Goal: Information Seeking & Learning: Learn about a topic

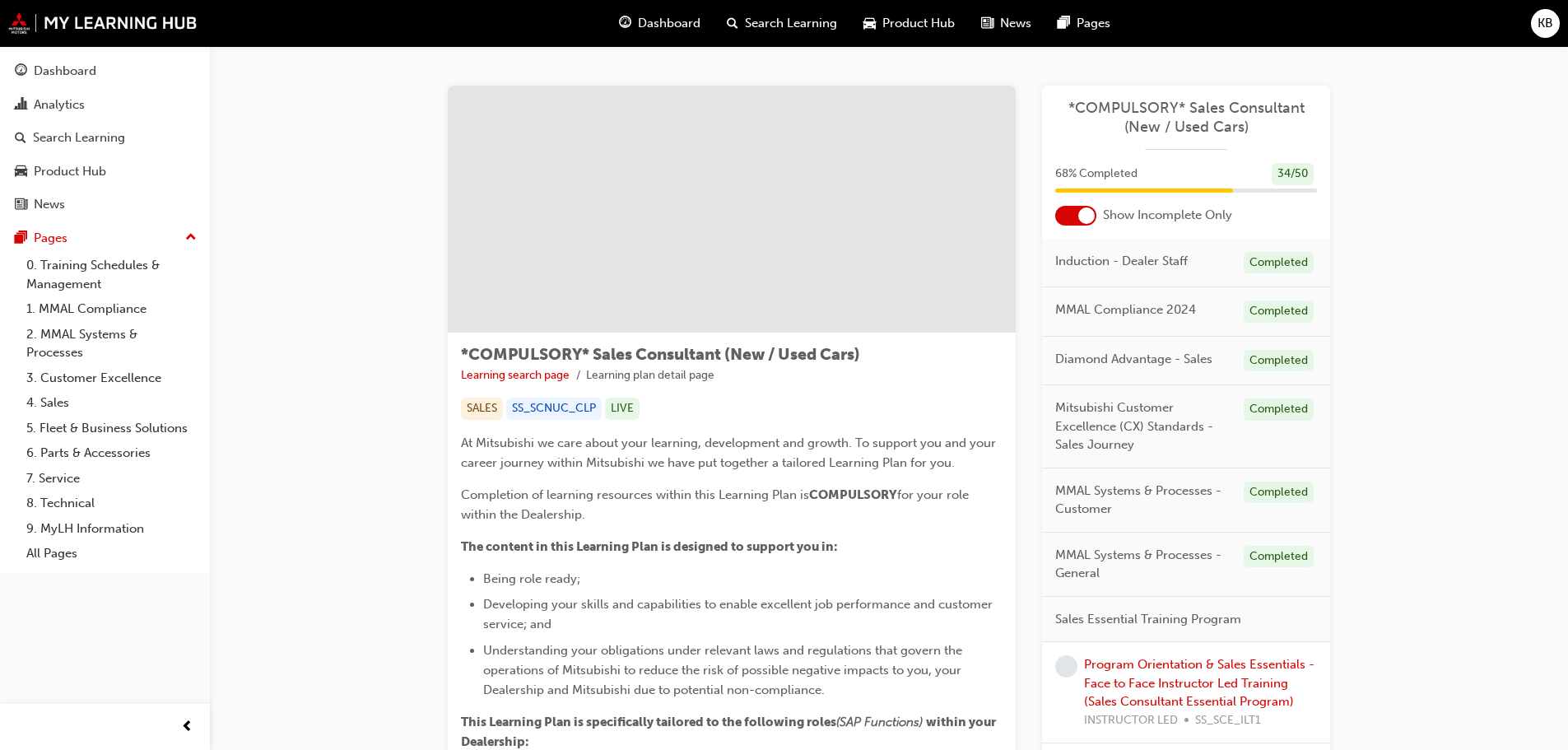
scroll to position [1342, 0]
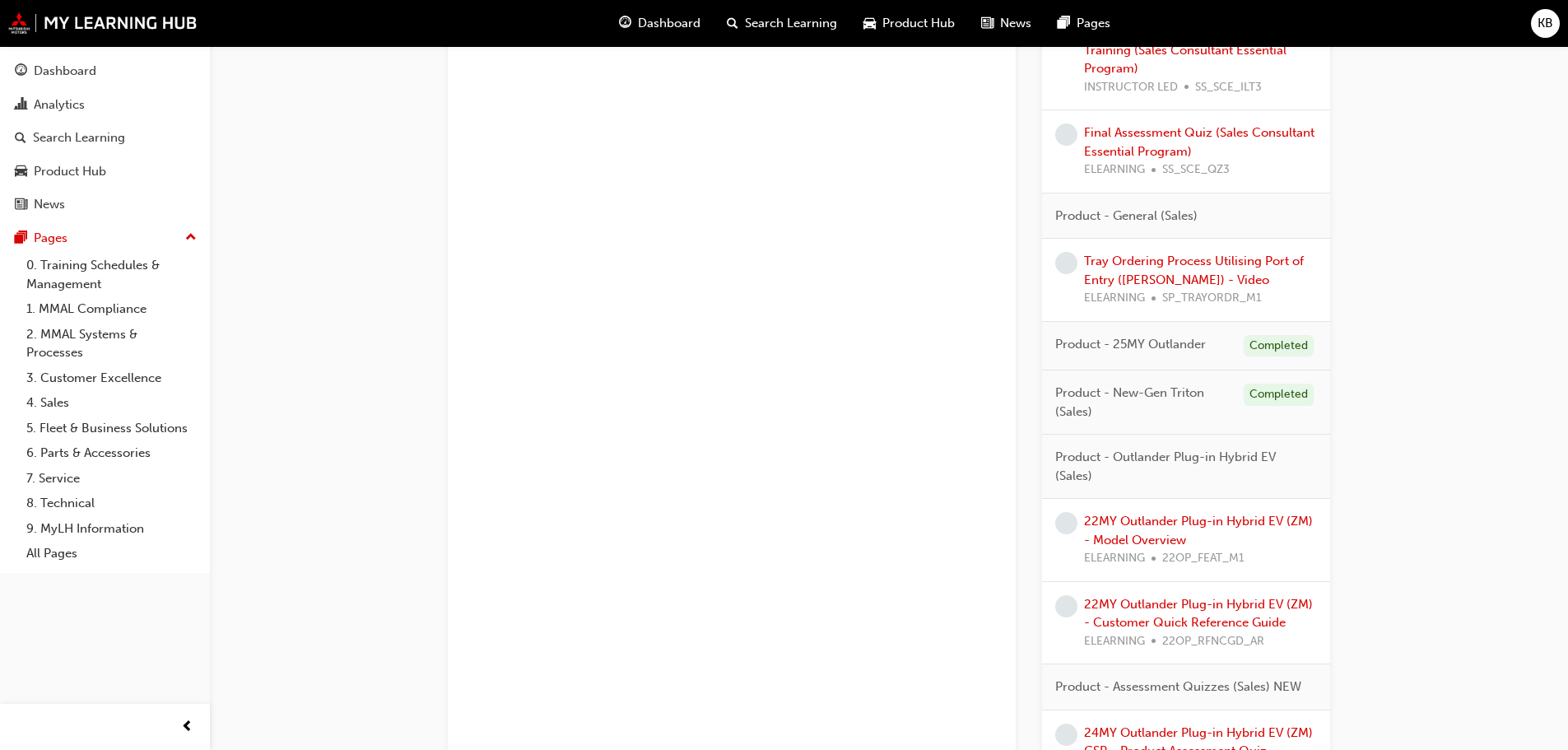
click at [1106, 270] on div "Tray Ordering Process Utilising Port of Entry ([PERSON_NAME]) - Video ELEARNING…" at bounding box center [1201, 280] width 233 height 56
click at [1102, 260] on link "Tray Ordering Process Utilising Port of Entry ([PERSON_NAME]) - Video" at bounding box center [1195, 270] width 220 height 34
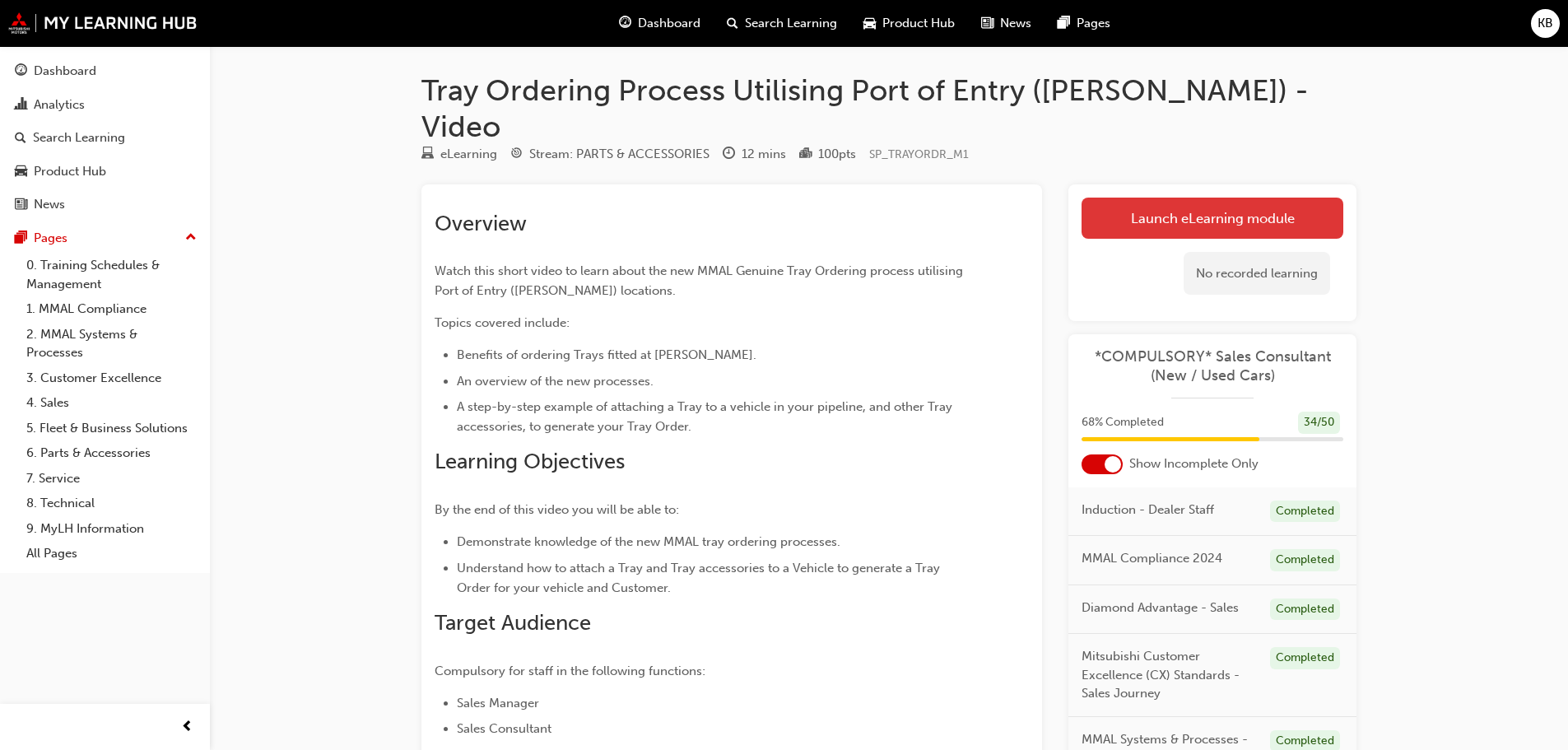
click at [1168, 197] on link "Launch eLearning module" at bounding box center [1212, 218] width 262 height 41
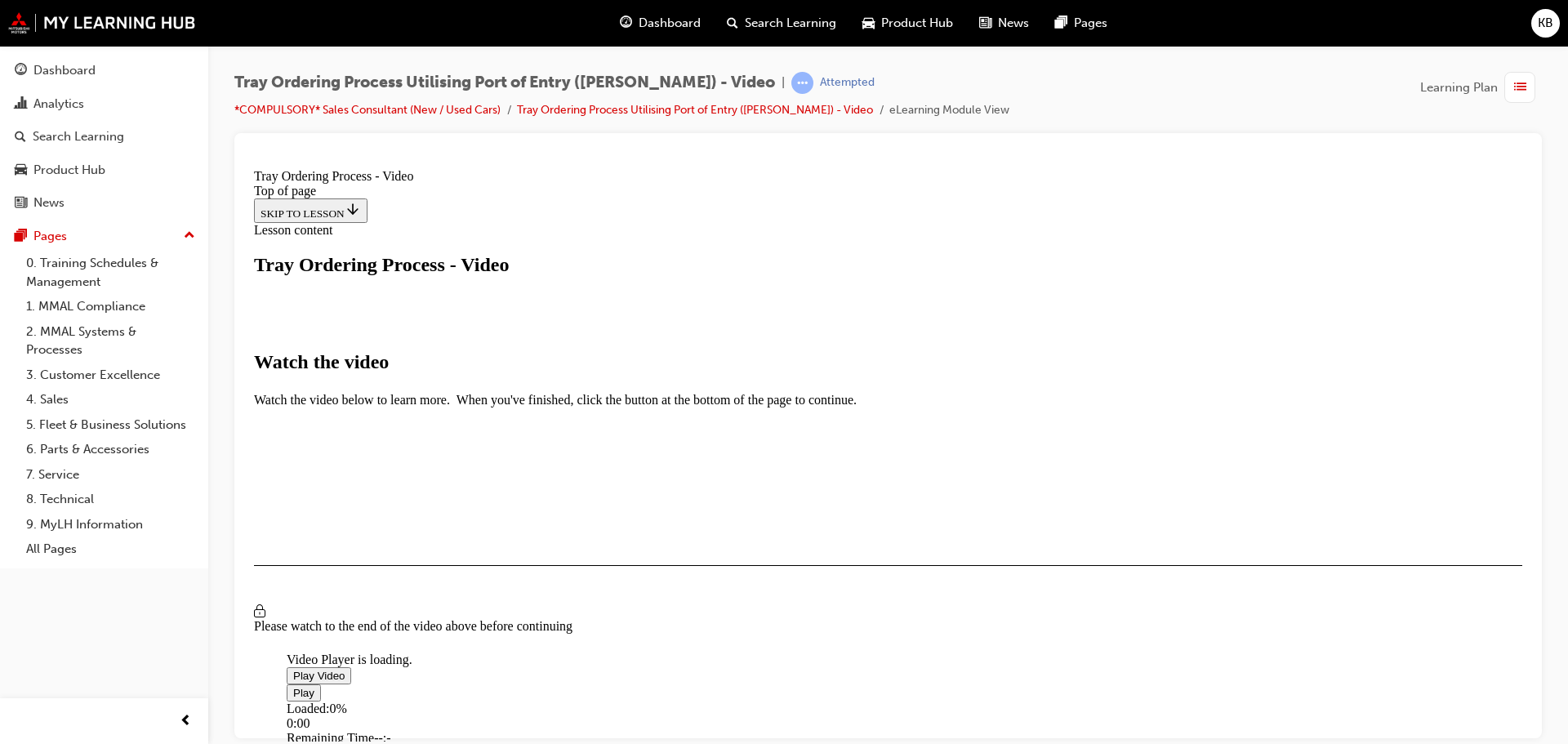
scroll to position [386, 0]
click at [293, 668] on span "Video player" at bounding box center [293, 674] width 0 height 13
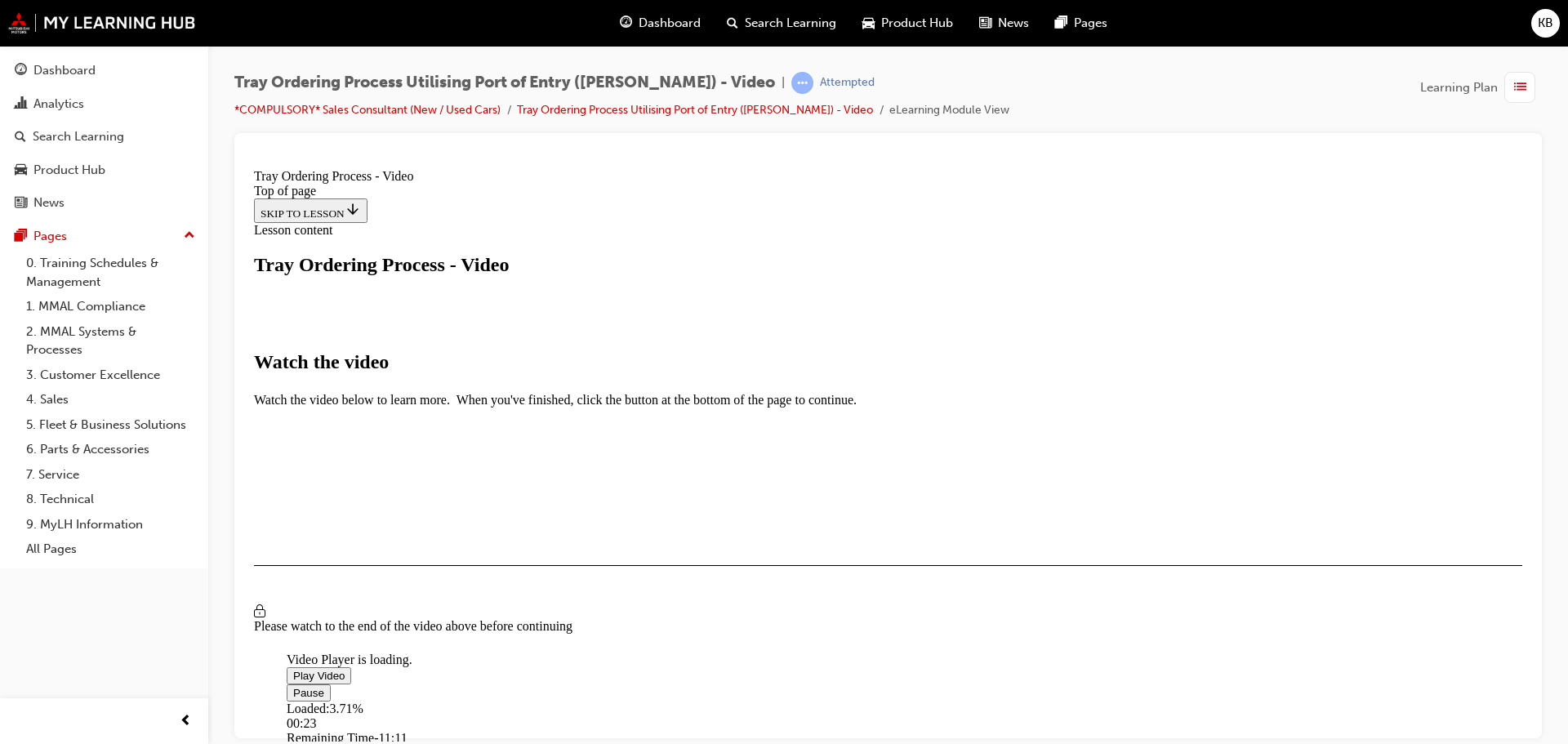
click at [413, 611] on div "I HAVE WATCHED THIS VIDEO" at bounding box center [337, 612] width 153 height 13
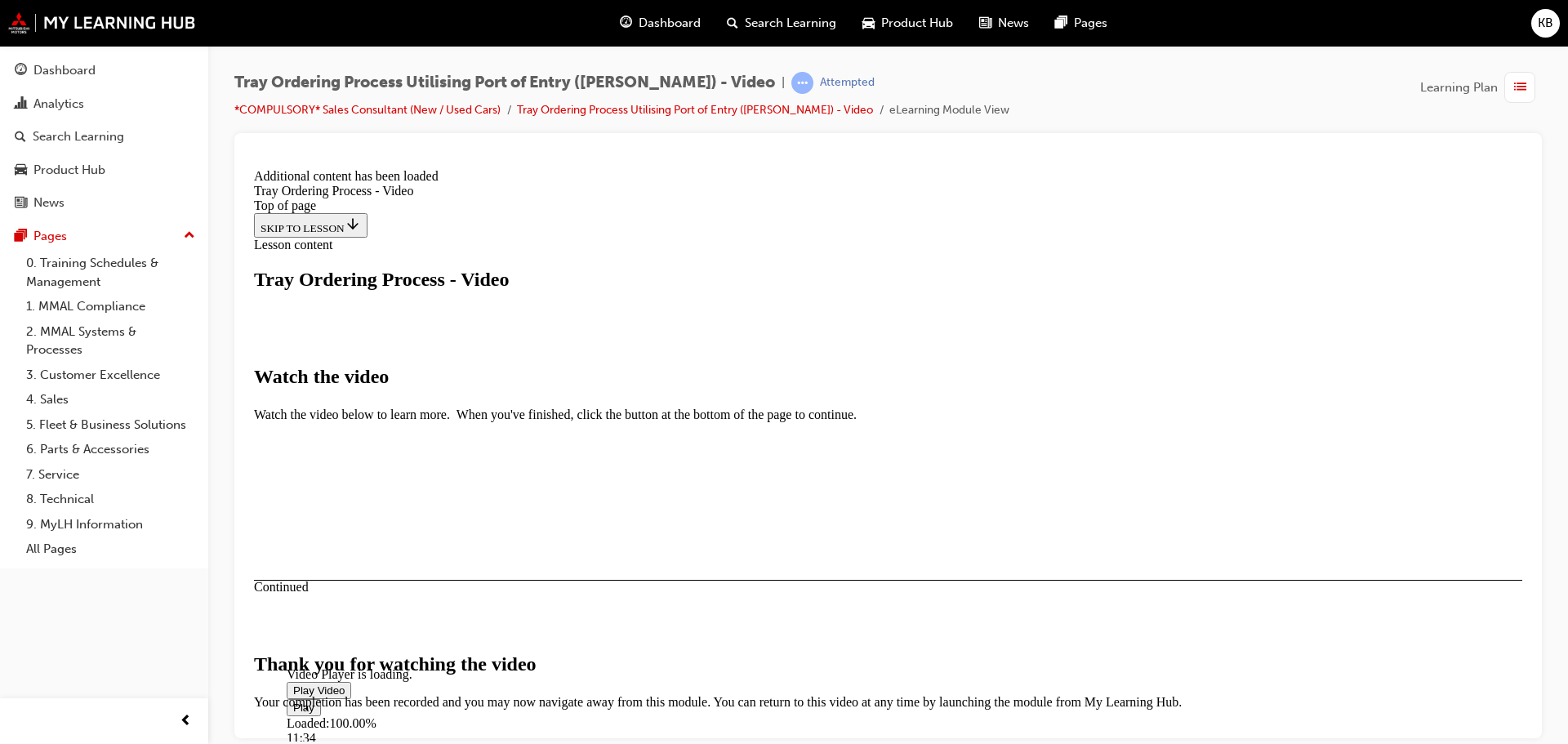
scroll to position [518, 0]
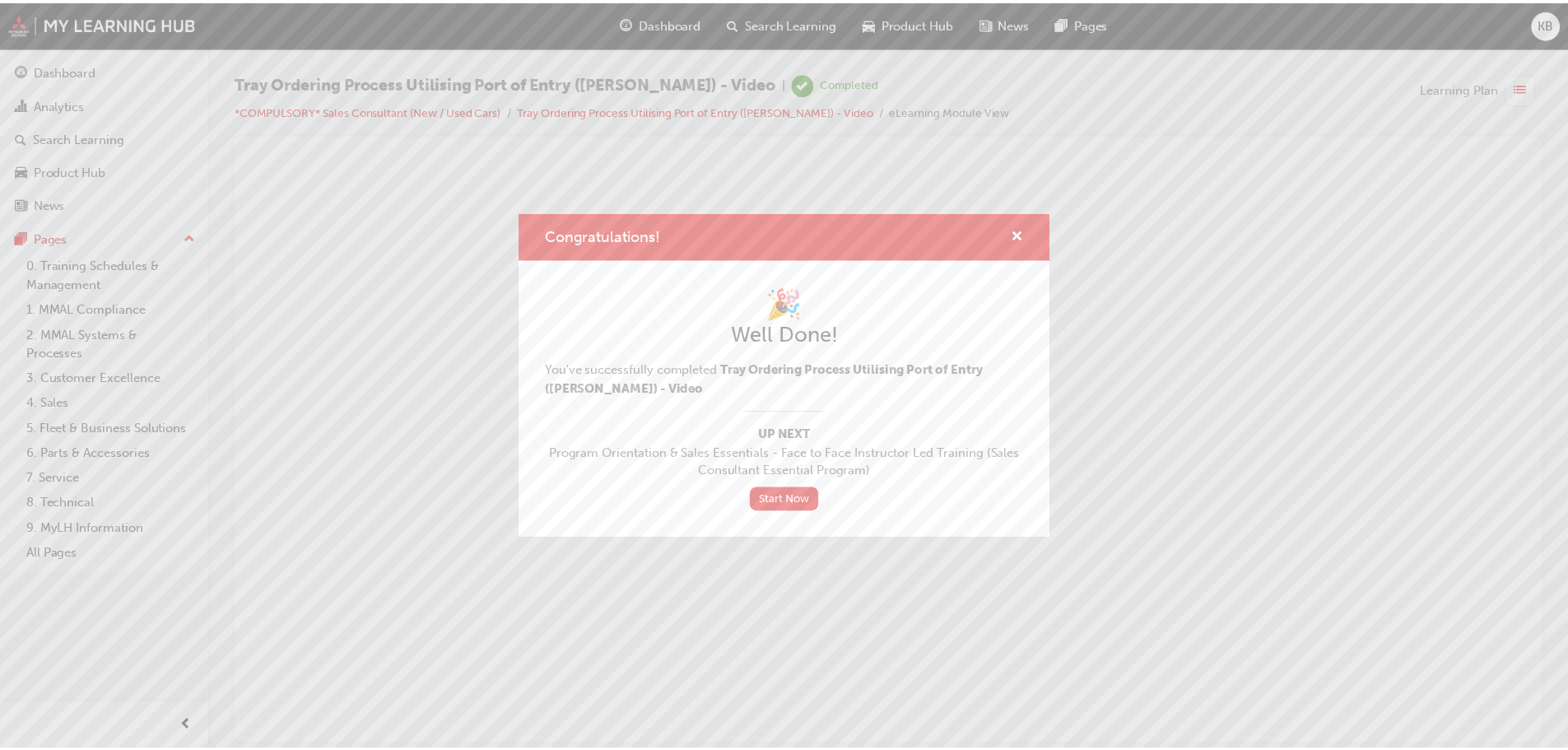
scroll to position [0, 0]
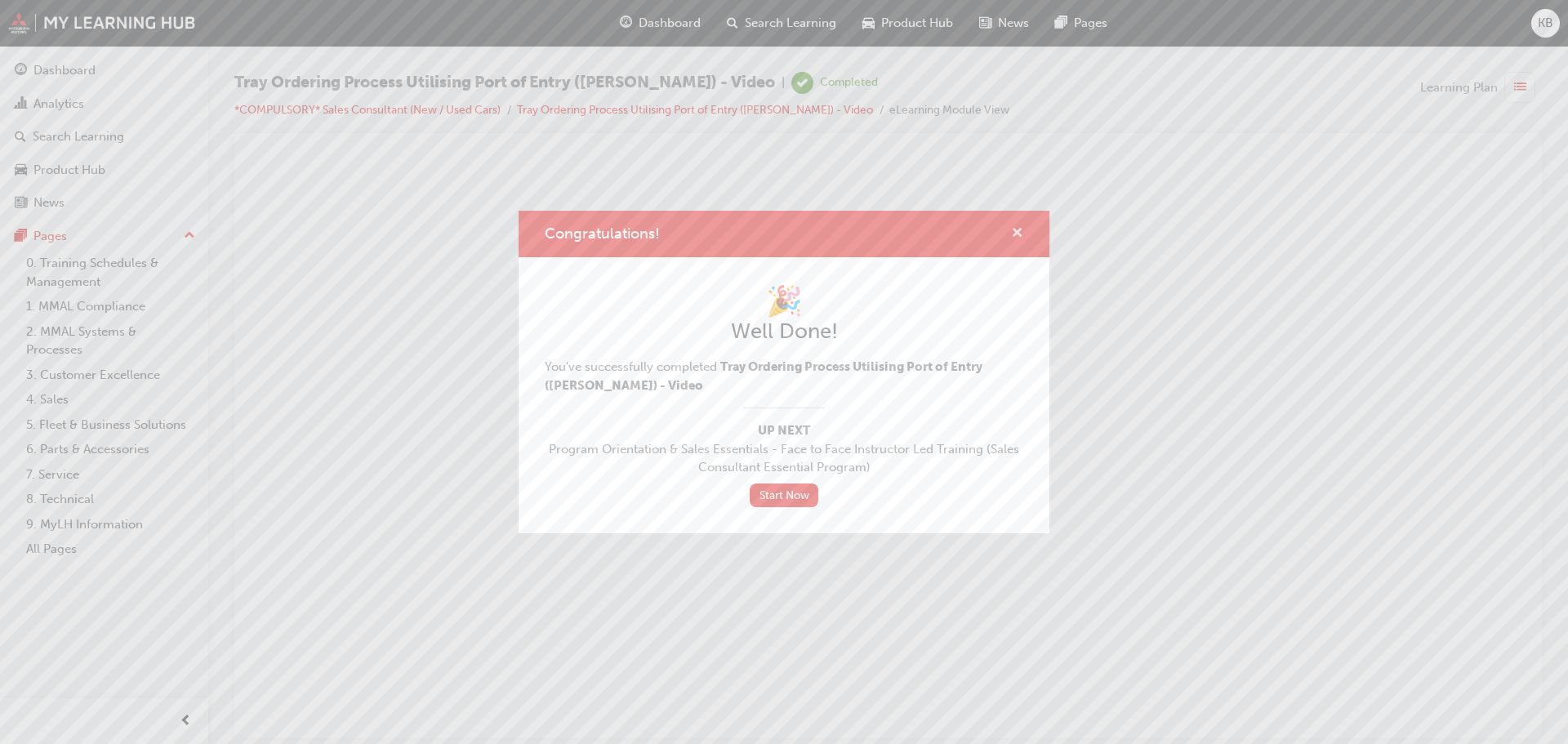
drag, startPoint x: 773, startPoint y: 68, endPoint x: 1020, endPoint y: 230, distance: 295.4
click at [1020, 230] on span "cross-icon" at bounding box center [1017, 234] width 13 height 15
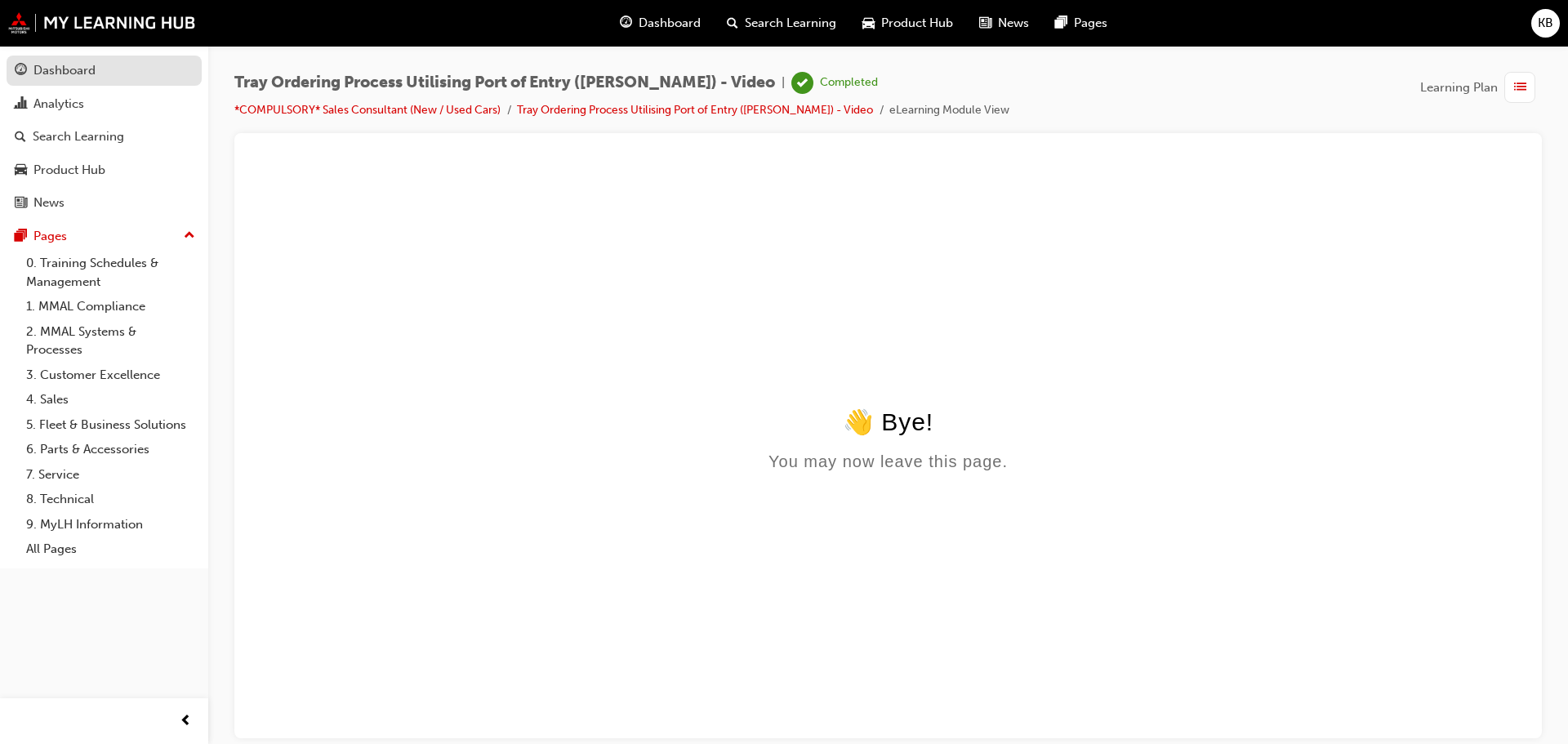
click at [100, 77] on div "Dashboard" at bounding box center [104, 71] width 179 height 20
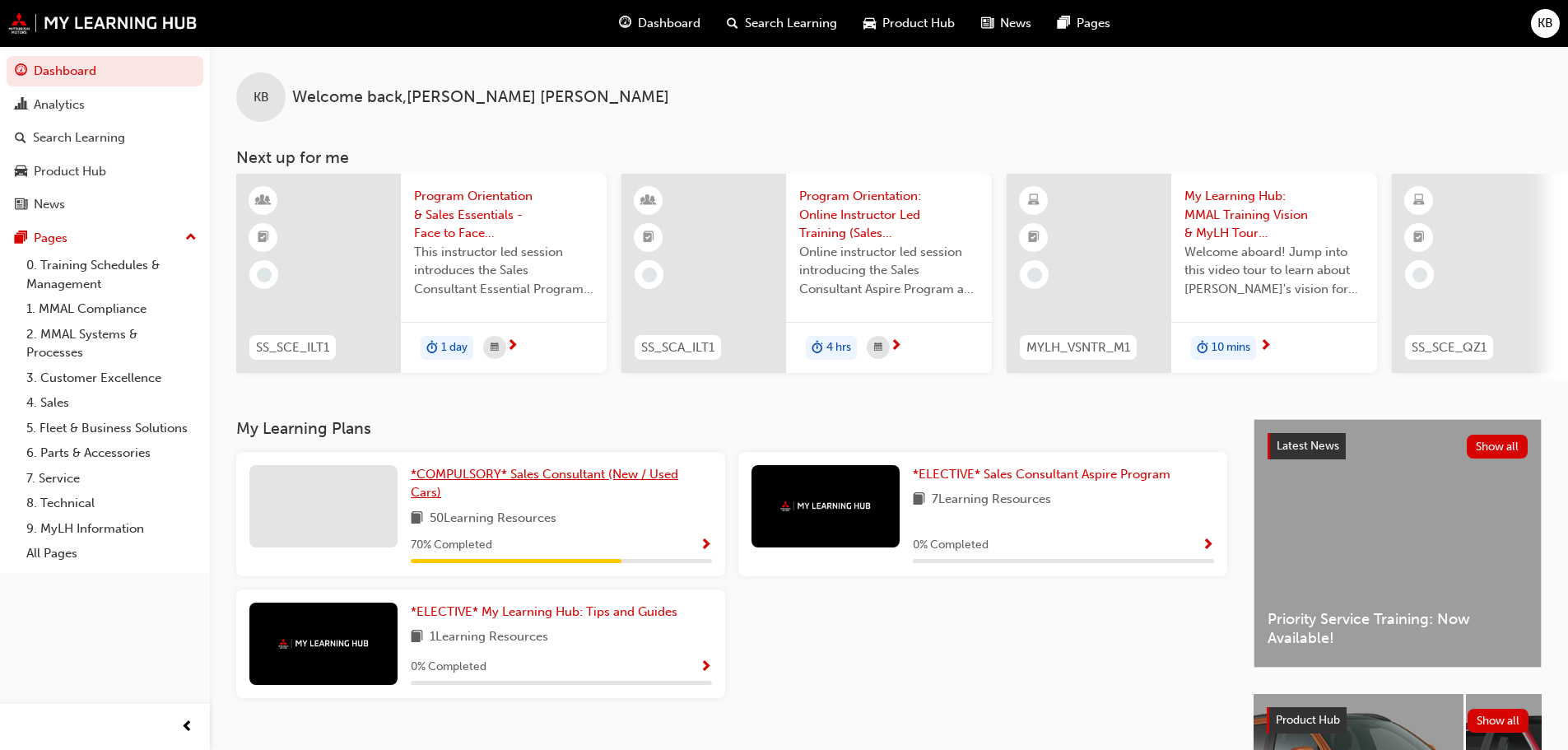
click at [542, 484] on span "*COMPULSORY* Sales Consultant (New / Used Cars)" at bounding box center [544, 483] width 268 height 34
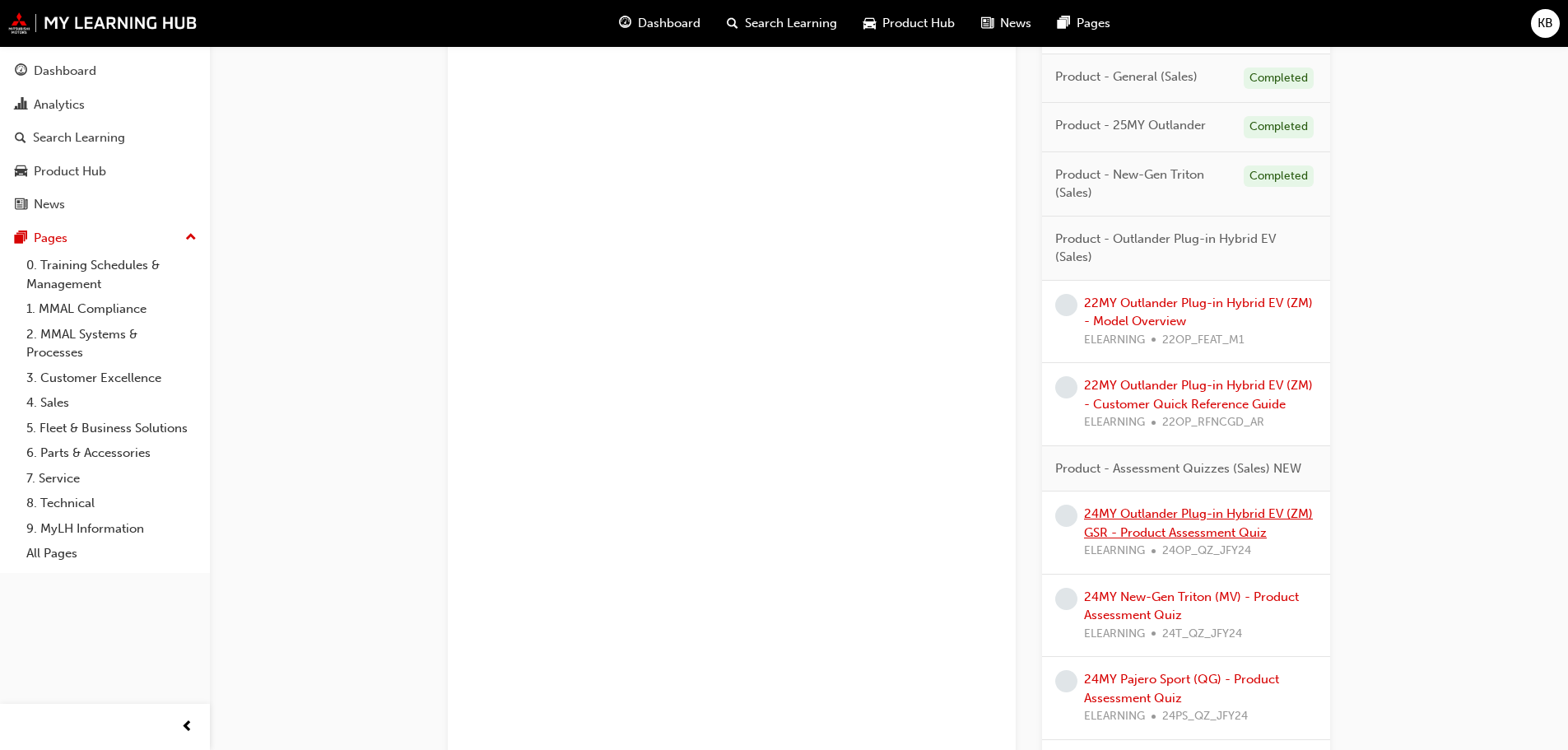
scroll to position [1481, 0]
click at [1188, 299] on link "22MY Outlander Plug-in Hybrid EV (ZM) - Model Overview" at bounding box center [1199, 312] width 229 height 34
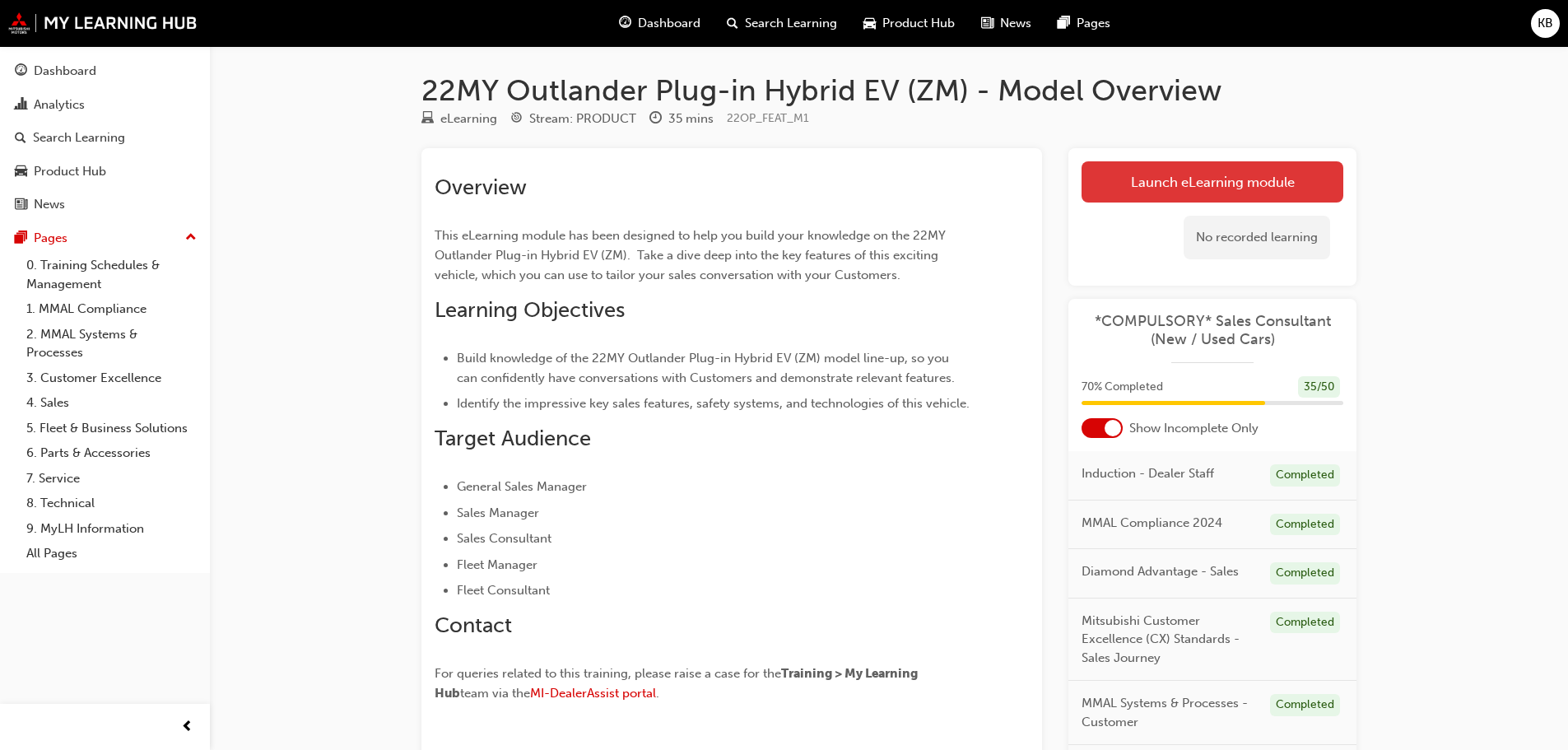
click at [1170, 192] on link "Launch eLearning module" at bounding box center [1212, 182] width 262 height 41
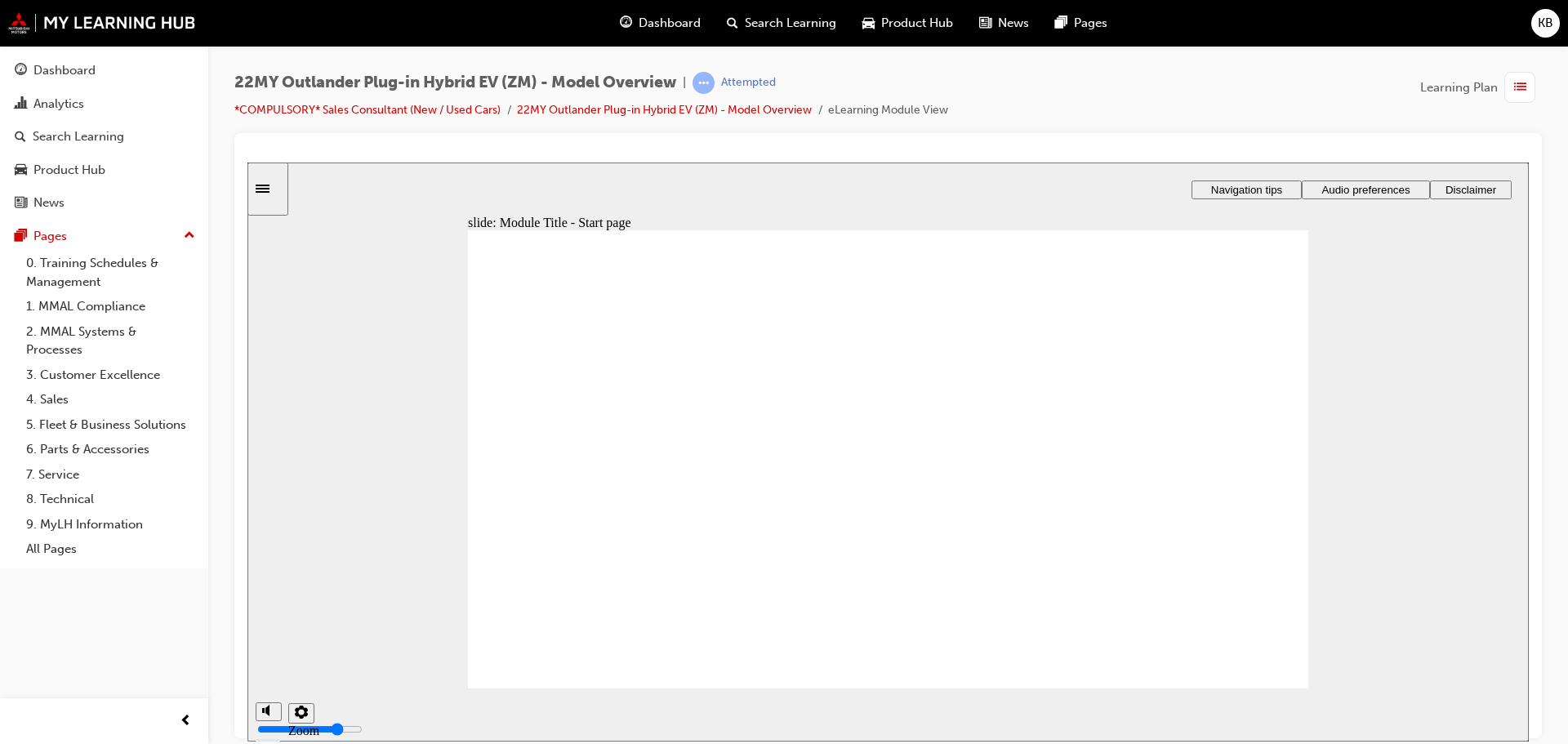
type input "4"
click at [267, 669] on input "volume" at bounding box center [309, 668] width 105 height 13
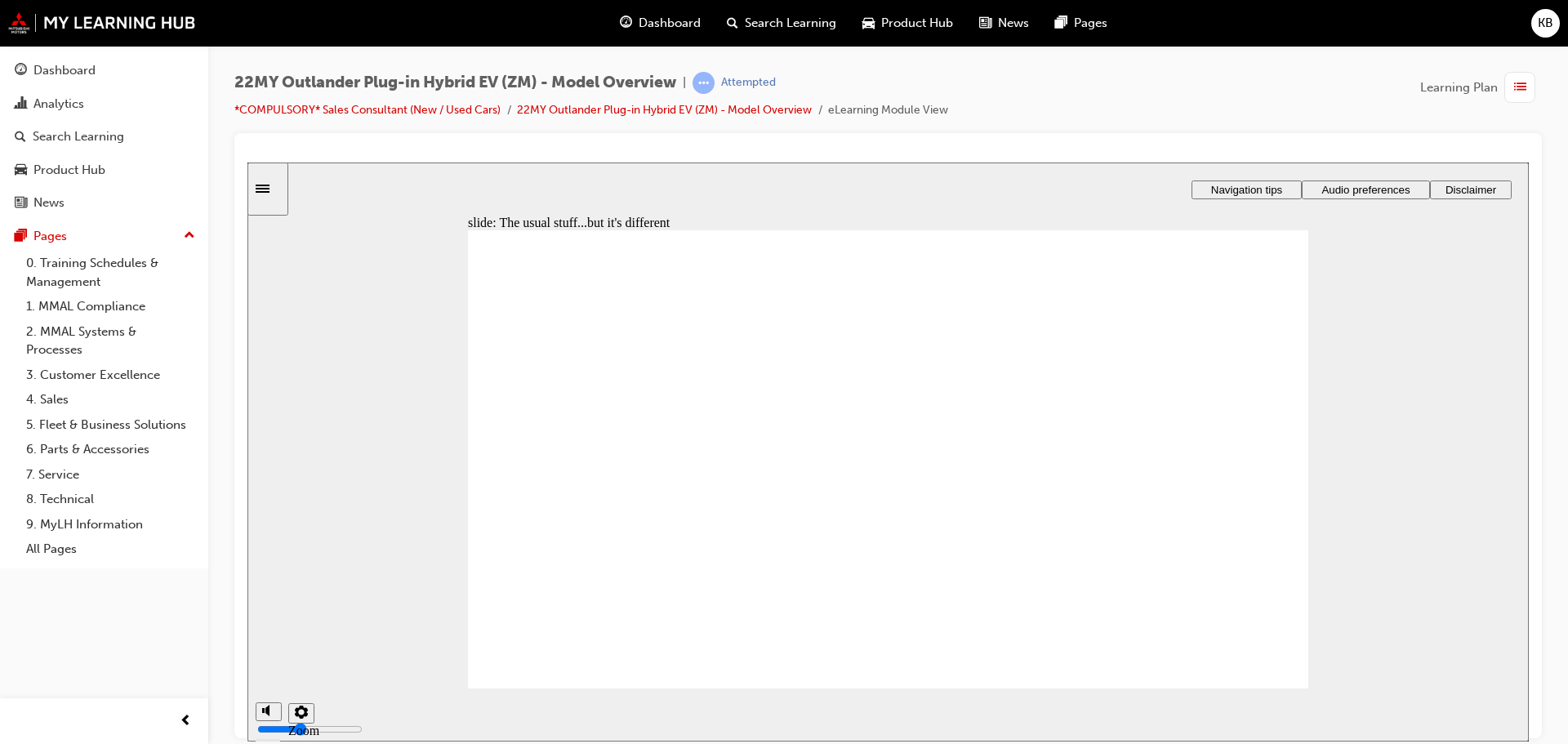
radio input "true"
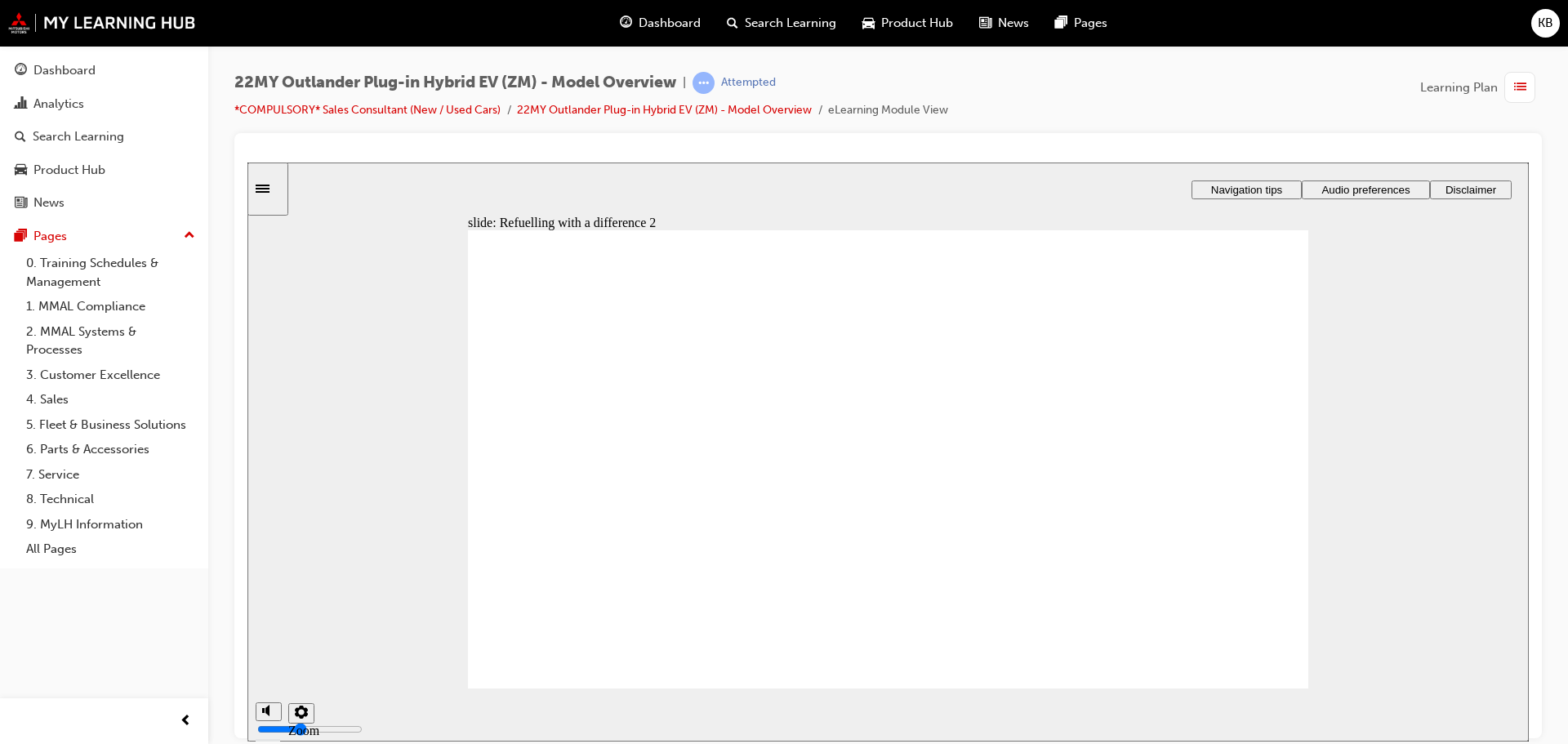
checkbox input "true"
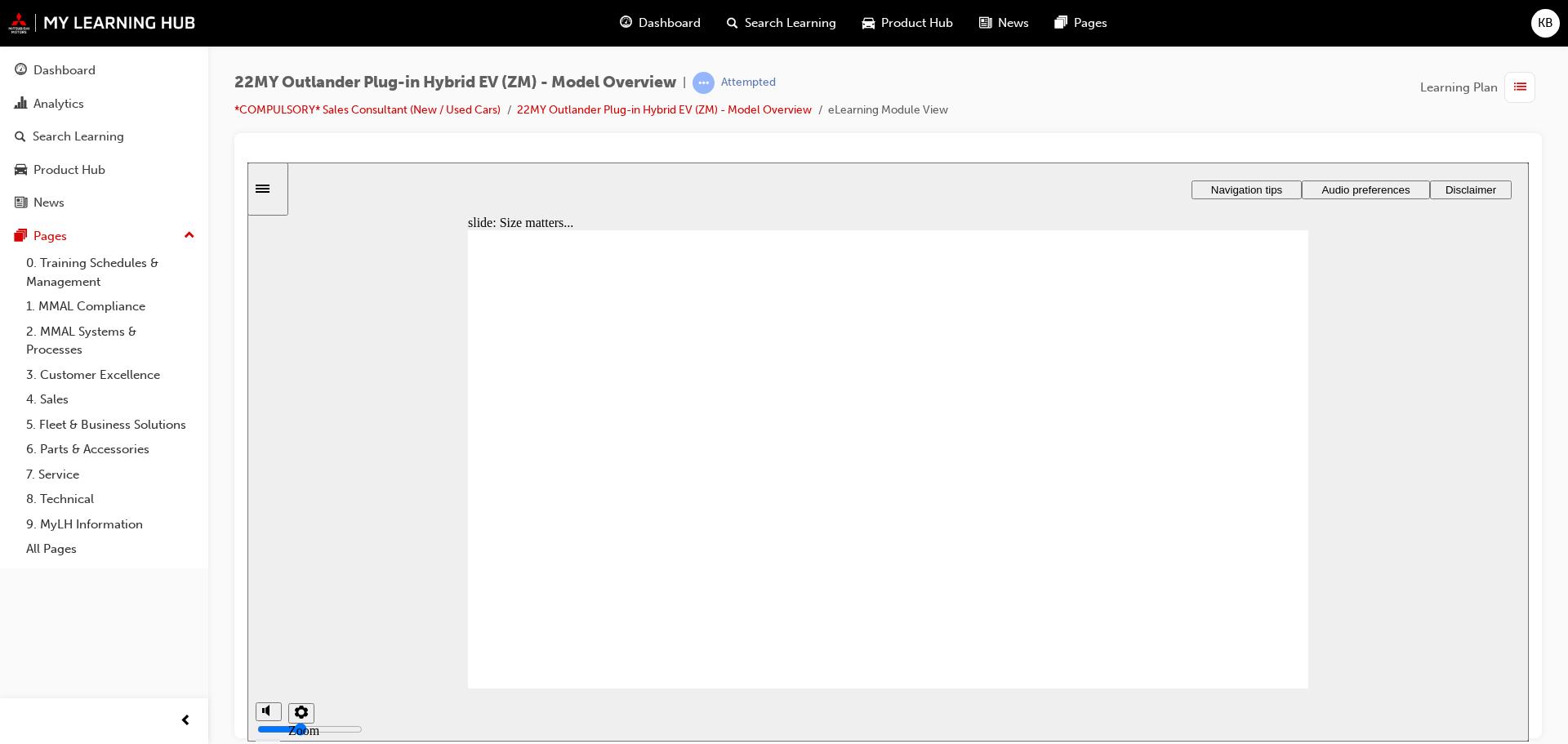
checkbox input "true"
checkbox input "false"
checkbox input "true"
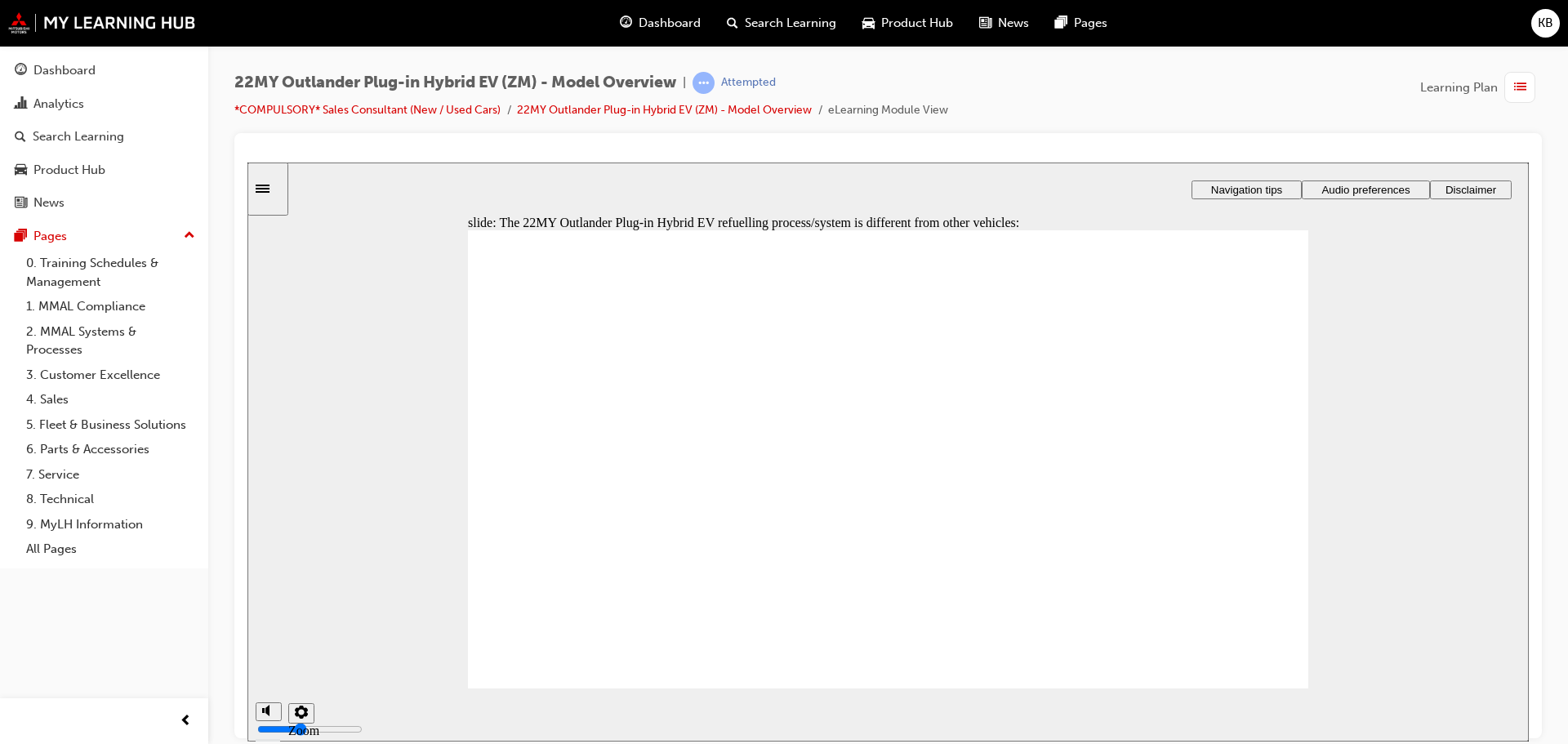
checkbox input "true"
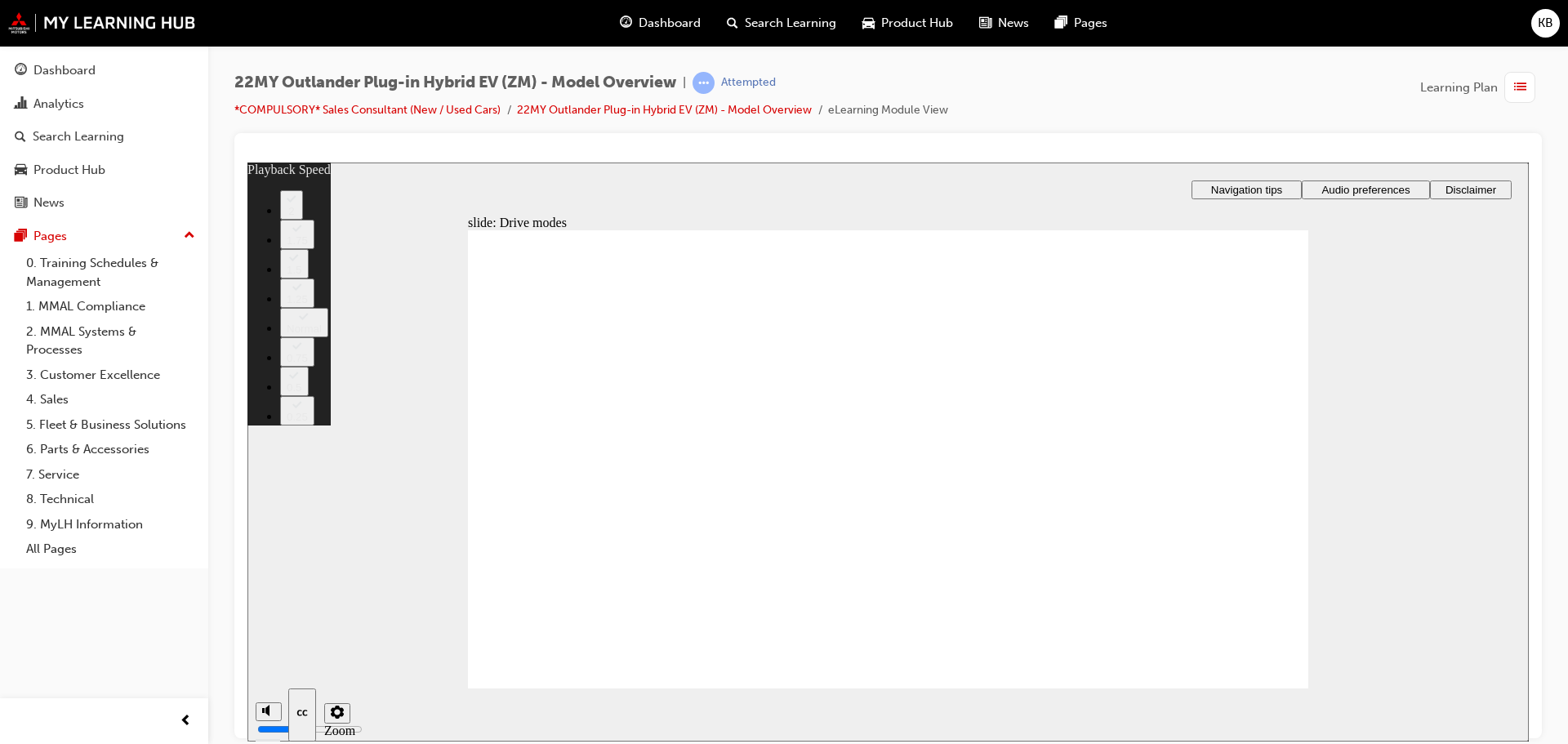
type input "3"
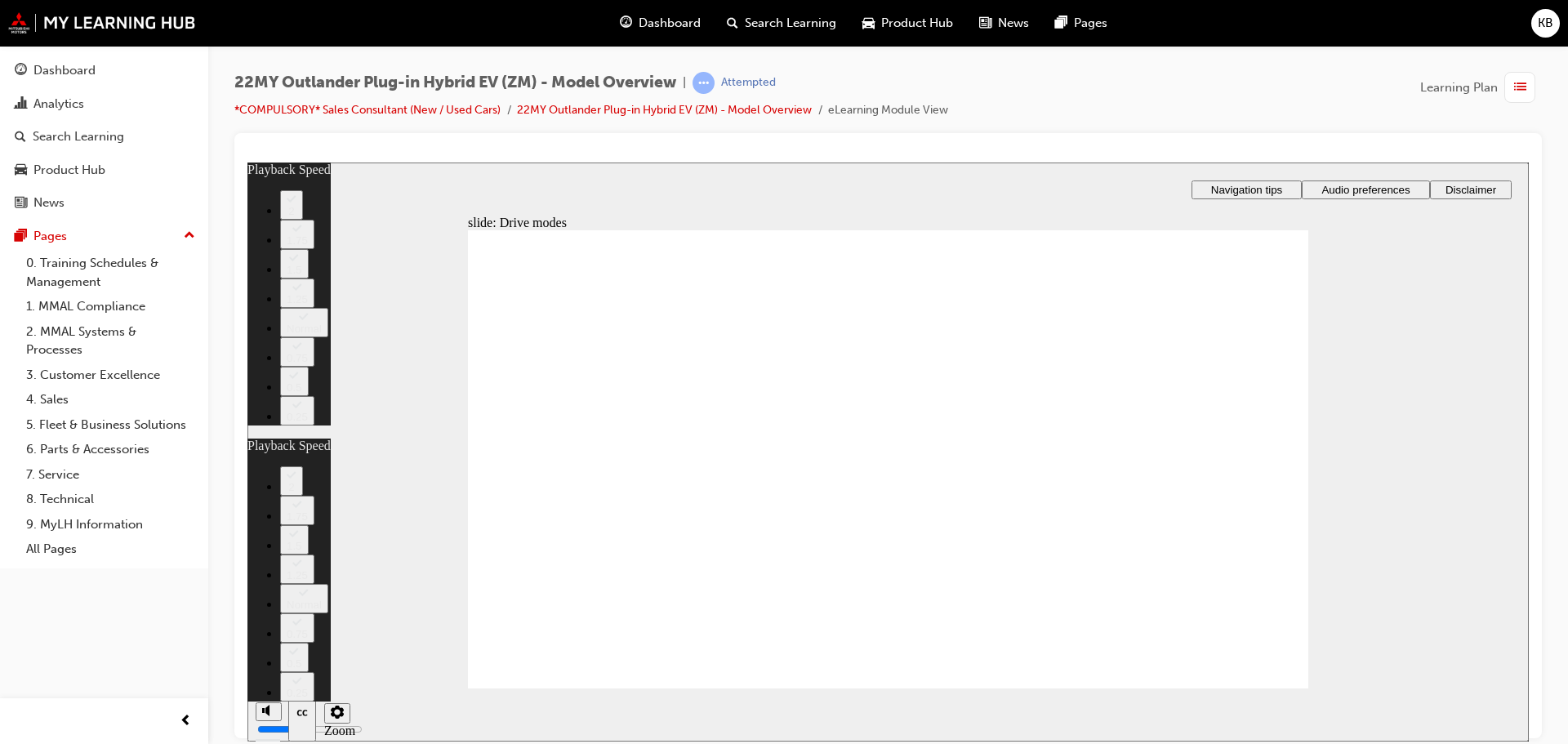
type input "1"
type input "3"
type input "1"
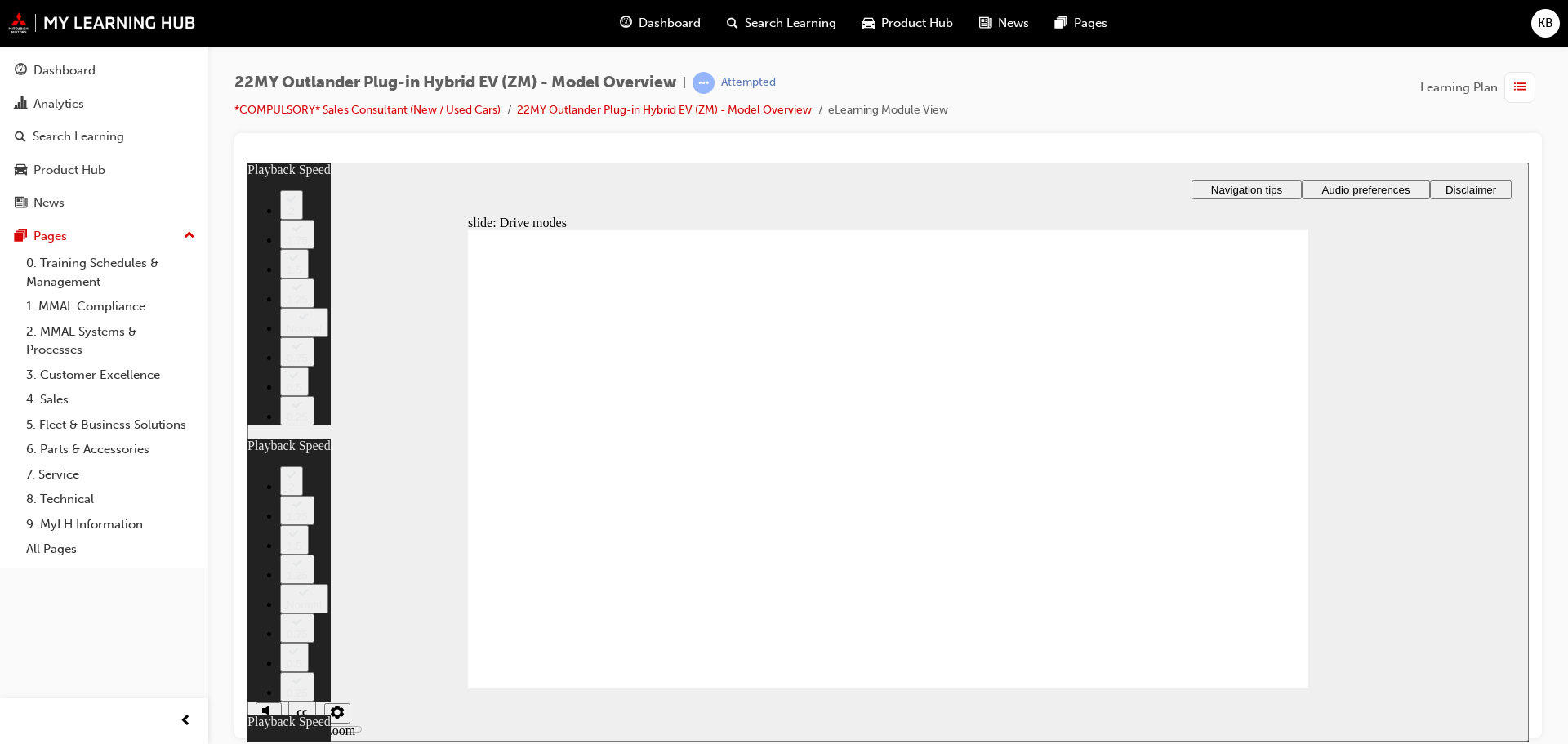
type input "1"
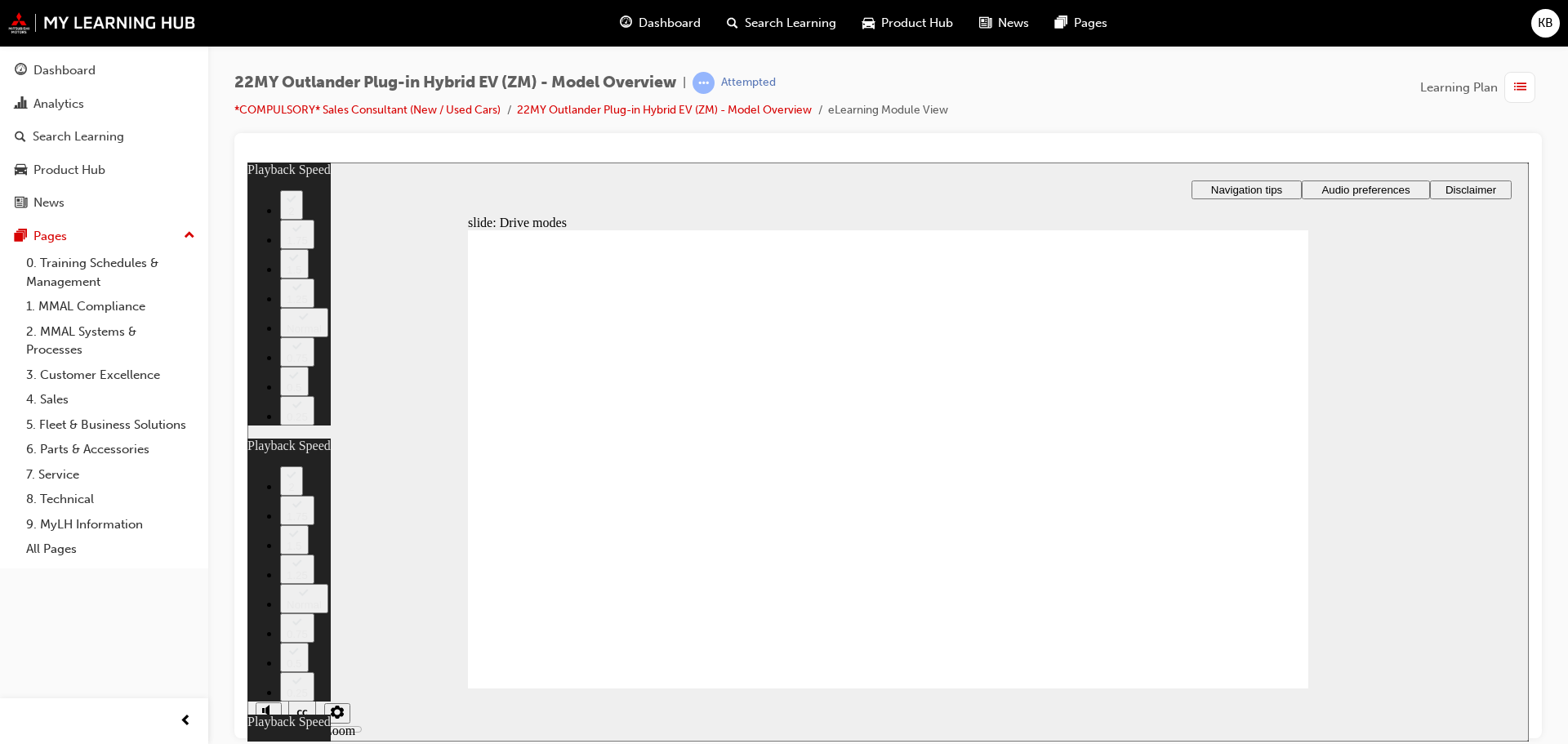
click at [296, 217] on div "2" at bounding box center [291, 210] width 10 height 13
type input "37"
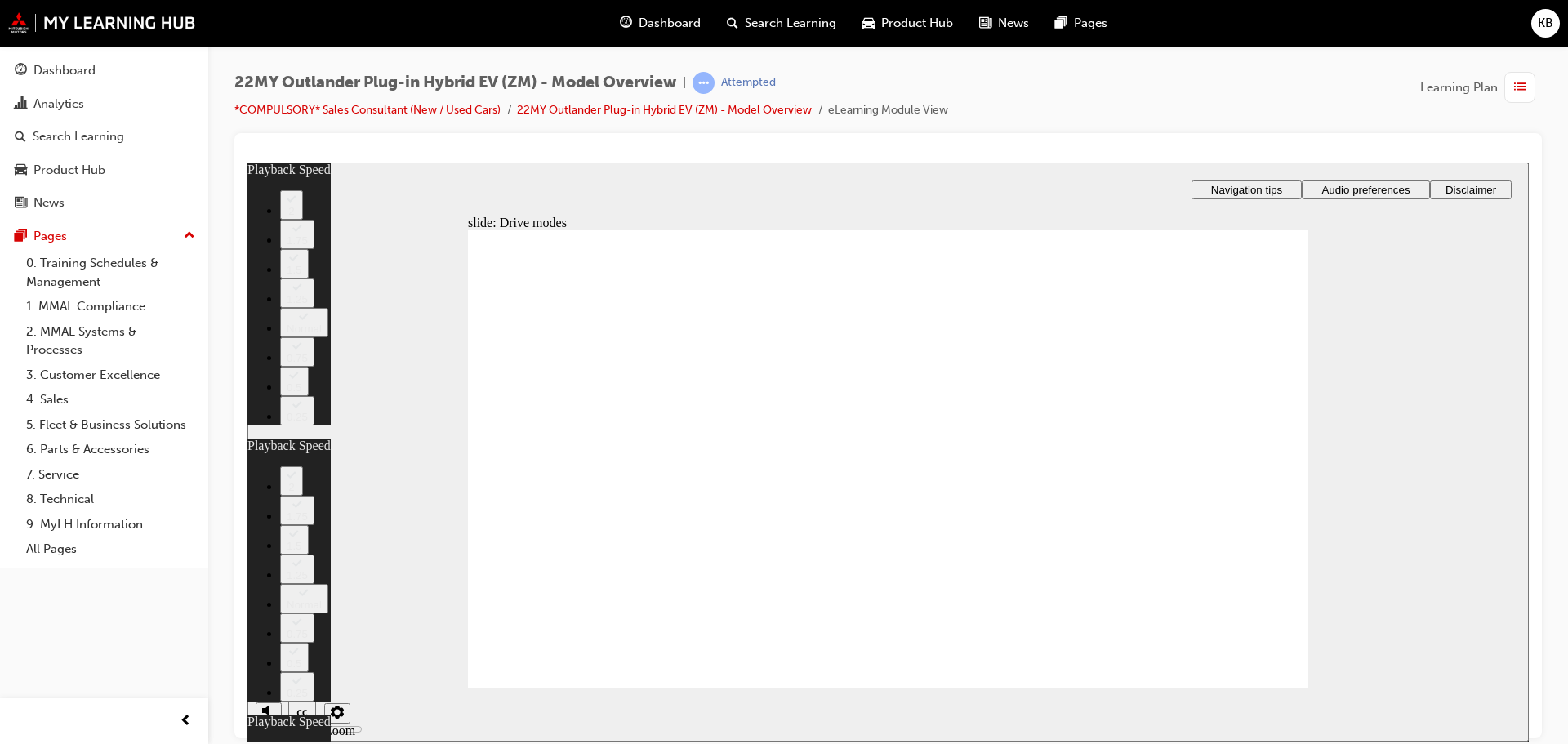
click at [303, 478] on button "2" at bounding box center [291, 479] width 23 height 29
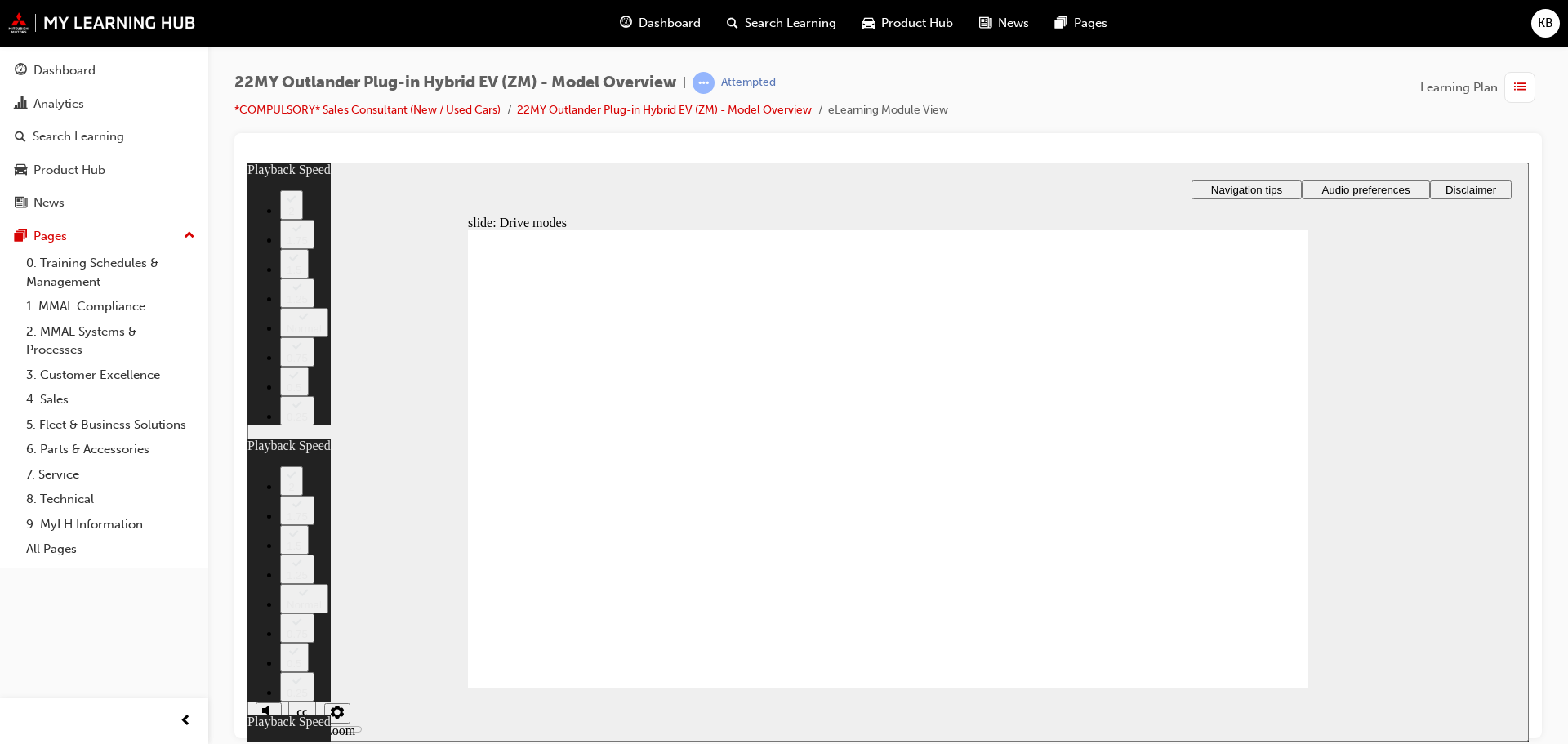
type input "37"
type input "34"
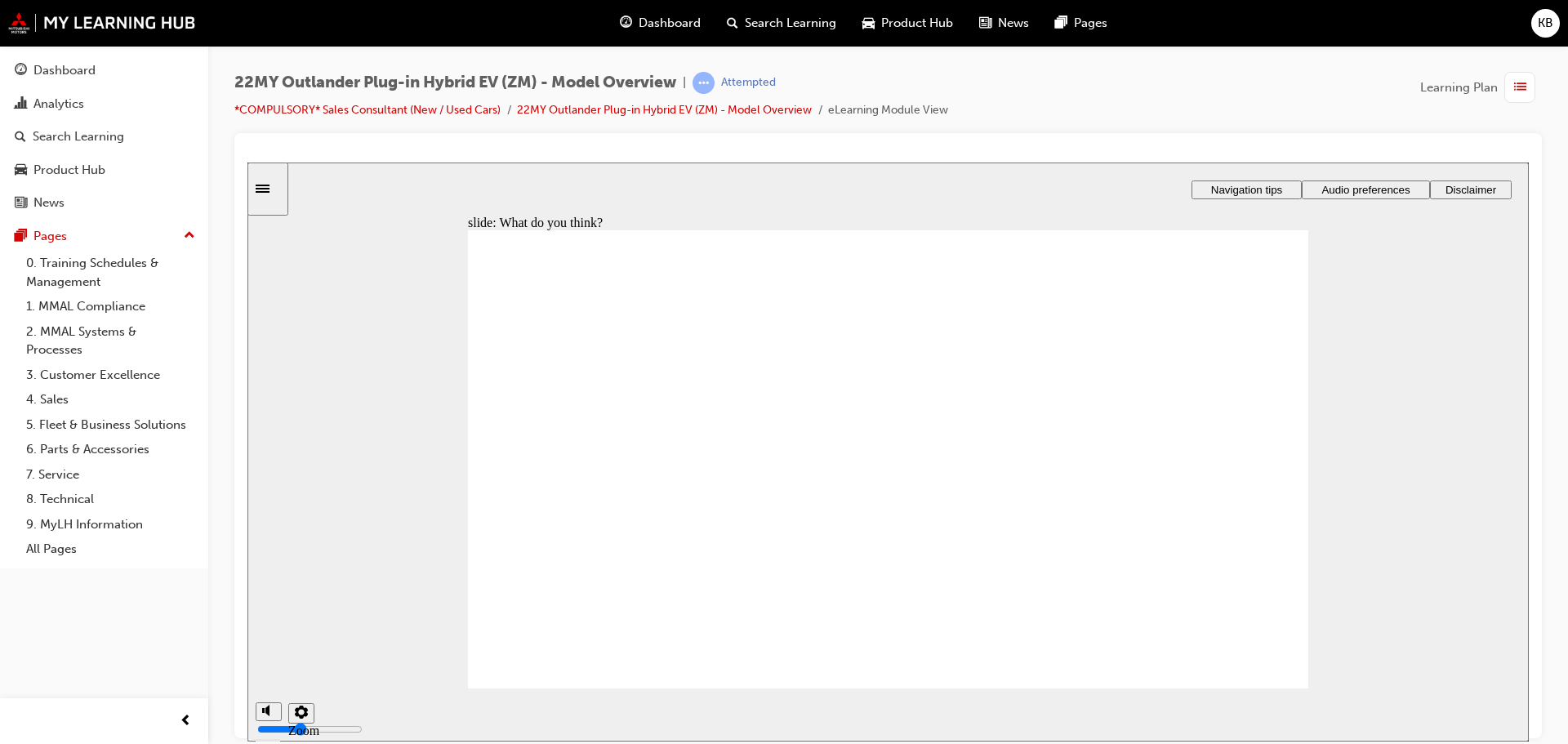
radio input "true"
drag, startPoint x: 679, startPoint y: 489, endPoint x: 682, endPoint y: 515, distance: 26.2
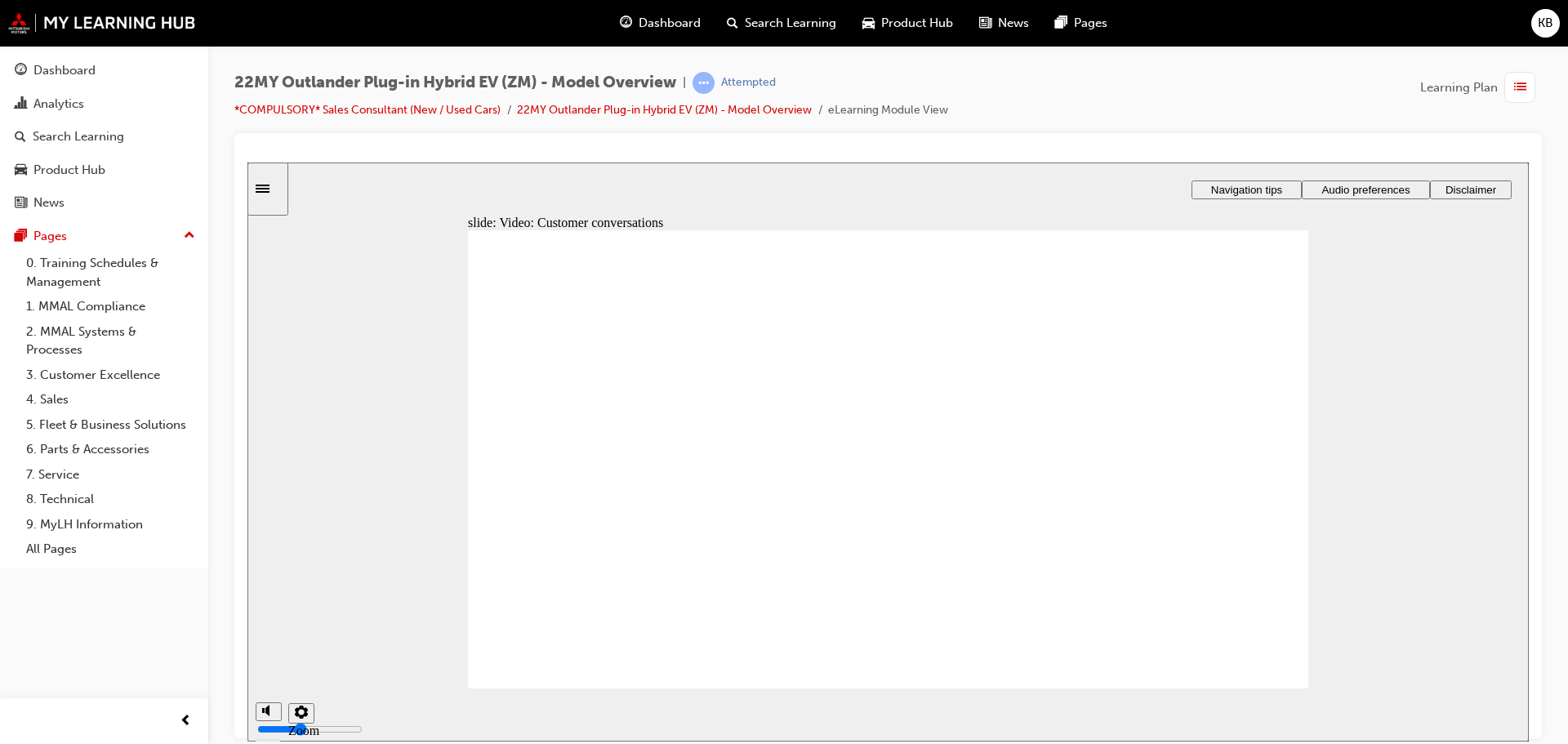
checkbox input "true"
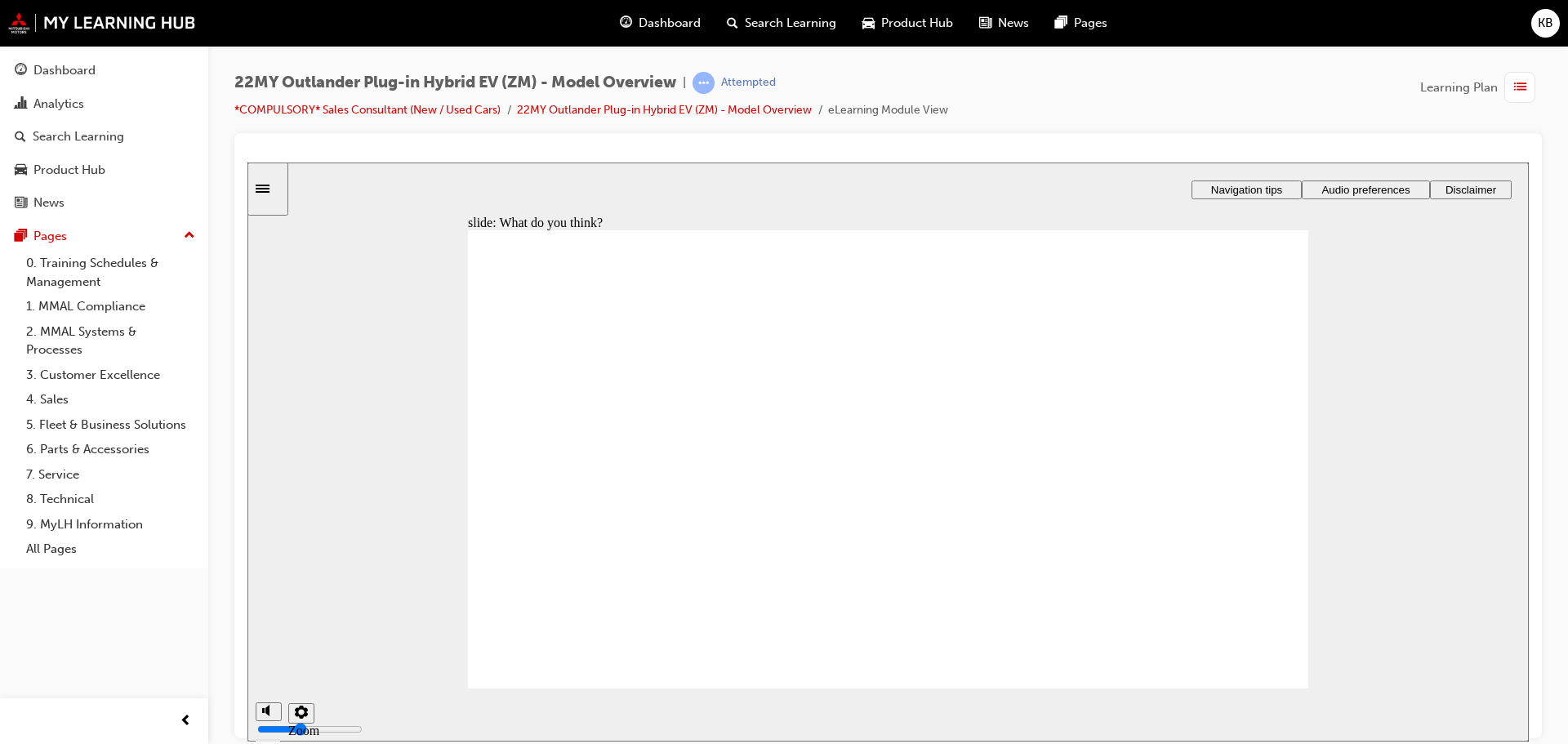
checkbox input "true"
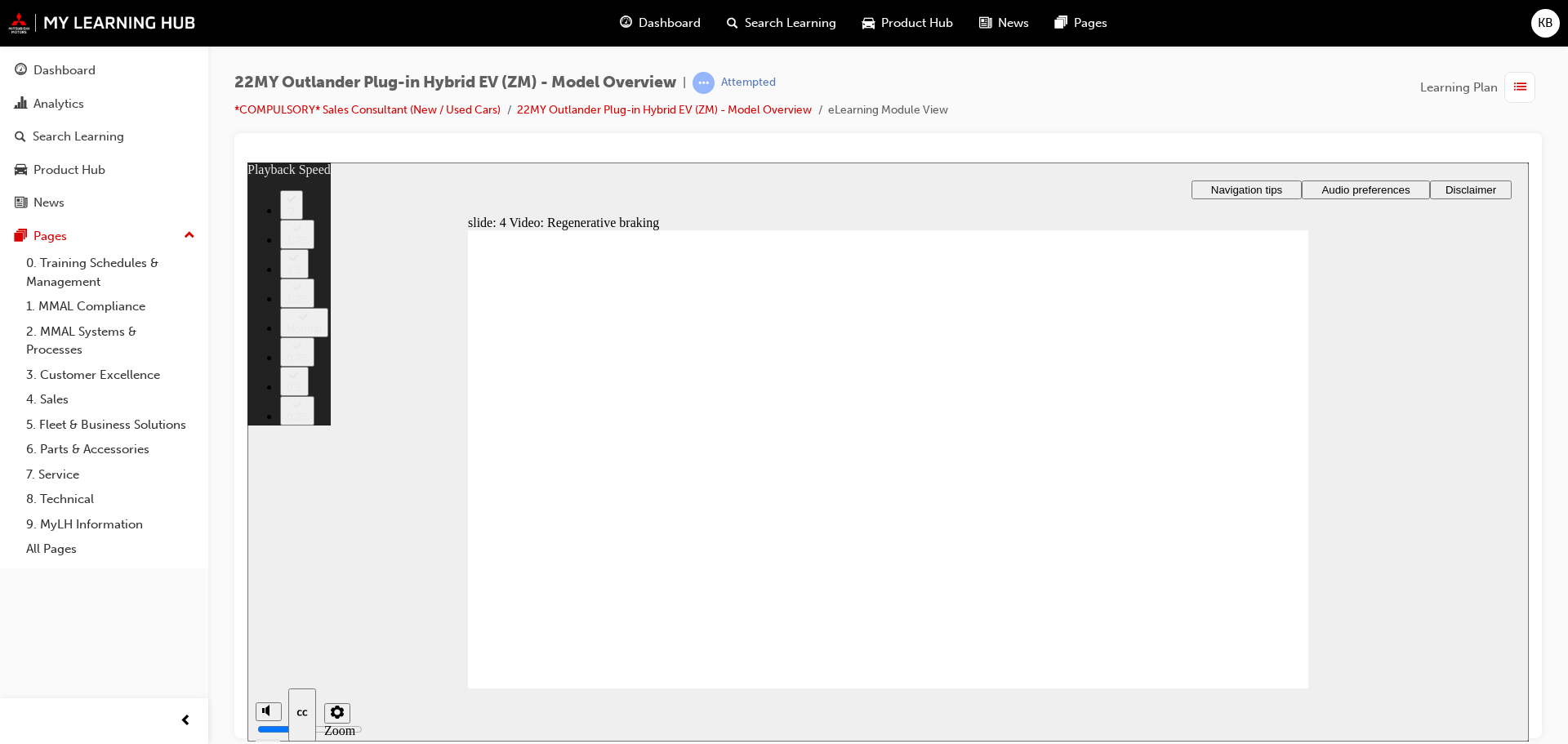
type input "91"
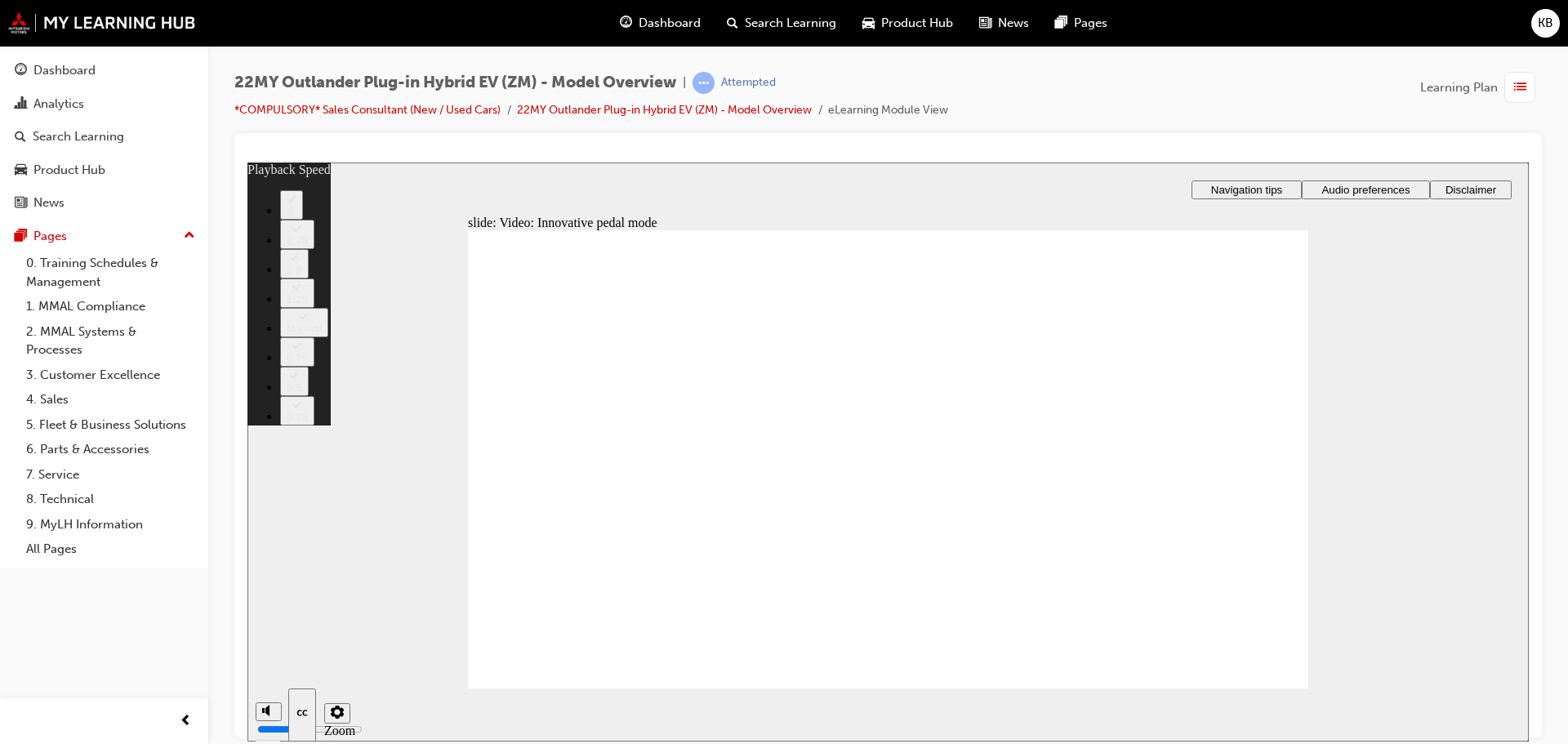
type input "129"
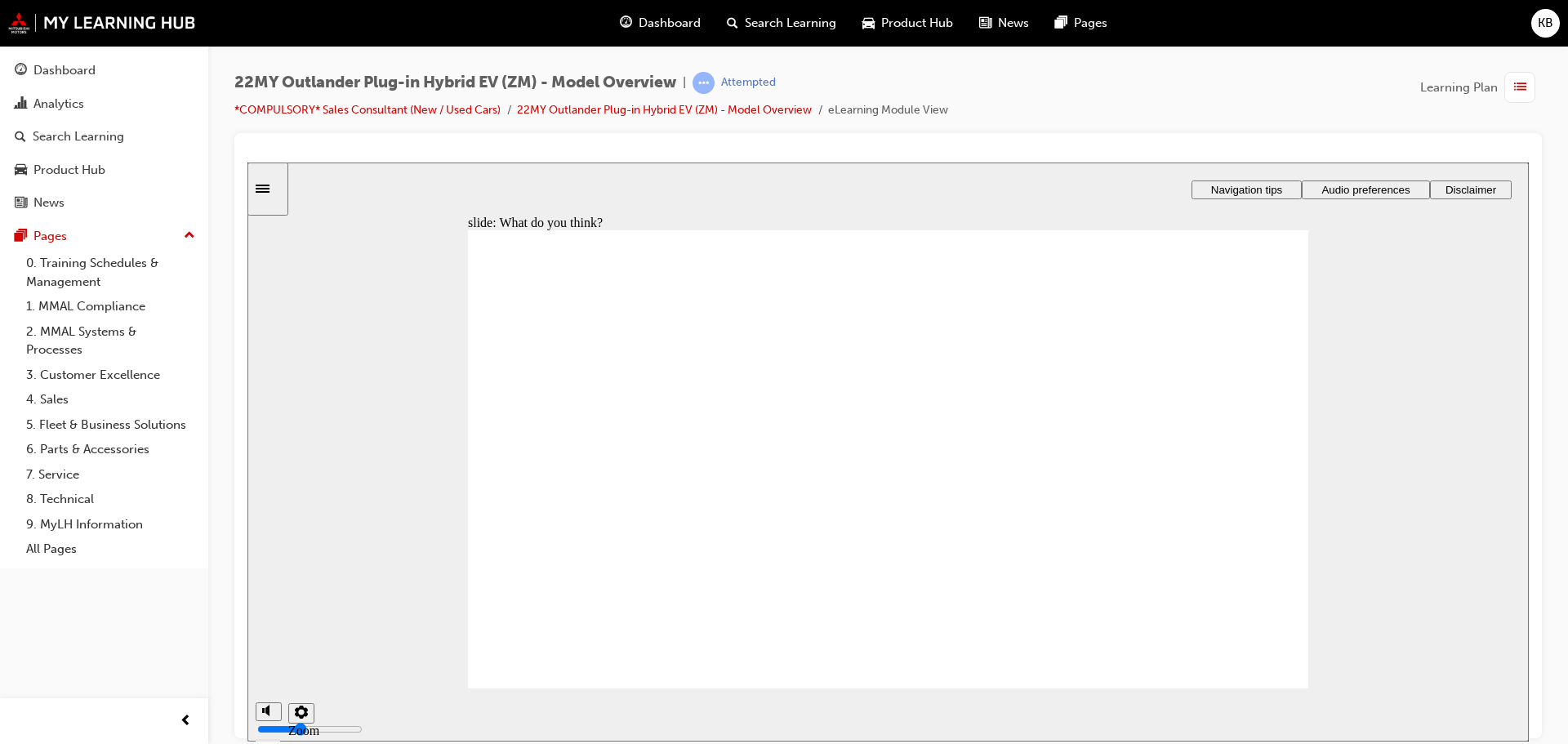
radio input "true"
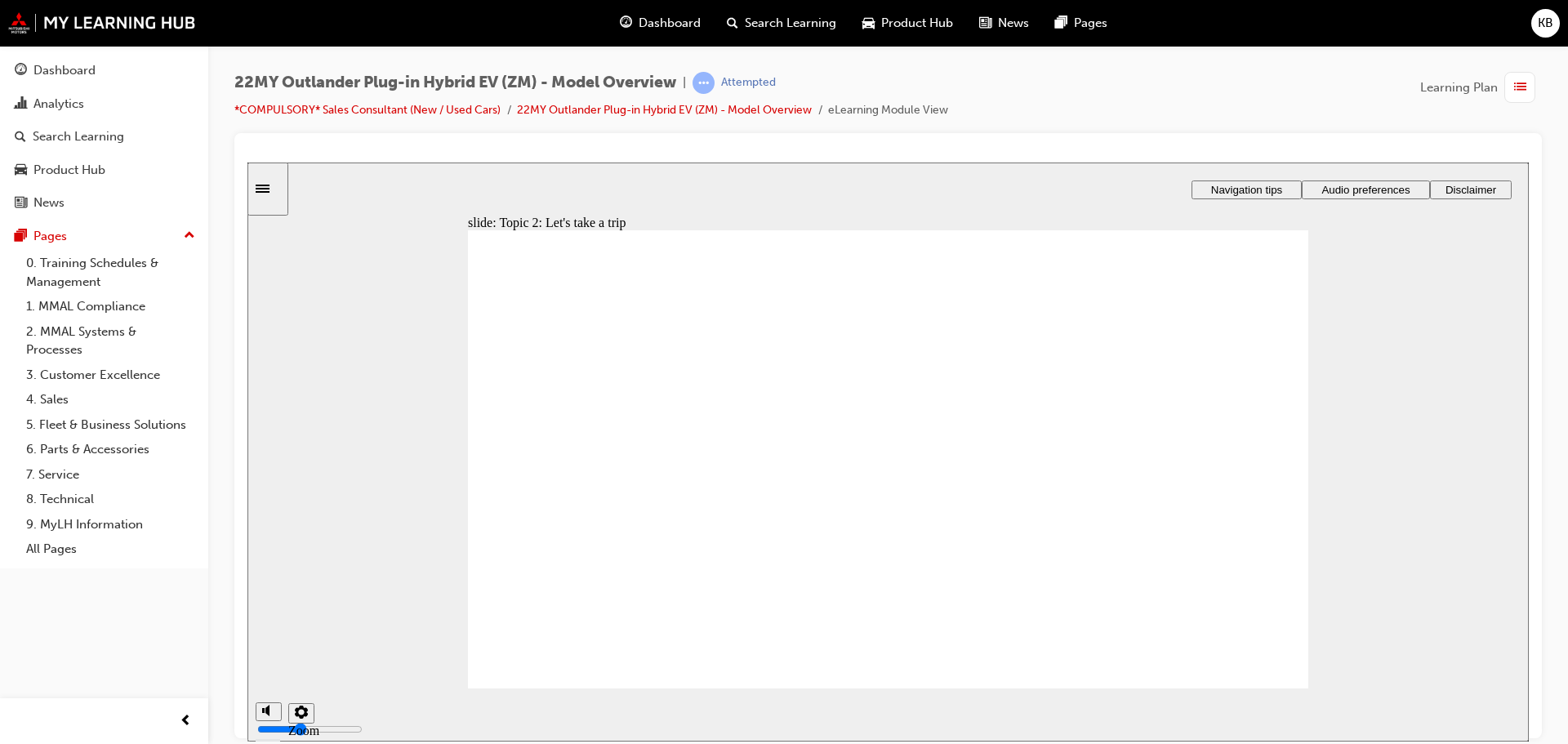
drag, startPoint x: 756, startPoint y: 604, endPoint x: 785, endPoint y: 610, distance: 29.6
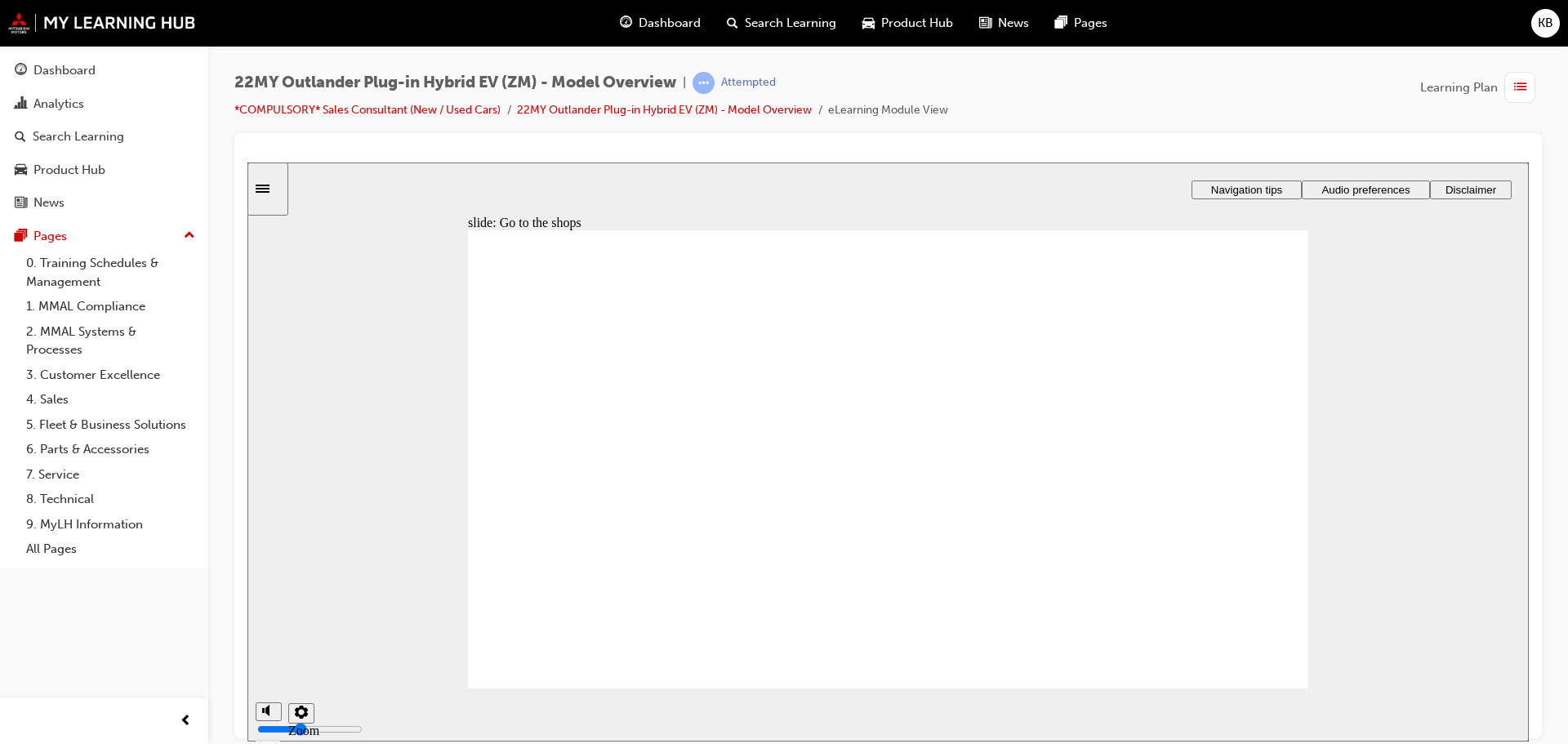
checkbox input "true"
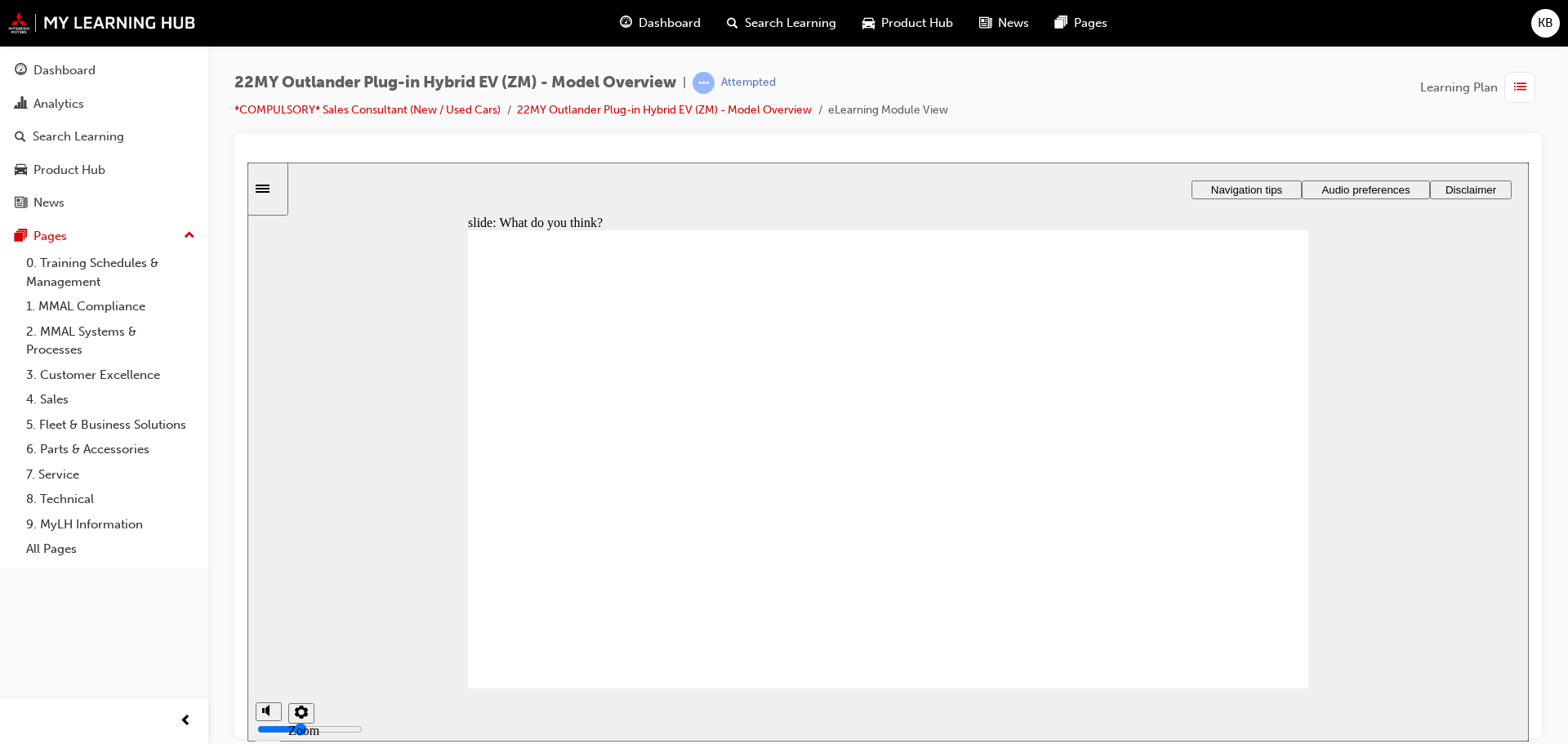
checkbox input "true"
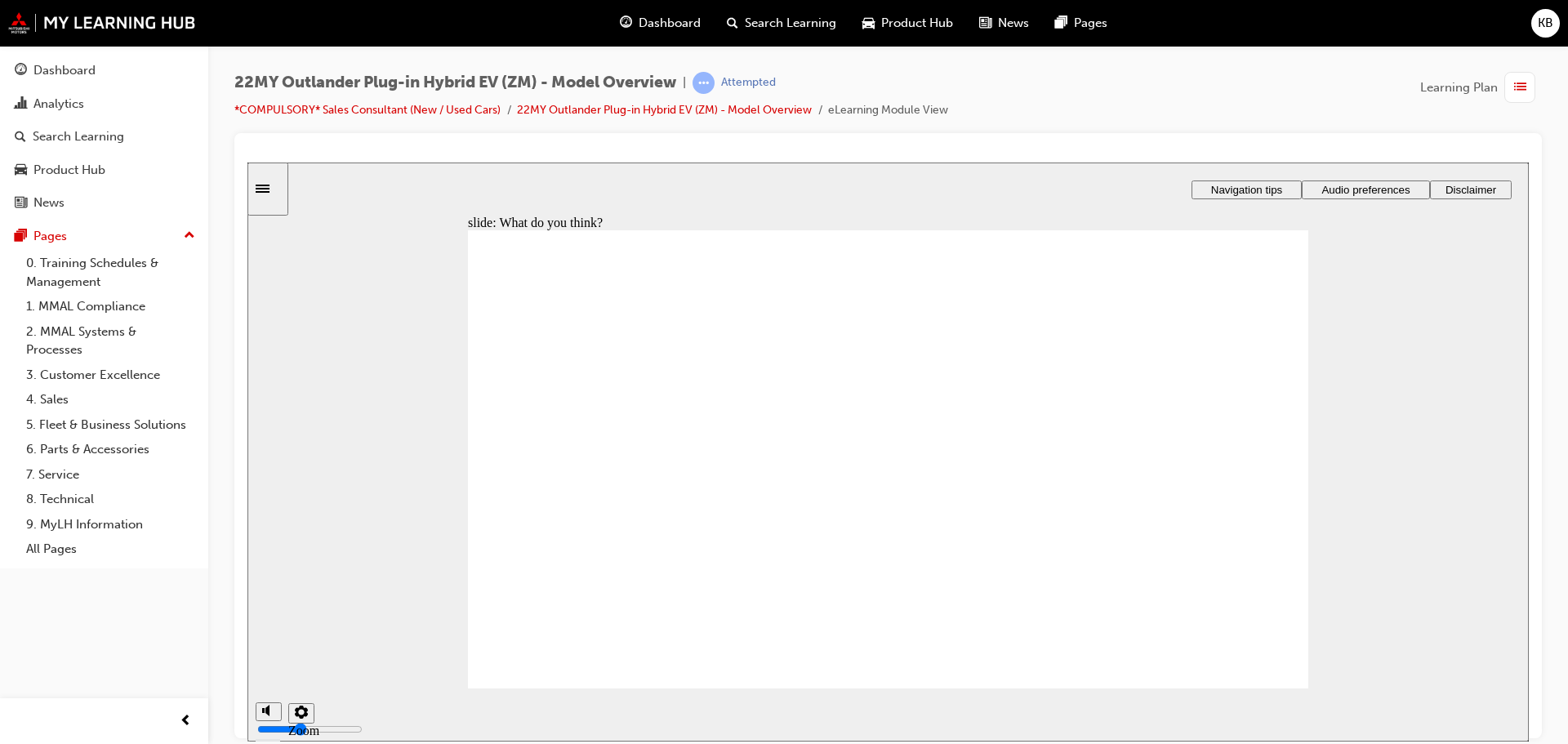
checkbox input "false"
checkbox input "true"
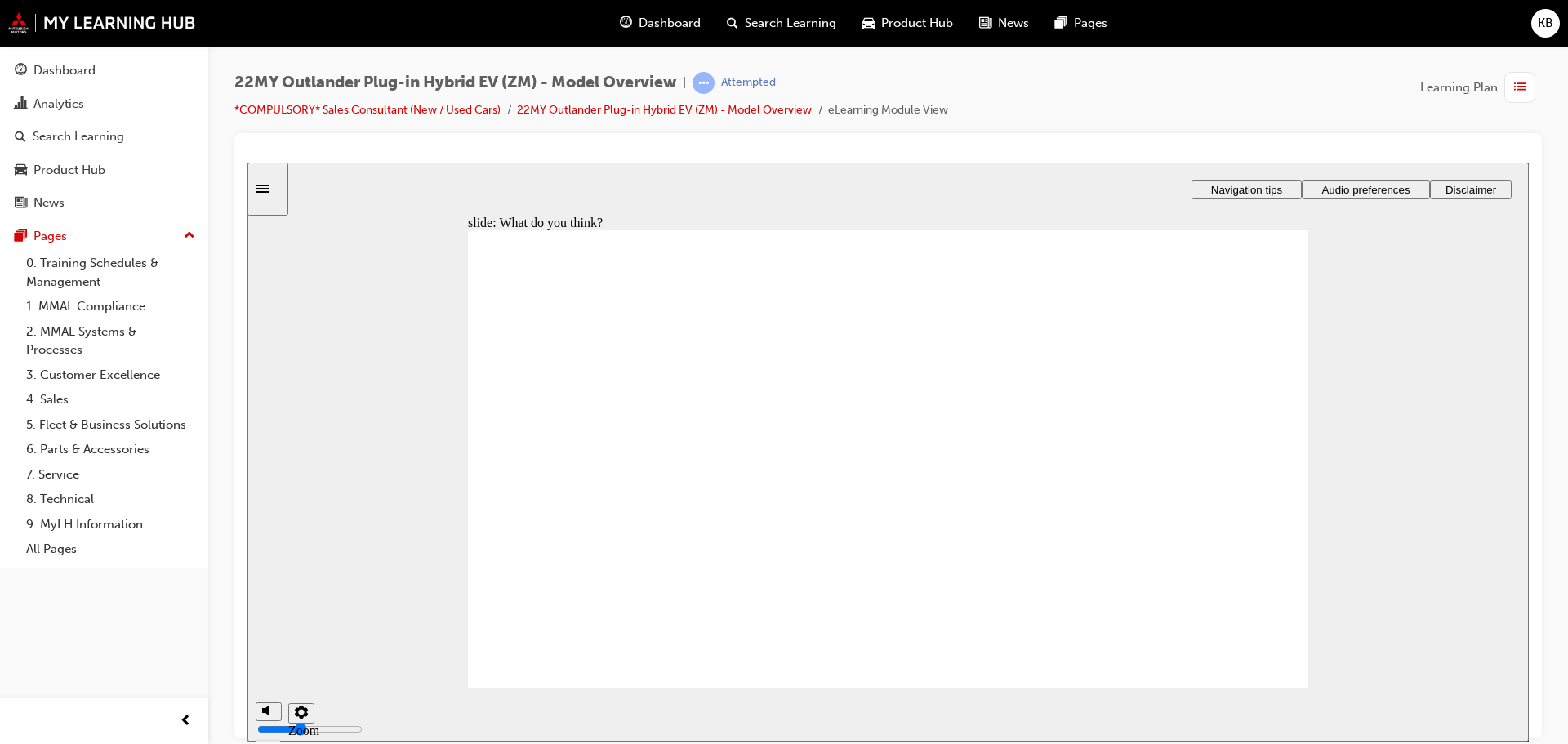
drag, startPoint x: 562, startPoint y: 616, endPoint x: 622, endPoint y: 622, distance: 60.3
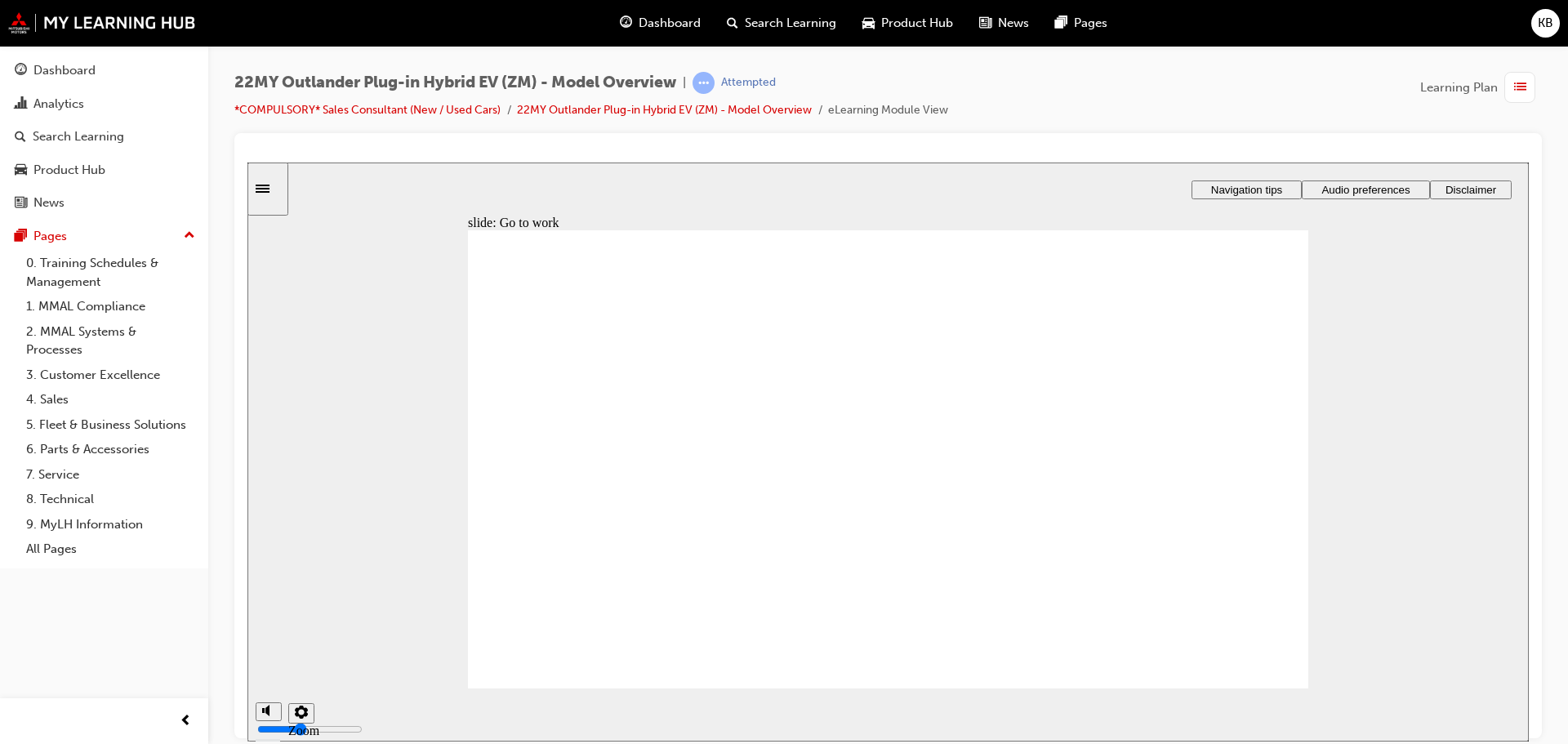
drag, startPoint x: 886, startPoint y: 615, endPoint x: 921, endPoint y: 613, distance: 35.1
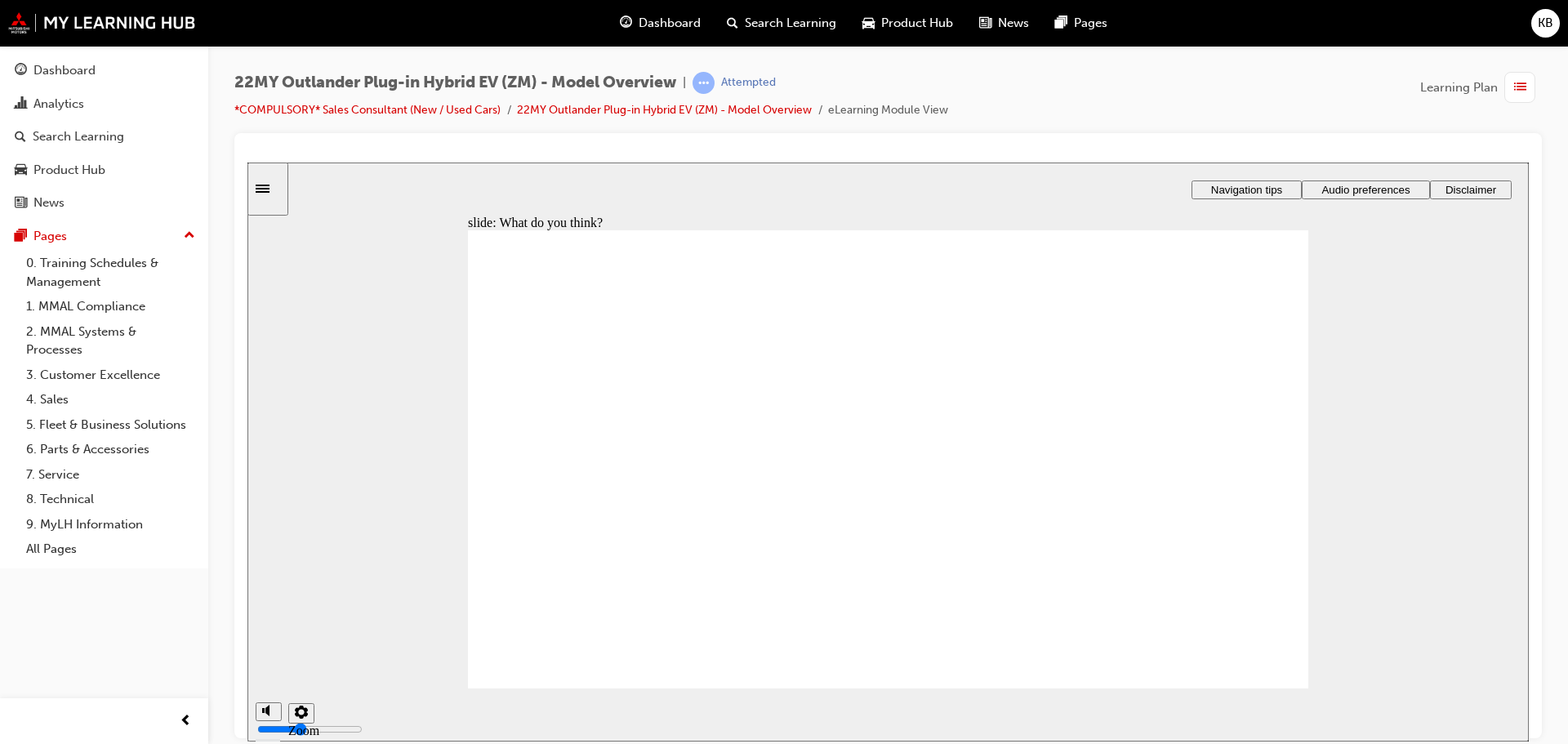
radio input "true"
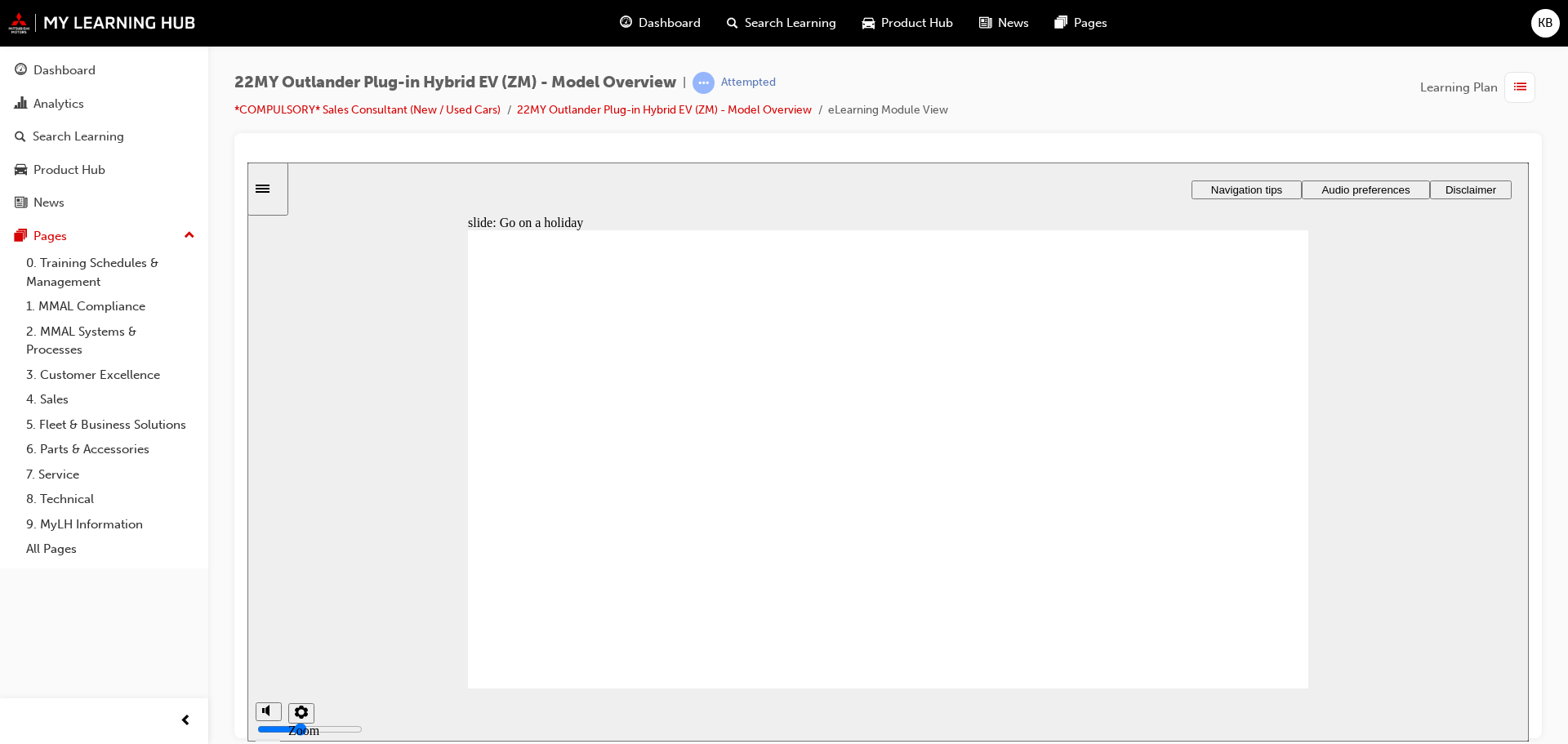
drag, startPoint x: 499, startPoint y: 552, endPoint x: 501, endPoint y: 584, distance: 32.1
radio input "true"
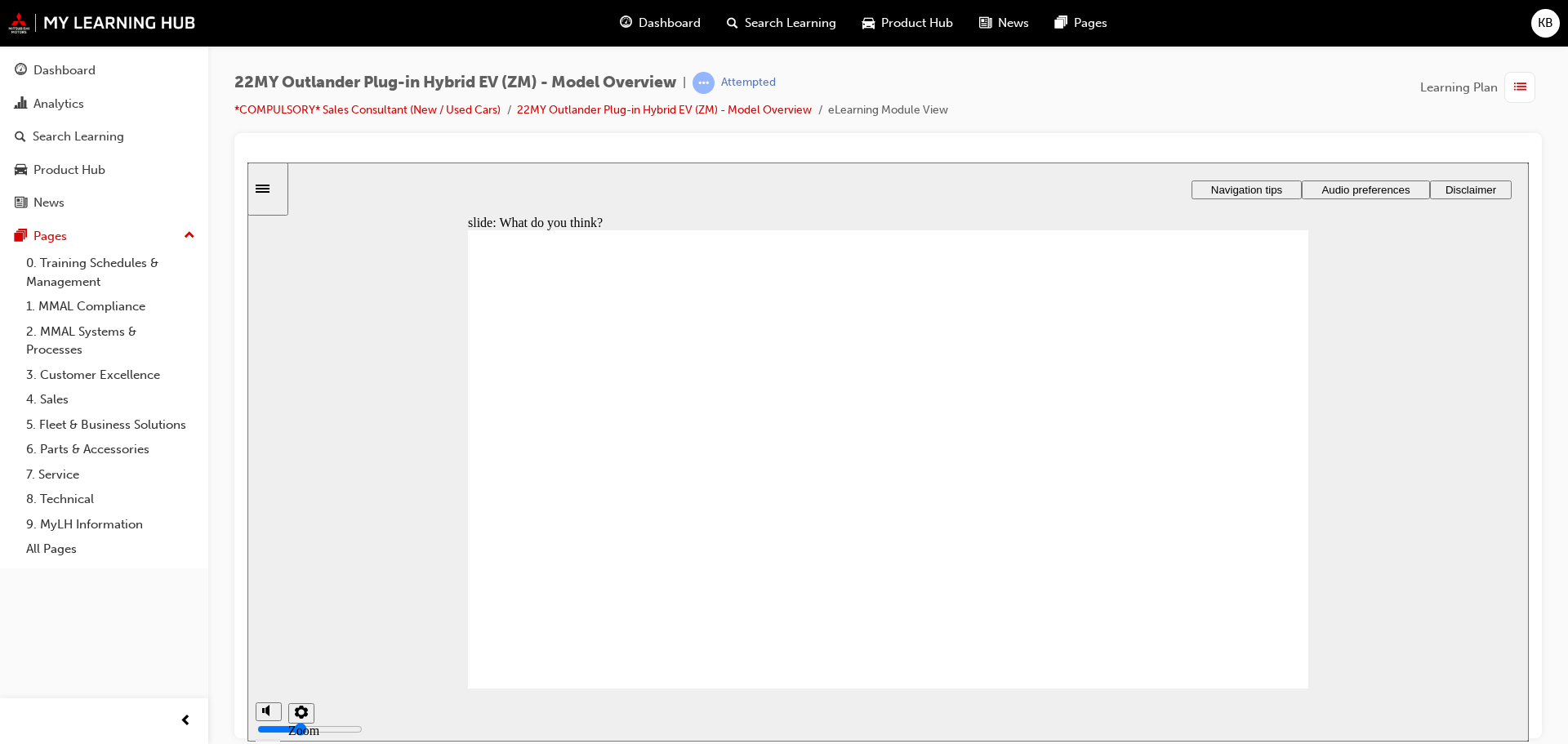
radio input "true"
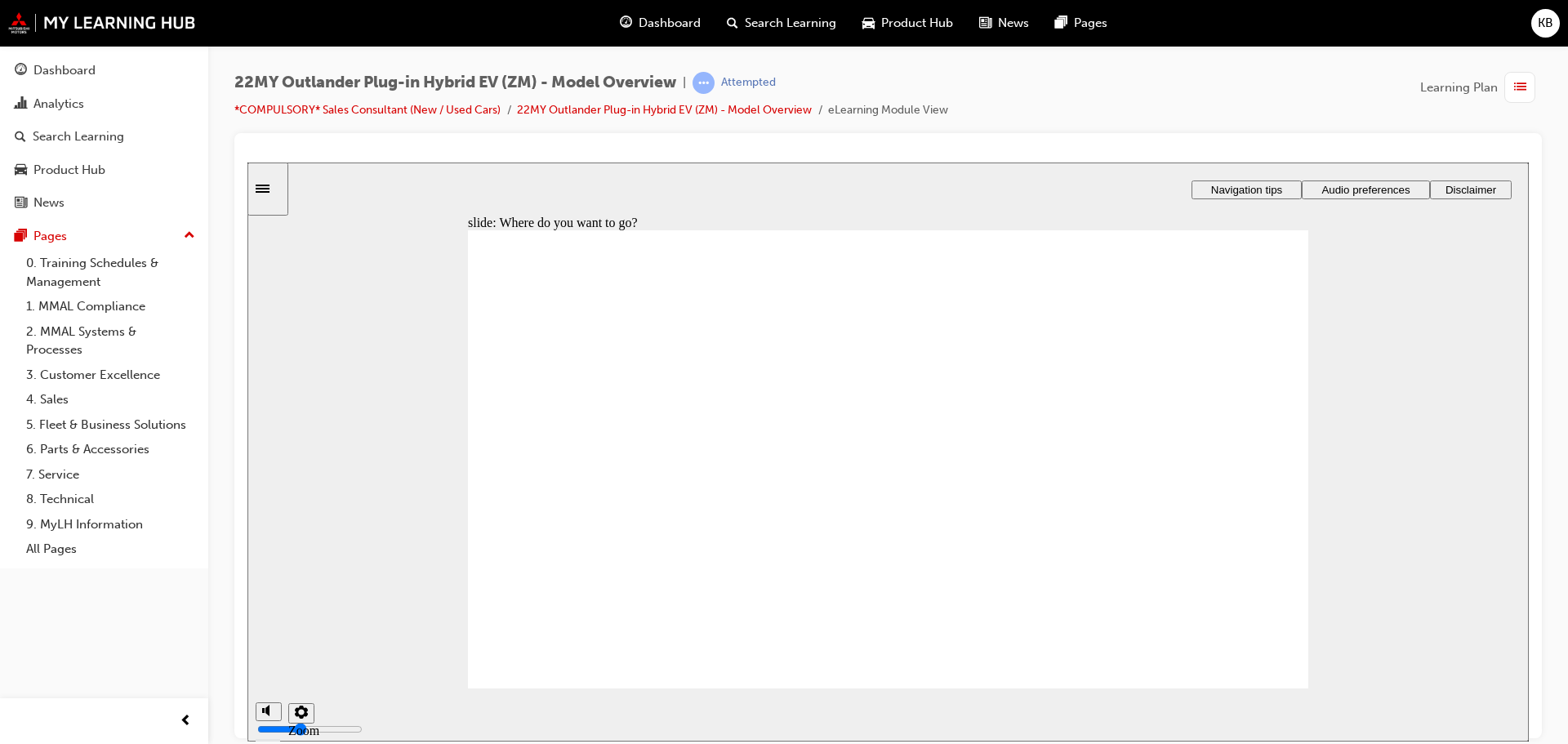
drag, startPoint x: 1251, startPoint y: 637, endPoint x: 1247, endPoint y: 646, distance: 9.8
click at [1250, 642] on div "Rectangle 1 Rectangle 3 TOPIC 3: Understanding your Customer Click Next to cont…" at bounding box center [888, 465] width 841 height 473
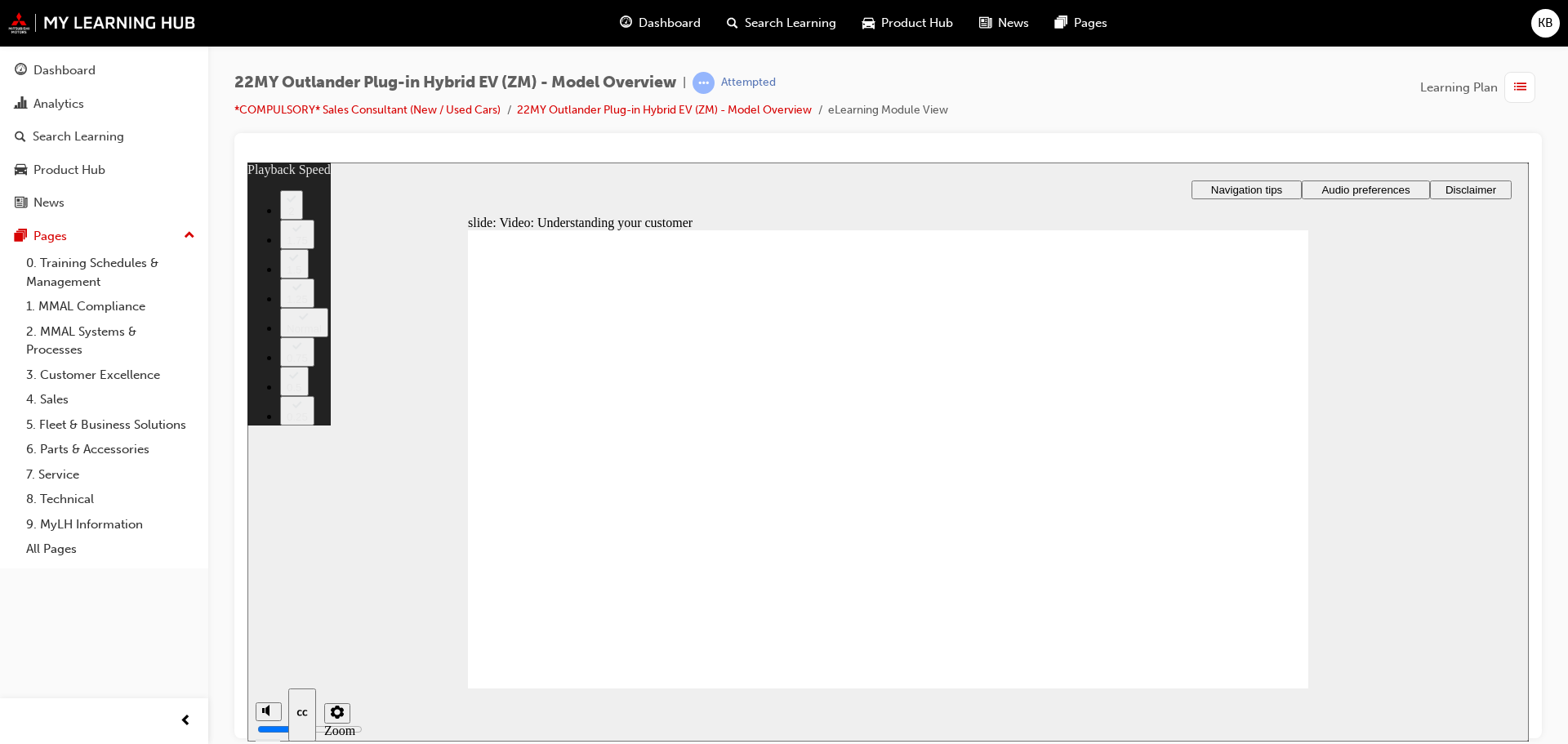
type input "91"
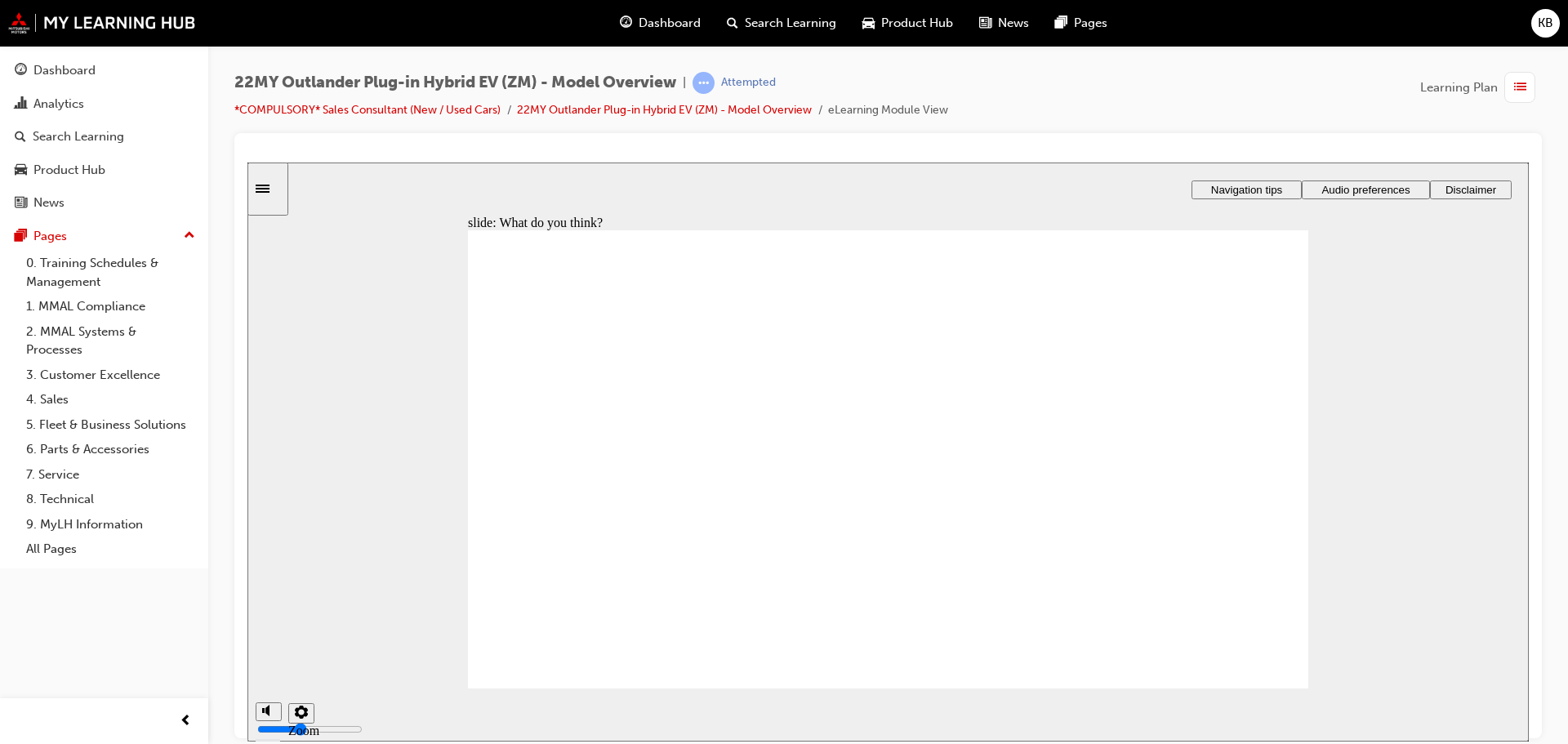
radio input "true"
drag, startPoint x: 569, startPoint y: 603, endPoint x: 574, endPoint y: 610, distance: 8.6
click at [569, 605] on div "Rectangle 1 Rectangle 2 Q1. What do you think? Round Same Side Corner 1 What is…" at bounding box center [888, 465] width 841 height 473
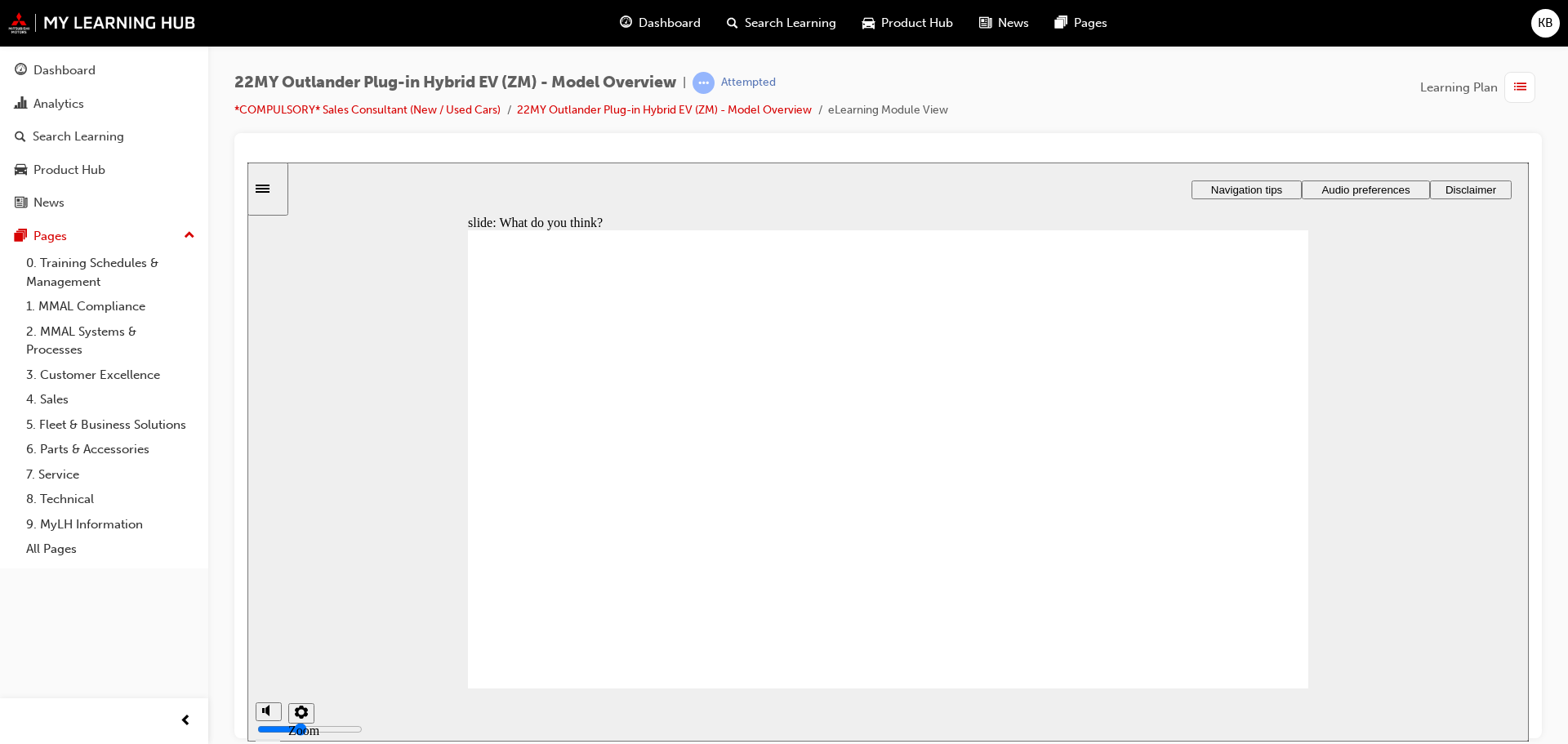
radio input "true"
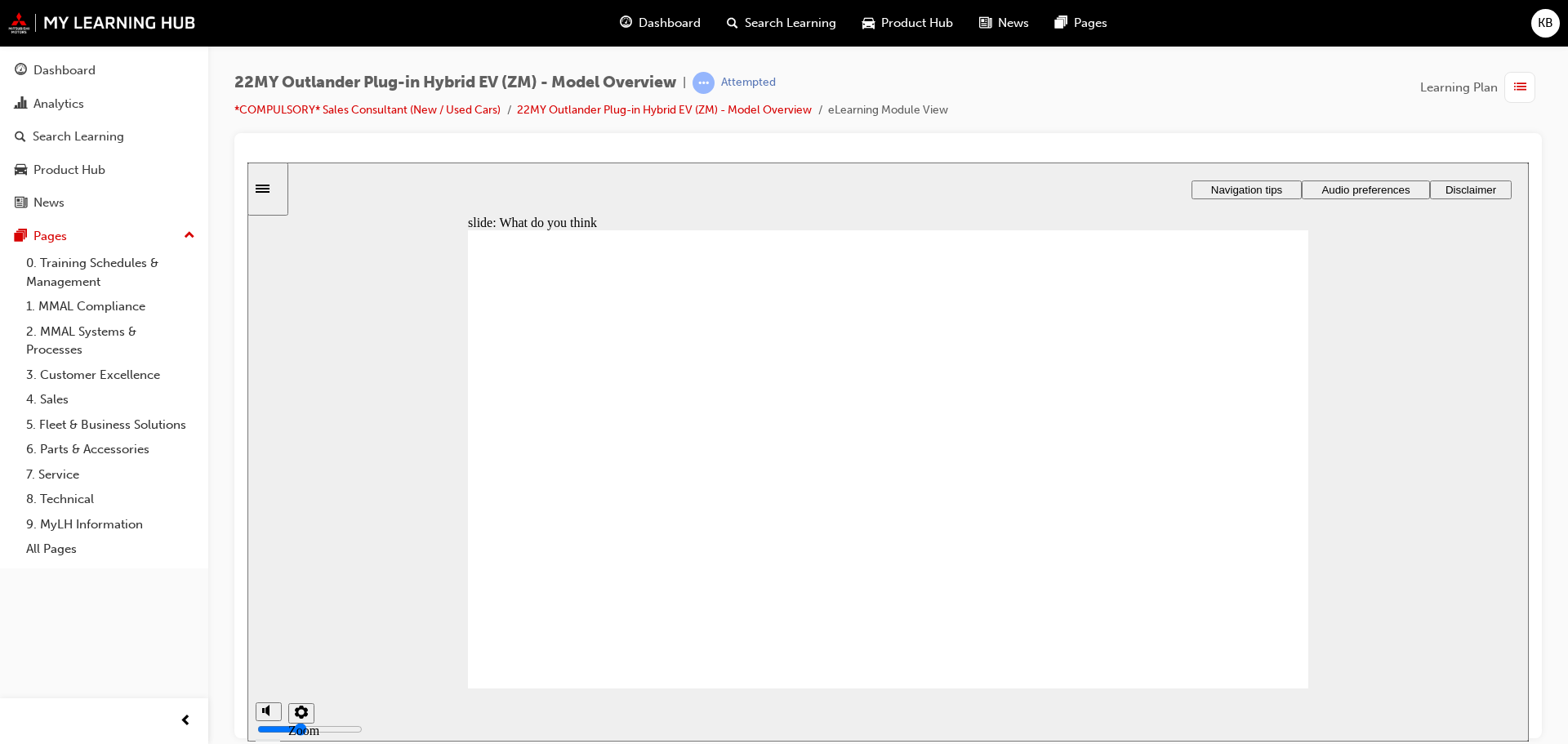
radio input "true"
drag, startPoint x: 543, startPoint y: 463, endPoint x: 535, endPoint y: 474, distance: 13.6
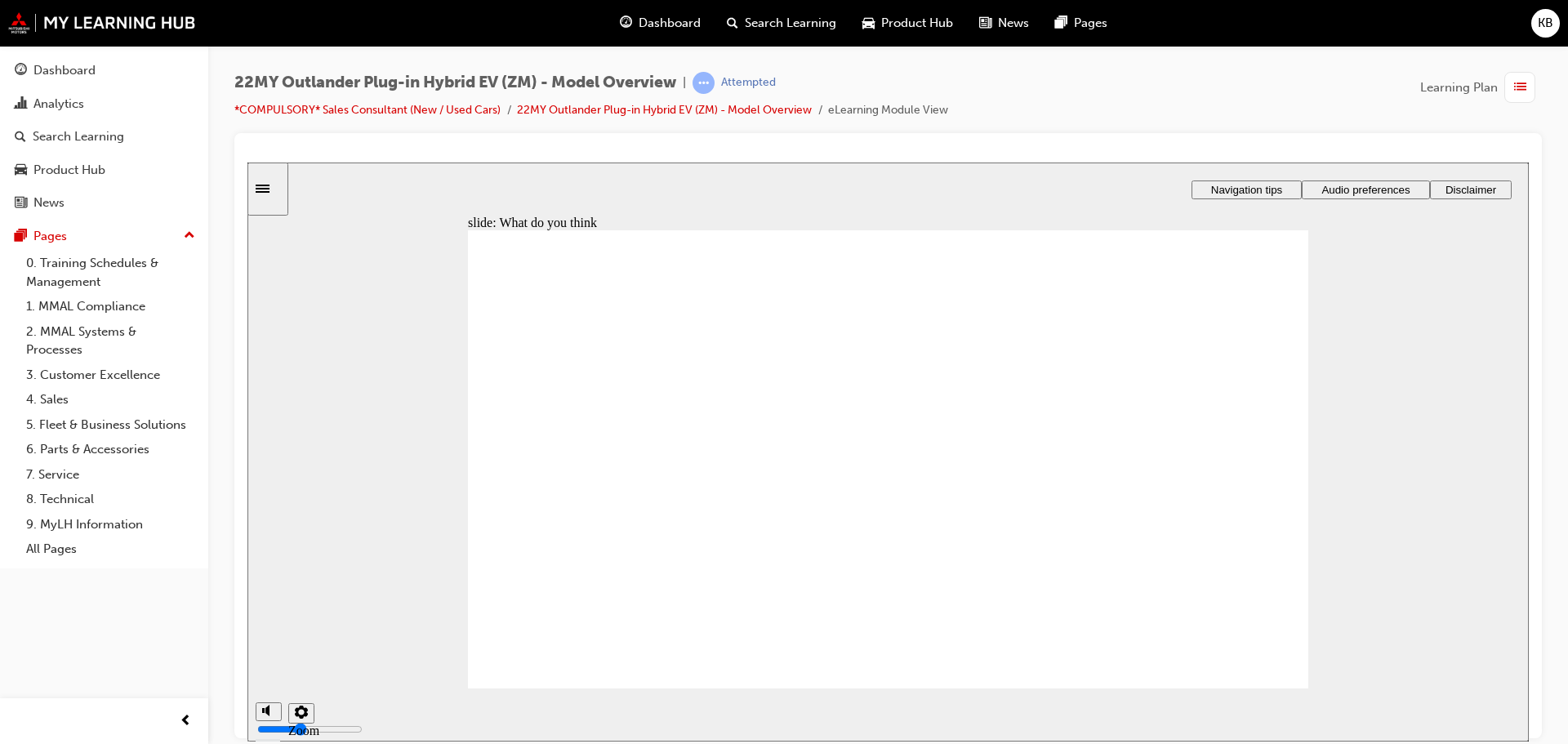
radio input "true"
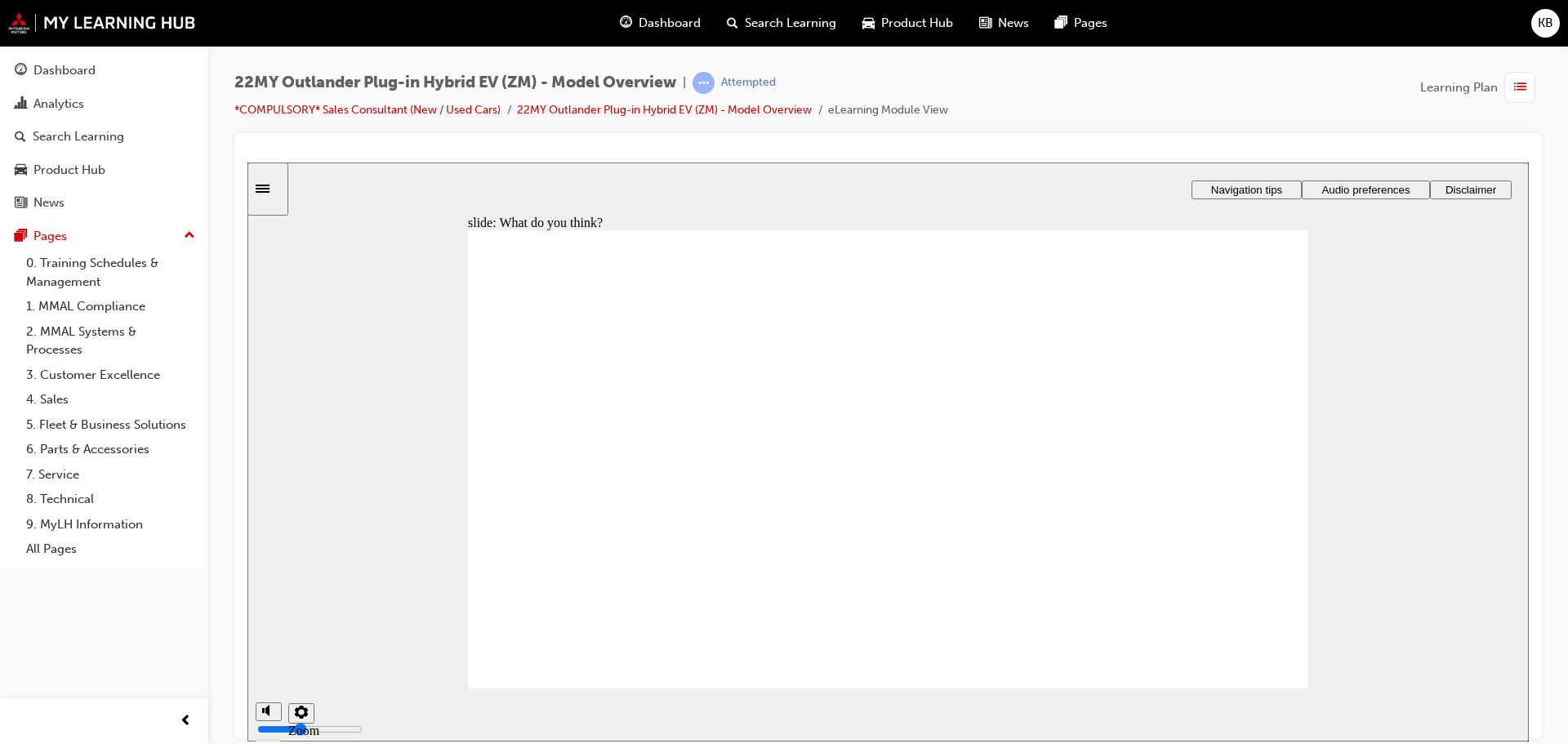
radio input "true"
checkbox input "true"
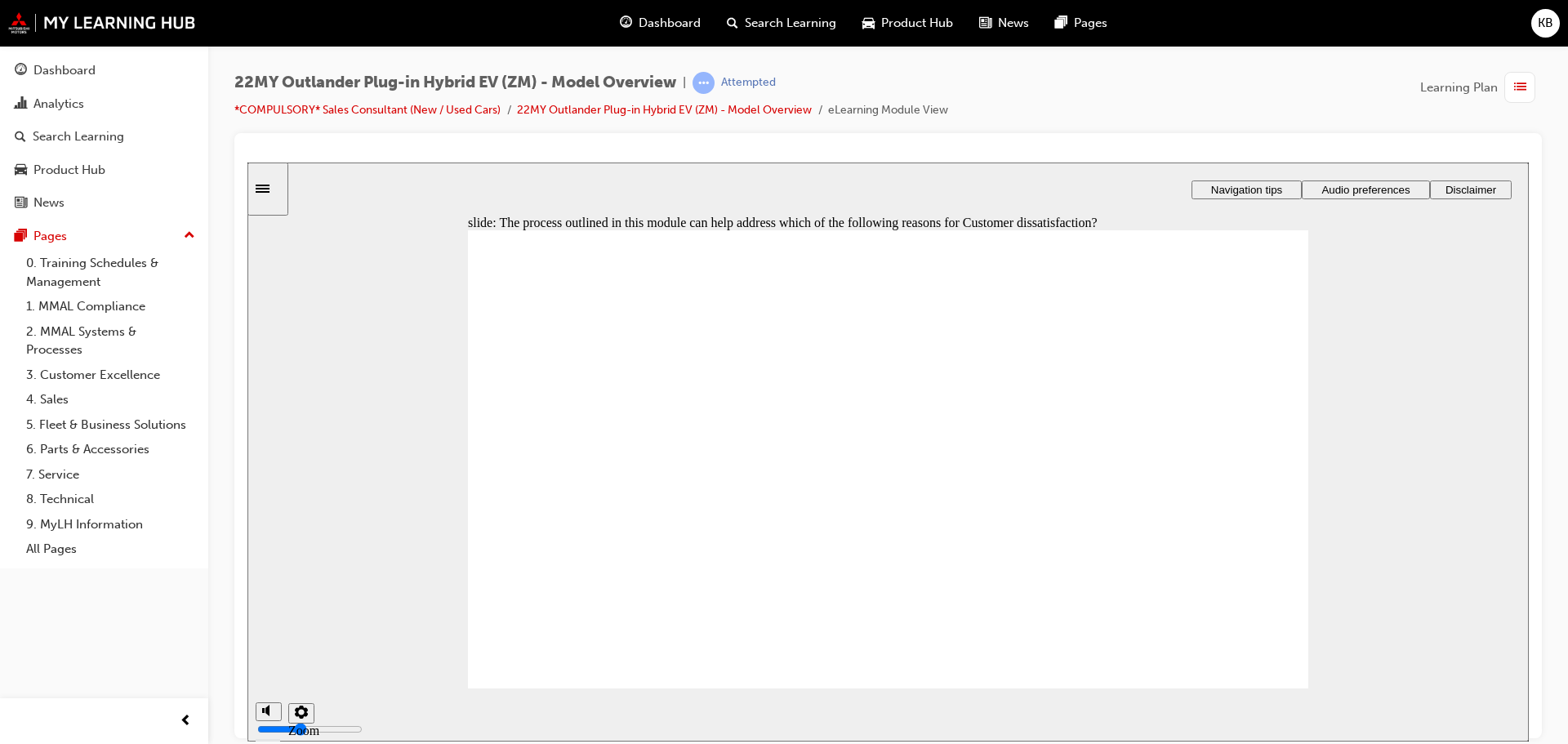
checkbox input "false"
checkbox input "true"
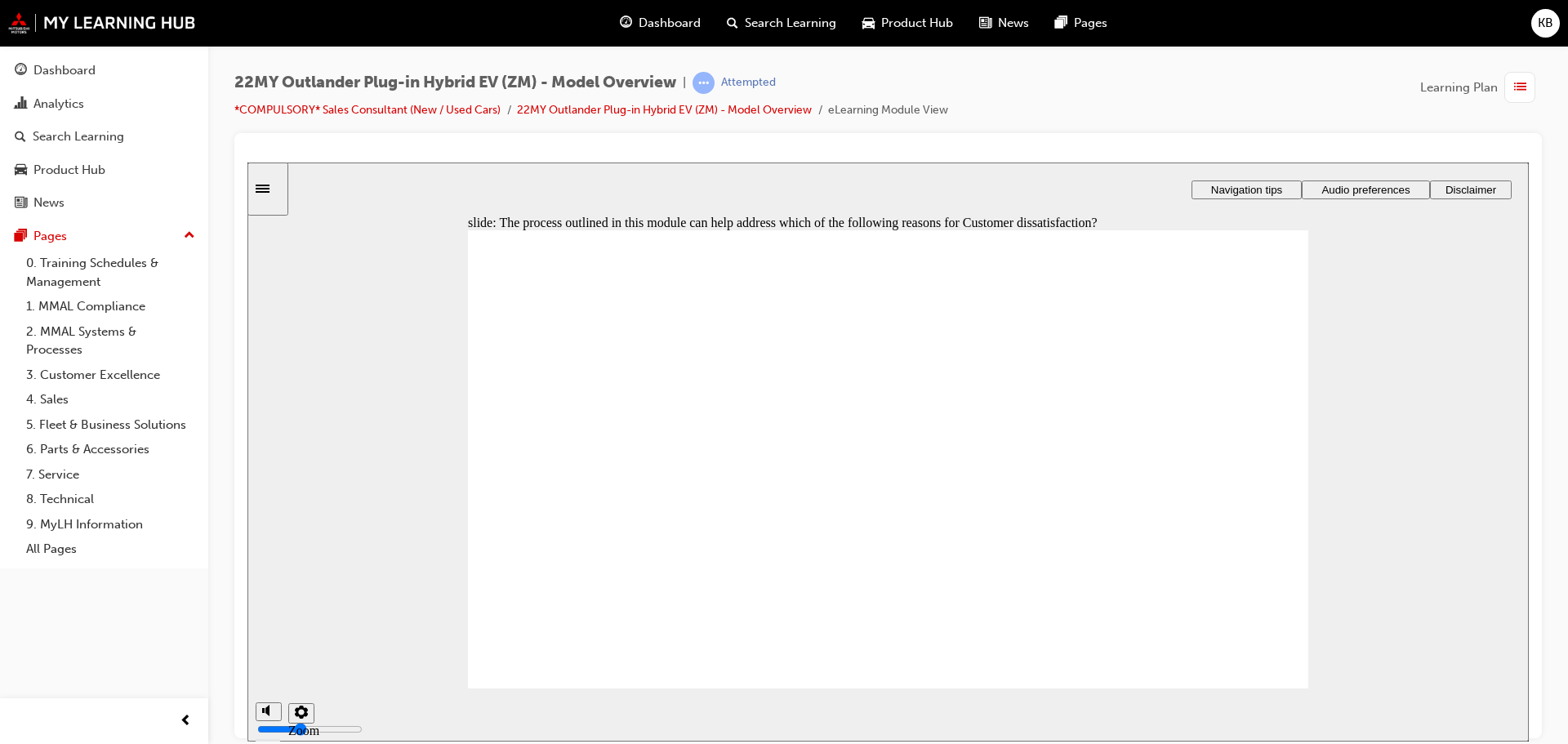
drag, startPoint x: 649, startPoint y: 444, endPoint x: 890, endPoint y: 545, distance: 261.3
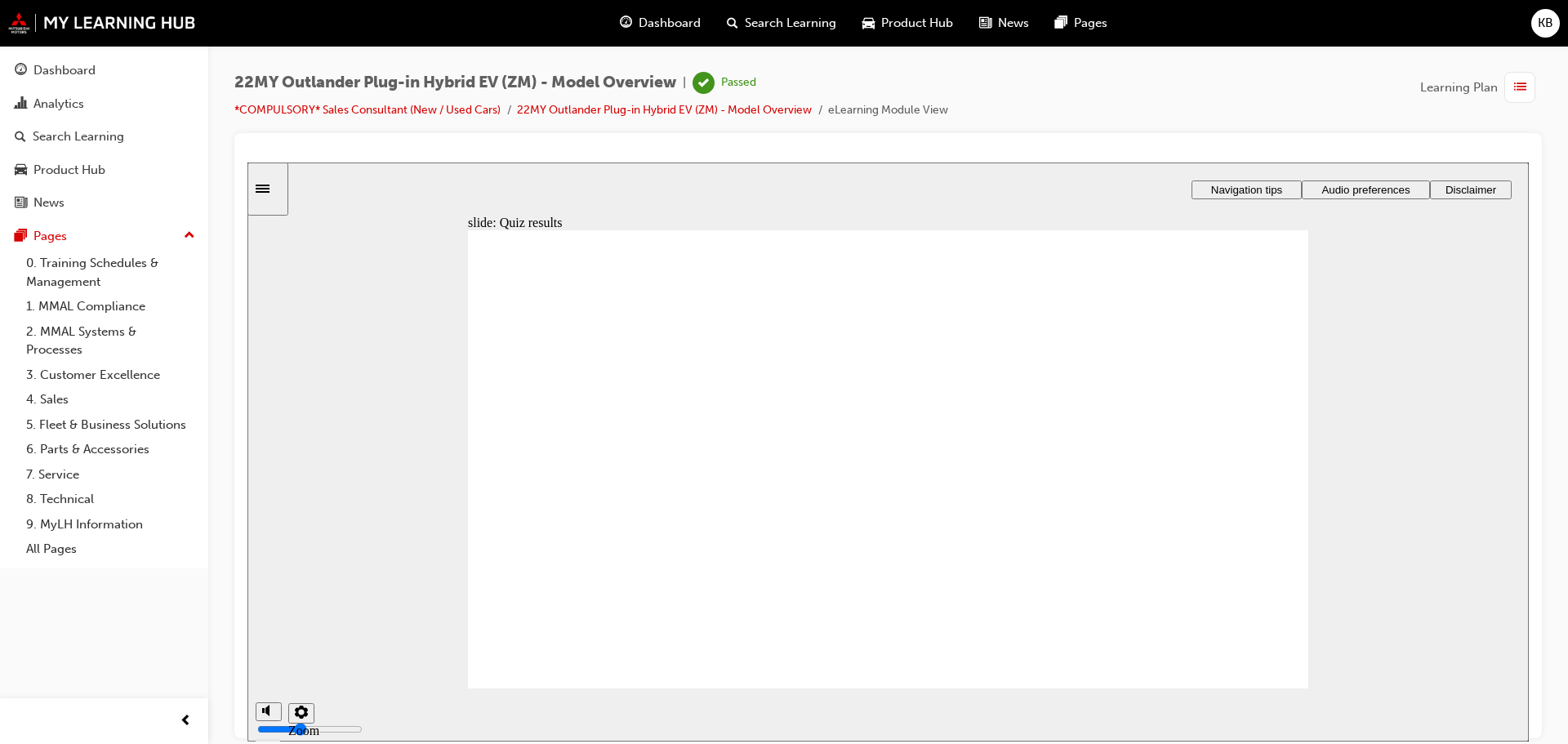
click at [81, 81] on link "Dashboard" at bounding box center [104, 71] width 195 height 30
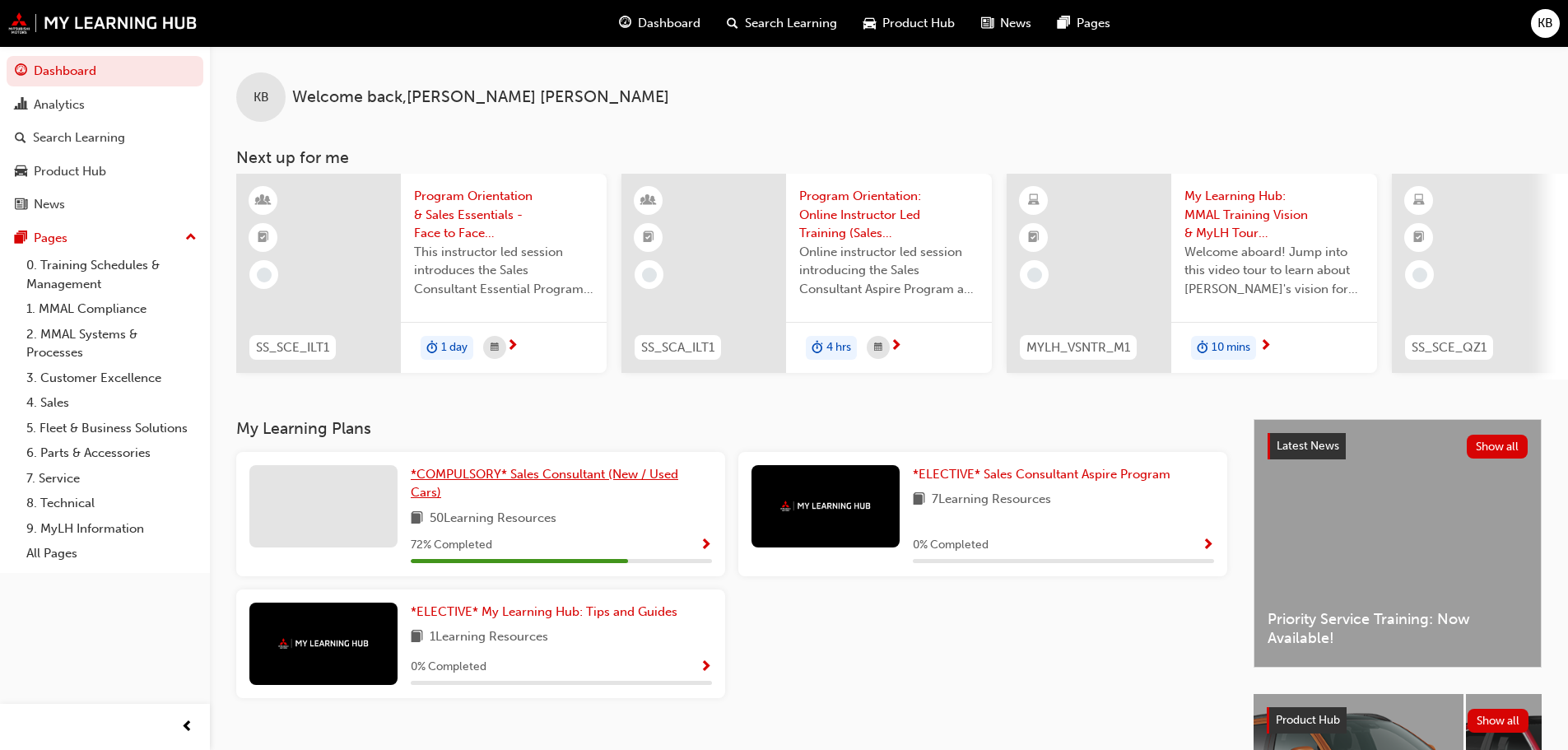
click at [547, 475] on span "*COMPULSORY* Sales Consultant (New / Used Cars)" at bounding box center [544, 483] width 268 height 34
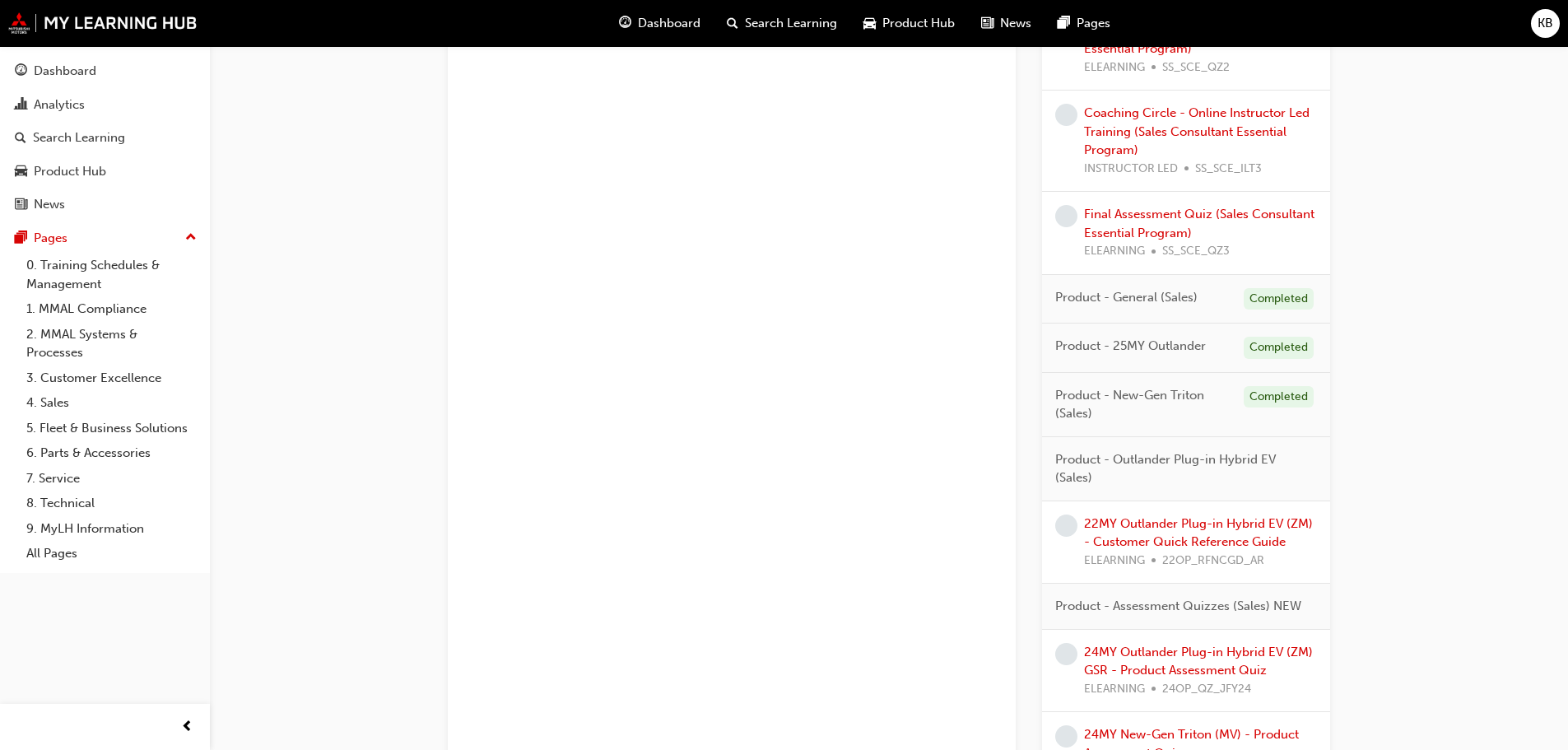
scroll to position [1317, 0]
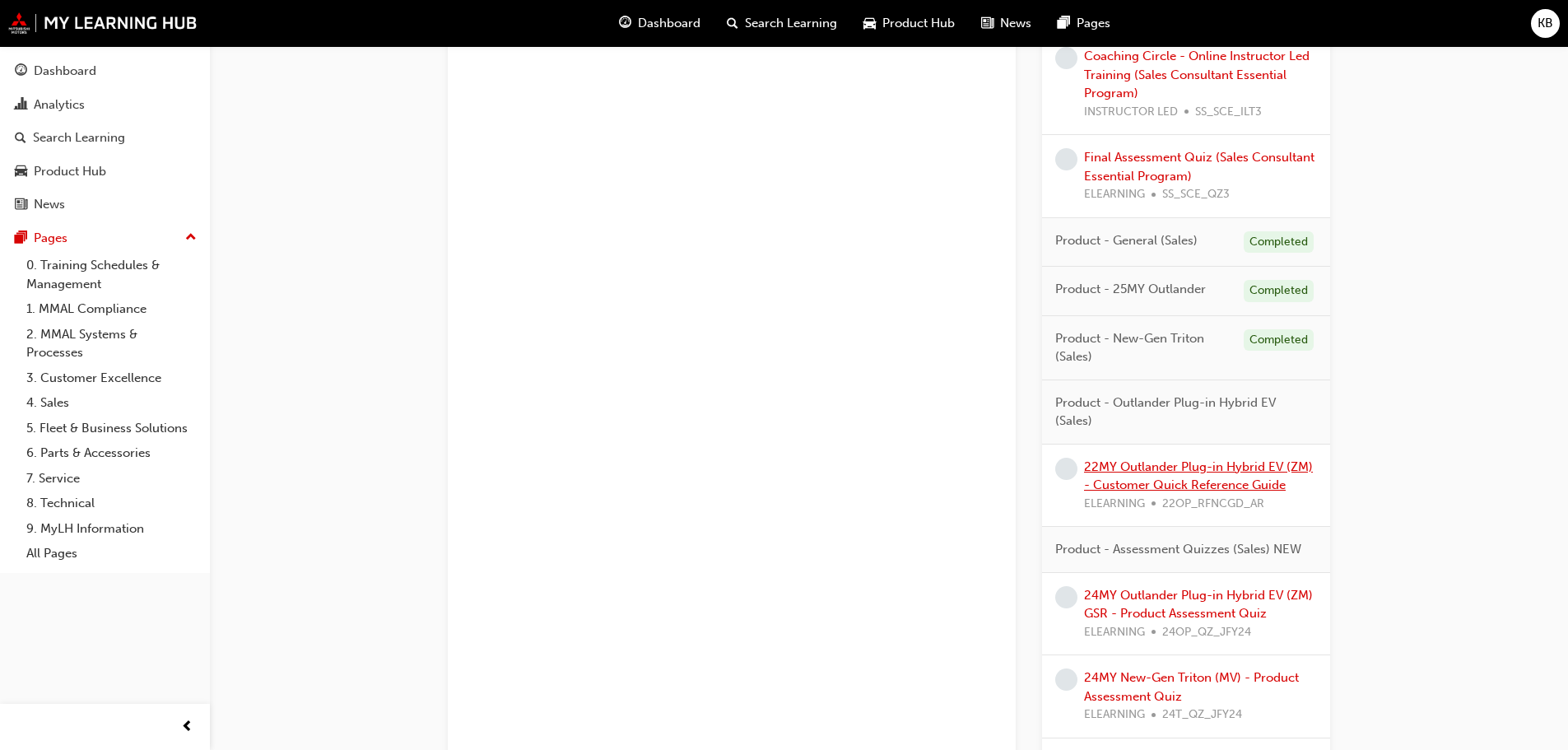
click at [1113, 460] on link "22MY Outlander Plug-in Hybrid EV (ZM) - Customer Quick Reference Guide" at bounding box center [1199, 477] width 229 height 34
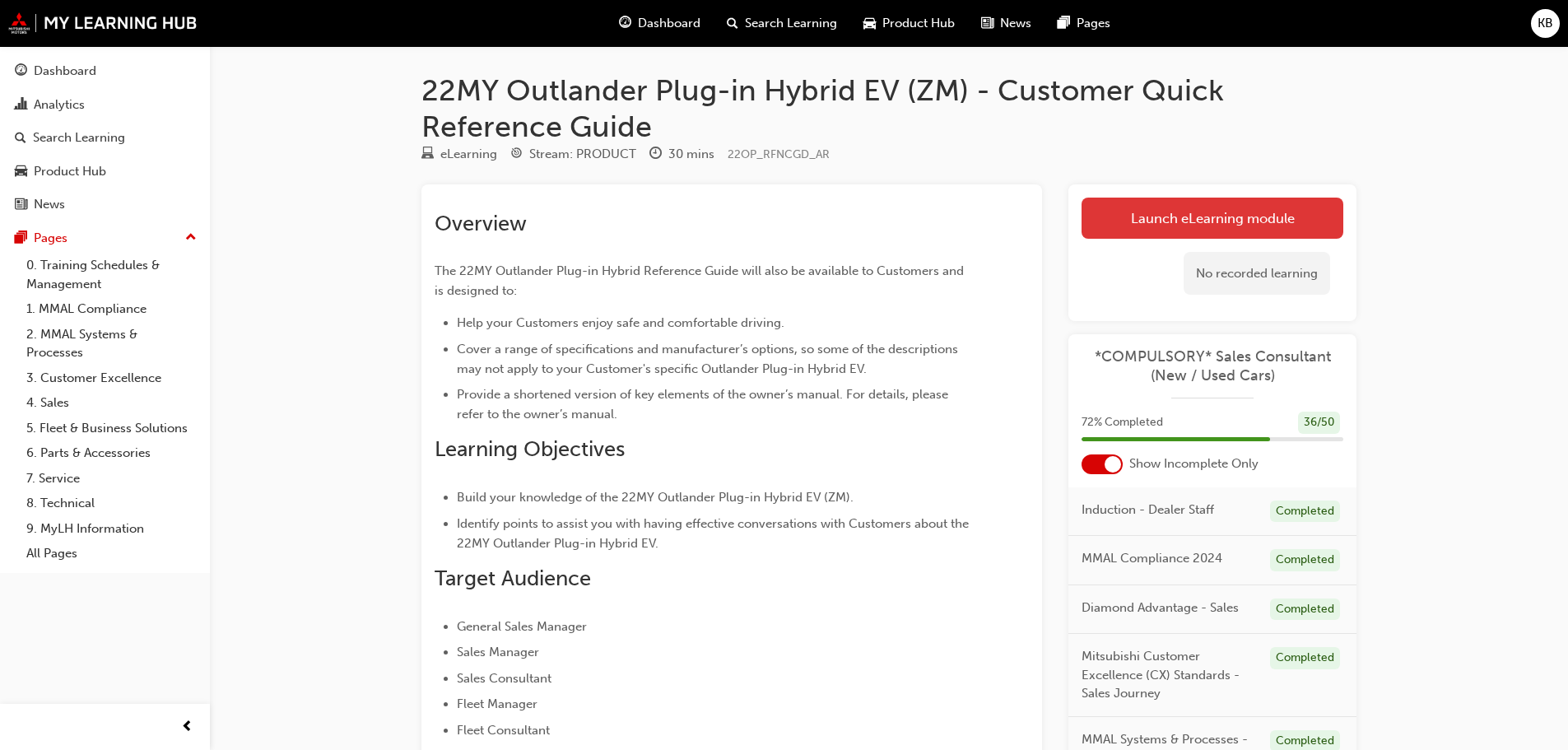
click at [1193, 223] on link "Launch eLearning module" at bounding box center [1212, 218] width 262 height 41
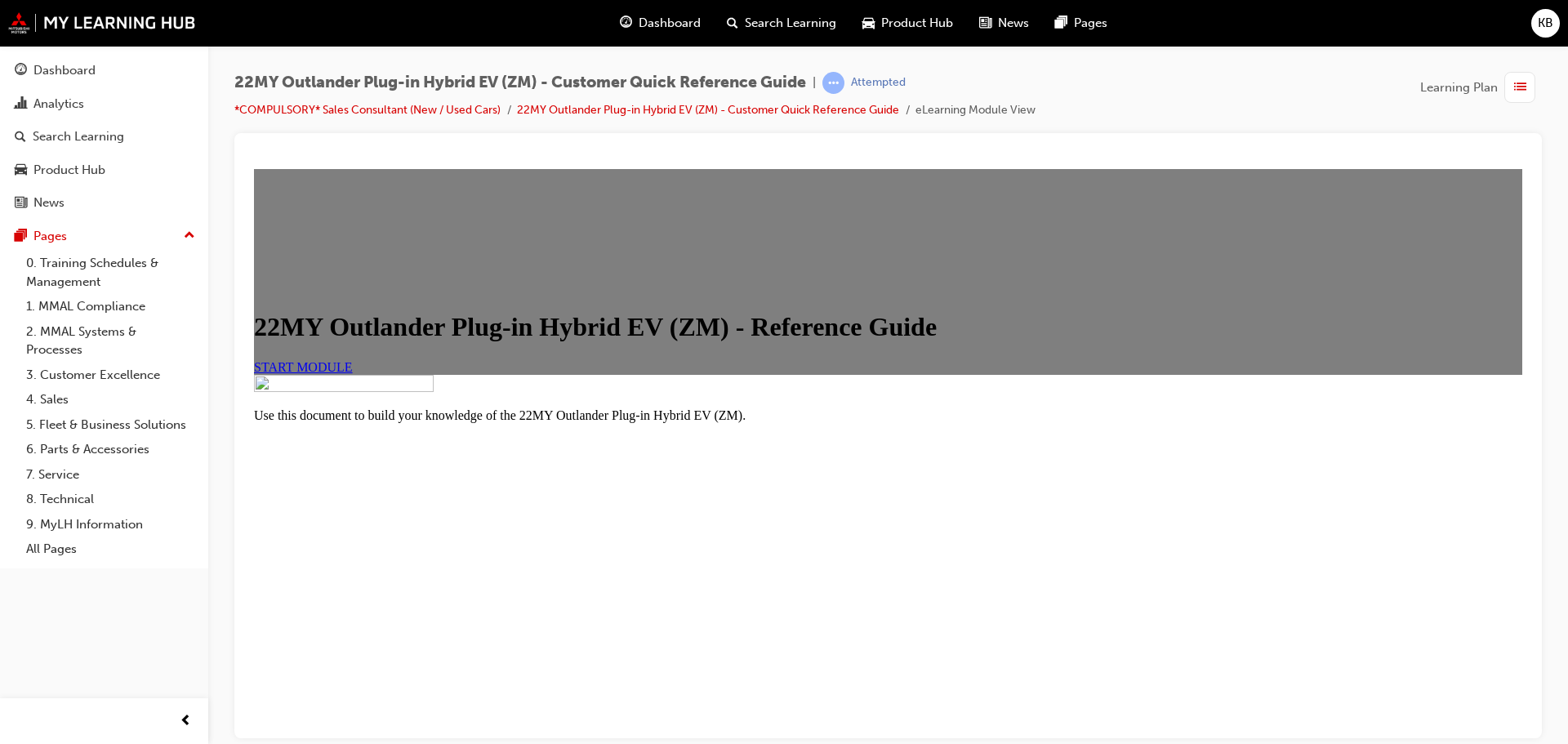
click at [353, 373] on link "START MODULE" at bounding box center [303, 366] width 99 height 14
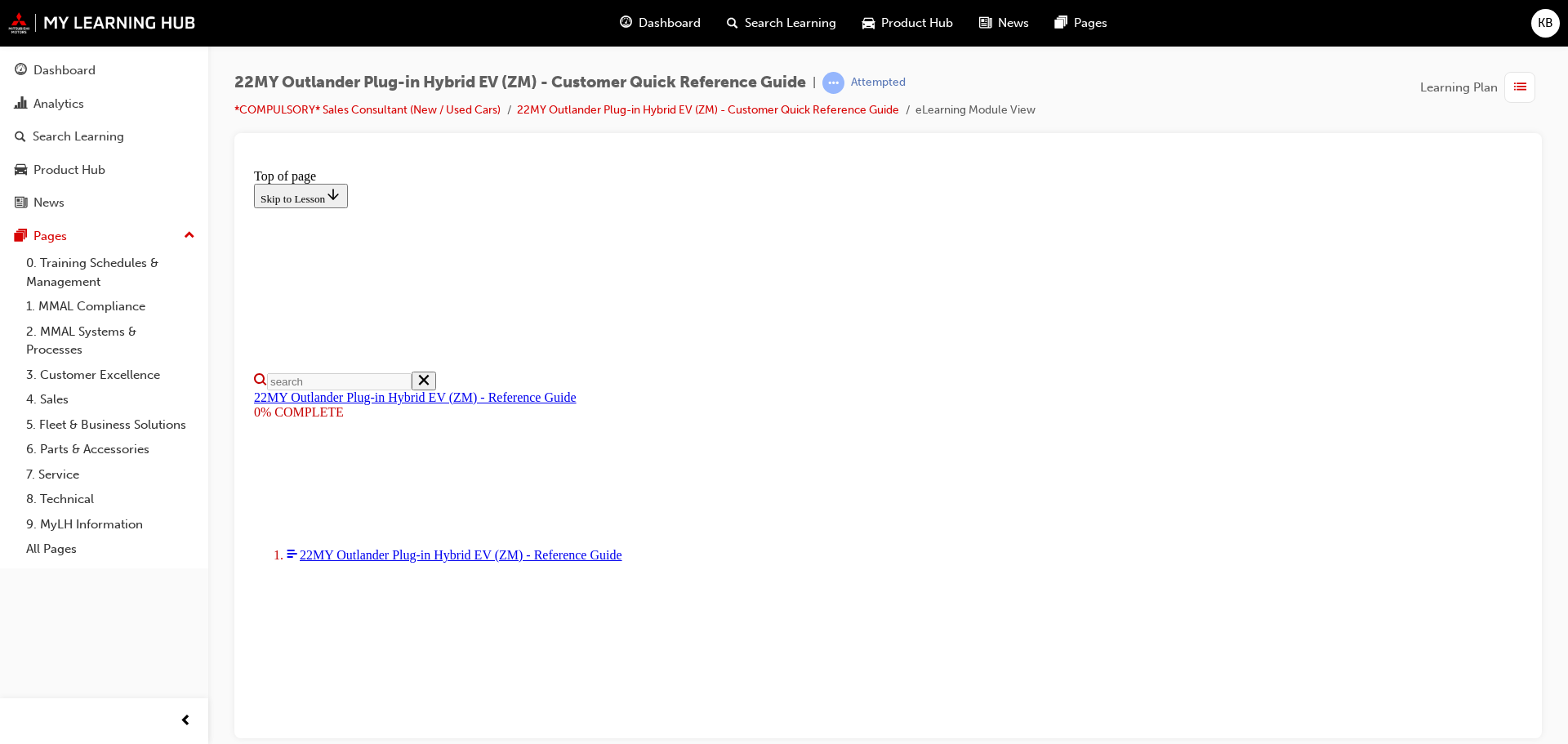
scroll to position [686, 0]
select select "auto"
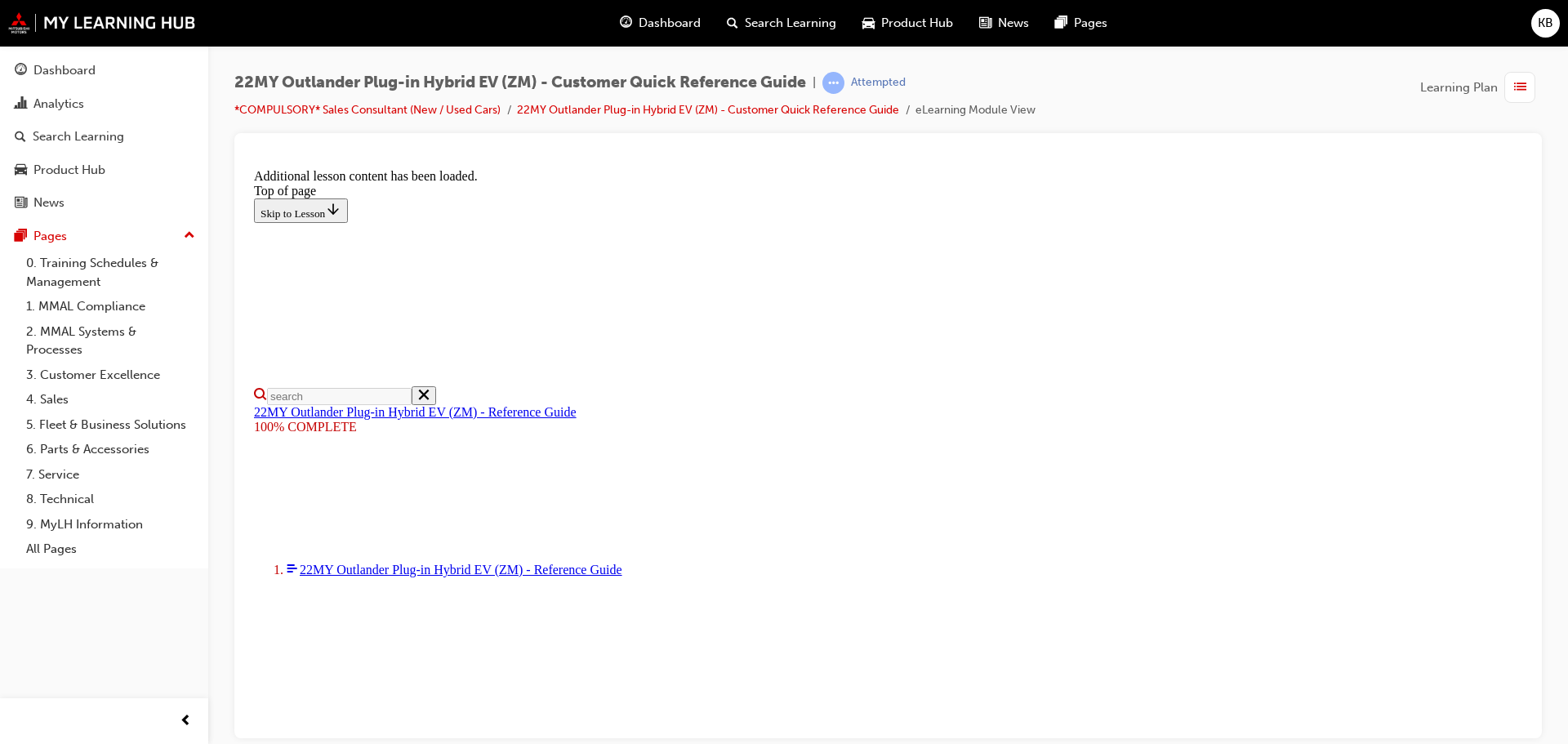
scroll to position [847, 0]
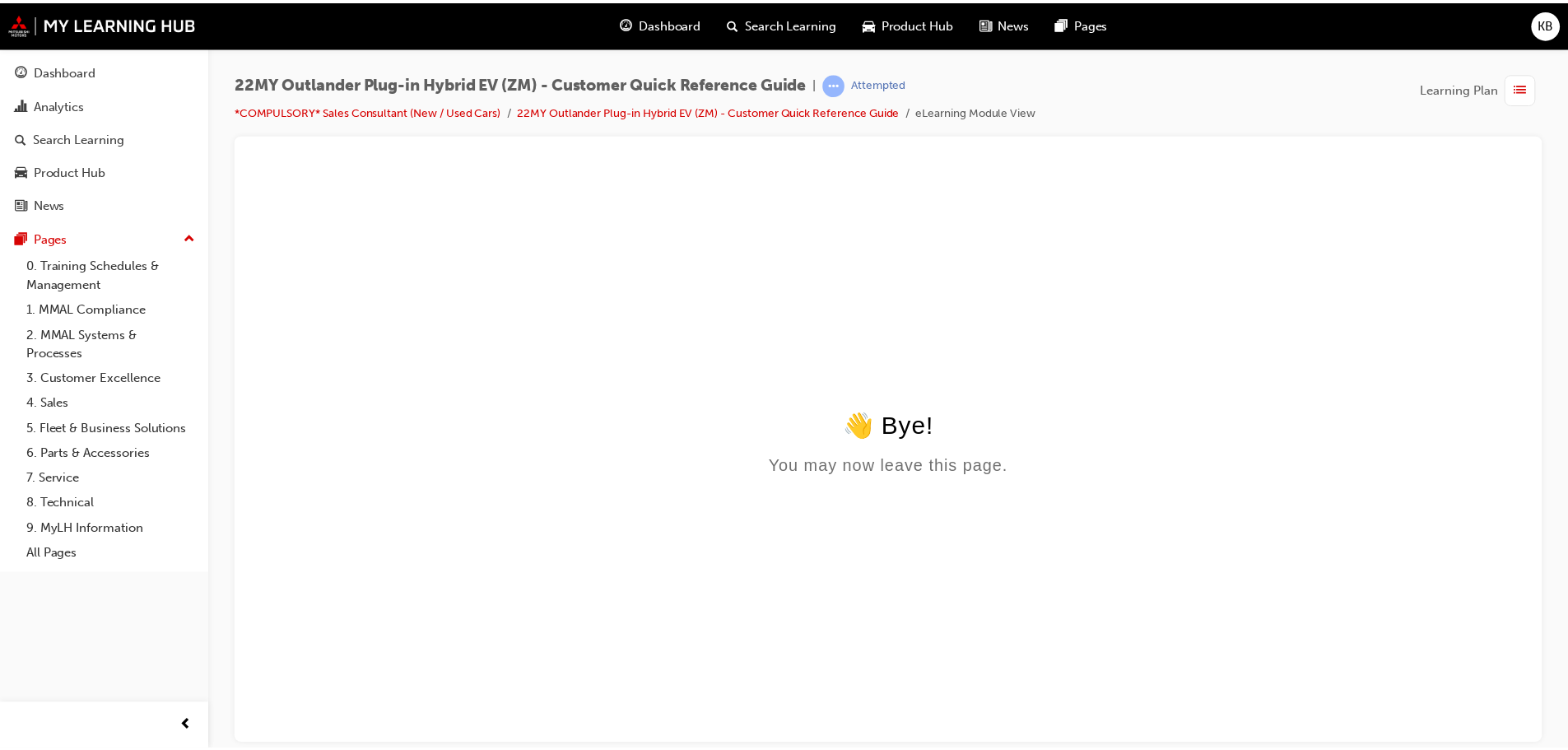
scroll to position [0, 0]
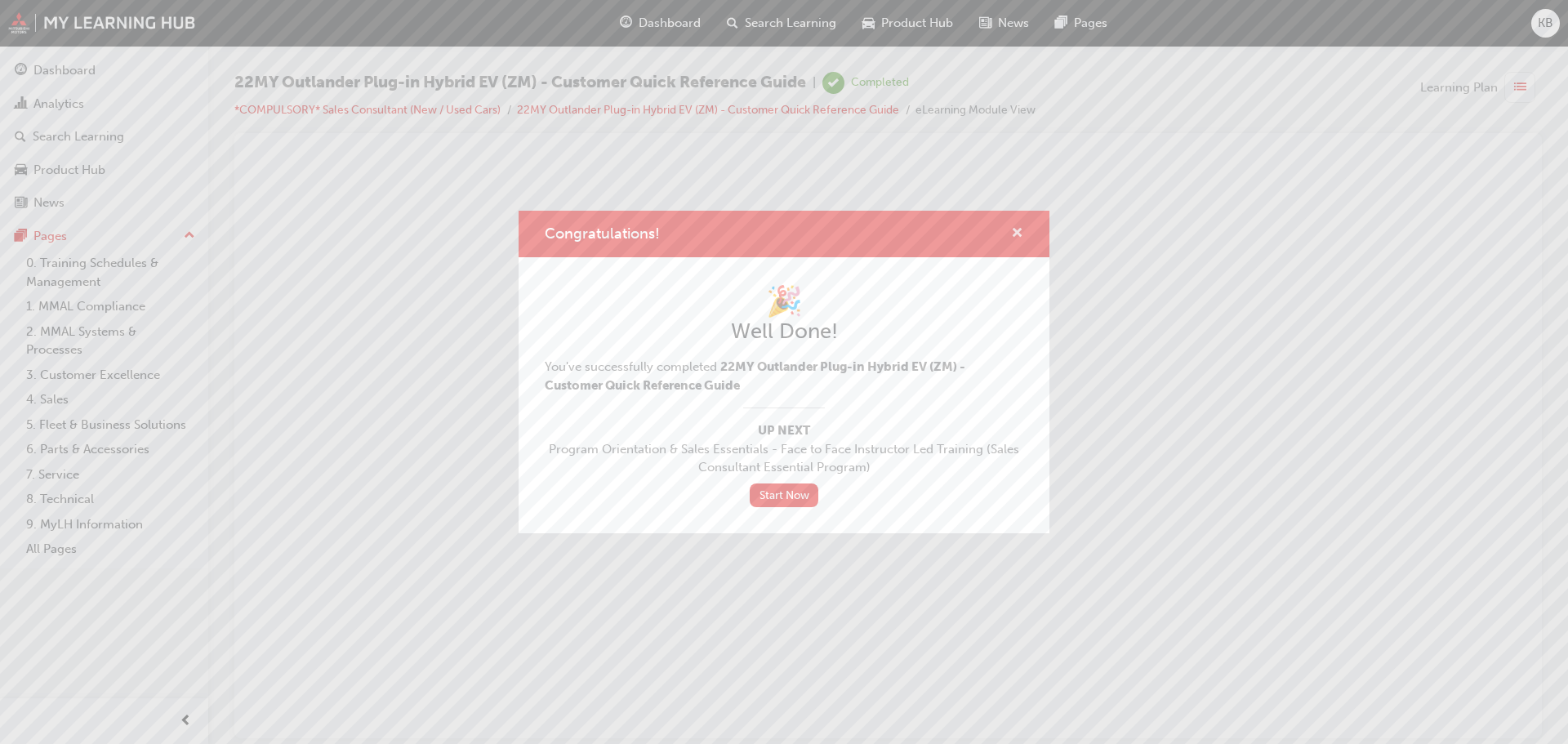
click at [1022, 232] on span "cross-icon" at bounding box center [1017, 234] width 13 height 15
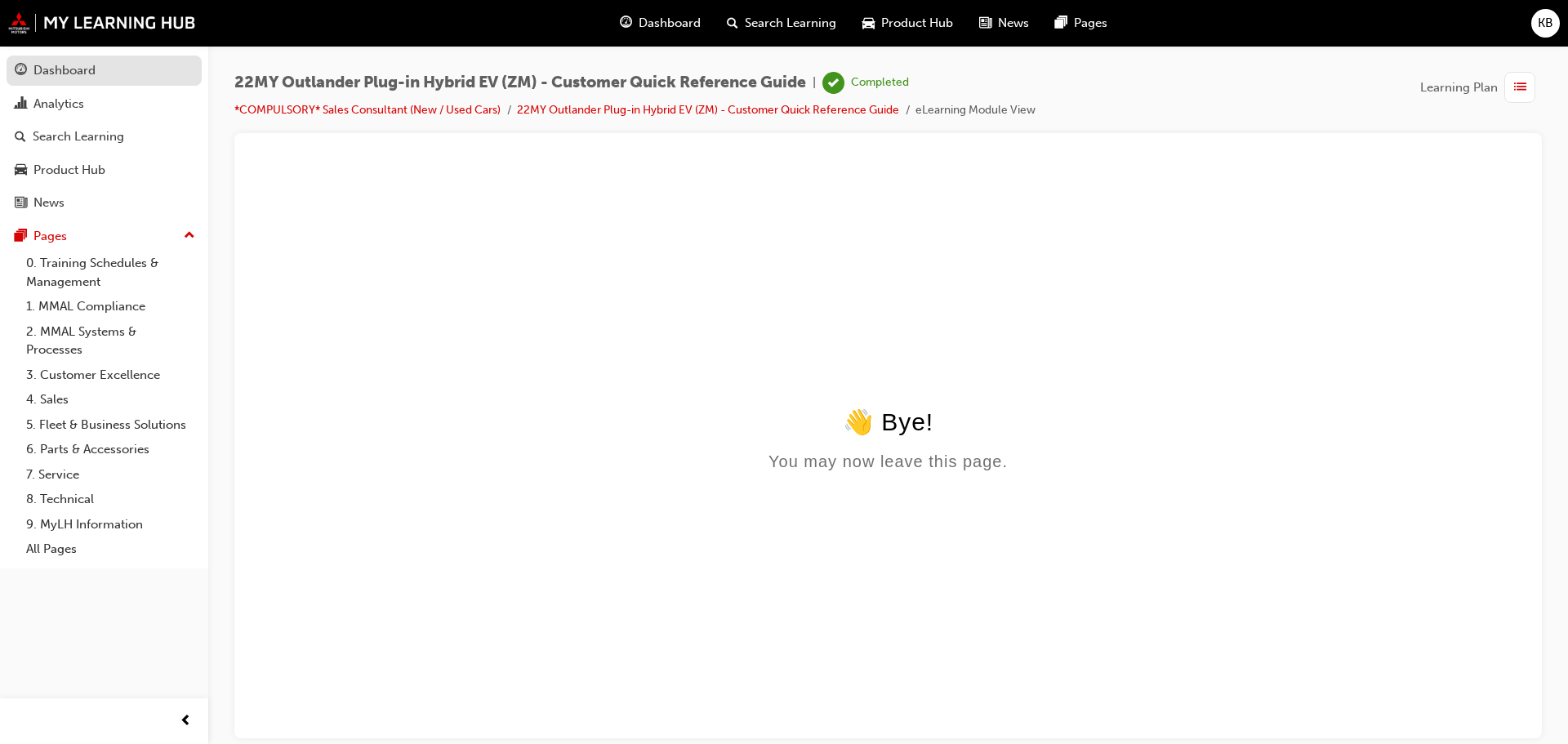
click at [103, 76] on div "Dashboard" at bounding box center [104, 71] width 179 height 20
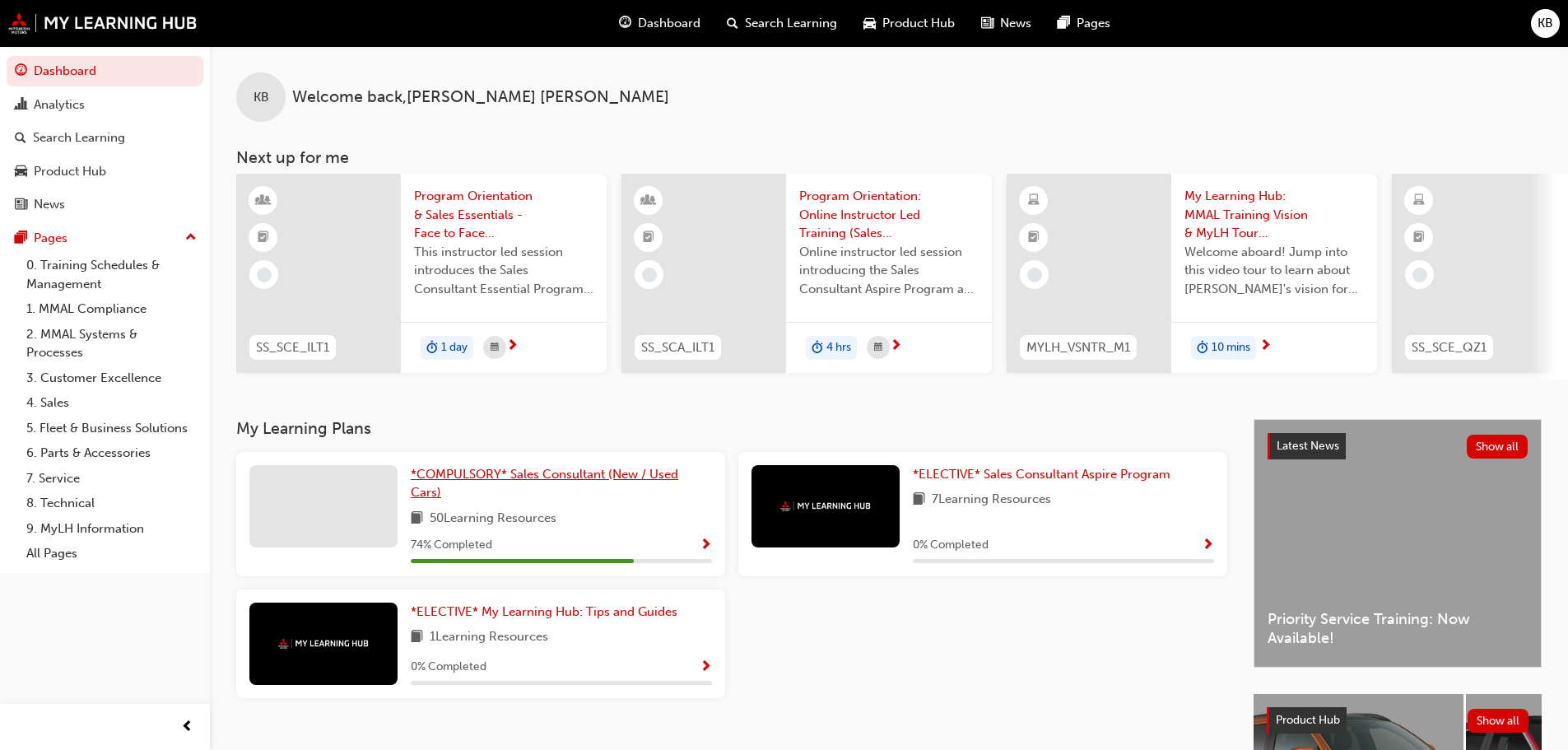
click at [590, 477] on span "*COMPULSORY* Sales Consultant (New / Used Cars)" at bounding box center [544, 483] width 268 height 34
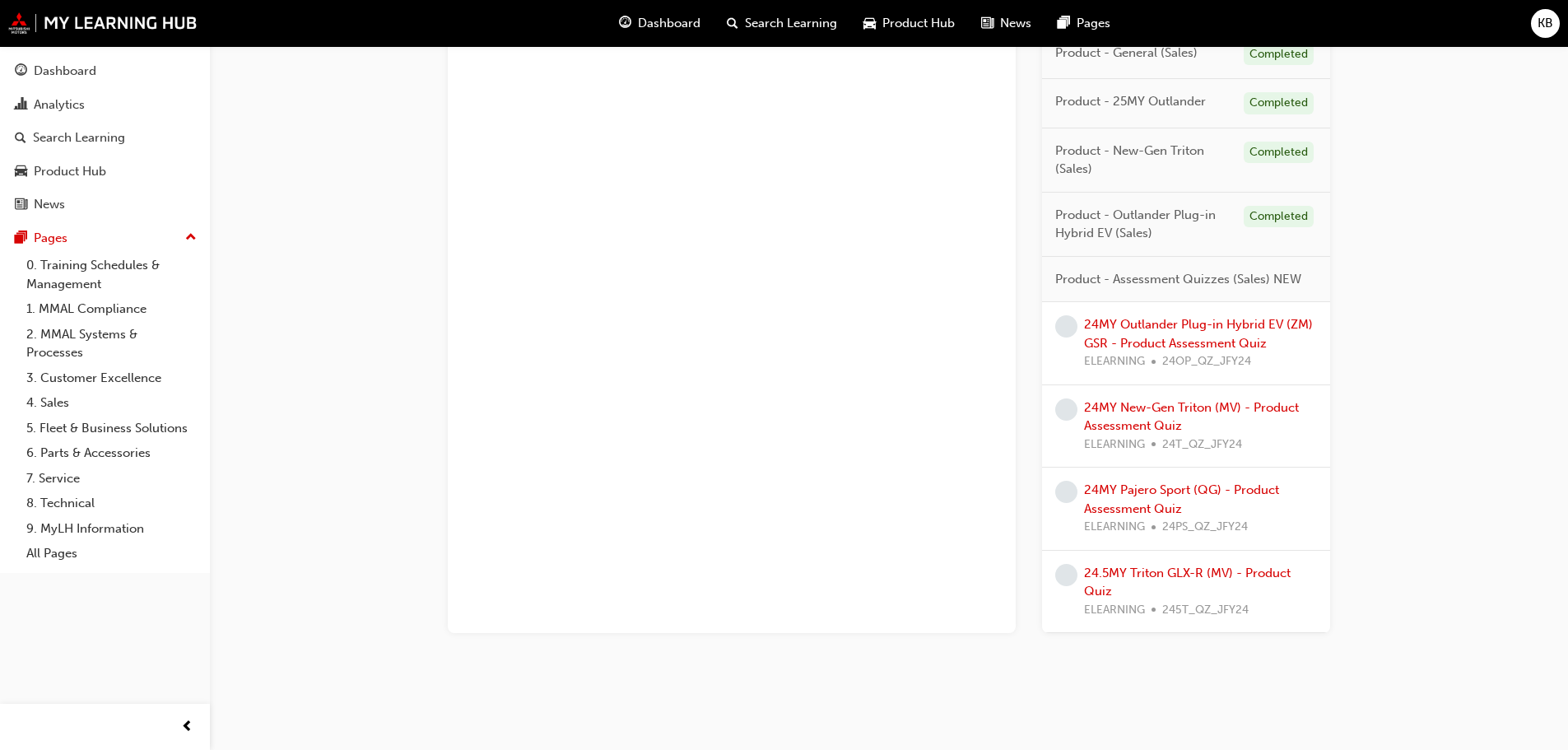
scroll to position [1508, 0]
click at [1169, 322] on link "24MY Outlander Plug-in Hybrid EV (ZM) GSR - Product Assessment Quiz" at bounding box center [1199, 330] width 229 height 34
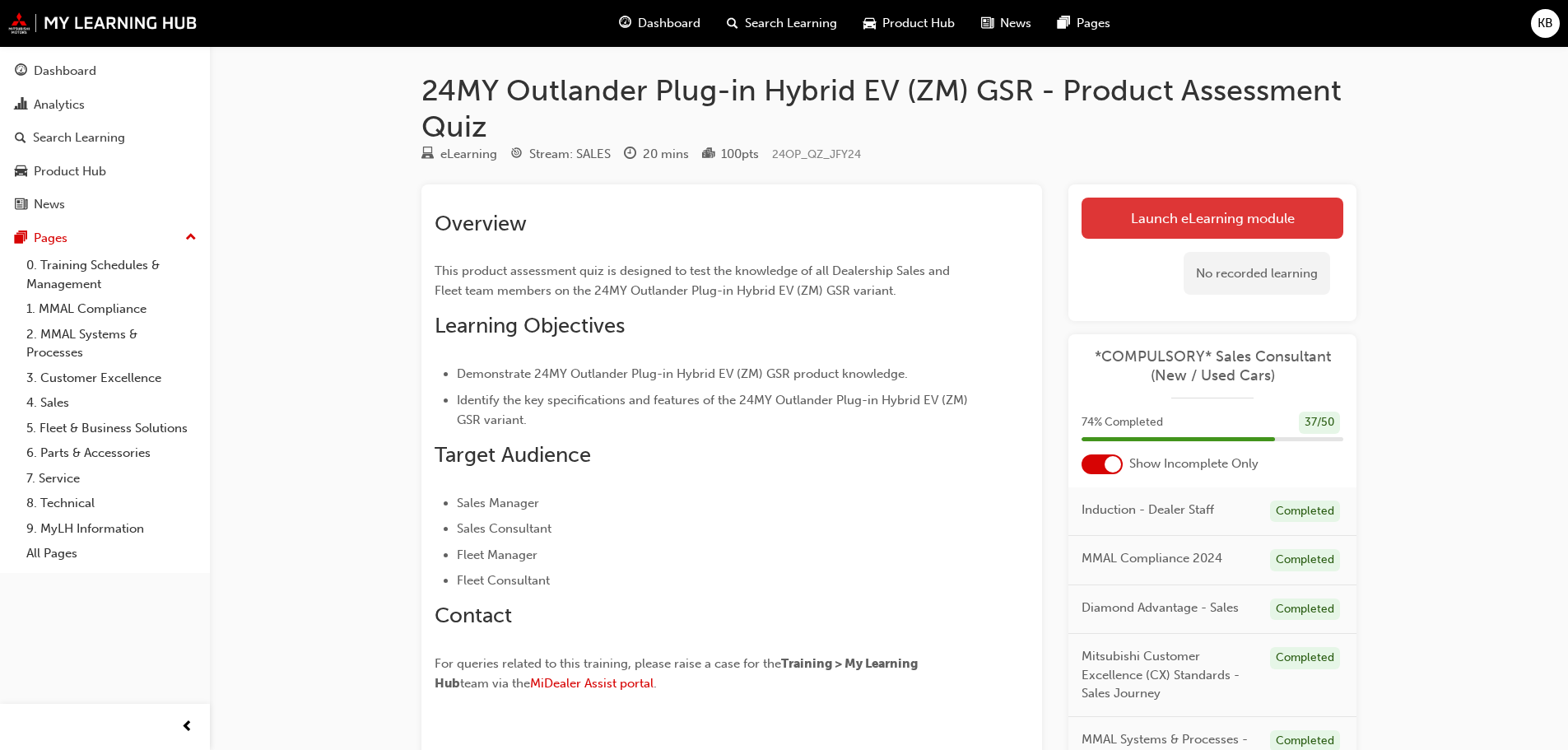
click at [1160, 218] on link "Launch eLearning module" at bounding box center [1212, 218] width 262 height 41
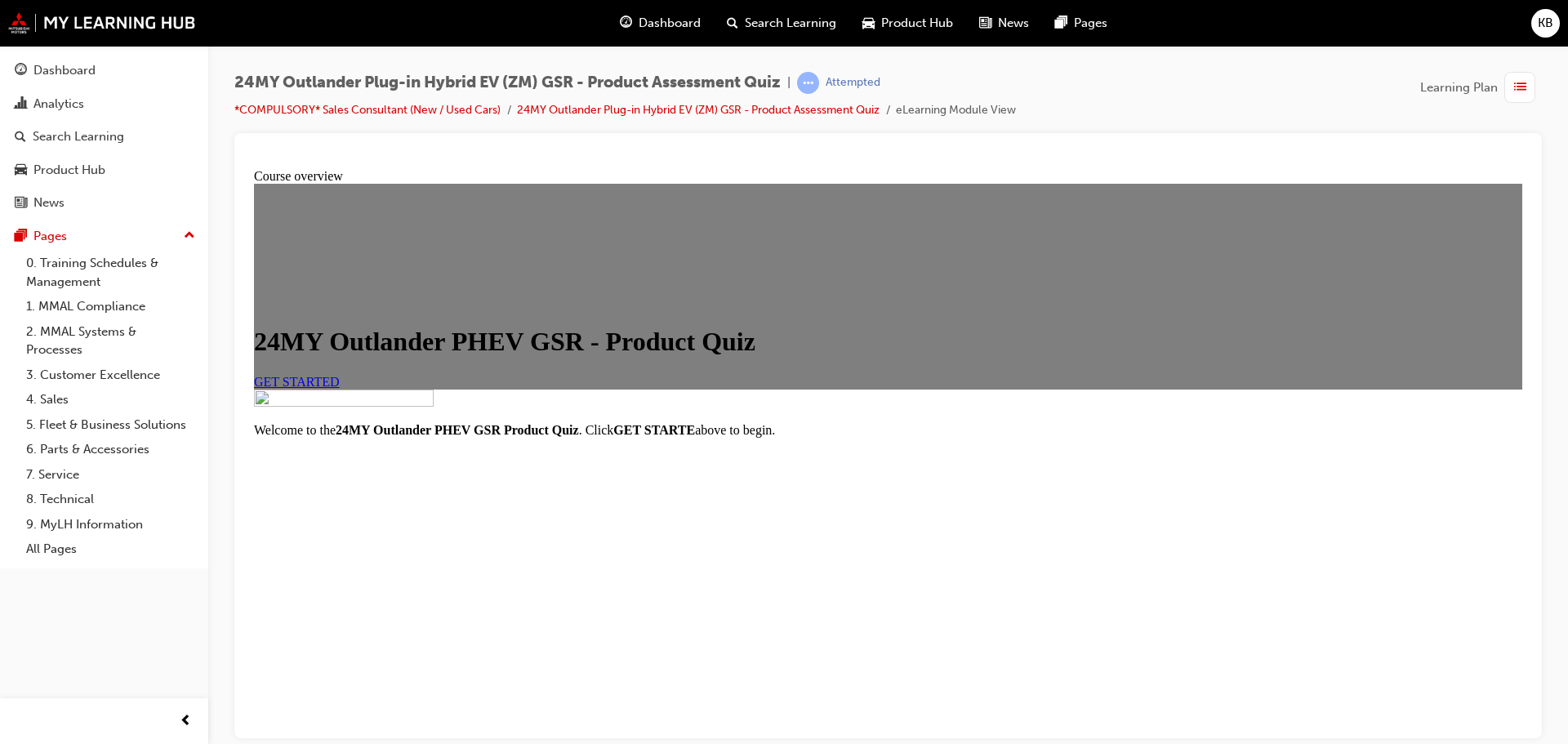
click at [339, 388] on span "GET STARTED" at bounding box center [296, 380] width 86 height 14
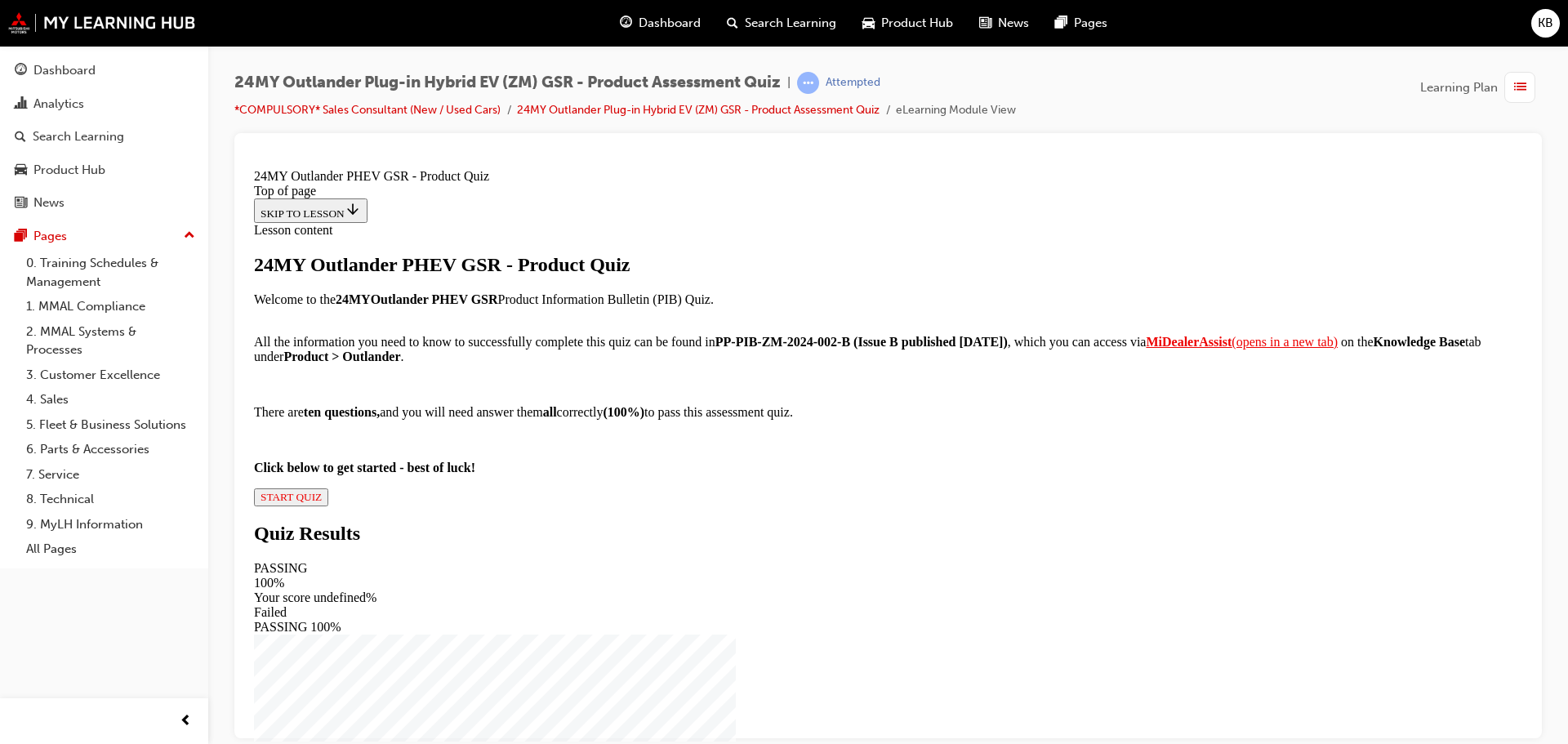
scroll to position [181, 0]
click at [322, 502] on span "START QUIZ" at bounding box center [291, 495] width 61 height 13
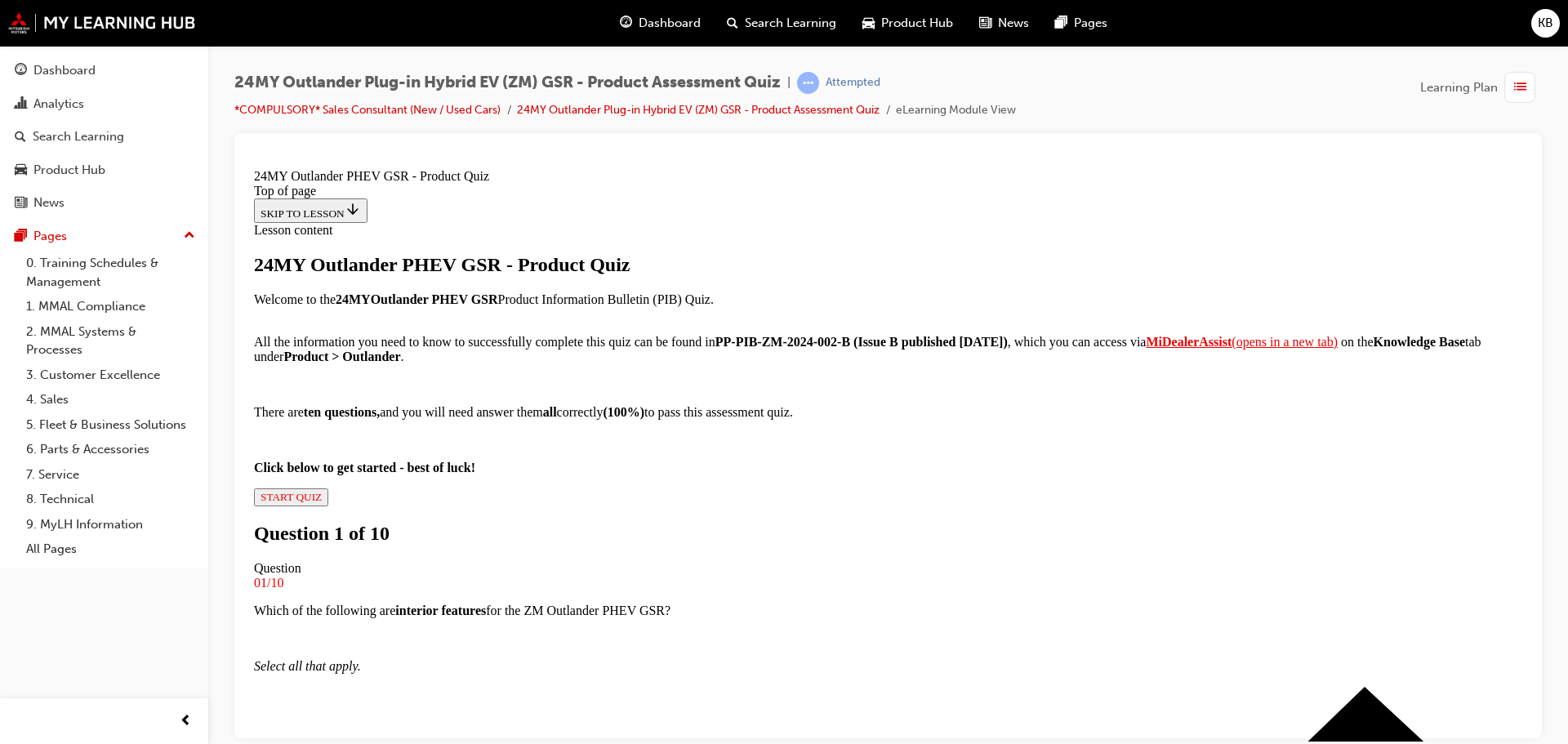
scroll to position [165, 0]
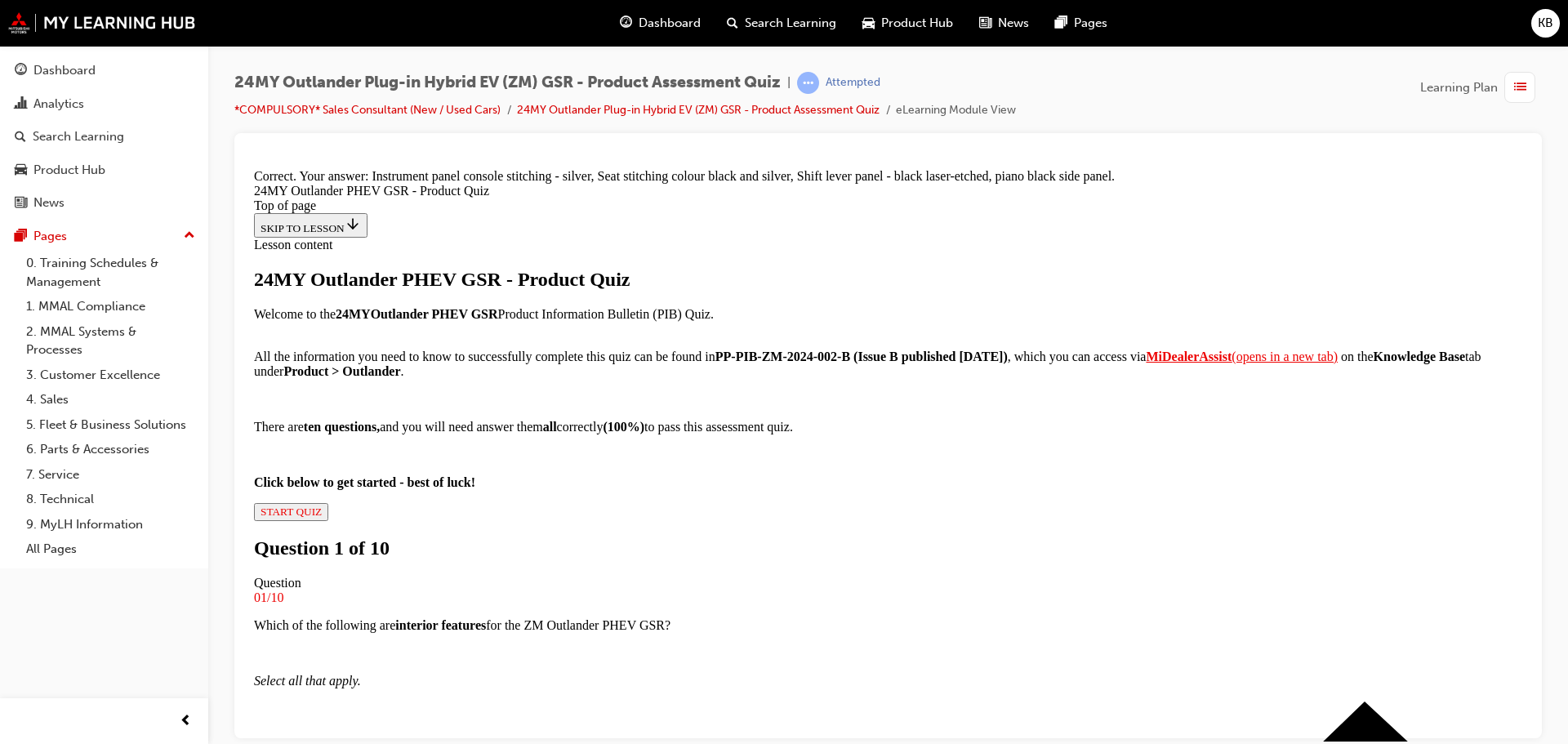
scroll to position [370, 0]
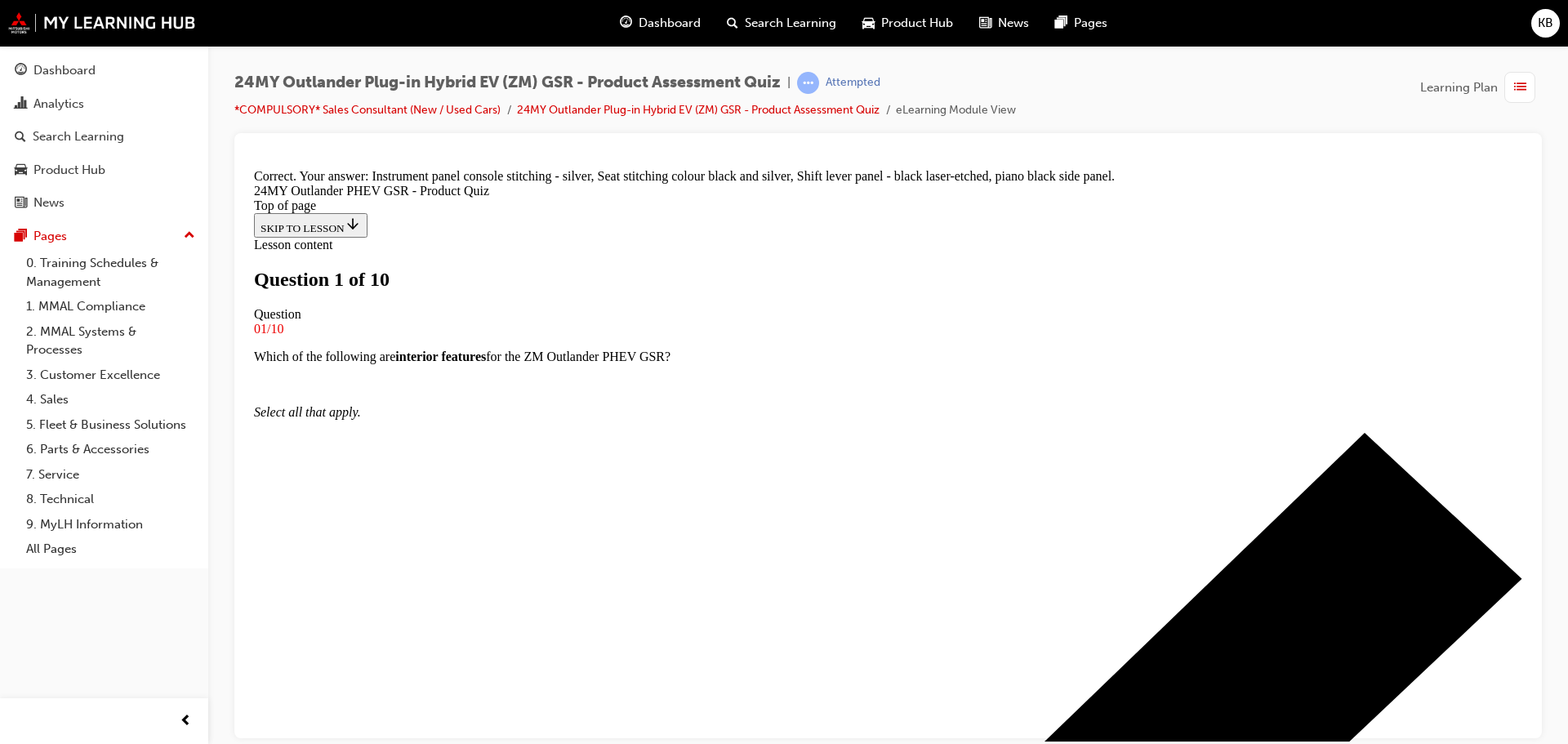
scroll to position [165, 0]
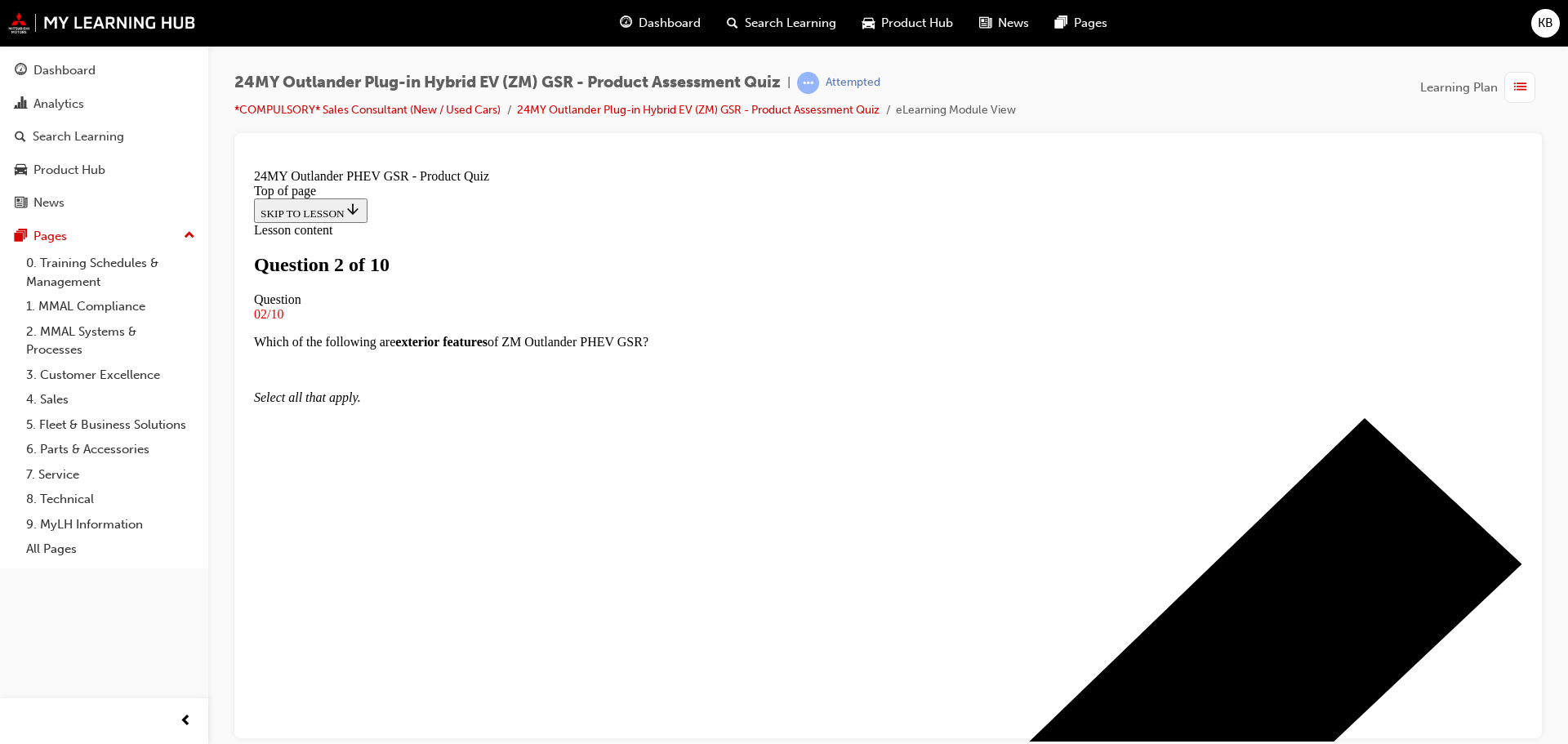
scroll to position [84, 0]
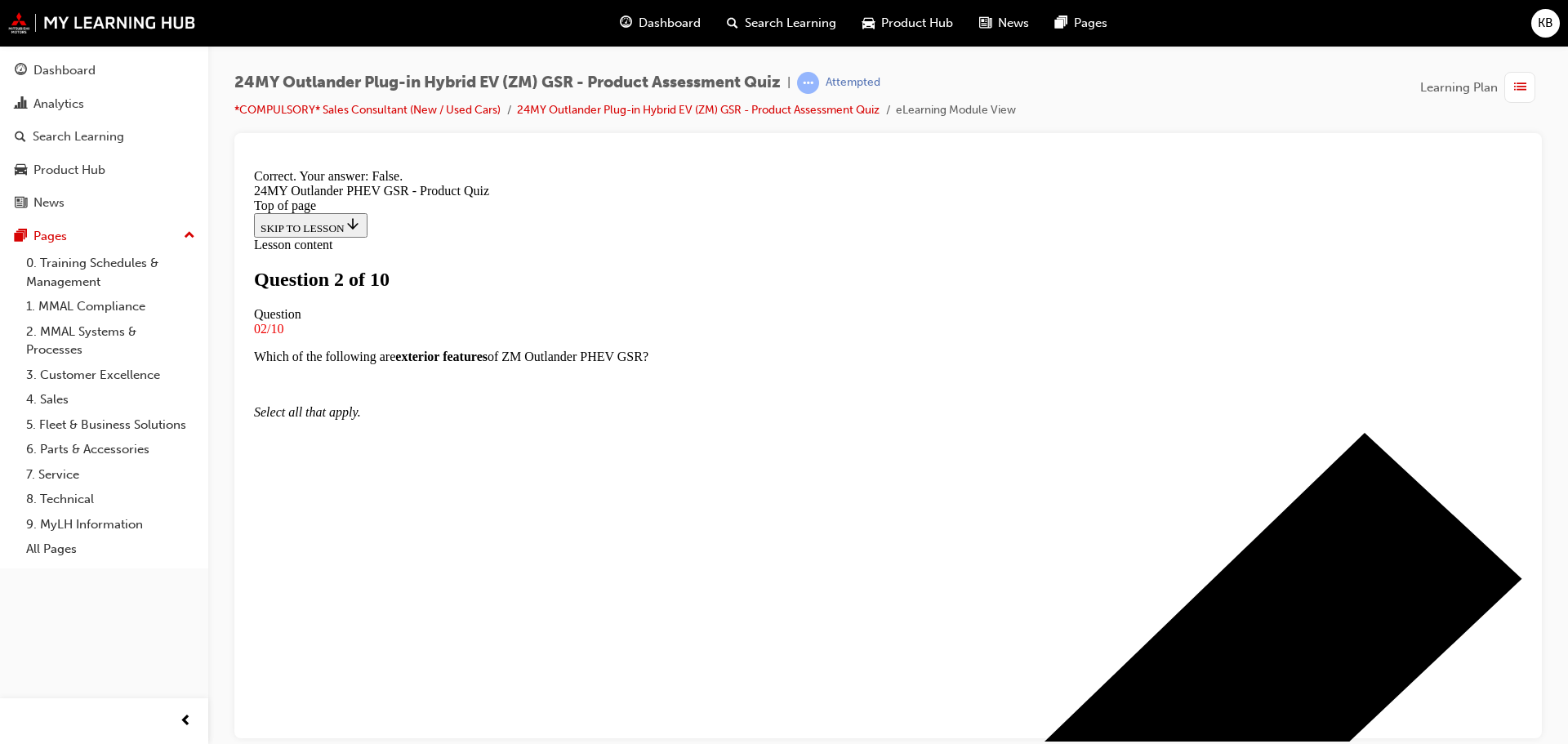
scroll to position [202, 0]
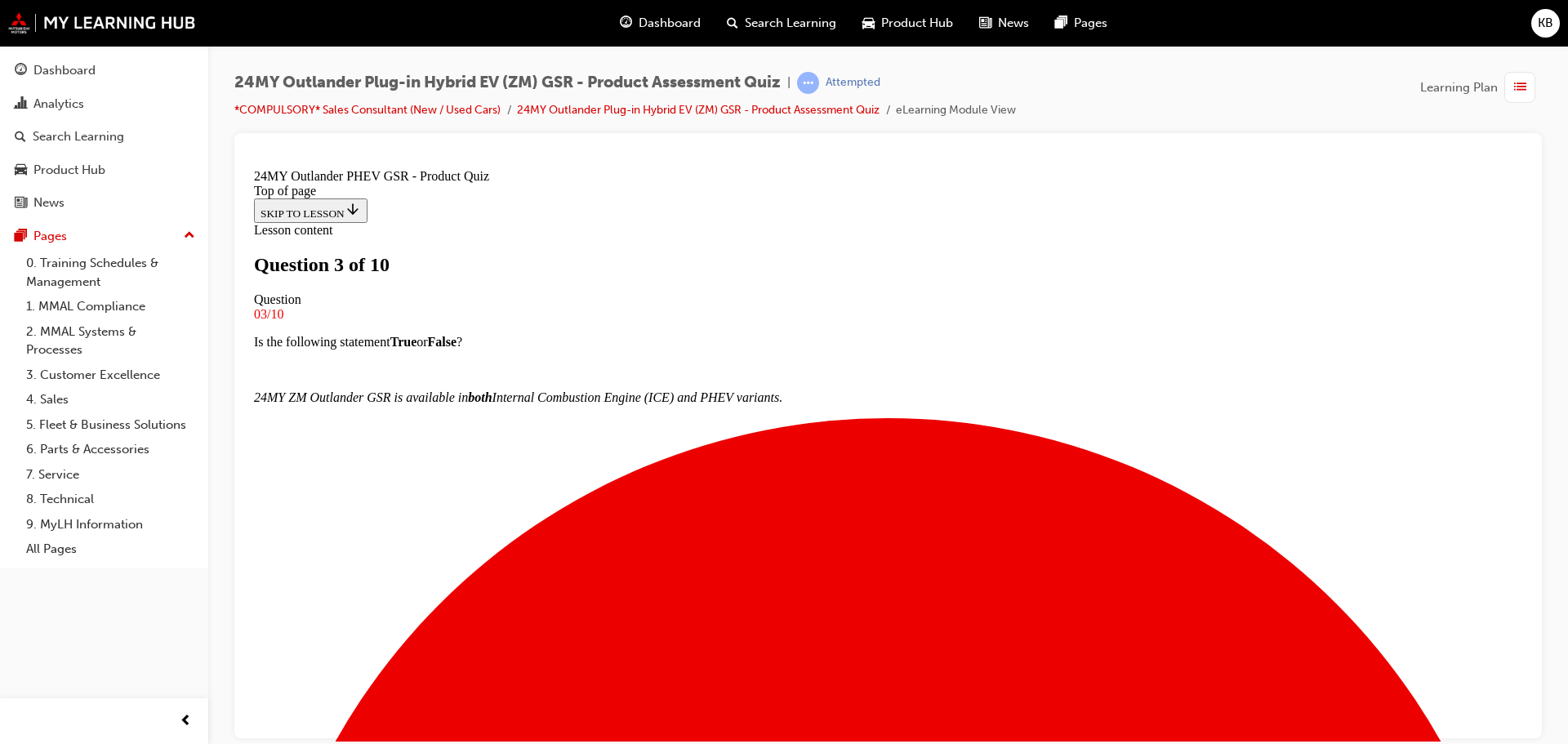
scroll to position [3, 0]
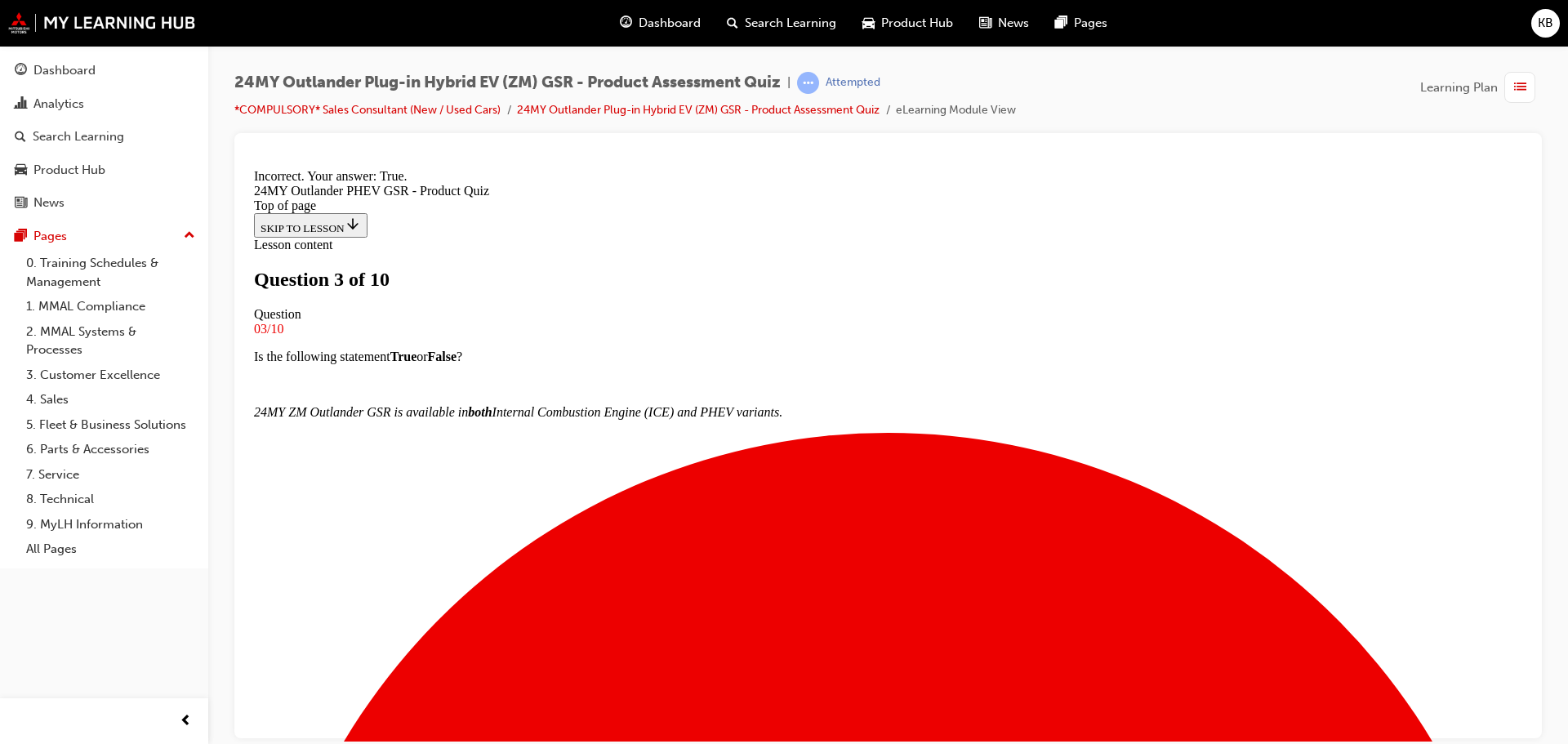
scroll to position [175, 0]
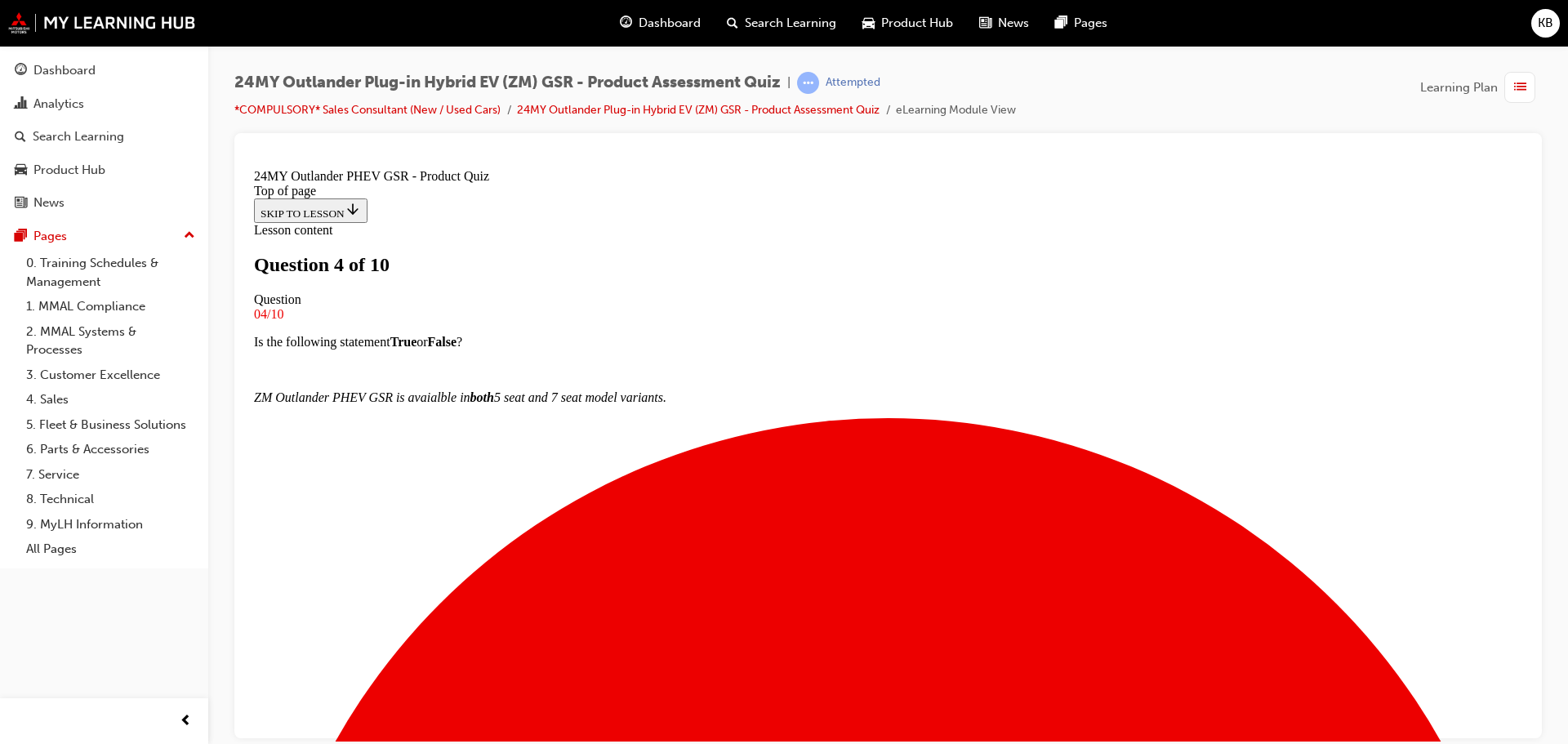
scroll to position [84, 0]
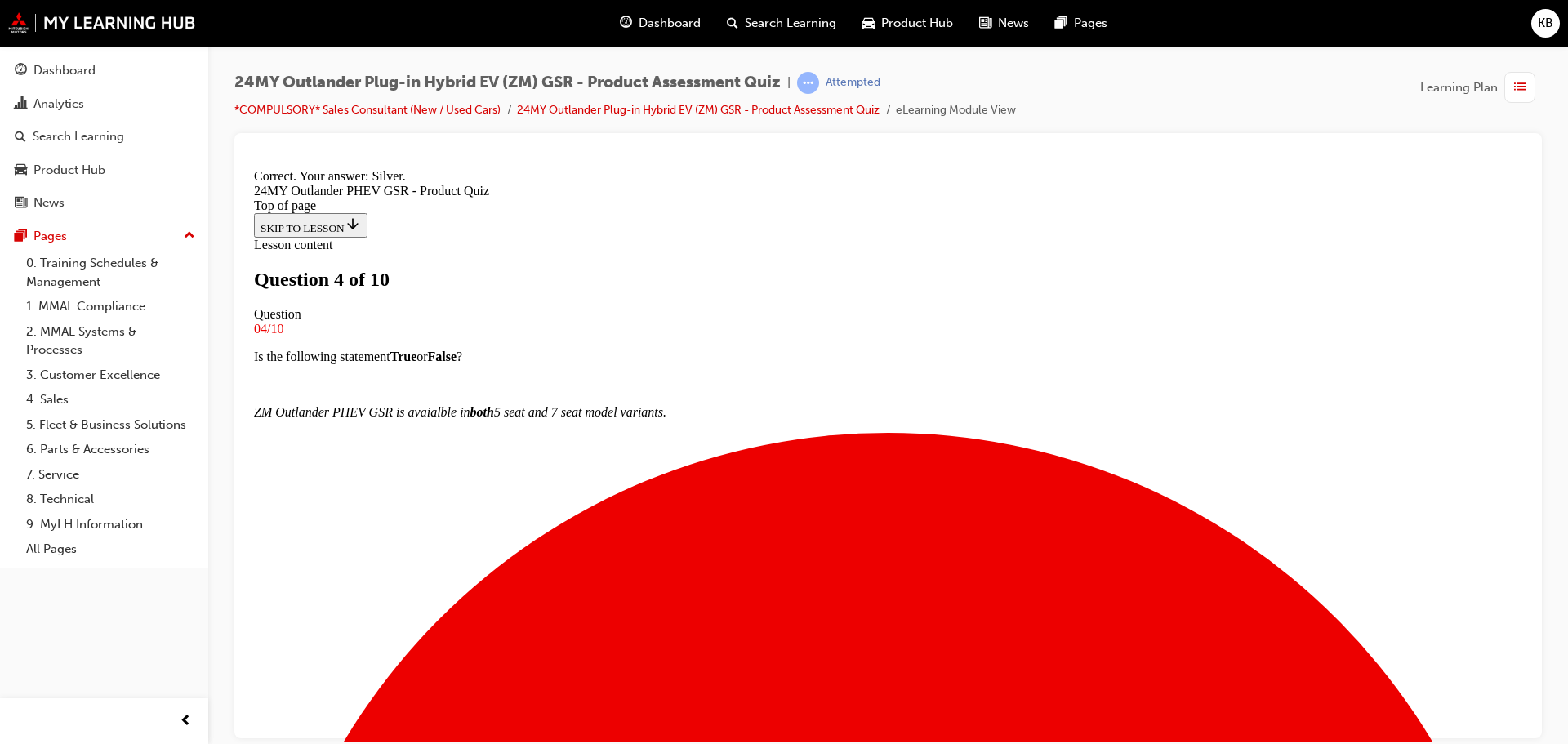
scroll to position [315, 0]
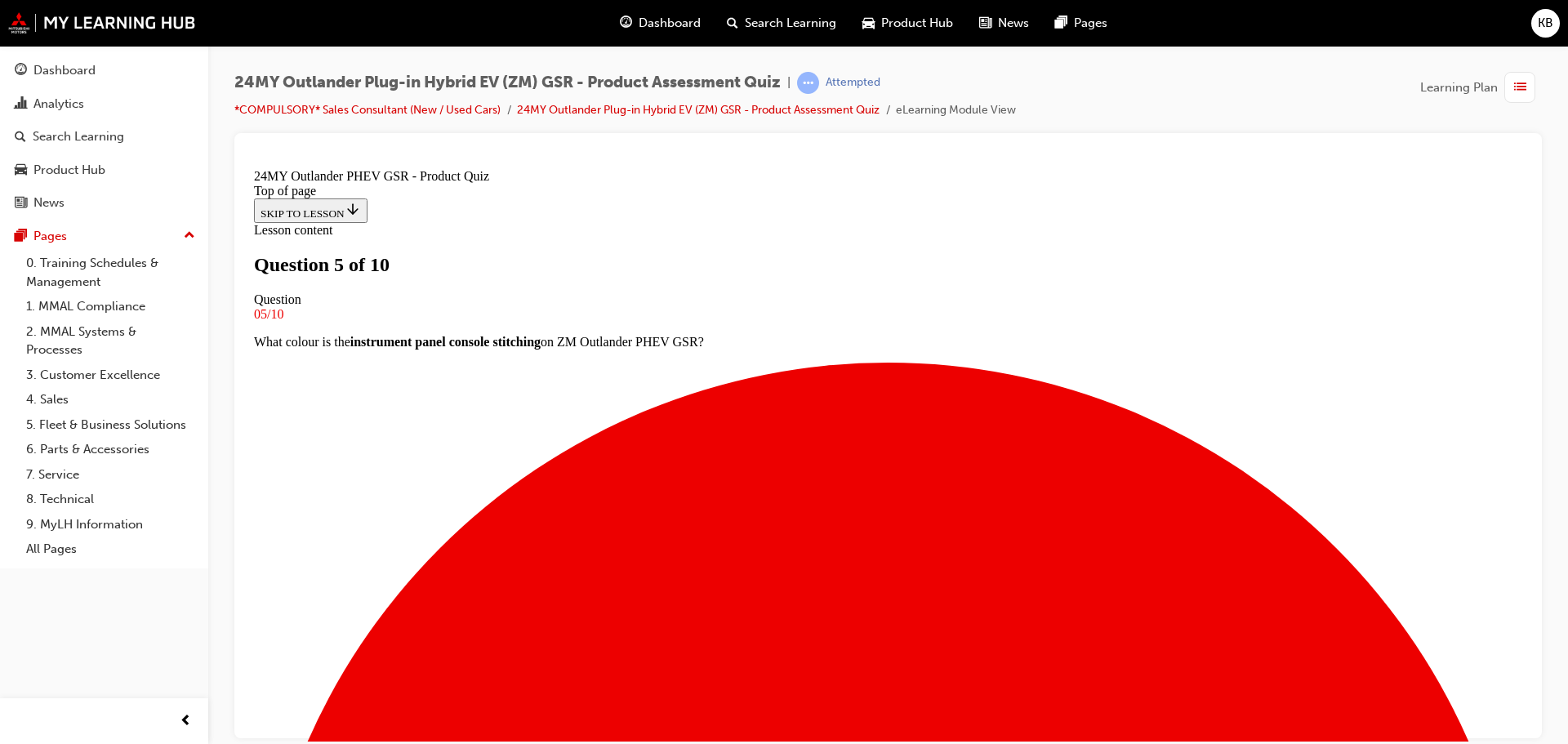
scroll to position [84, 0]
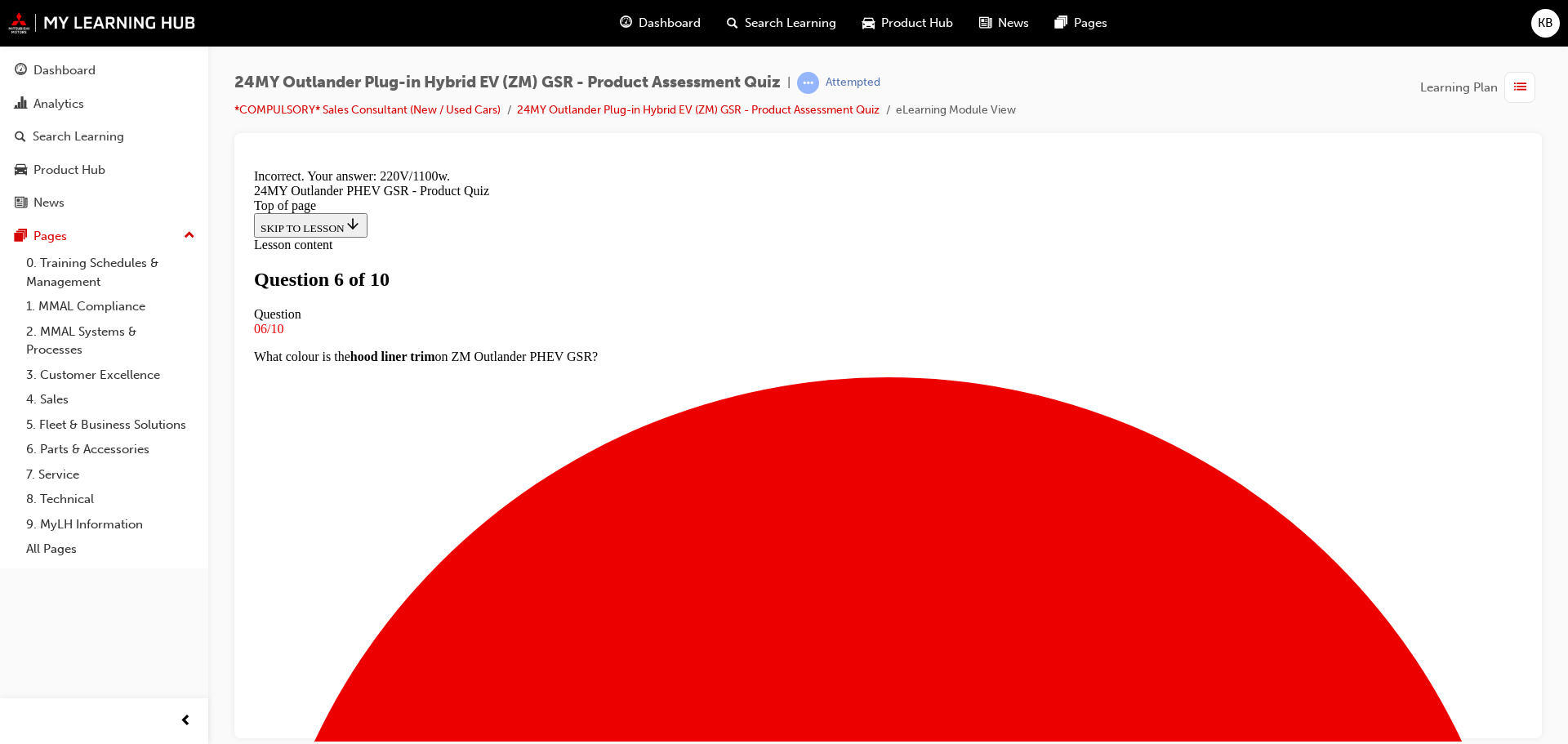
scroll to position [343, 0]
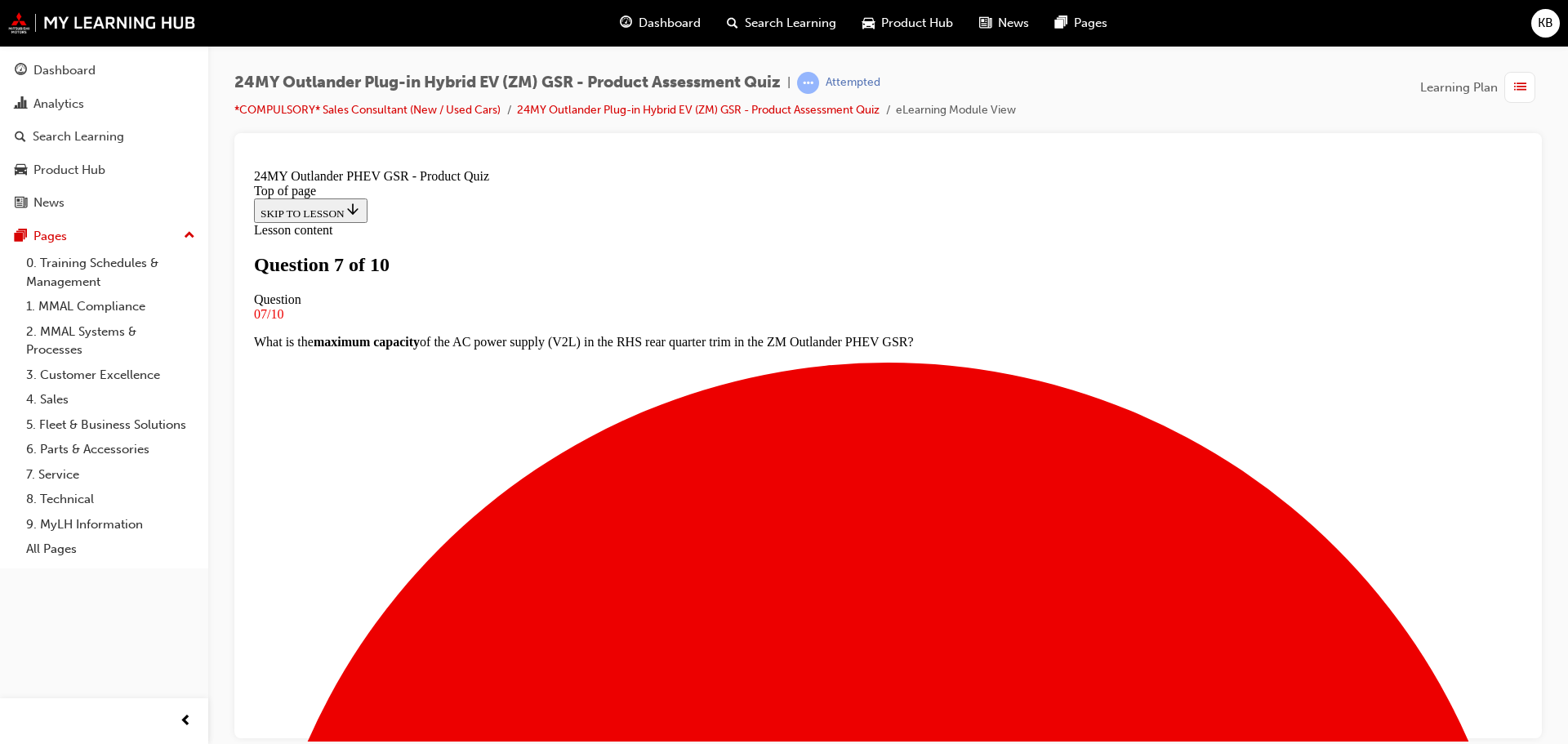
scroll to position [84, 0]
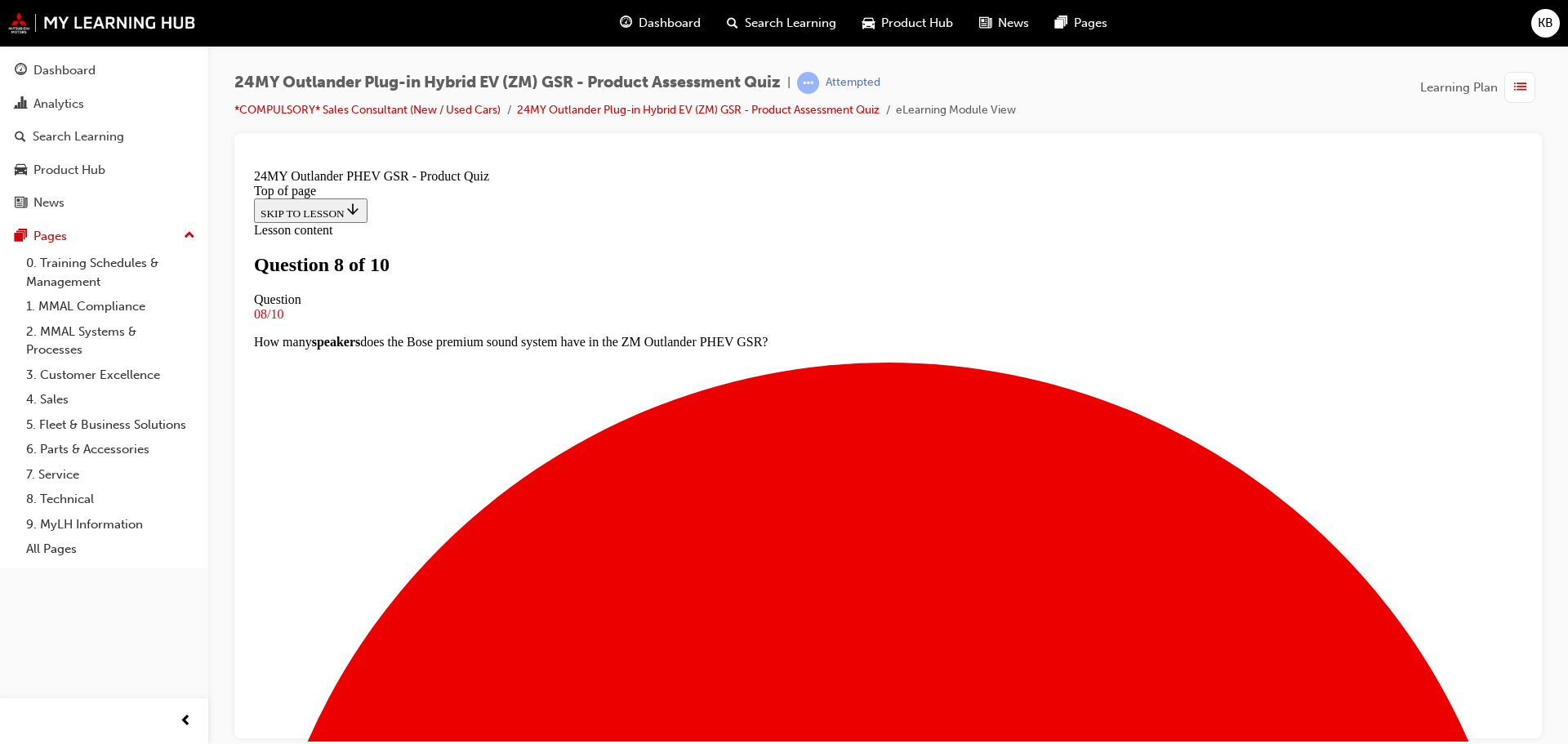
scroll to position [84, 0]
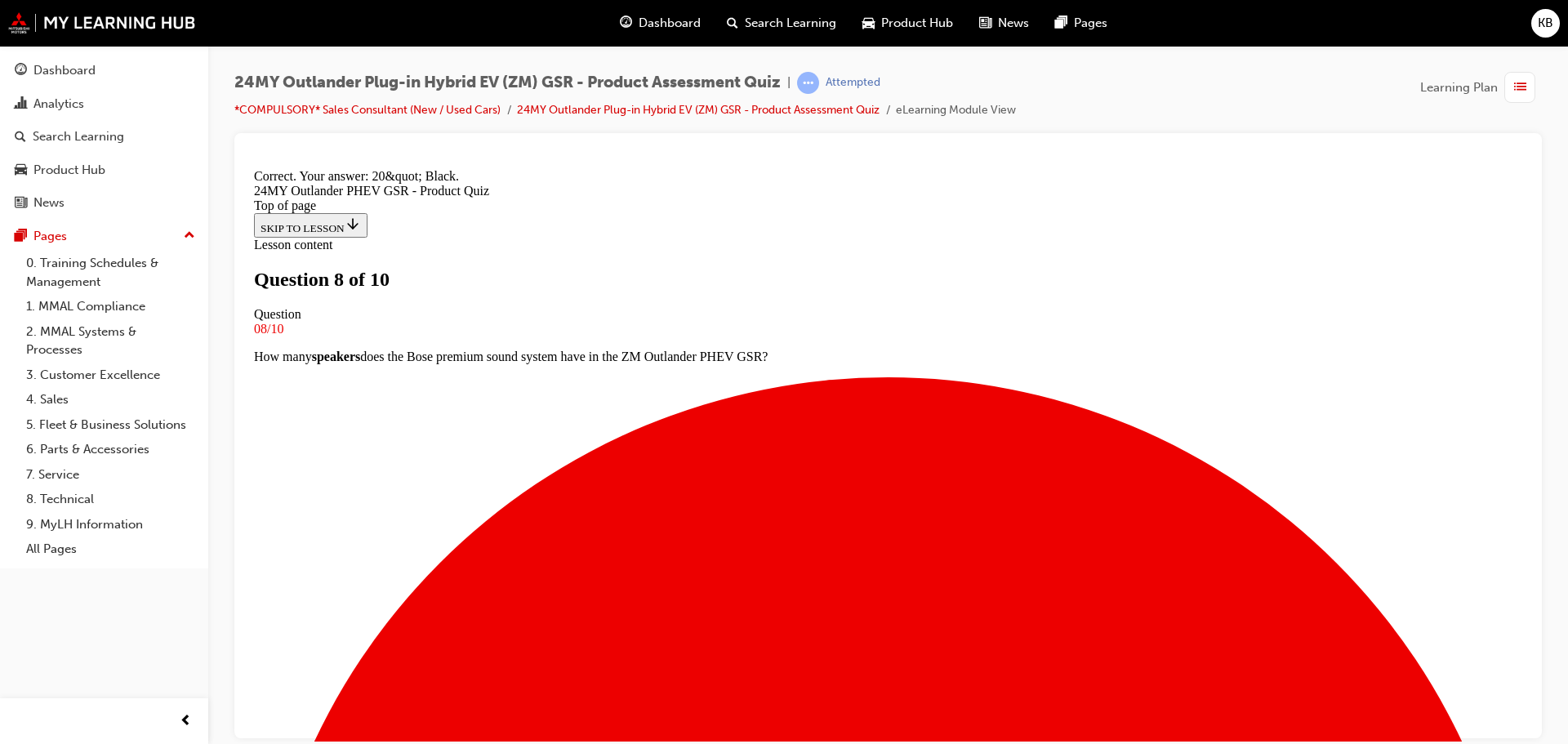
scroll to position [315, 0]
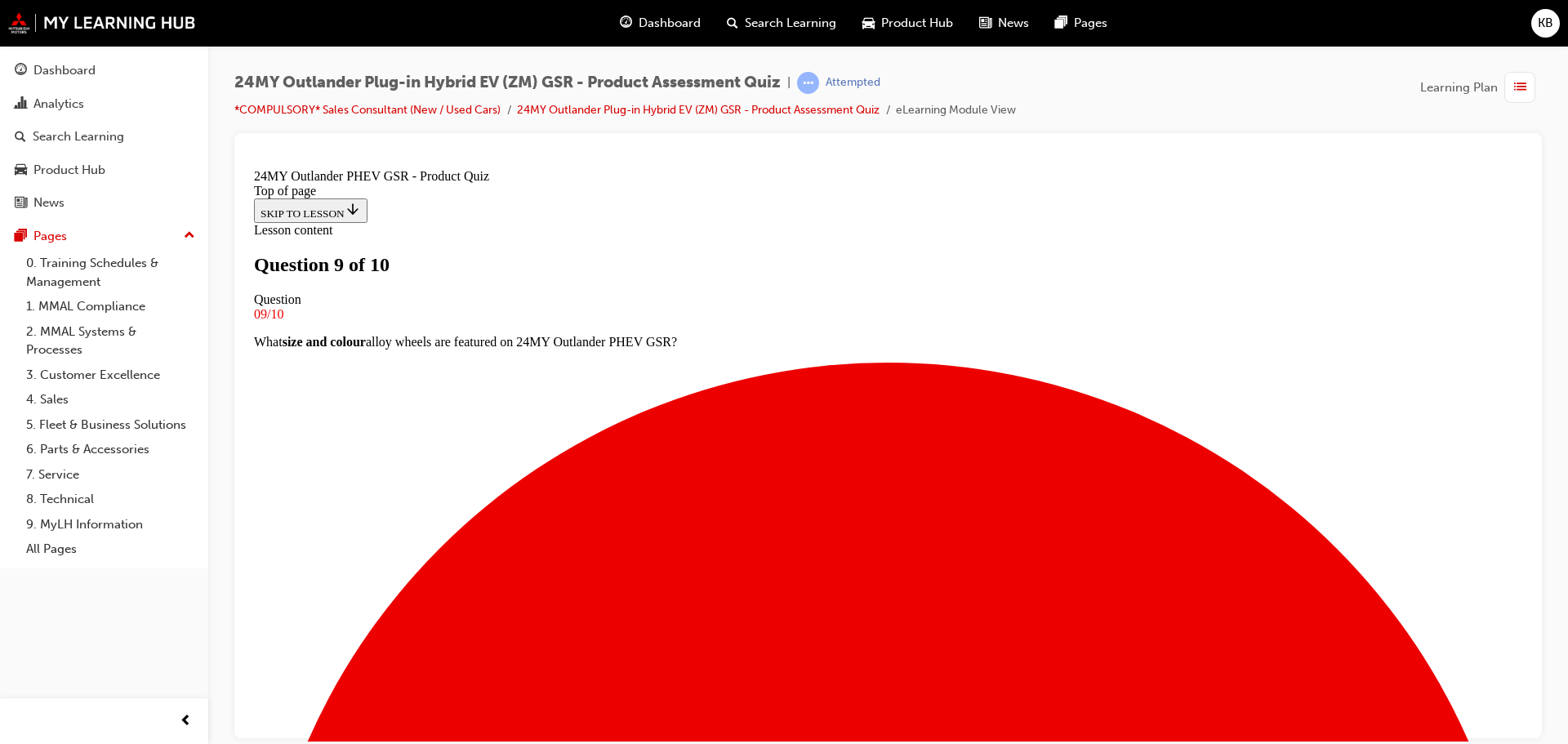
scroll to position [3, 0]
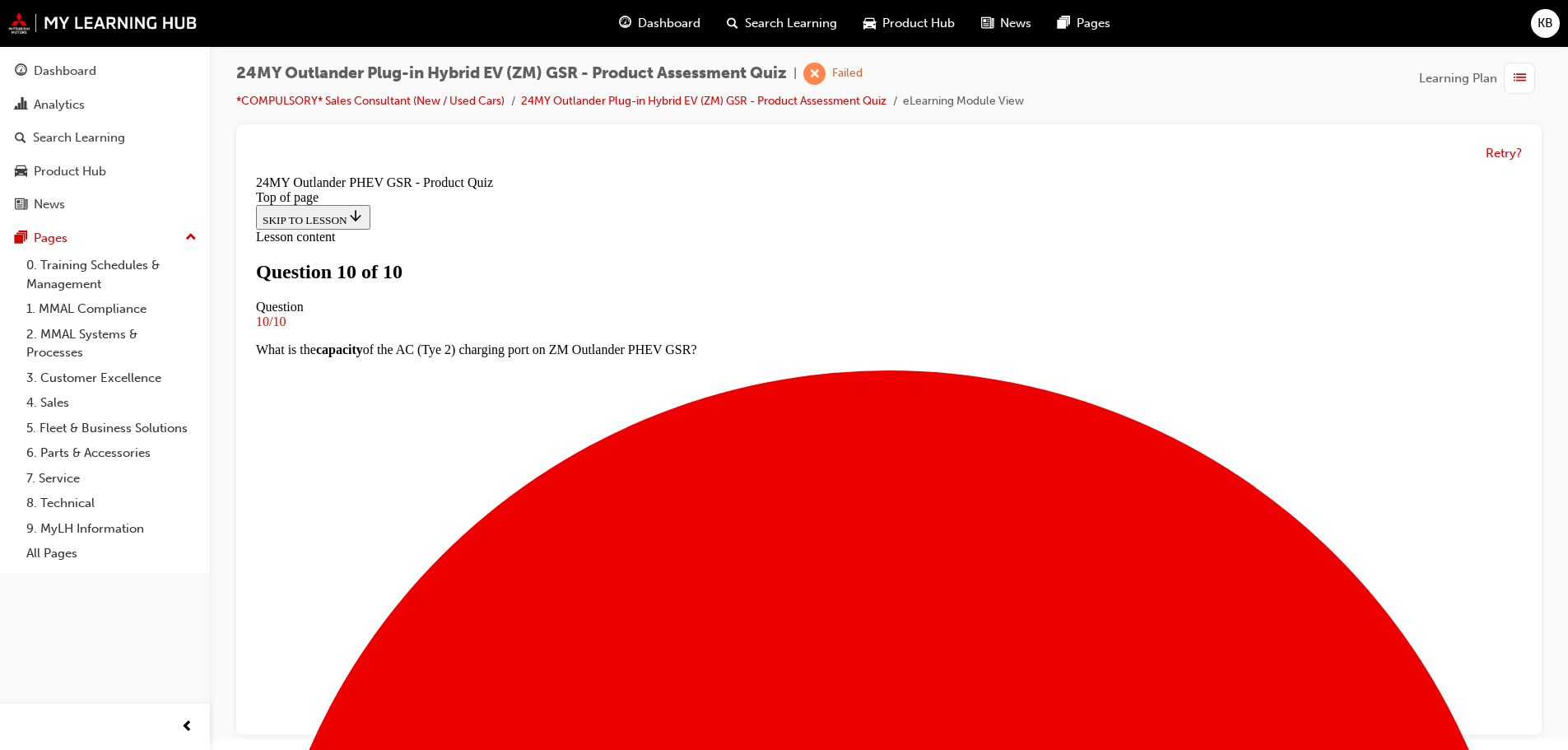
scroll to position [13, 0]
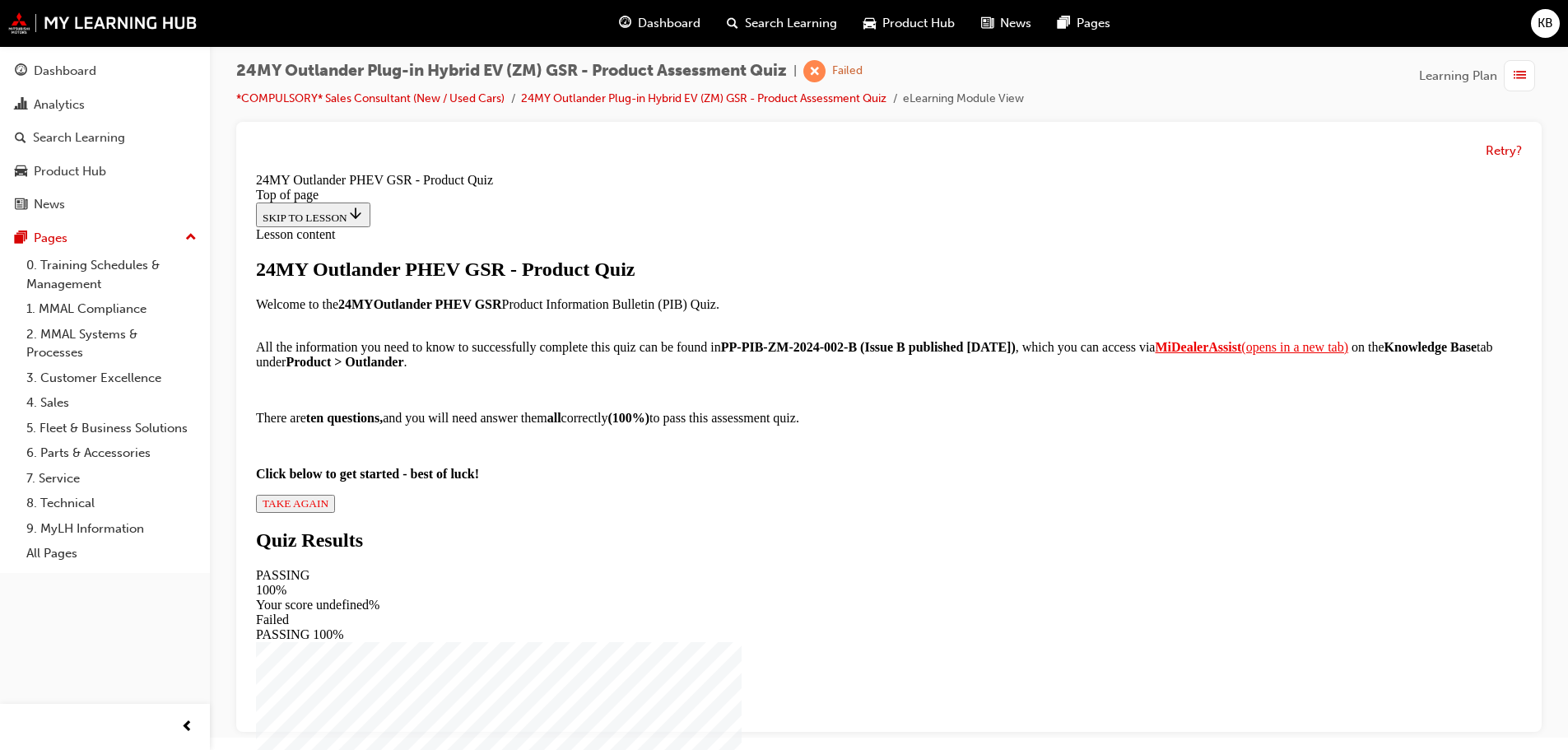
scroll to position [183, 0]
click at [329, 510] on span "TAKE AGAIN" at bounding box center [295, 503] width 66 height 13
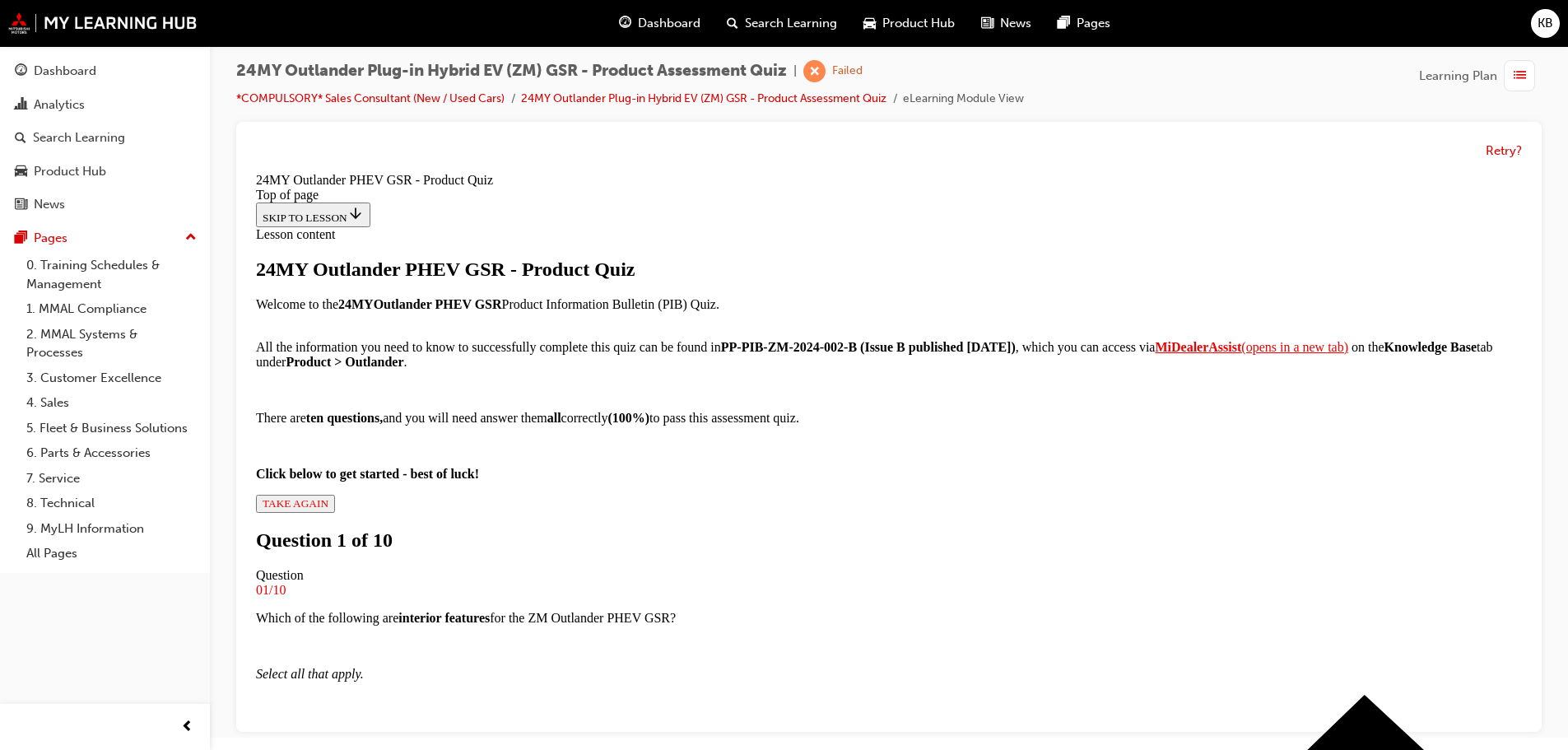
scroll to position [3, 0]
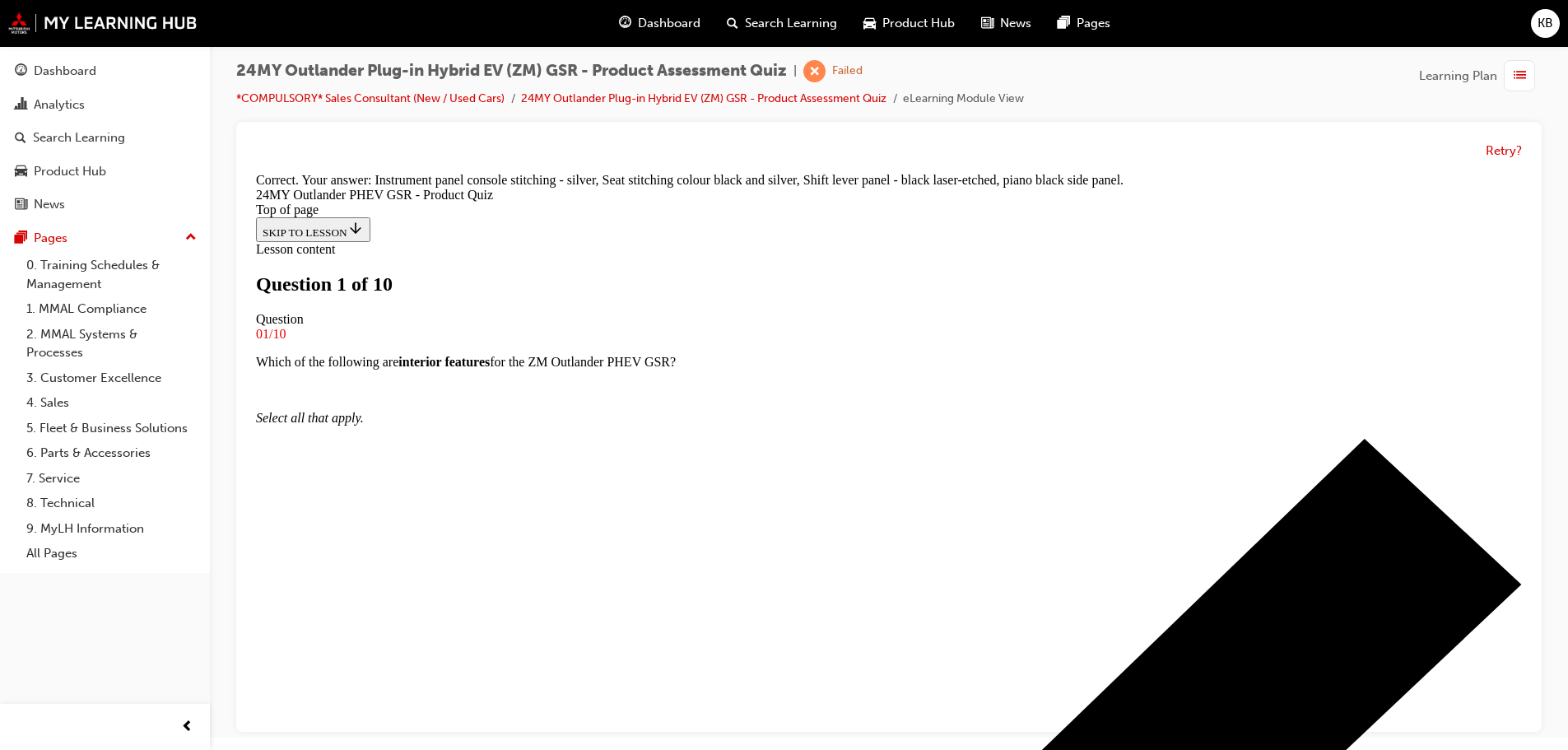
scroll to position [85, 0]
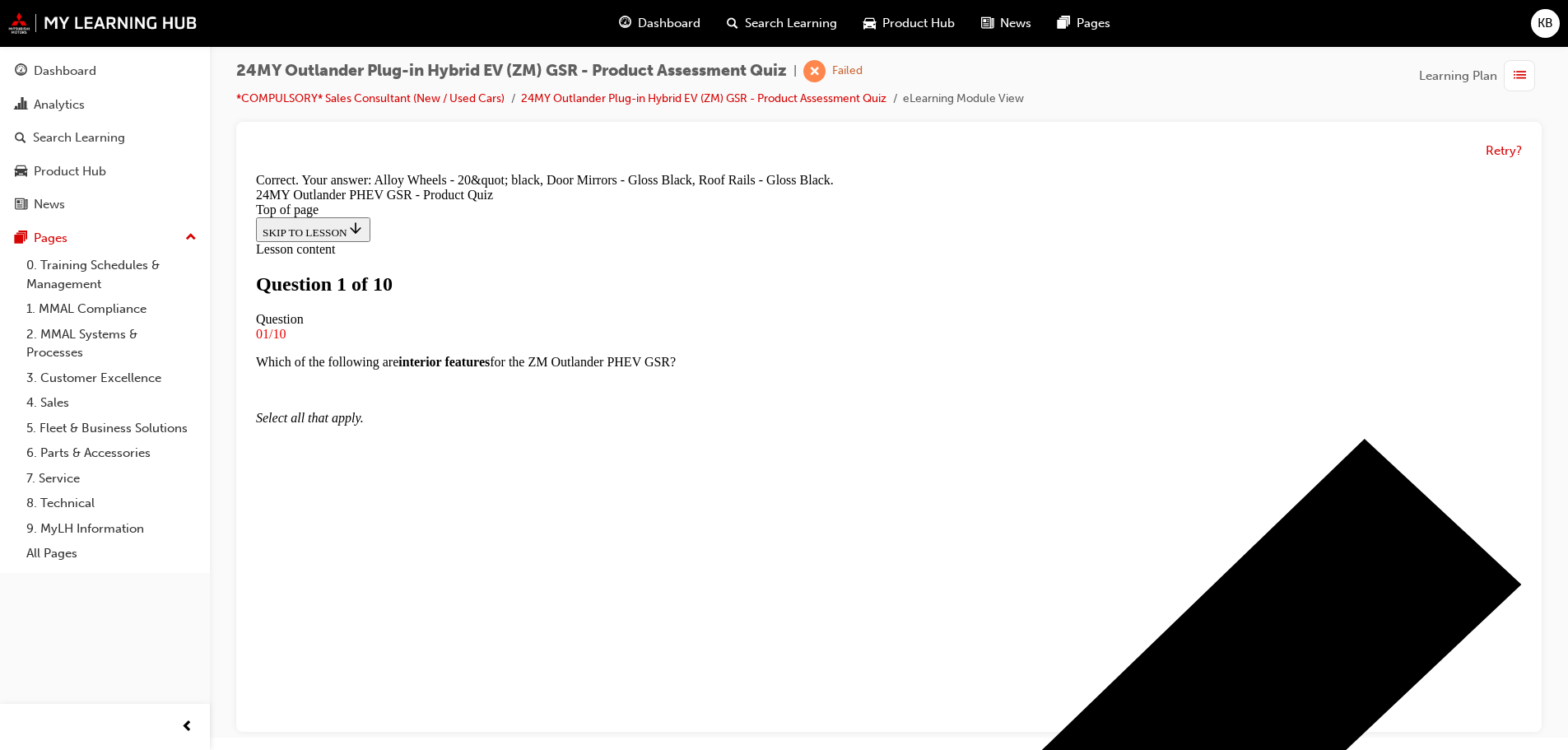
scroll to position [373, 0]
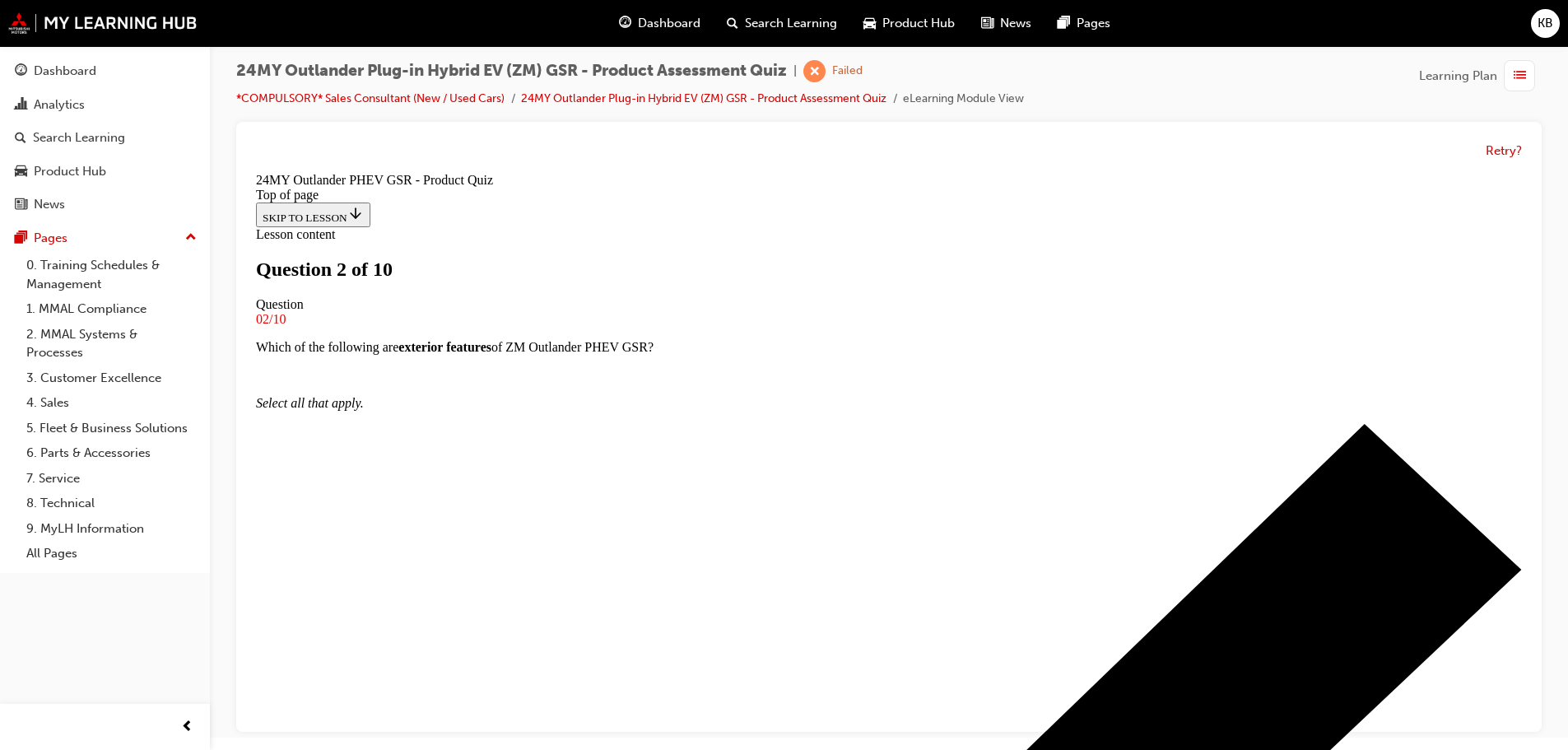
scroll to position [85, 0]
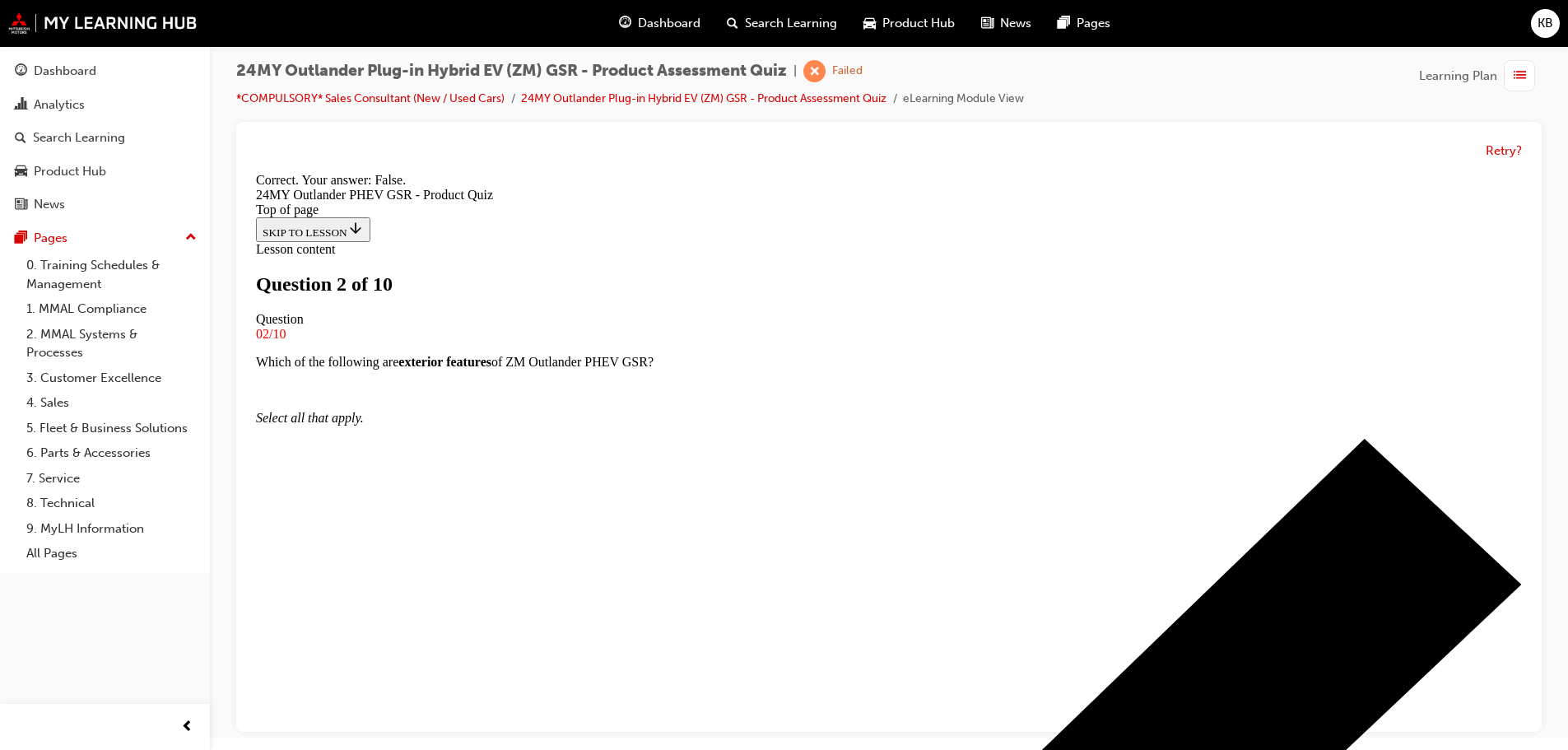
scroll to position [204, 0]
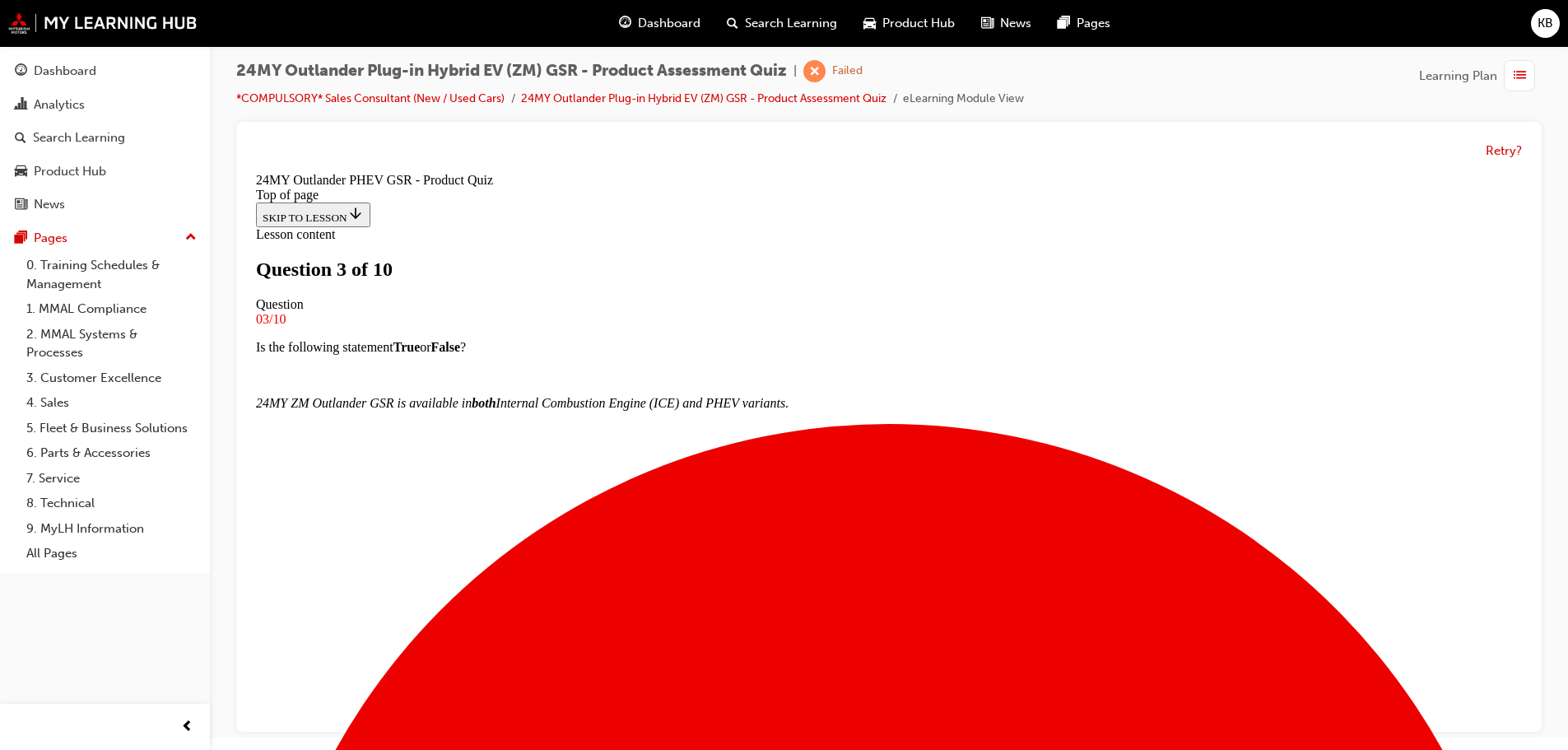
scroll to position [3, 0]
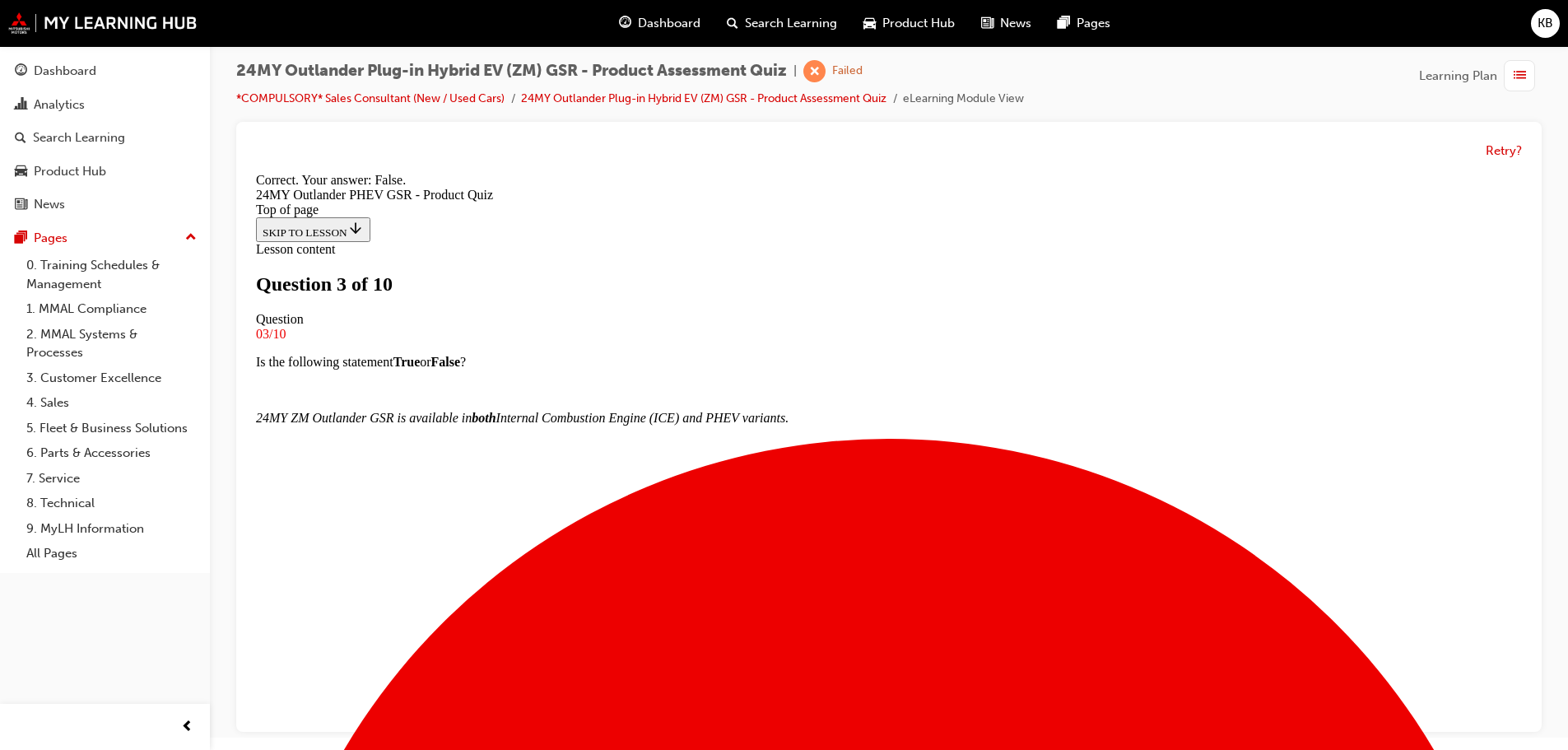
scroll to position [176, 0]
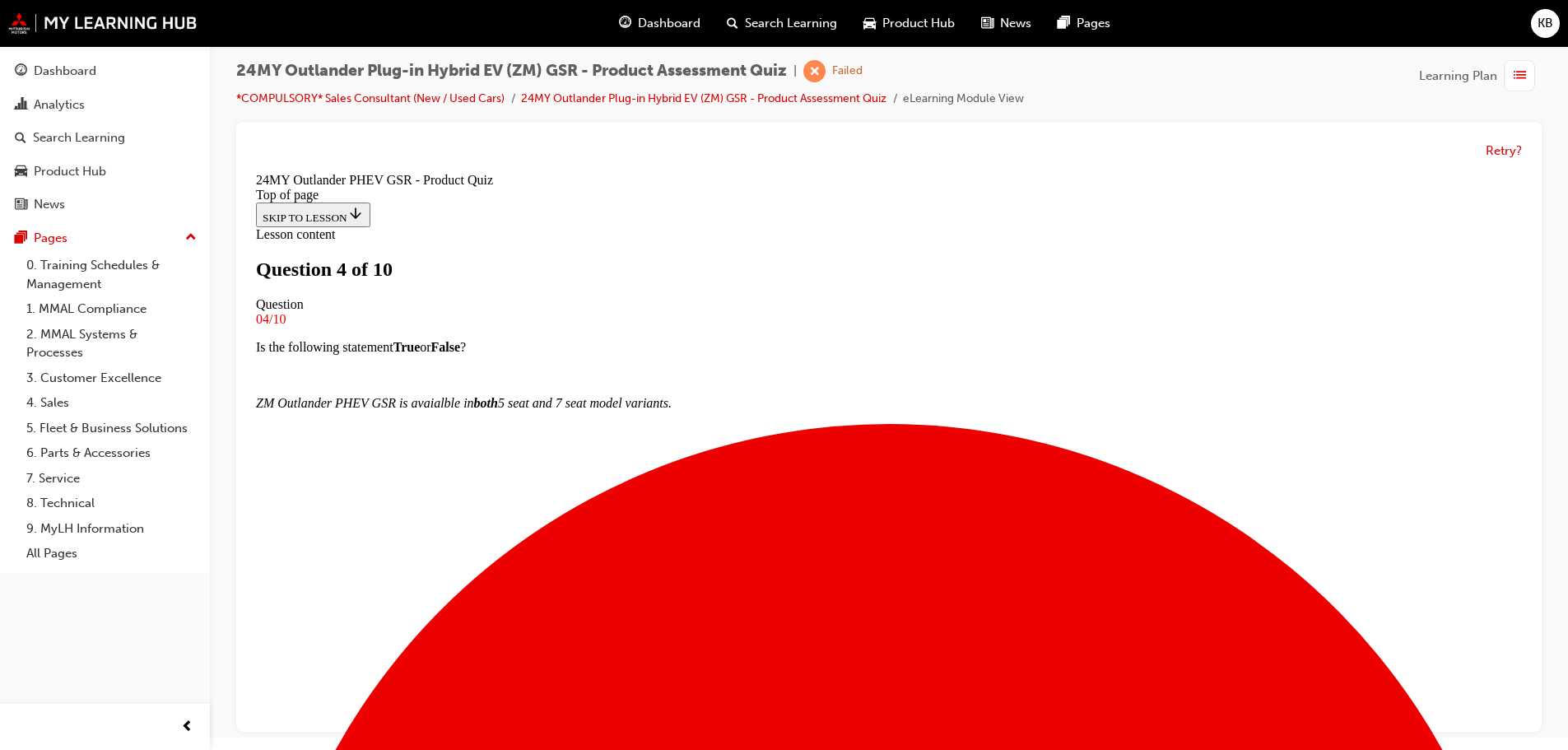
scroll to position [3, 0]
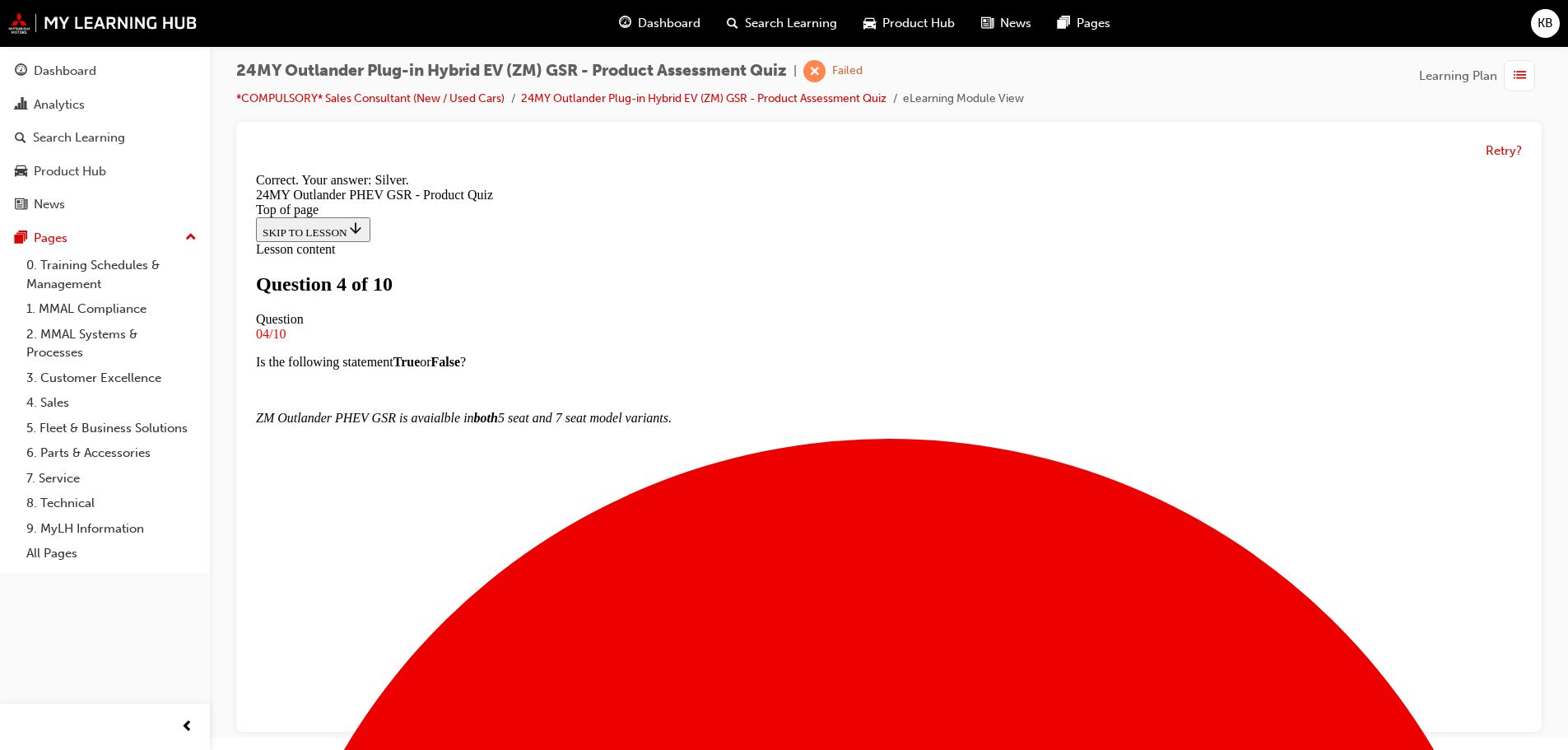
scroll to position [317, 0]
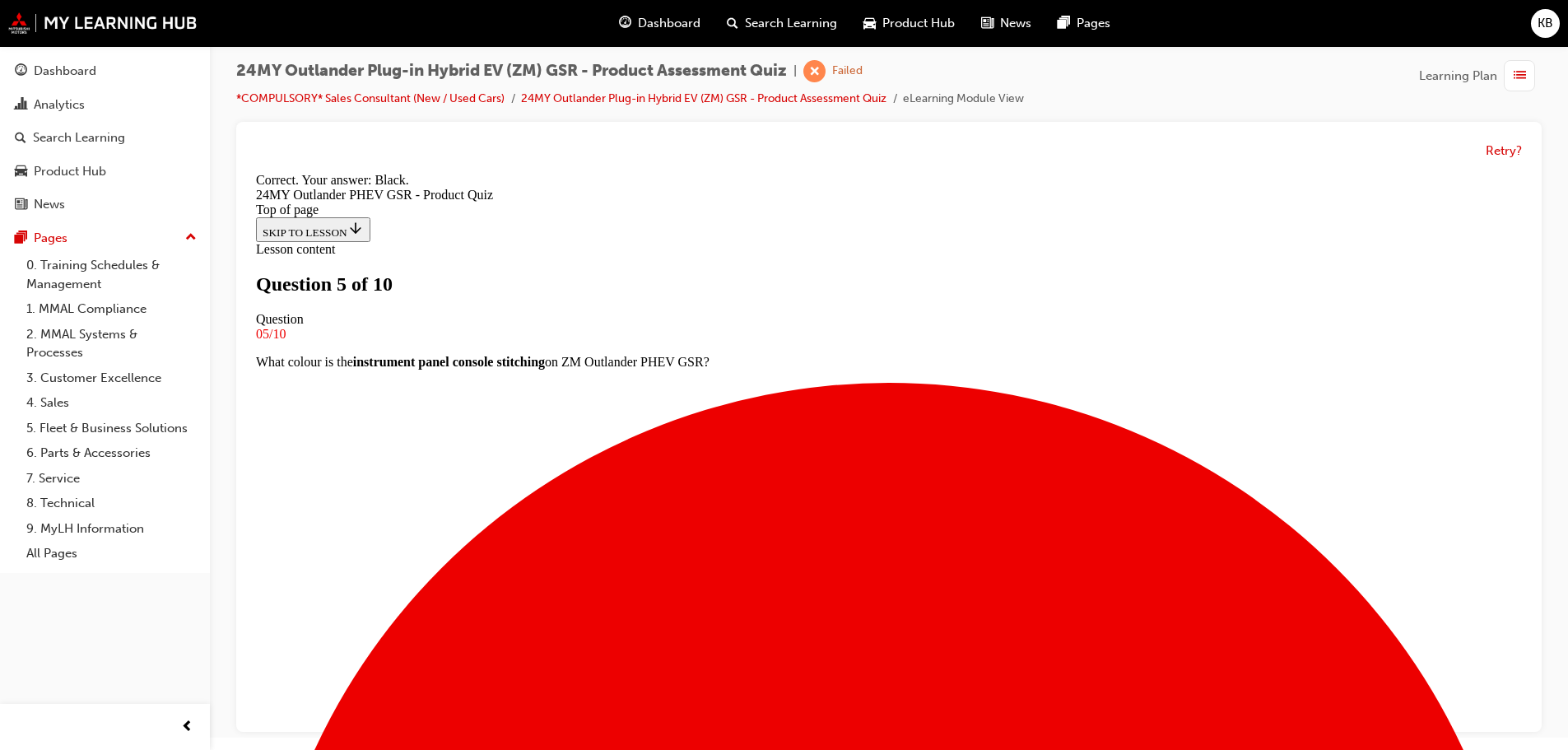
scroll to position [317, 0]
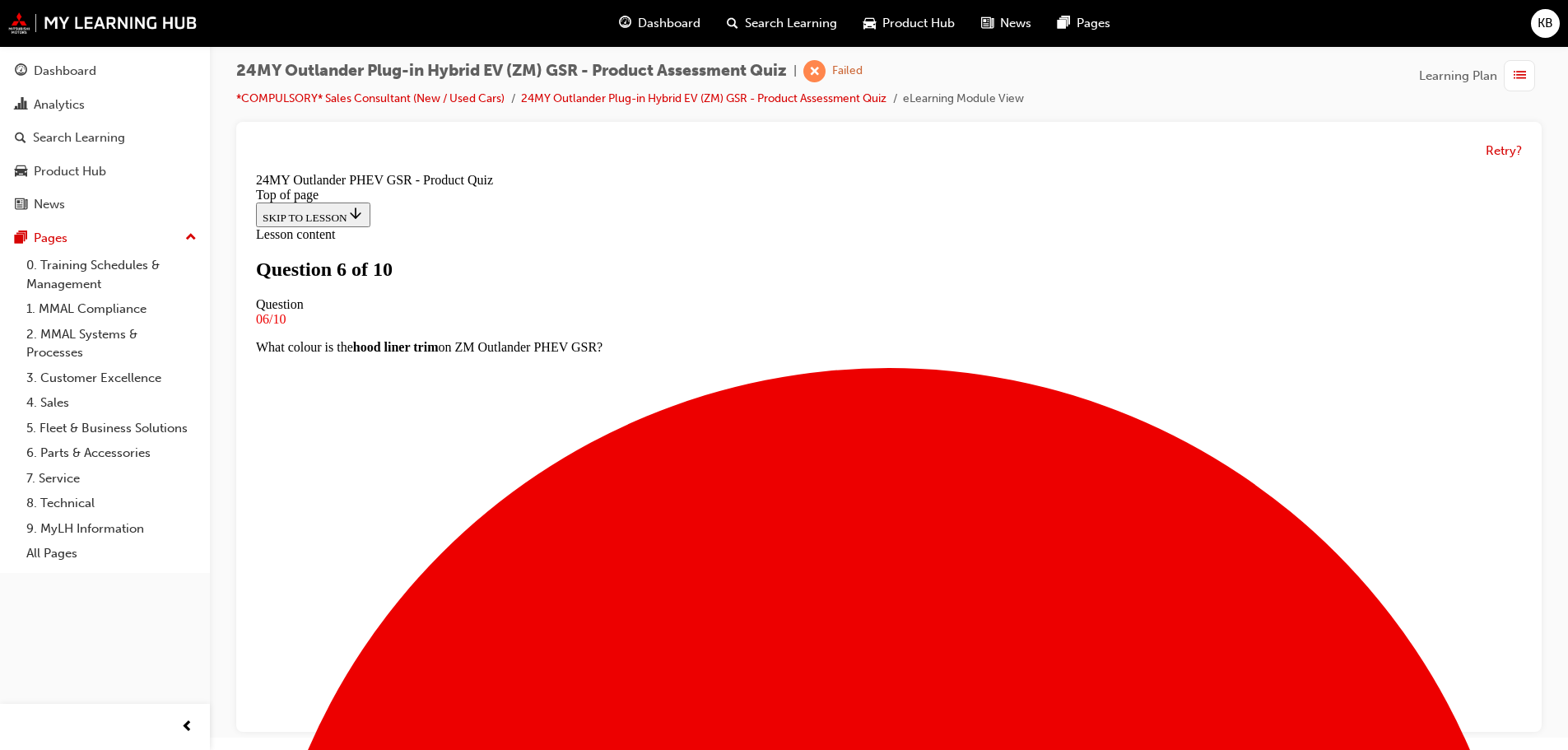
scroll to position [167, 0]
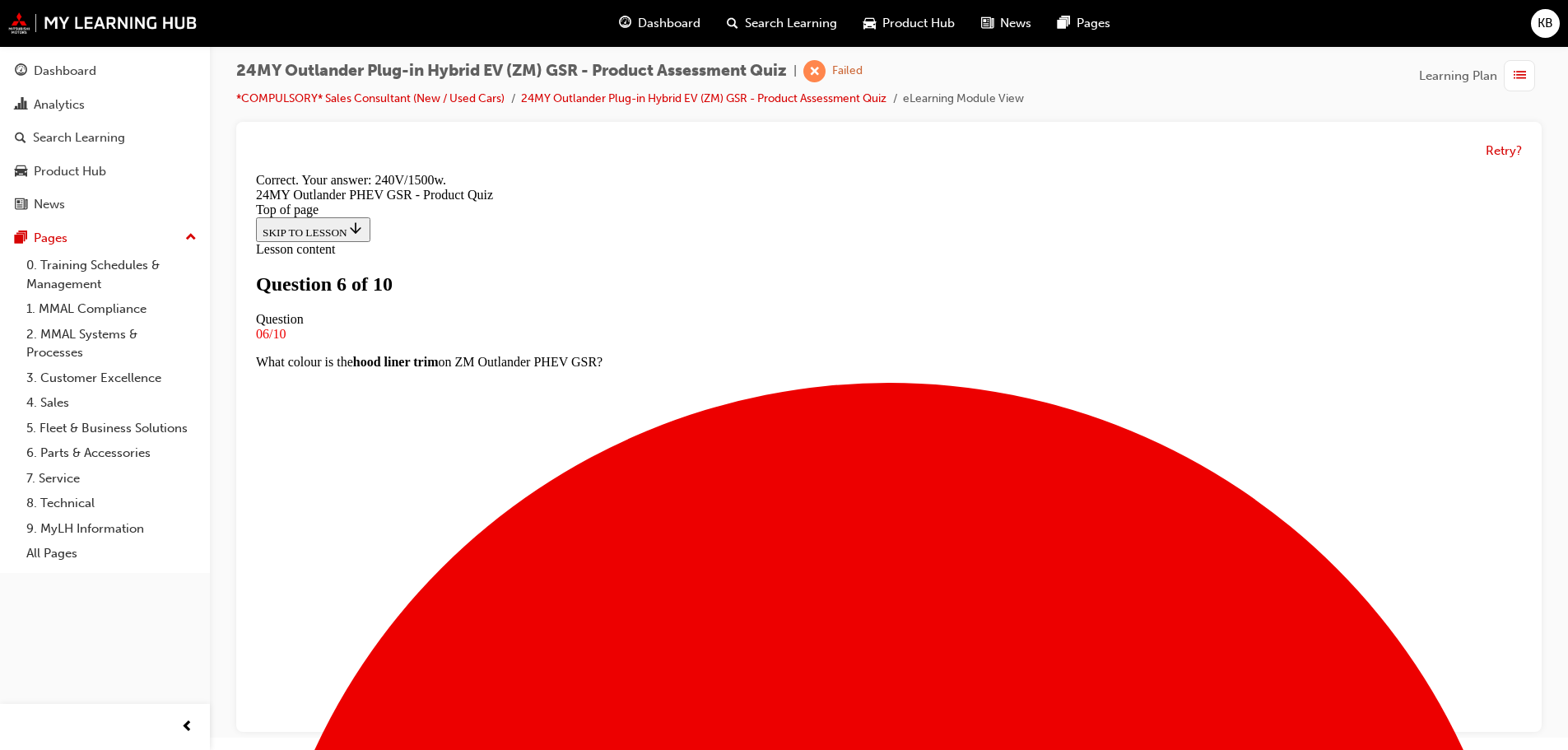
scroll to position [345, 0]
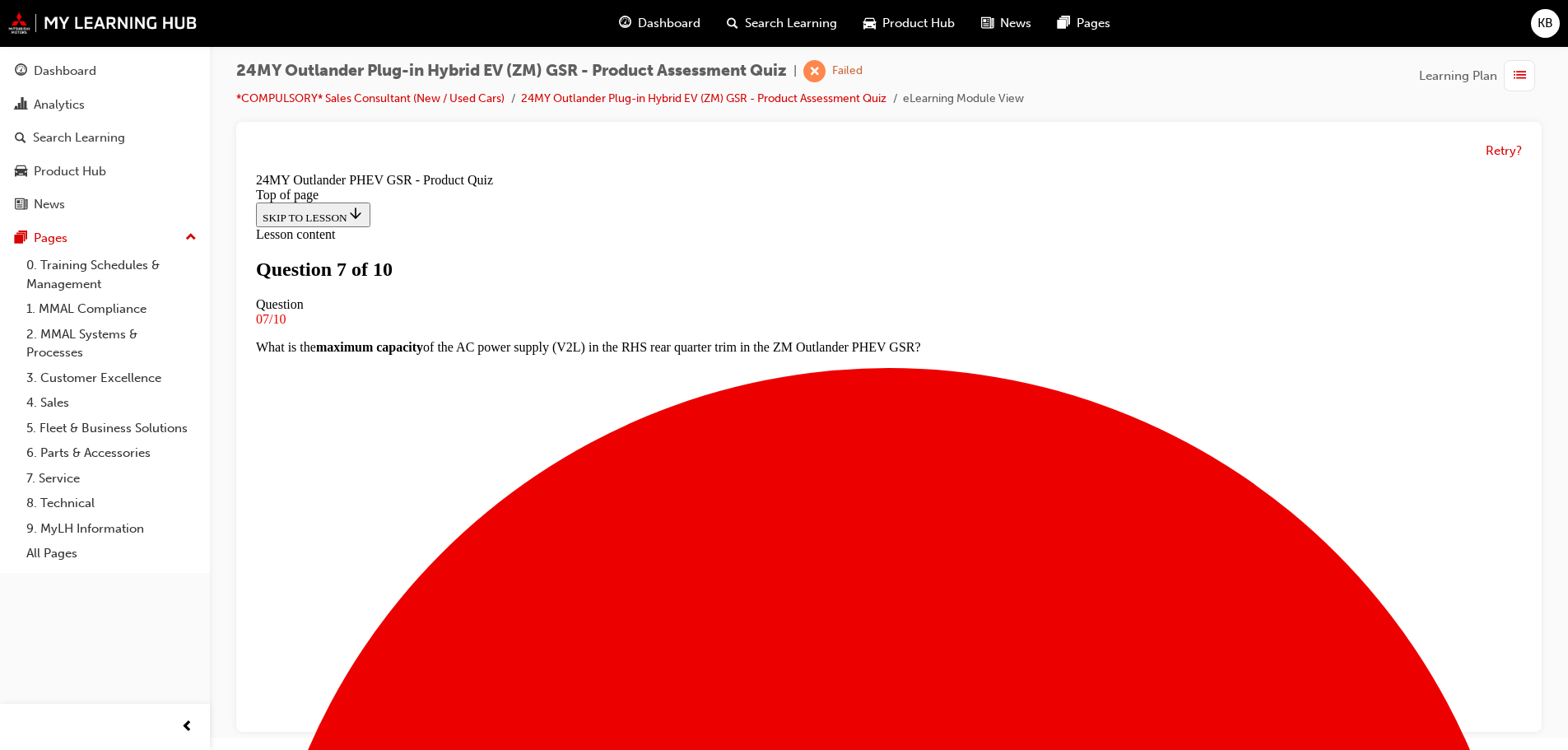
scroll to position [167, 0]
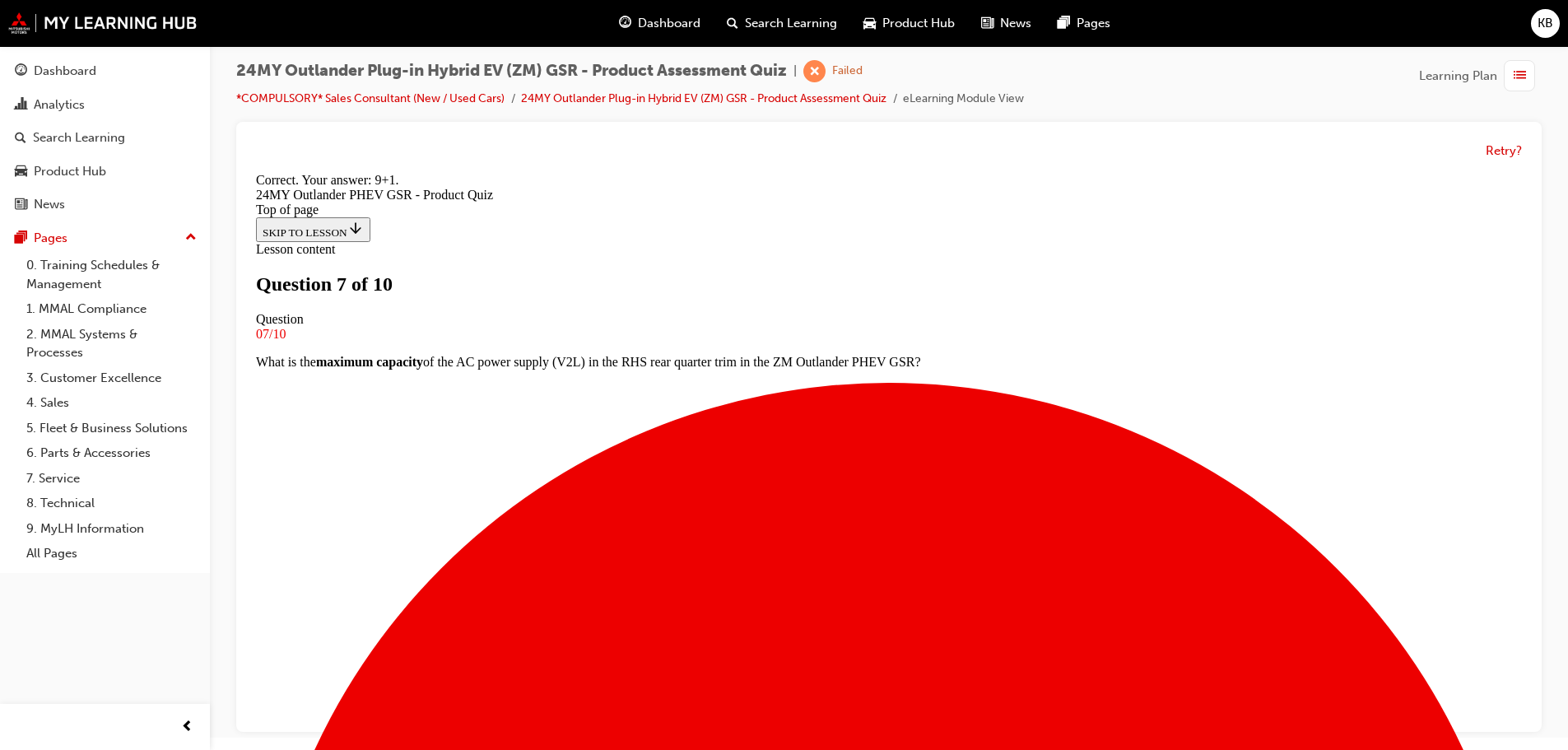
scroll to position [345, 0]
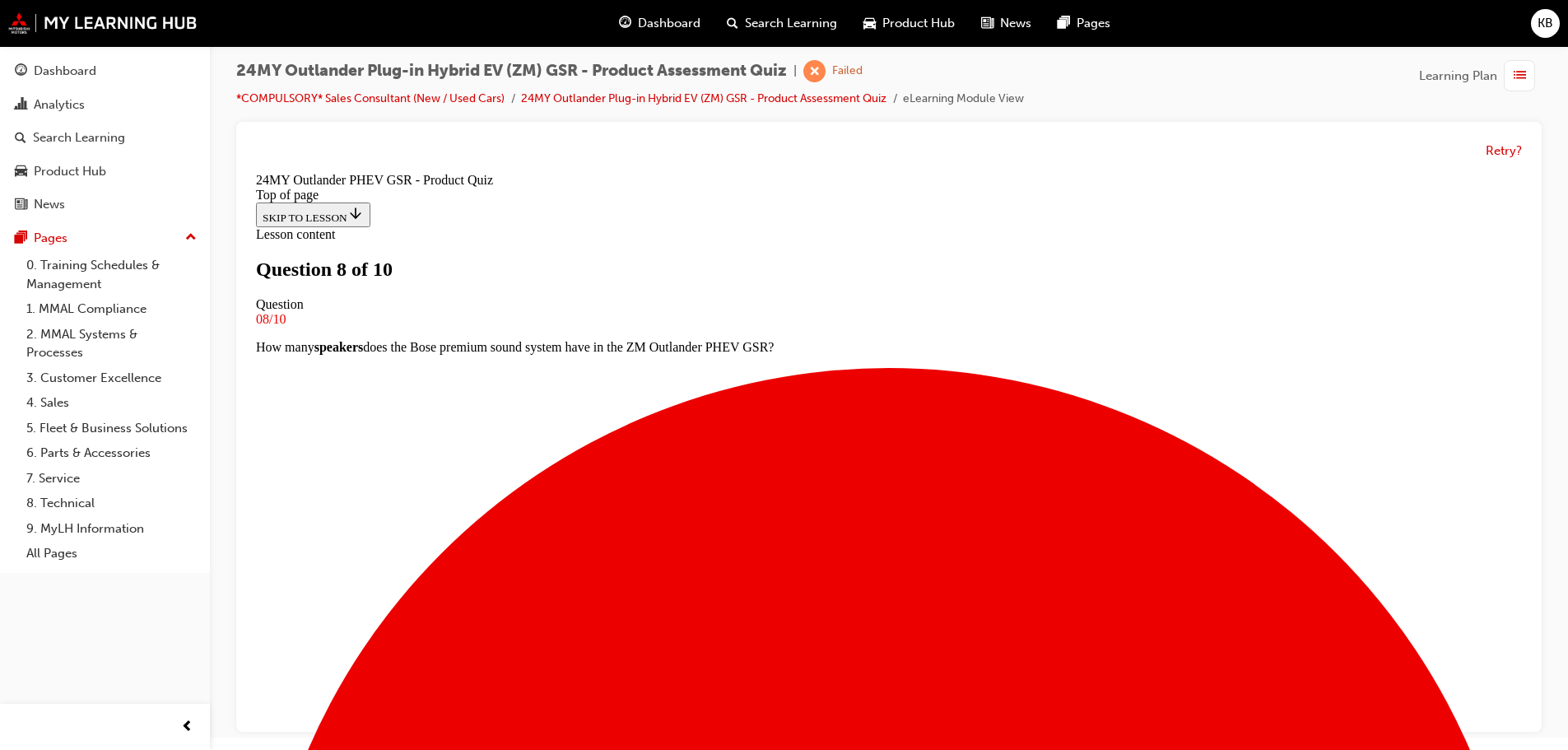
scroll to position [167, 0]
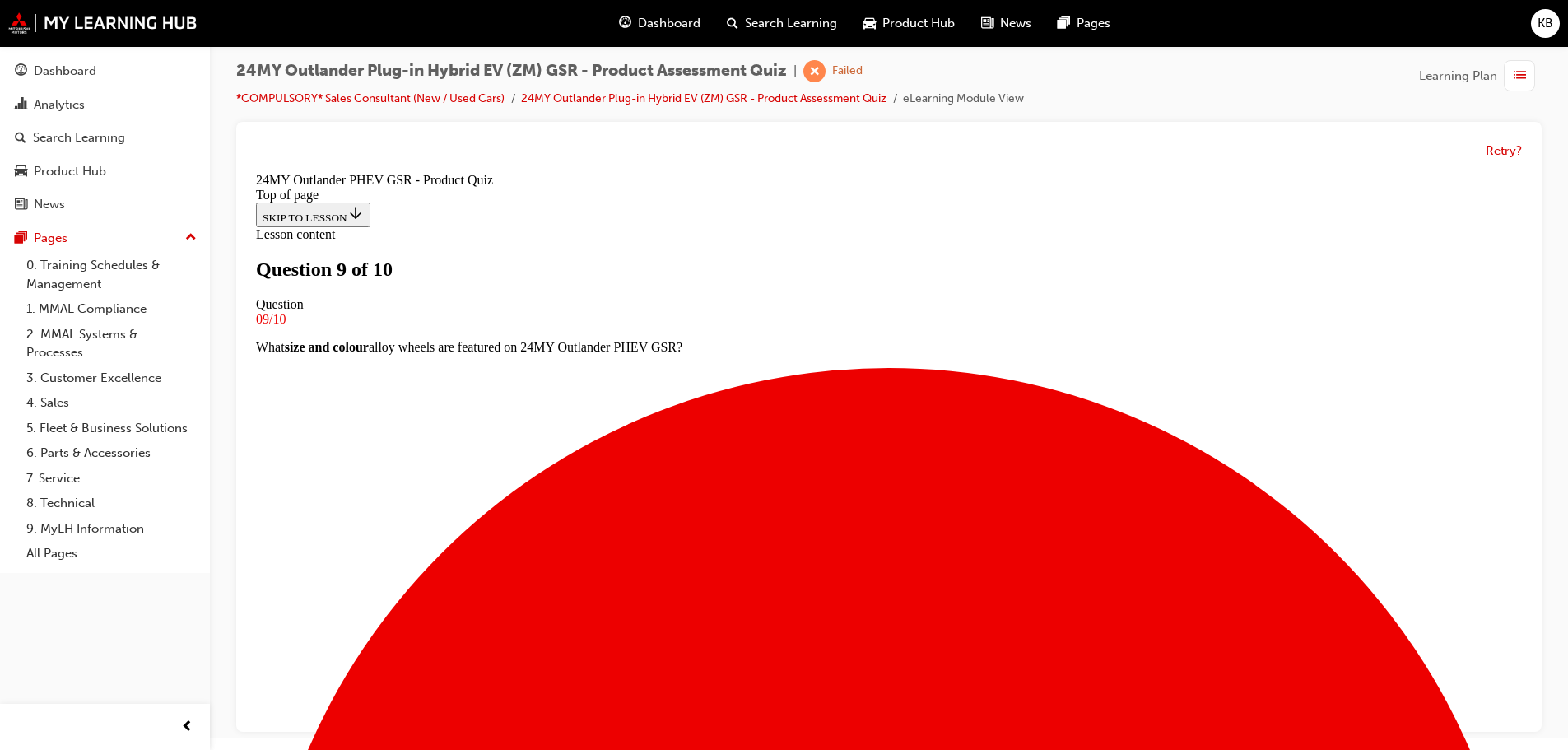
scroll to position [85, 0]
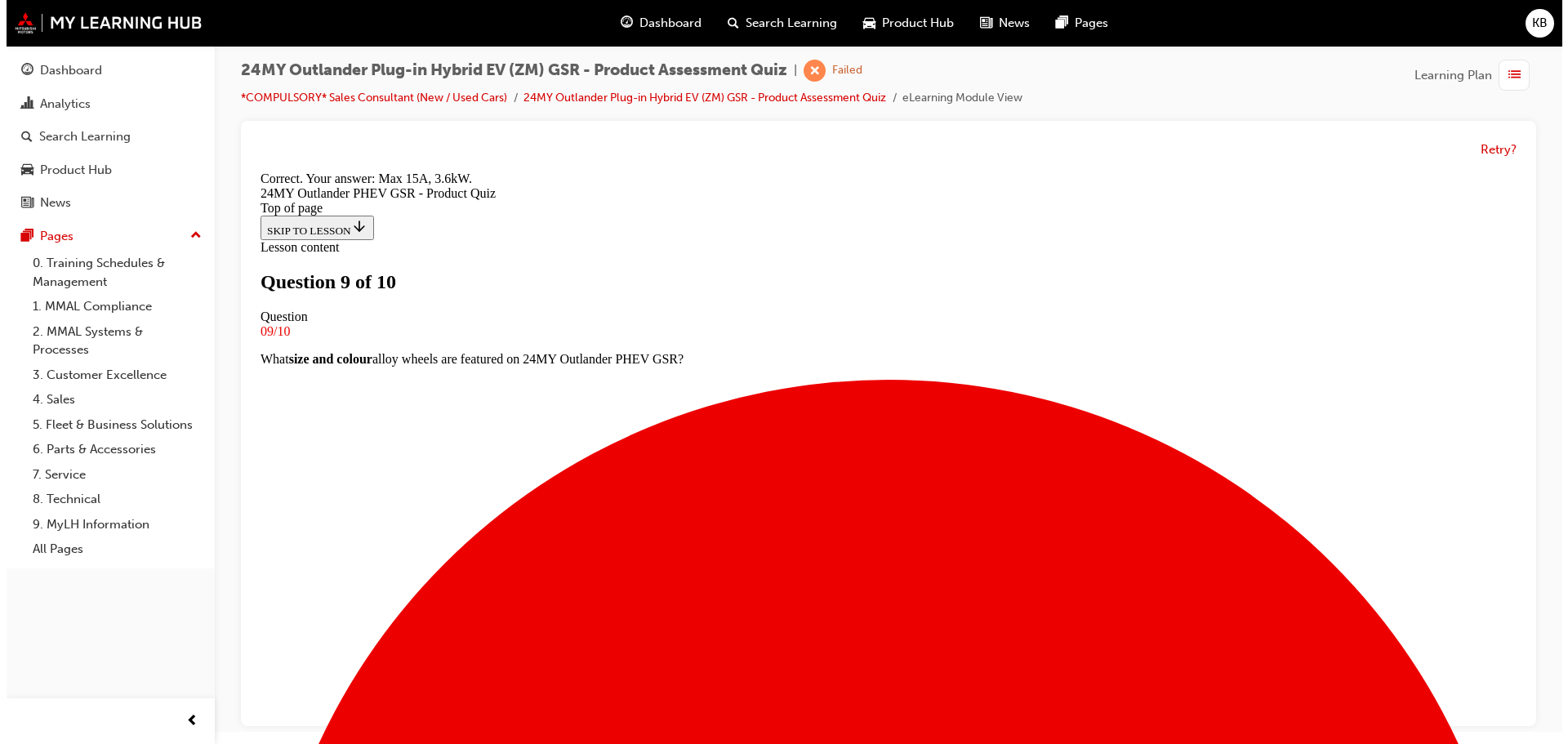
scroll to position [0, 0]
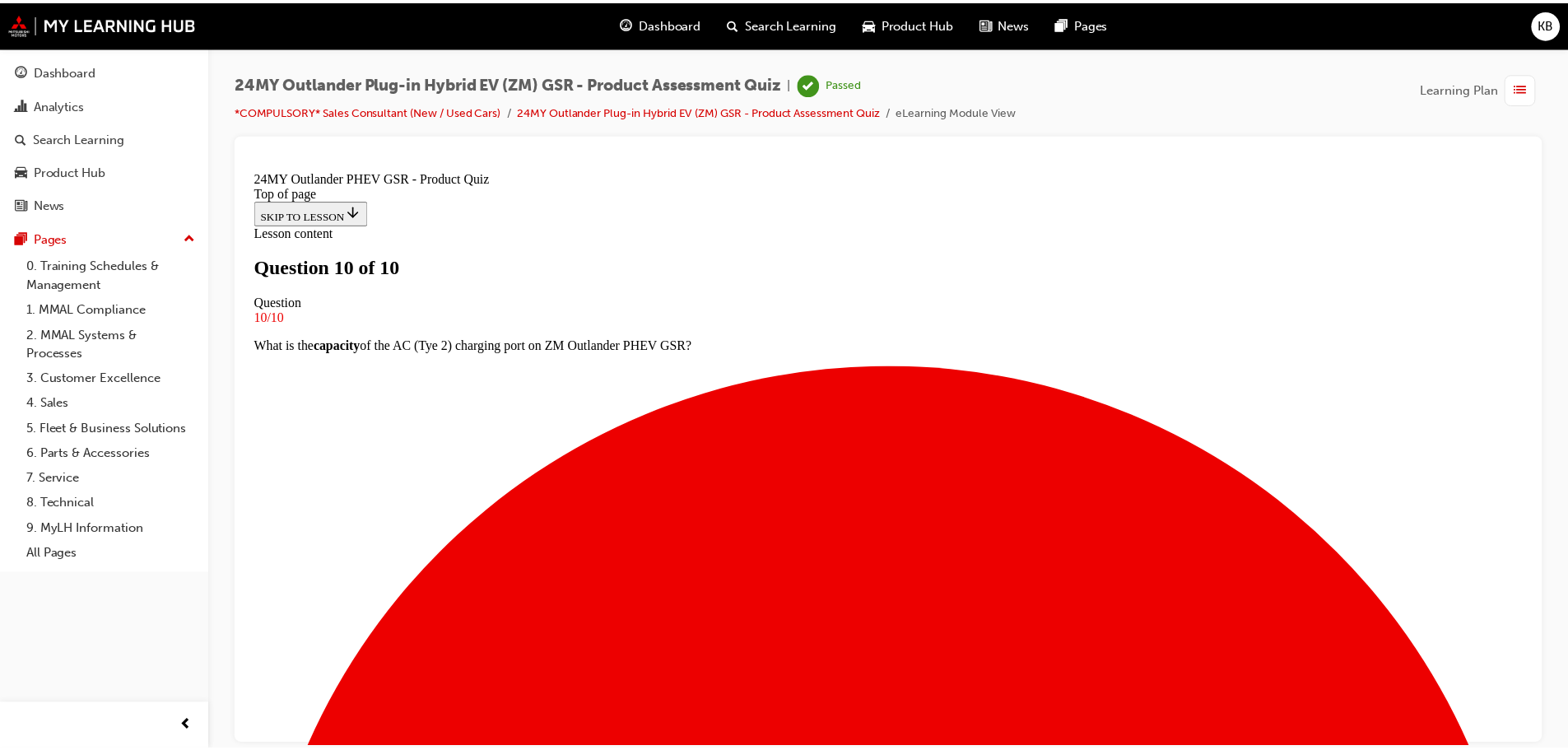
scroll to position [255, 0]
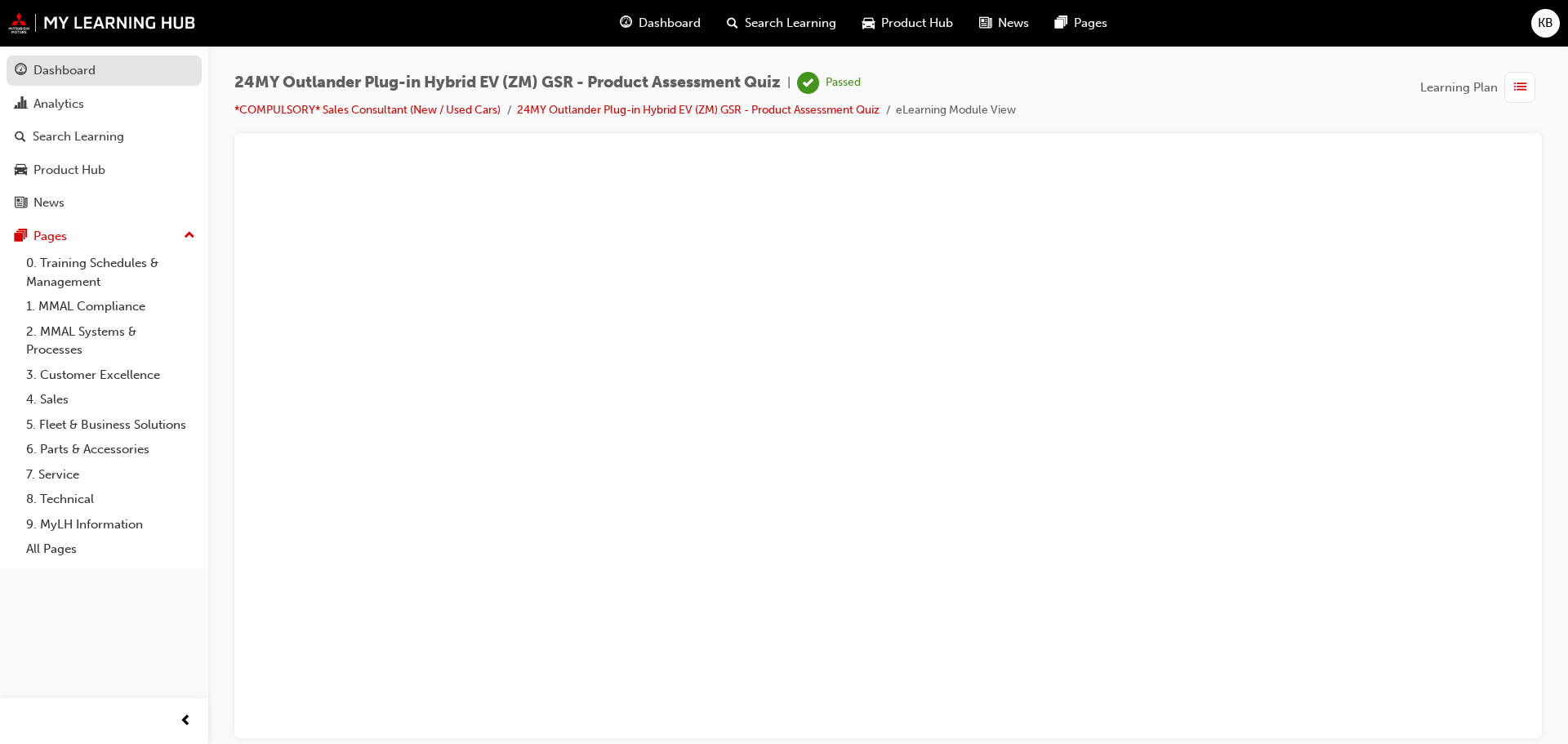
click at [113, 70] on div "Dashboard" at bounding box center [104, 71] width 179 height 20
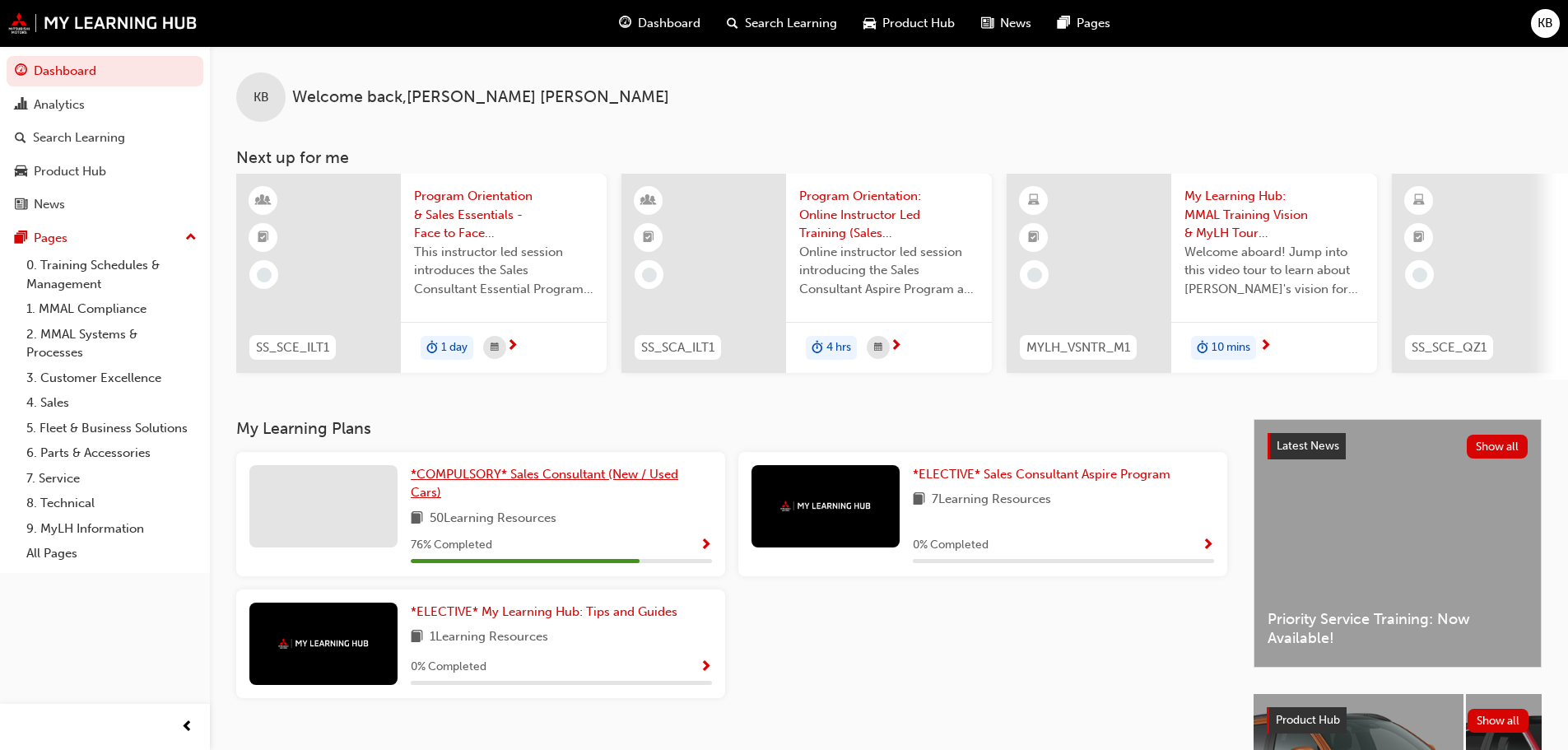
click at [548, 480] on span "*COMPULSORY* Sales Consultant (New / Used Cars)" at bounding box center [544, 483] width 268 height 34
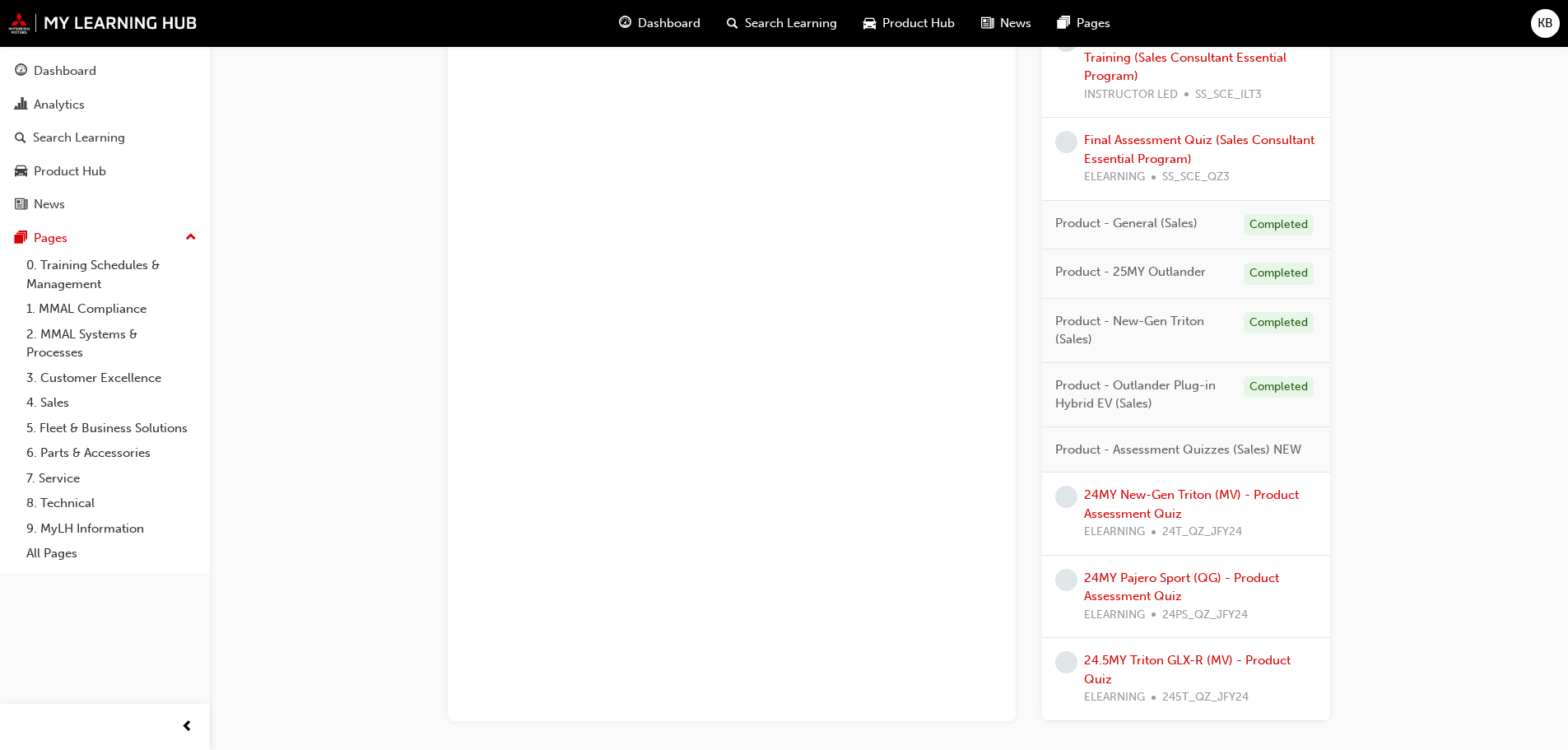
scroll to position [1399, 0]
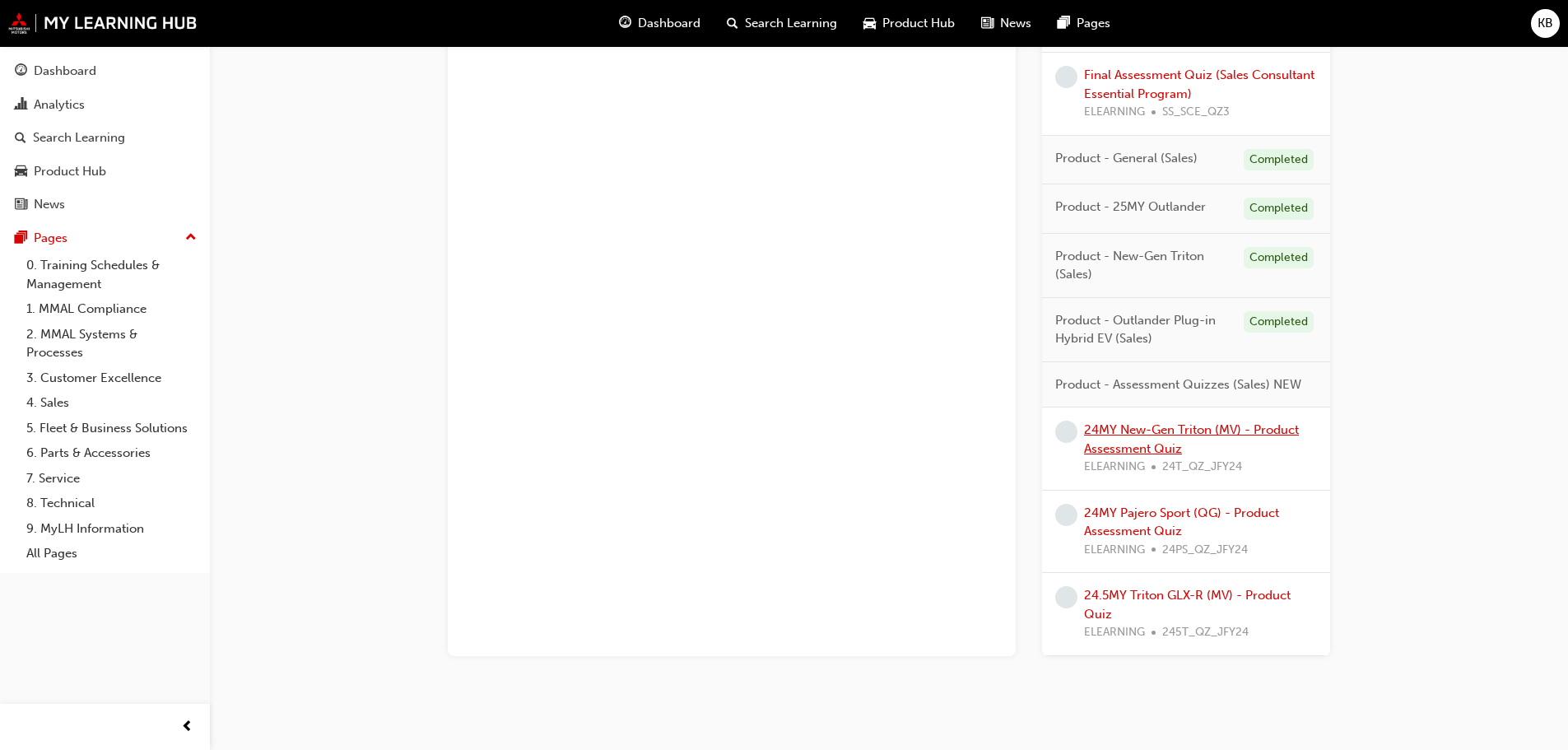
click at [1125, 428] on link "24MY New-Gen Triton (MV) - Product Assessment Quiz" at bounding box center [1192, 439] width 215 height 34
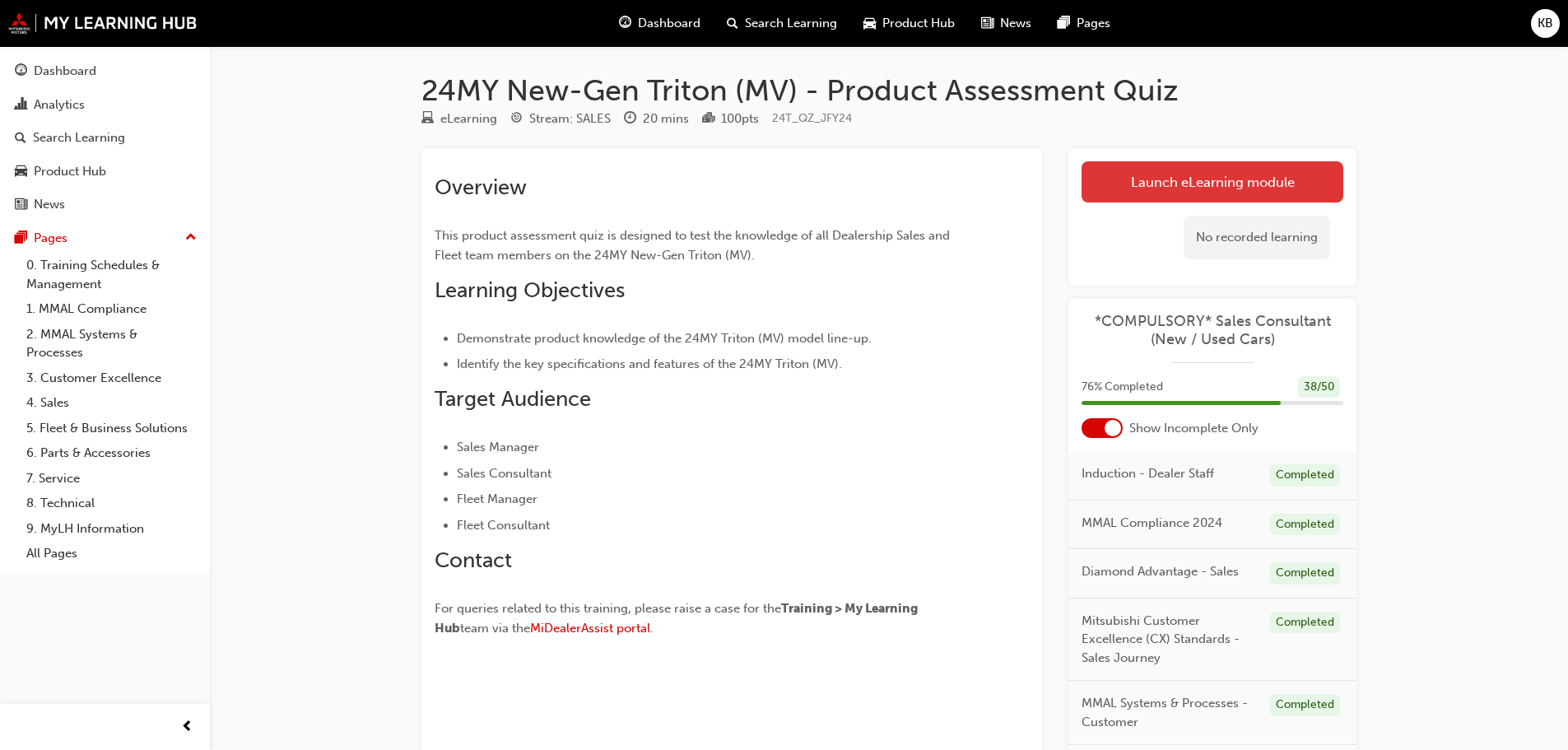
click at [1234, 188] on link "Launch eLearning module" at bounding box center [1212, 182] width 262 height 41
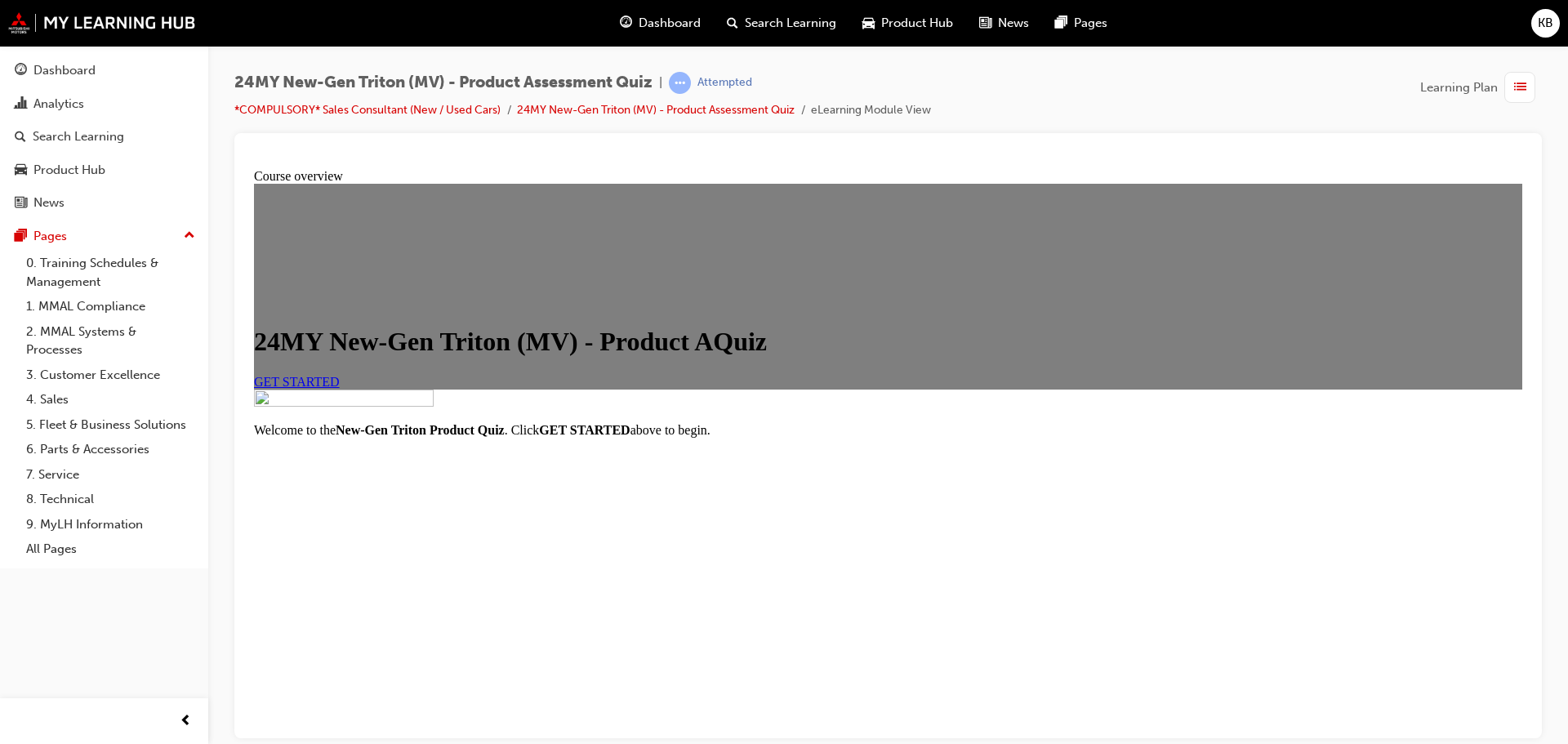
click at [339, 388] on span "GET STARTED" at bounding box center [296, 380] width 86 height 14
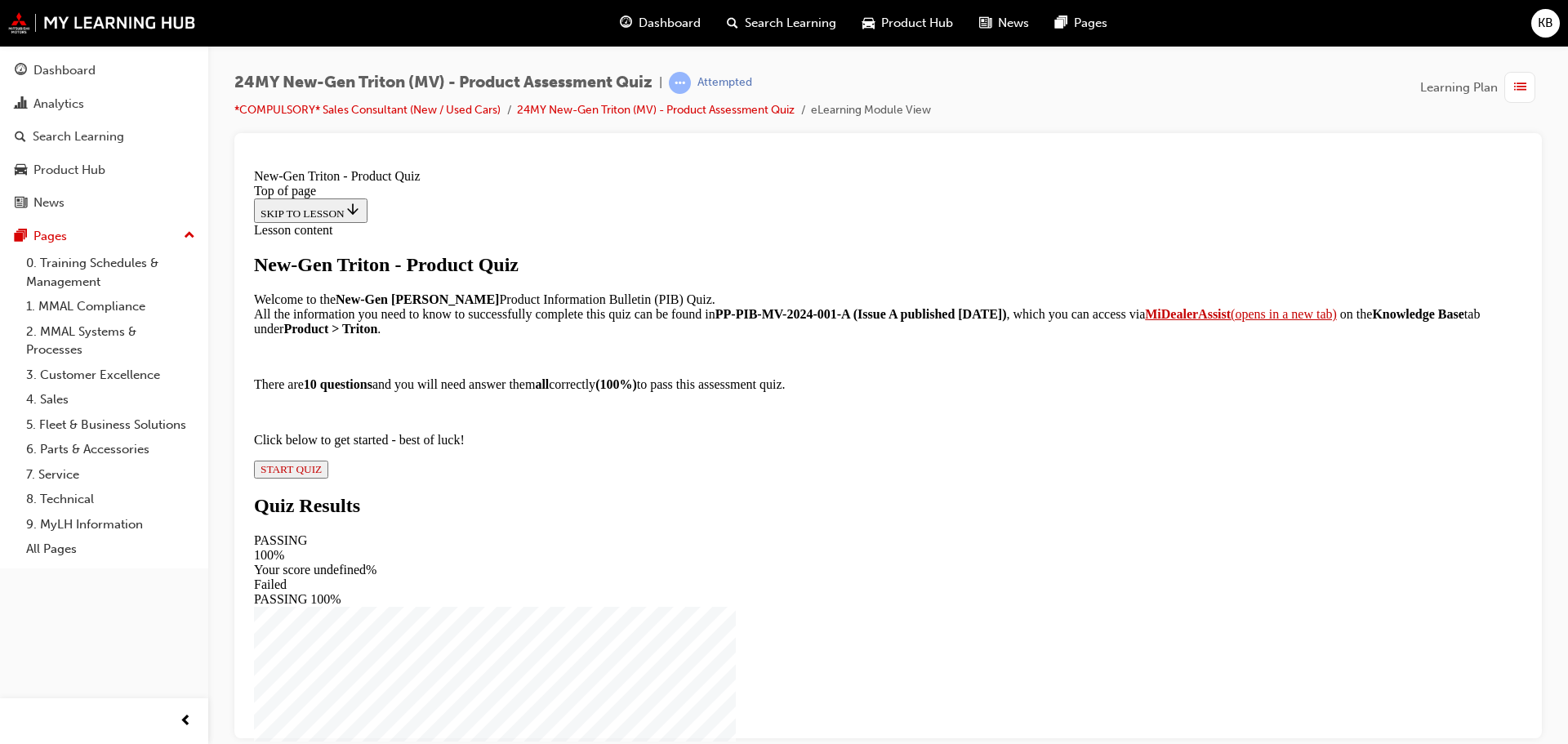
scroll to position [147, 0]
click at [322, 474] on span "START QUIZ" at bounding box center [291, 468] width 61 height 13
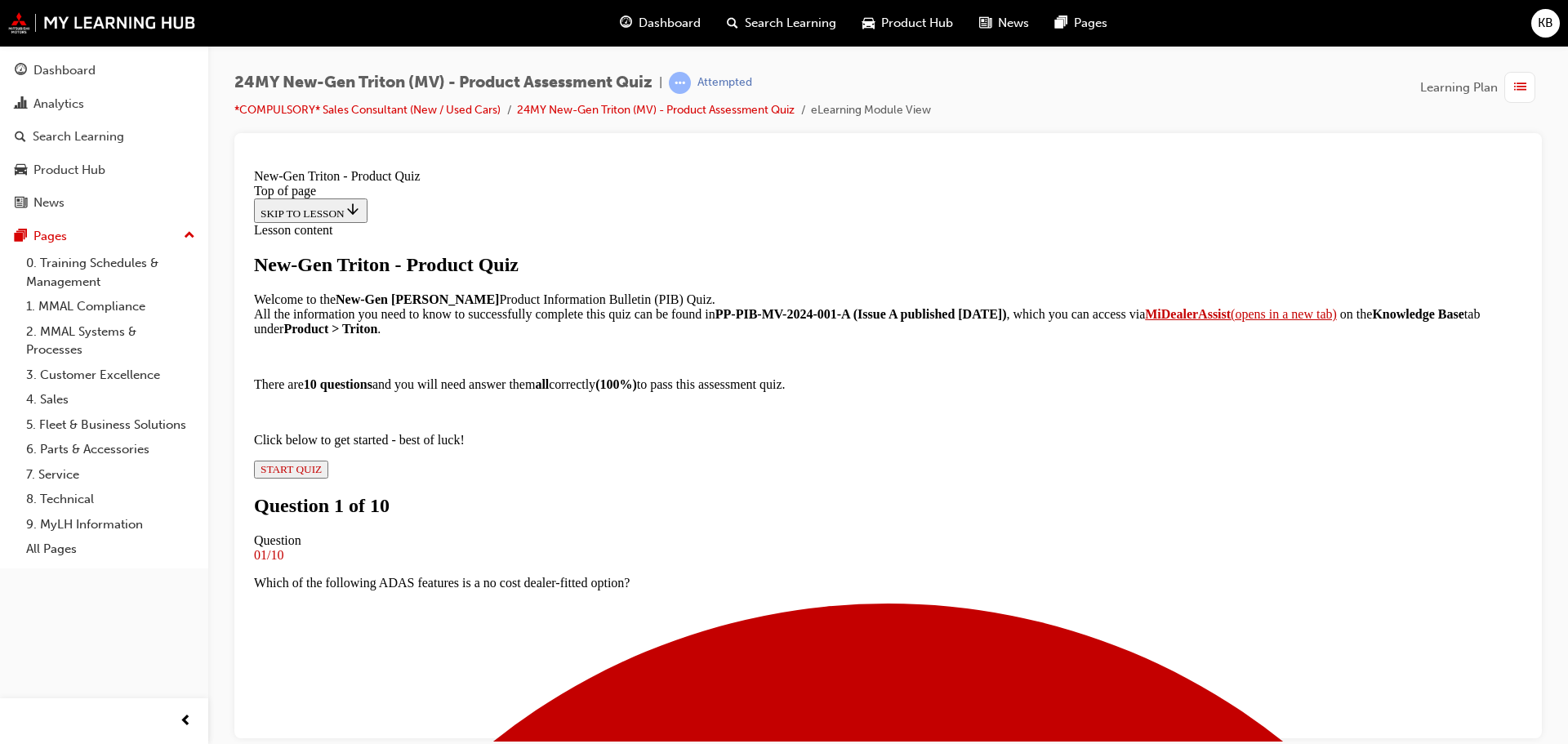
scroll to position [165, 0]
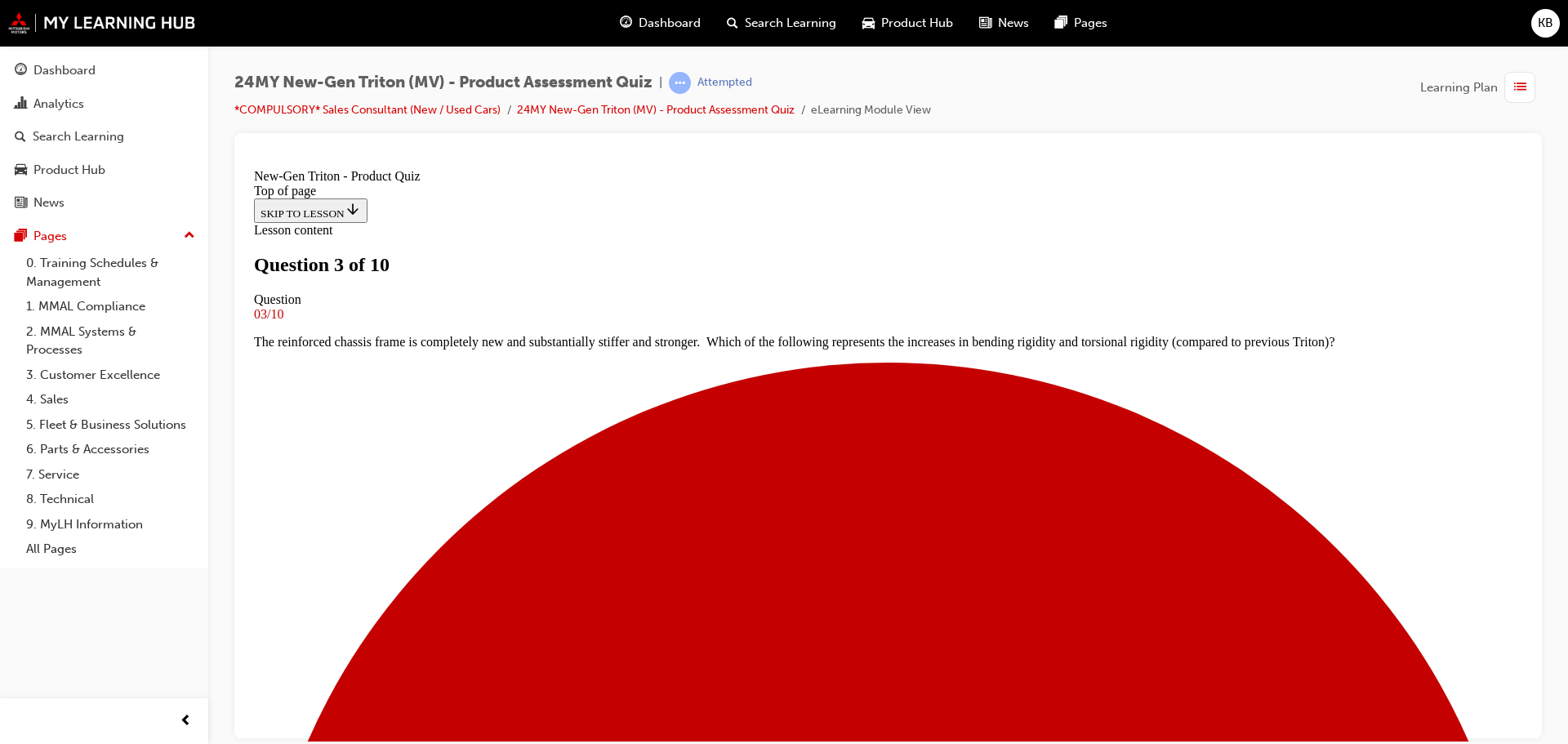
scroll to position [84, 0]
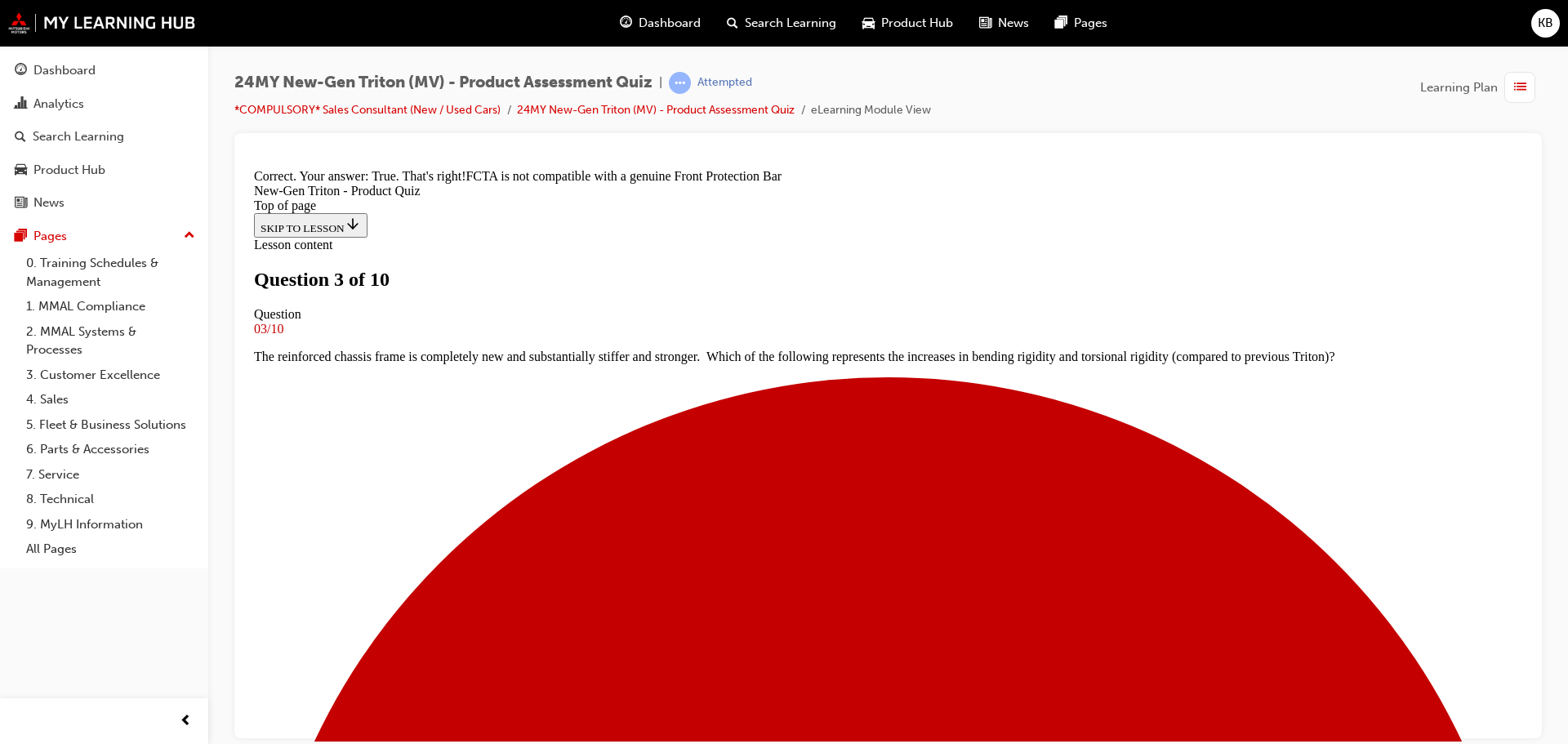
scroll to position [302, 0]
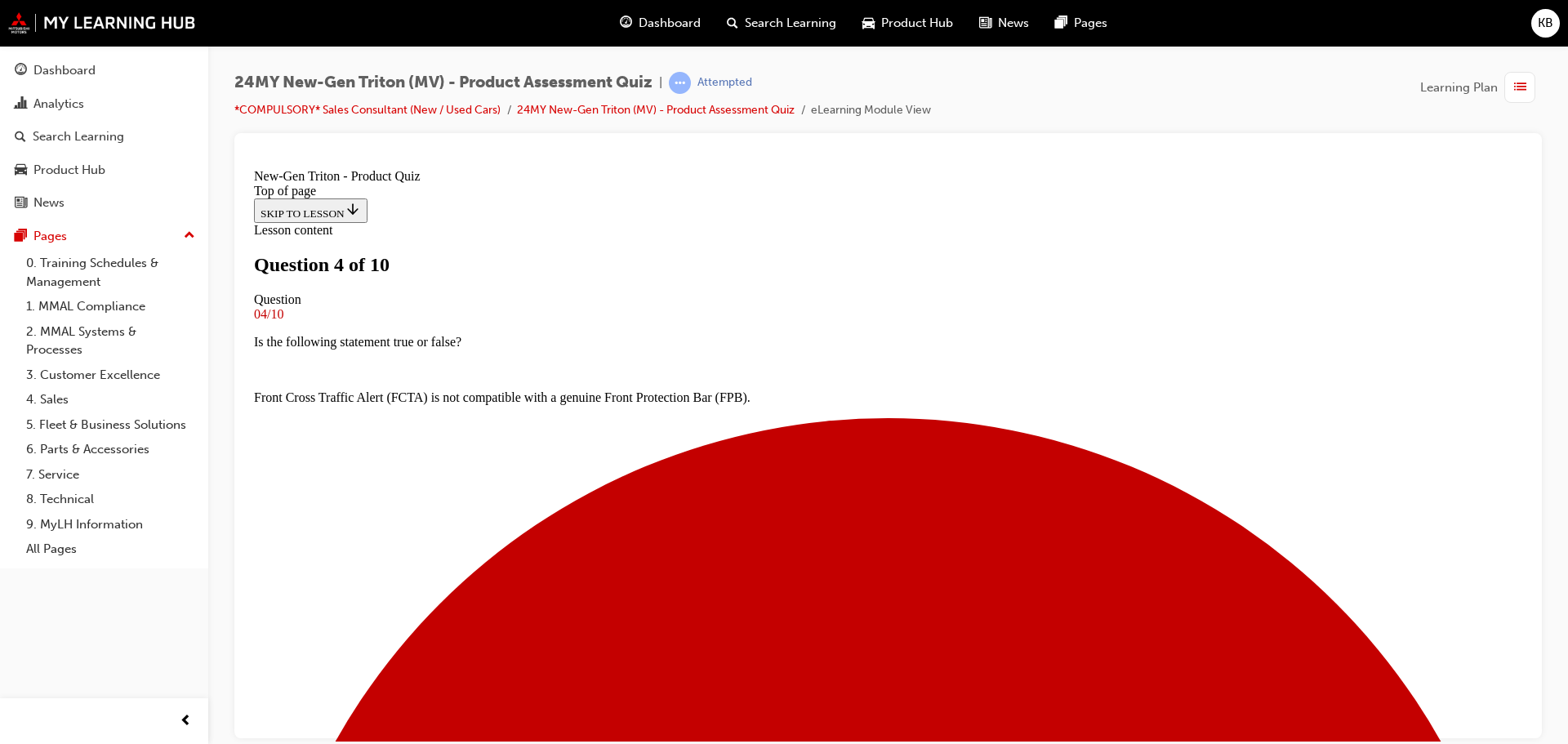
scroll to position [165, 0]
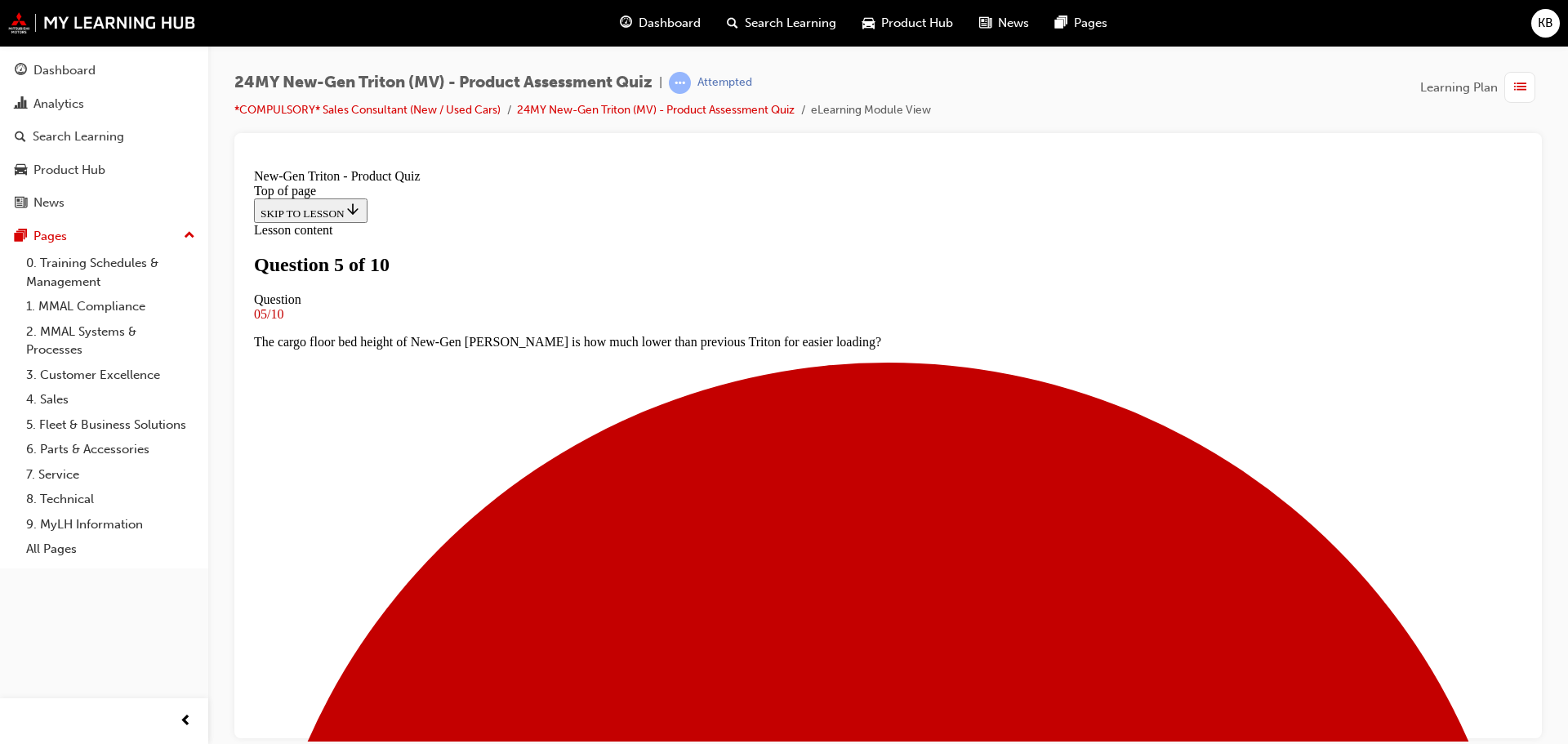
scroll to position [327, 0]
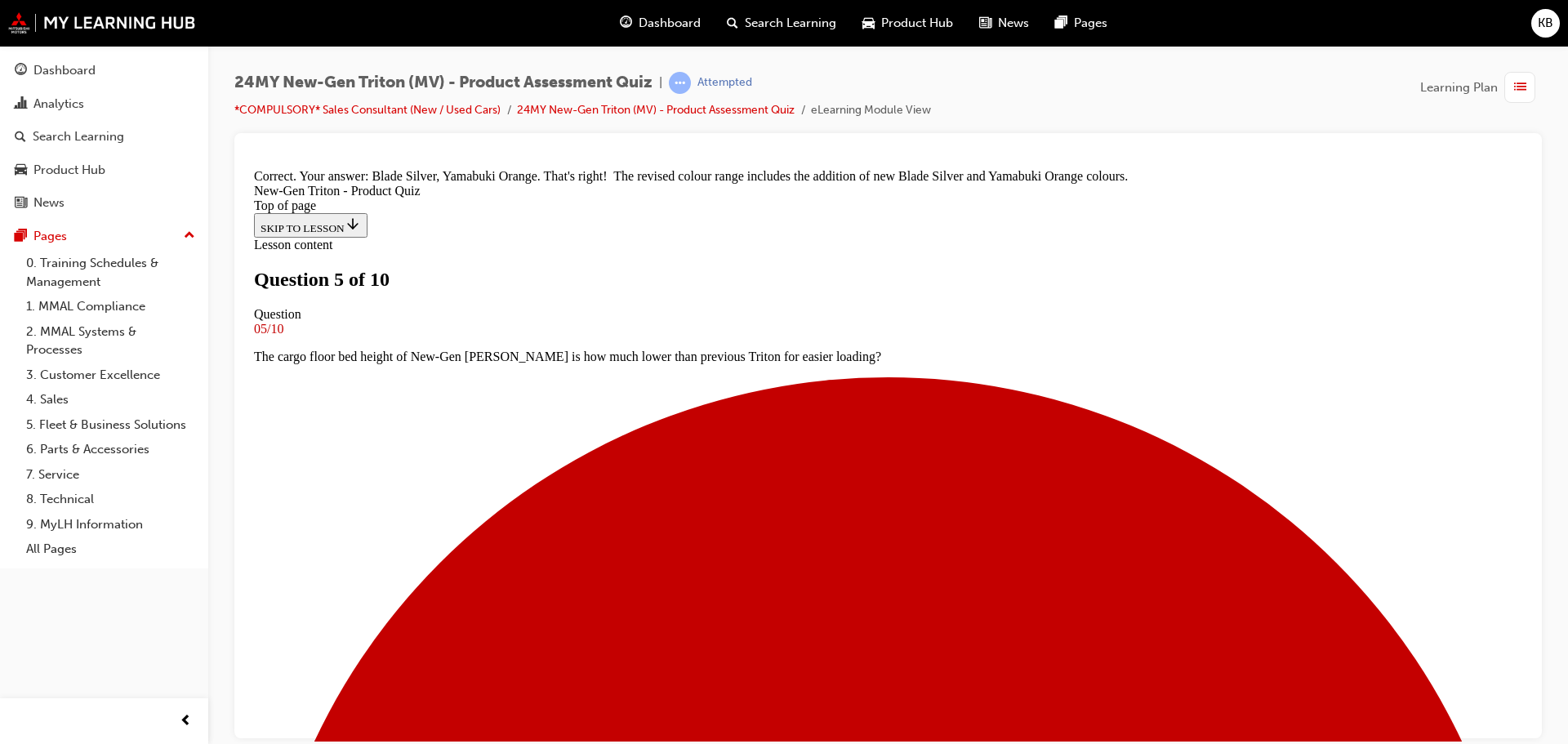
scroll to position [479, 0]
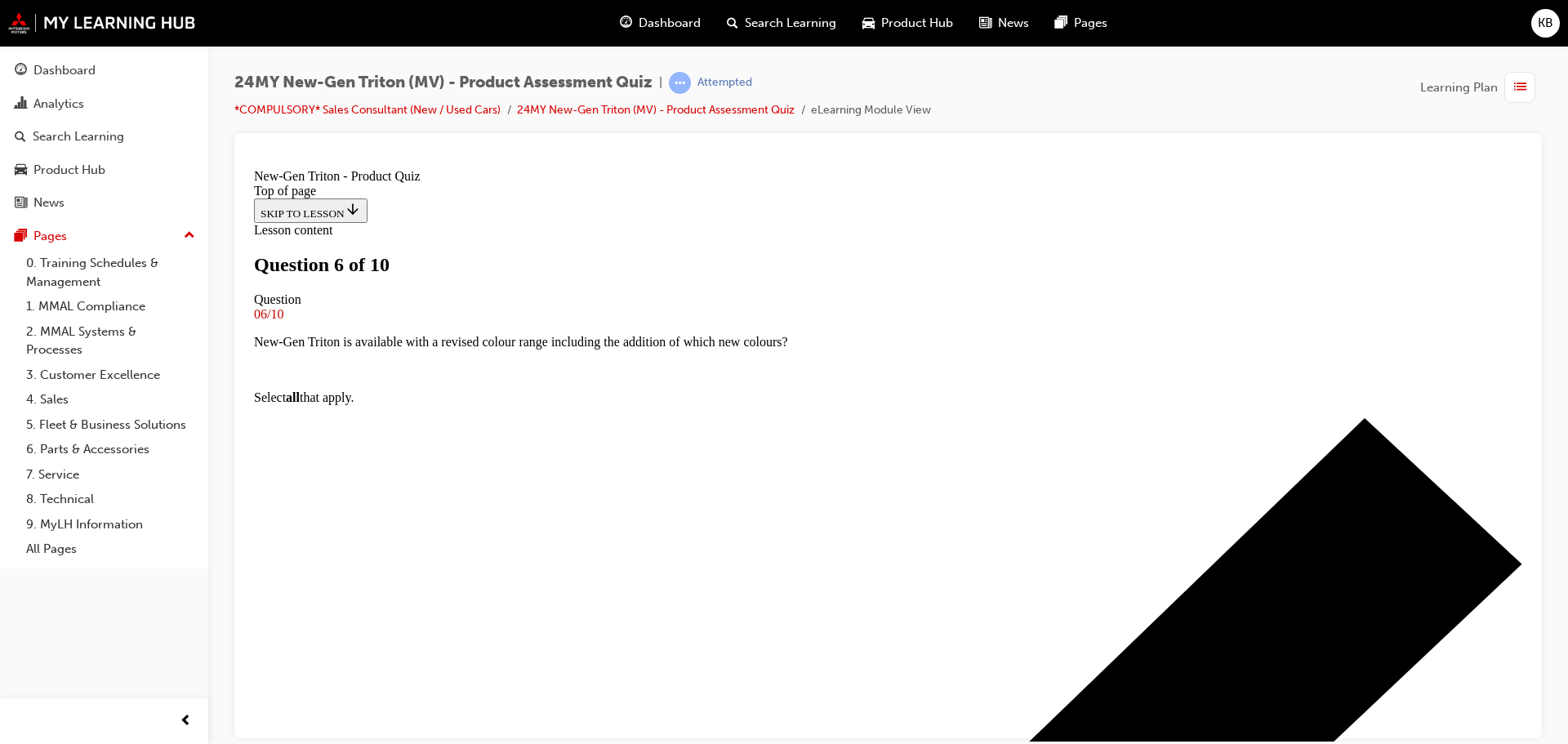
scroll to position [165, 0]
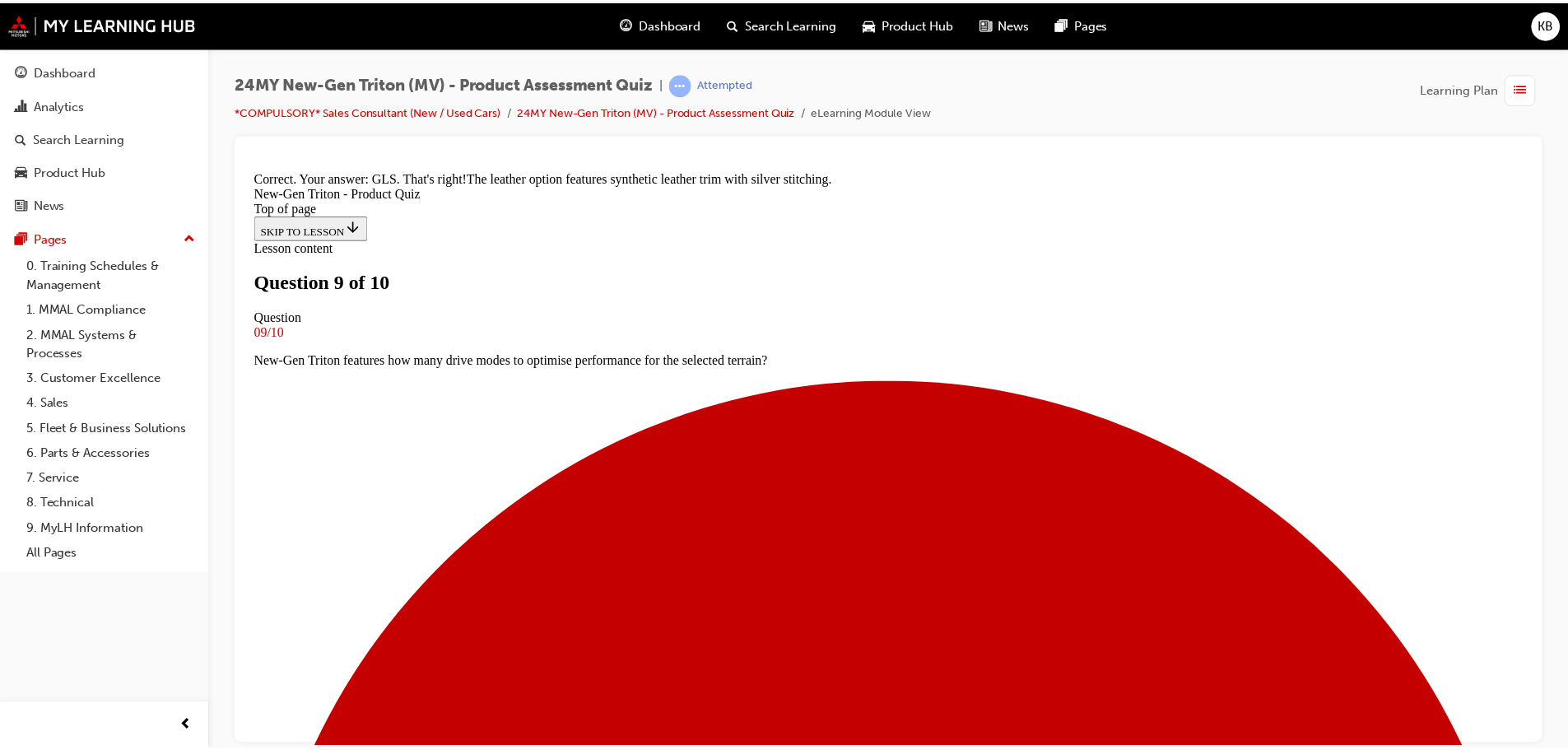
scroll to position [418, 0]
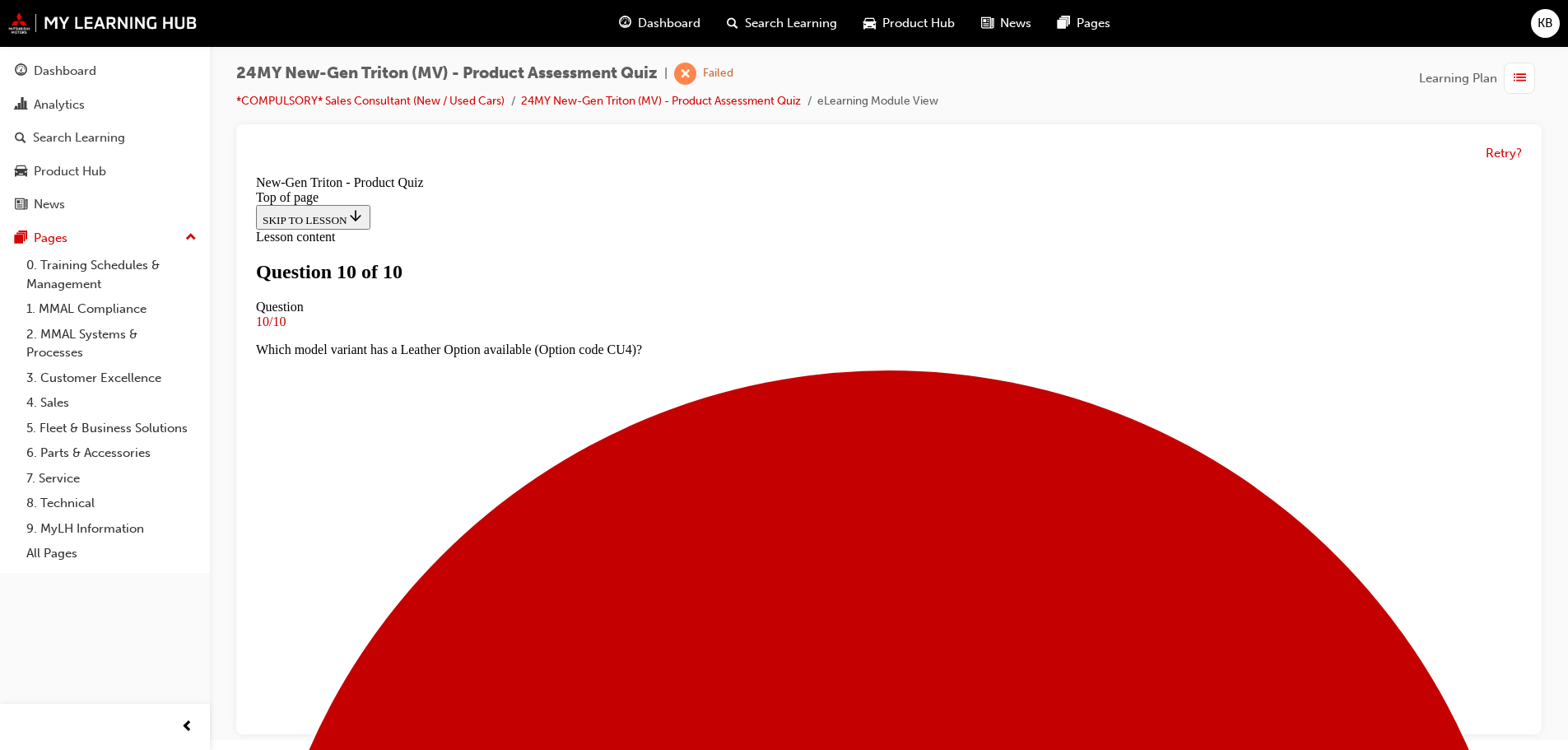
scroll to position [13, 0]
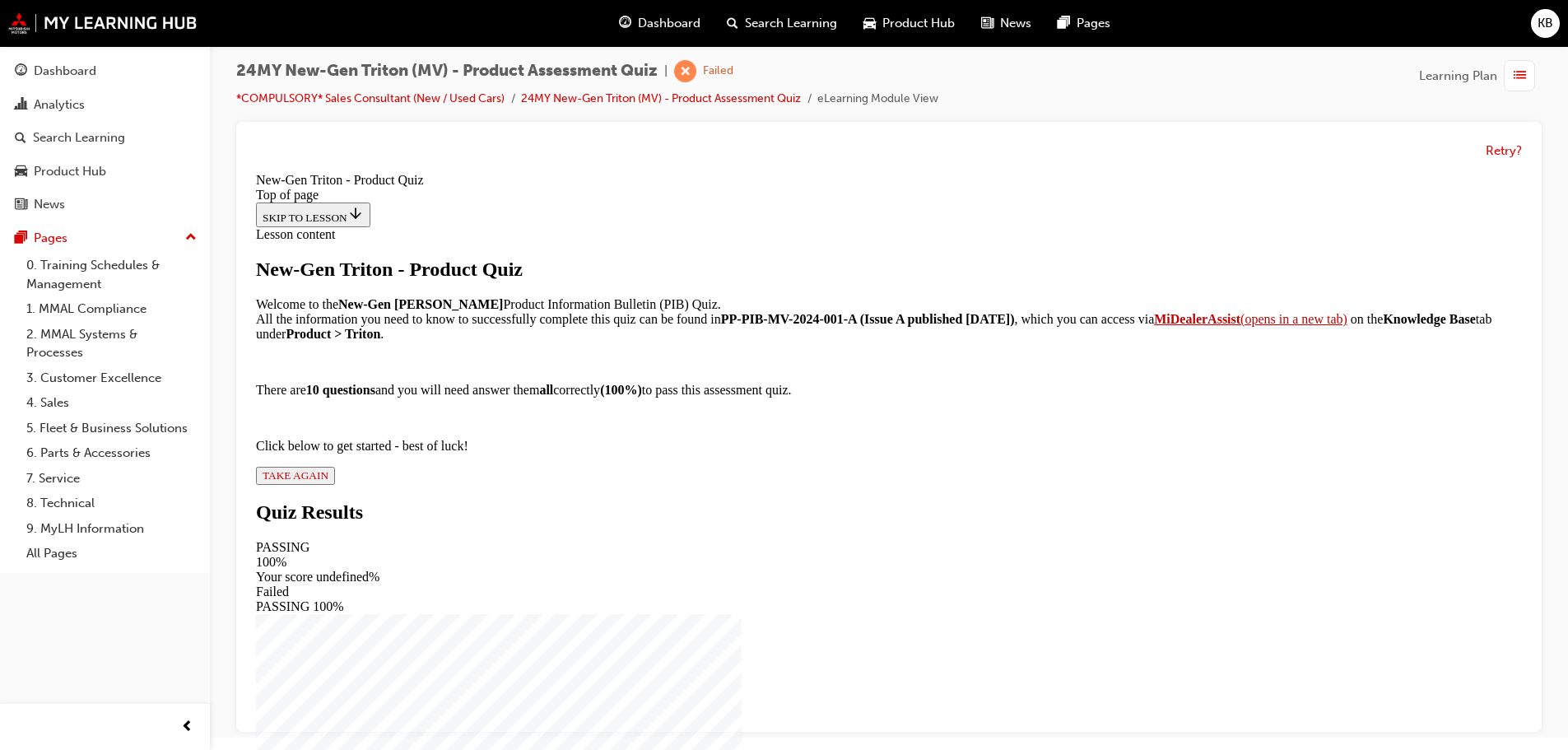
click at [667, 485] on div "New-Gen Triton - Product Quiz Welcome to the New-Gen Triton Product Information…" at bounding box center [888, 371] width 1266 height 226
click at [329, 482] on span "TAKE AGAIN" at bounding box center [295, 475] width 66 height 13
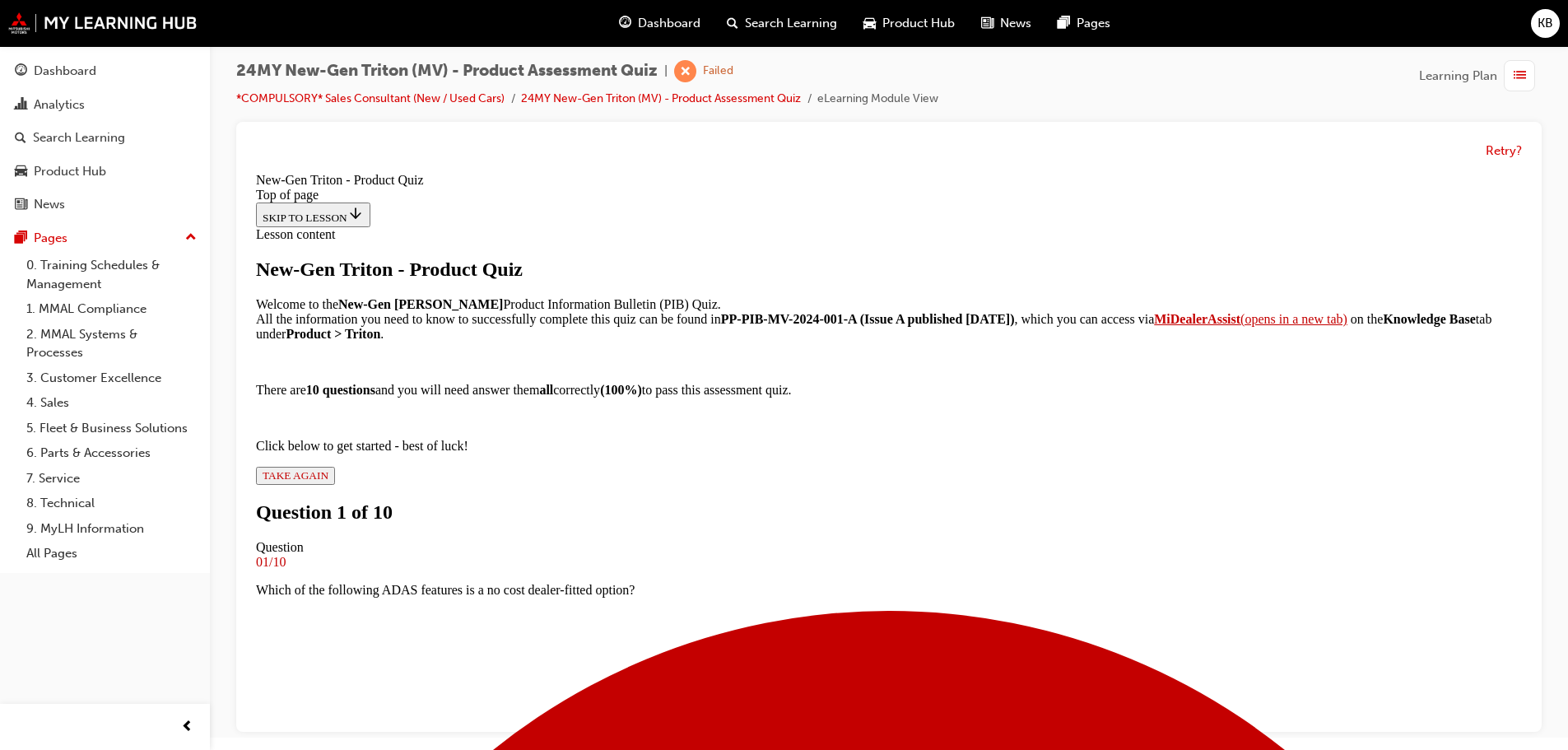
scroll to position [3, 0]
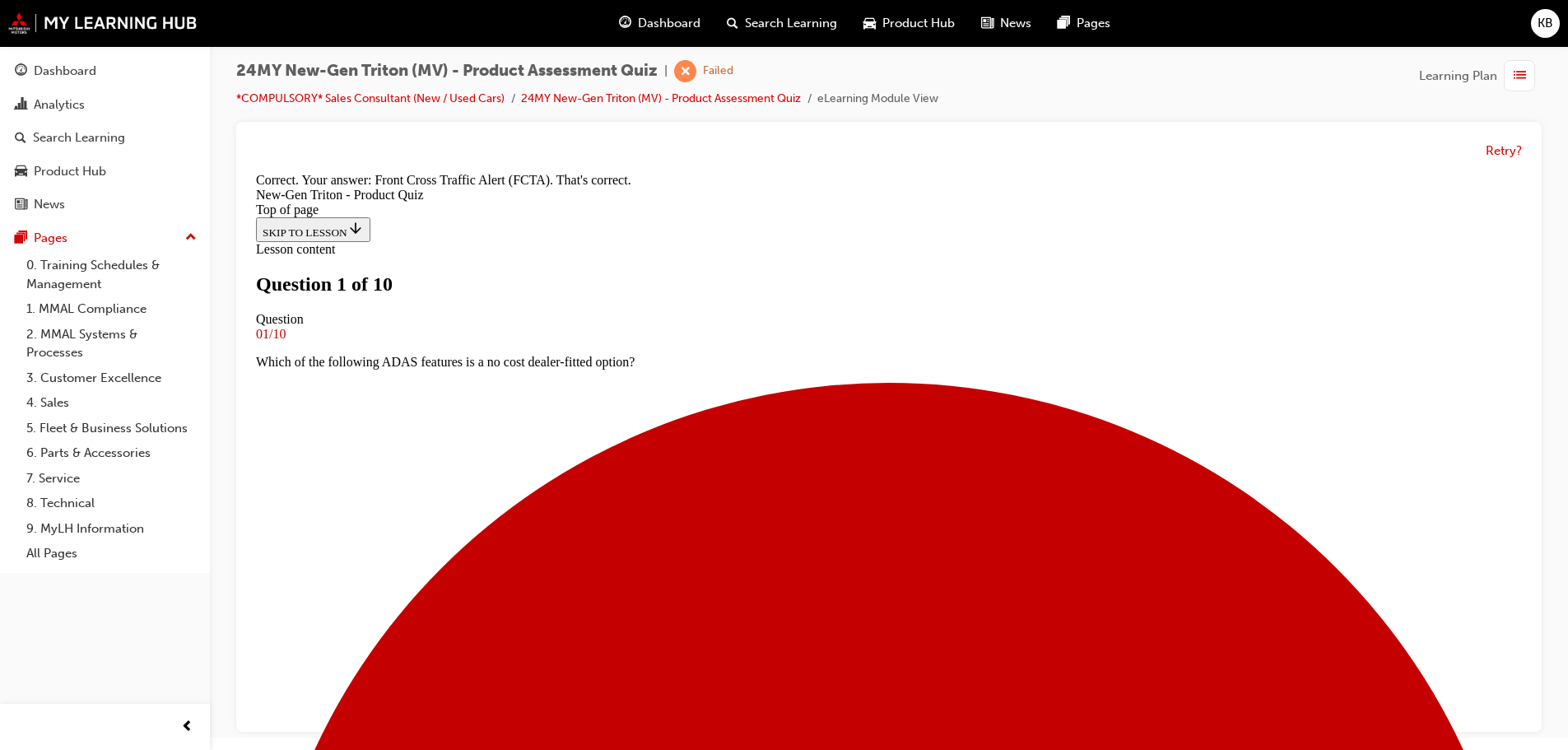
scroll to position [167, 0]
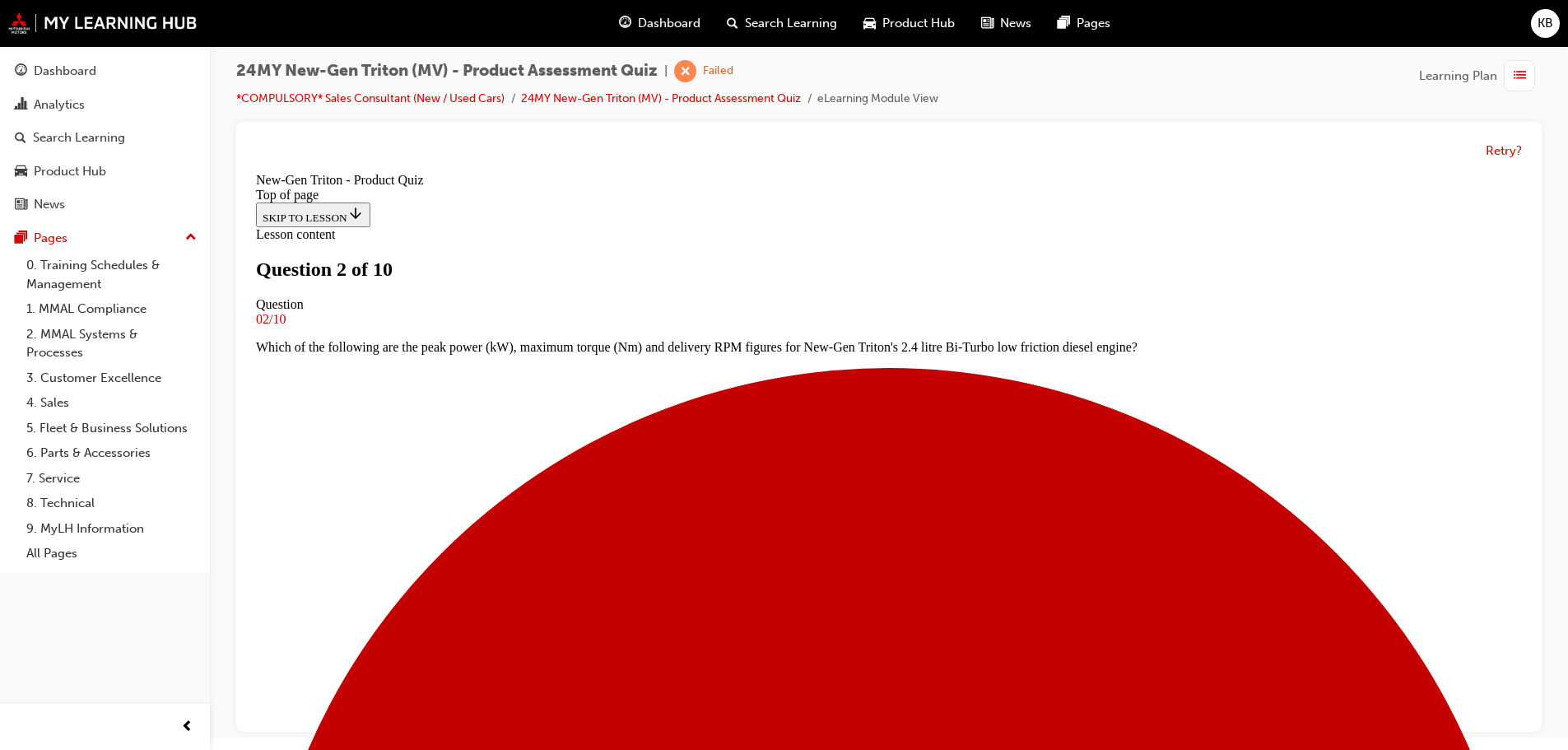
scroll to position [85, 0]
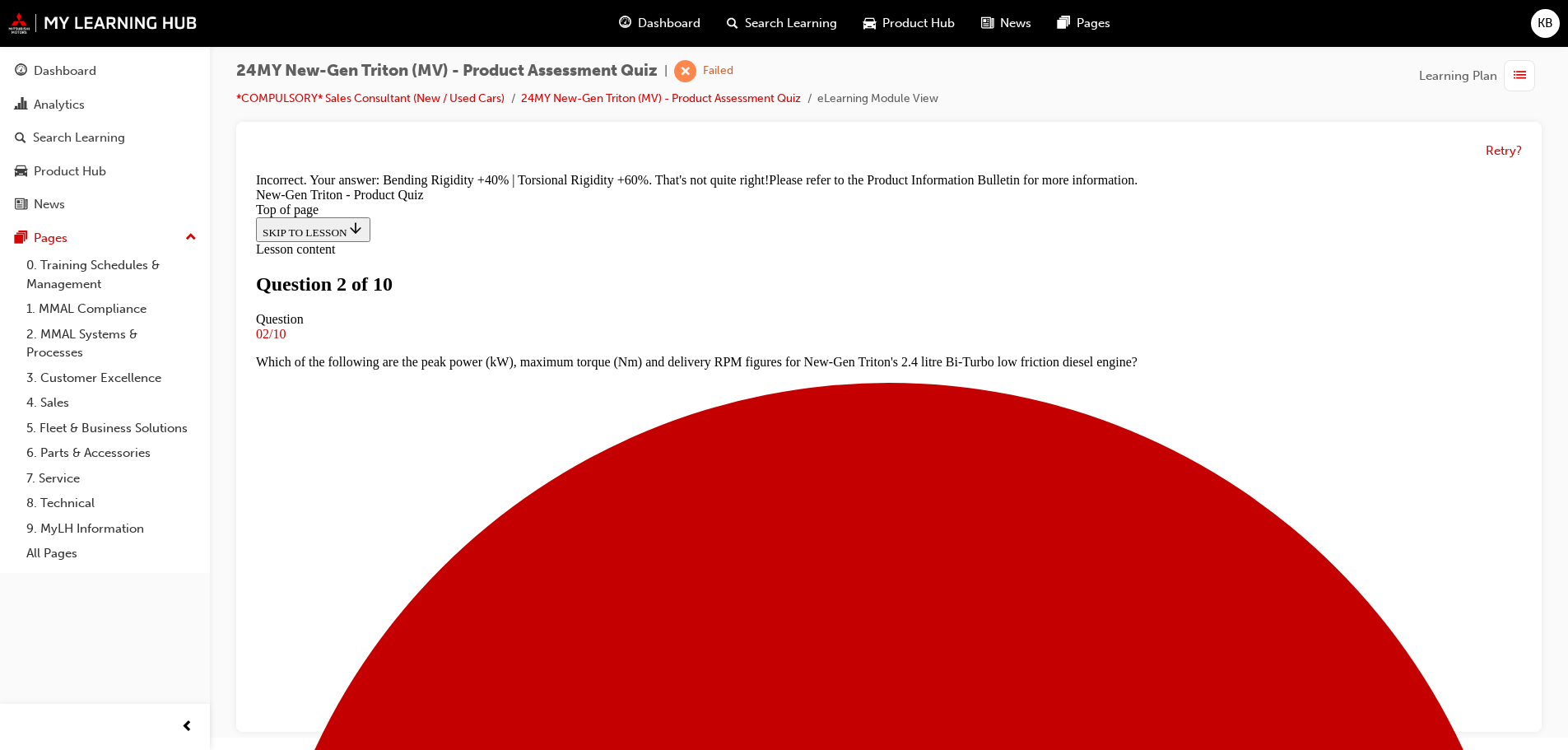
scroll to position [474, 0]
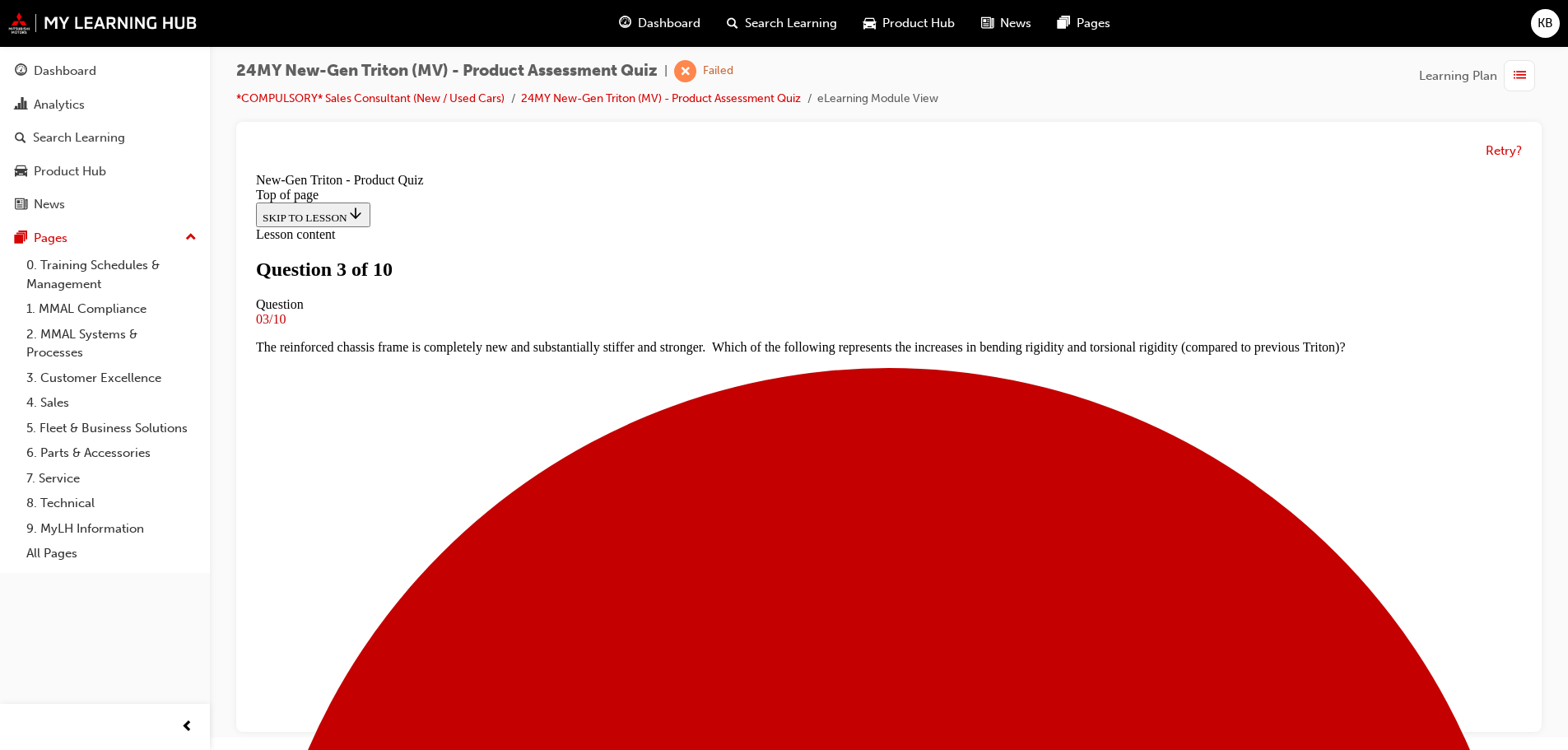
scroll to position [3, 0]
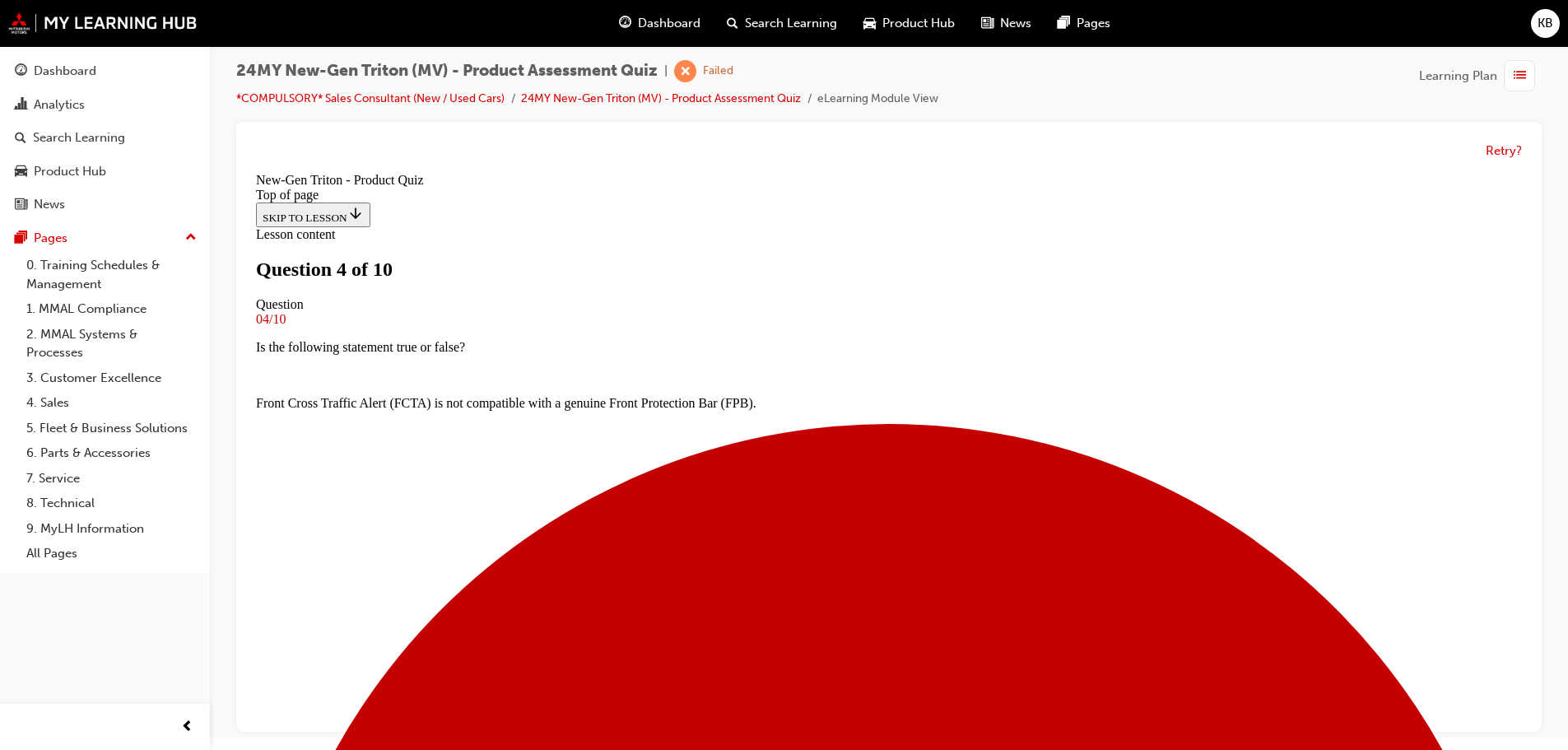
scroll to position [167, 0]
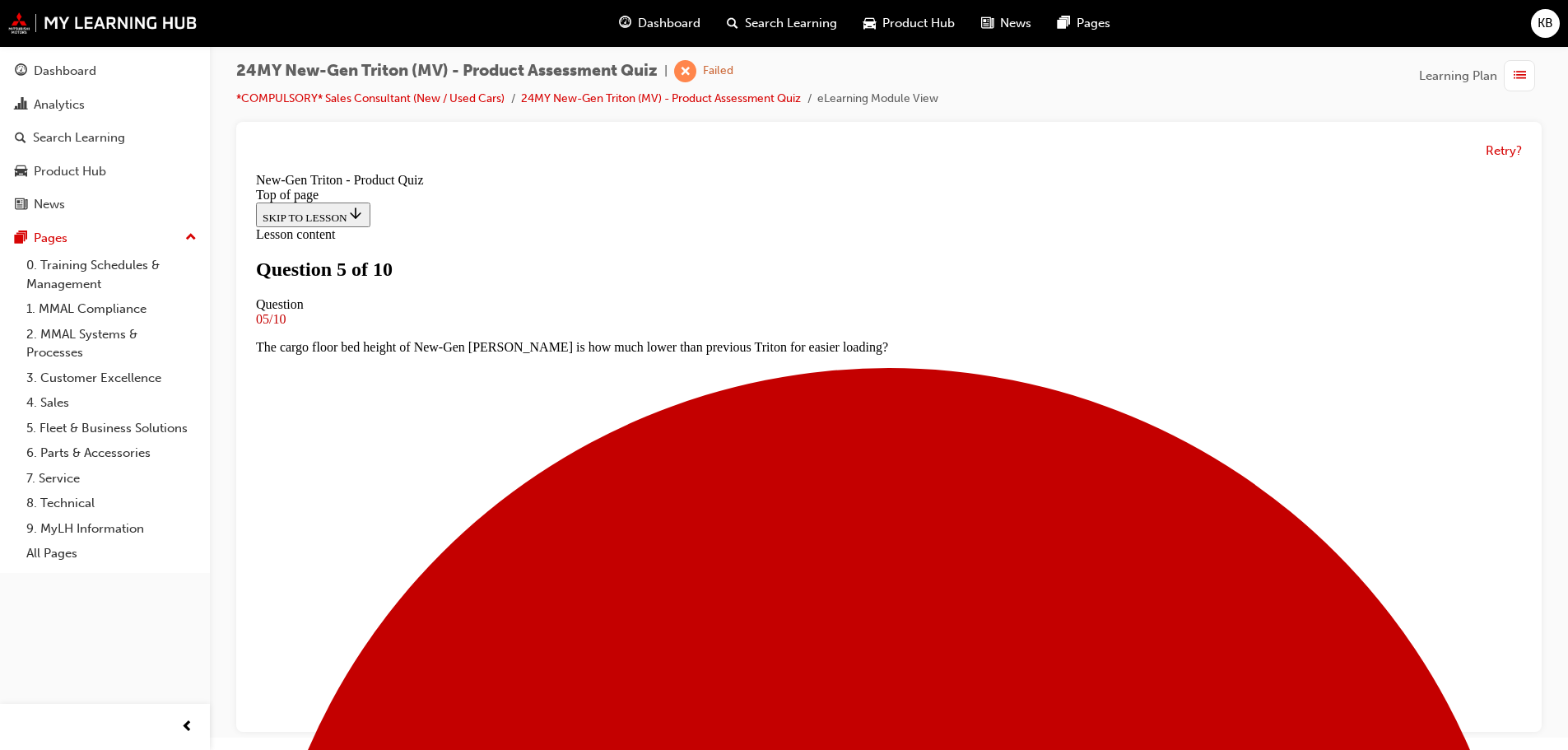
scroll to position [250, 0]
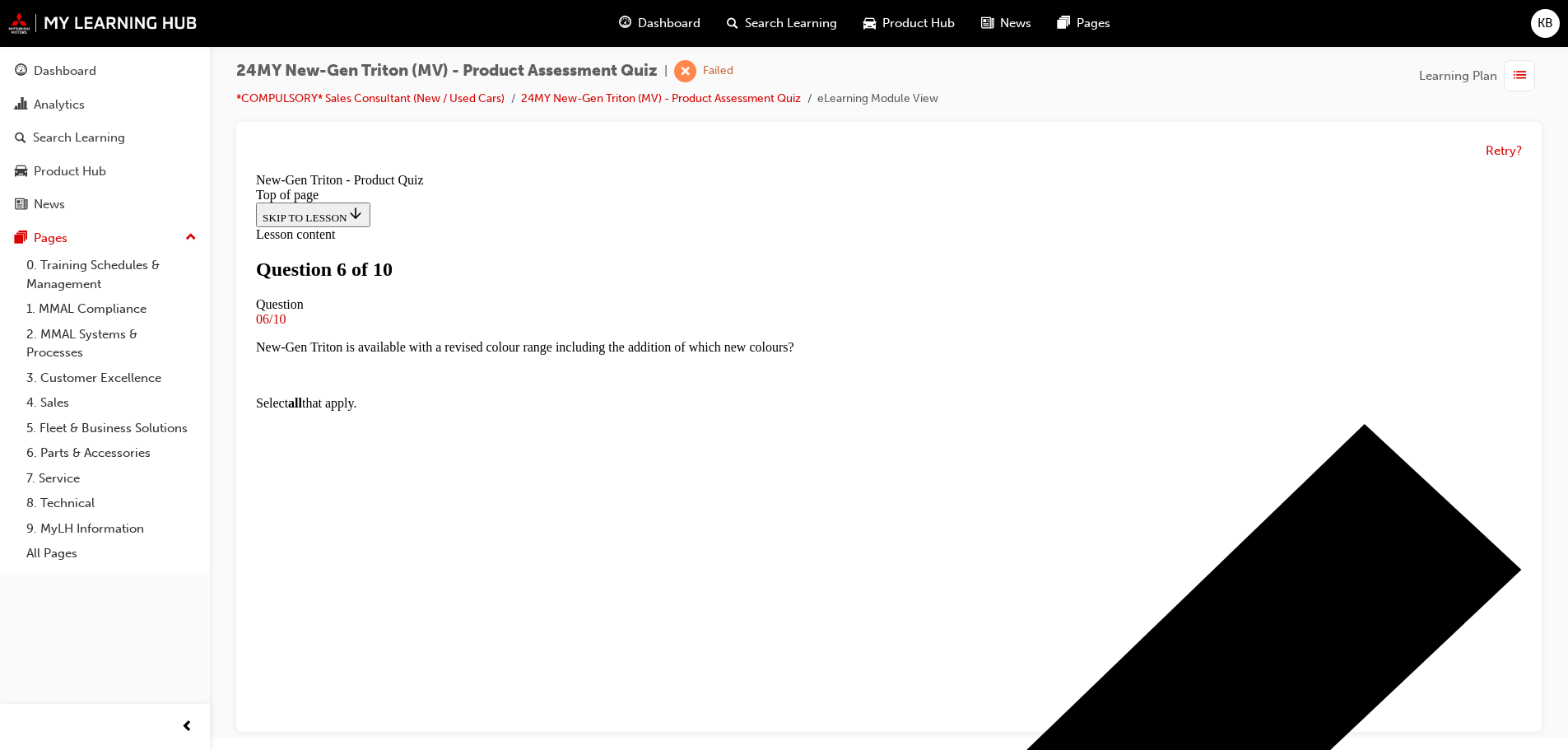
scroll to position [167, 0]
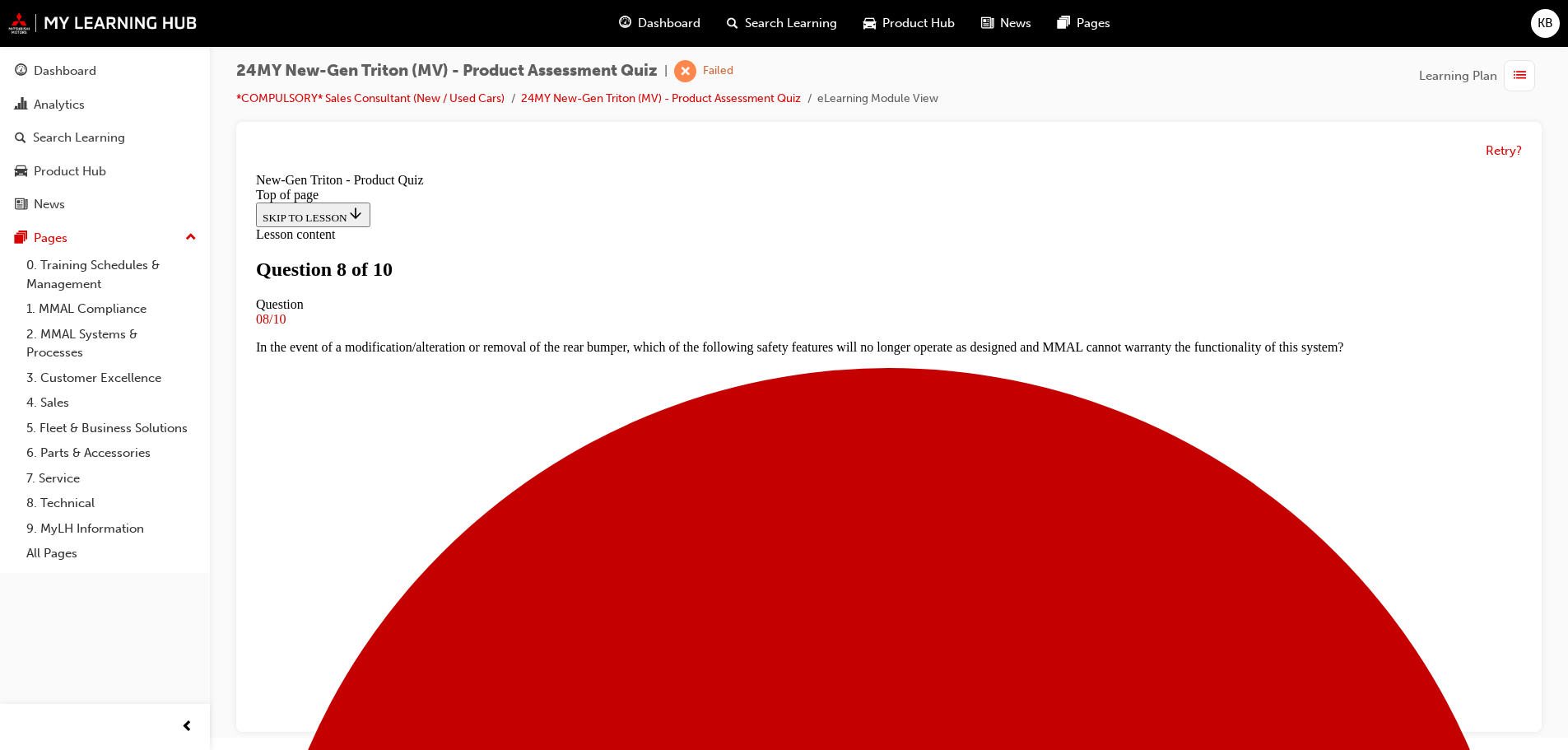
scroll to position [109, 0]
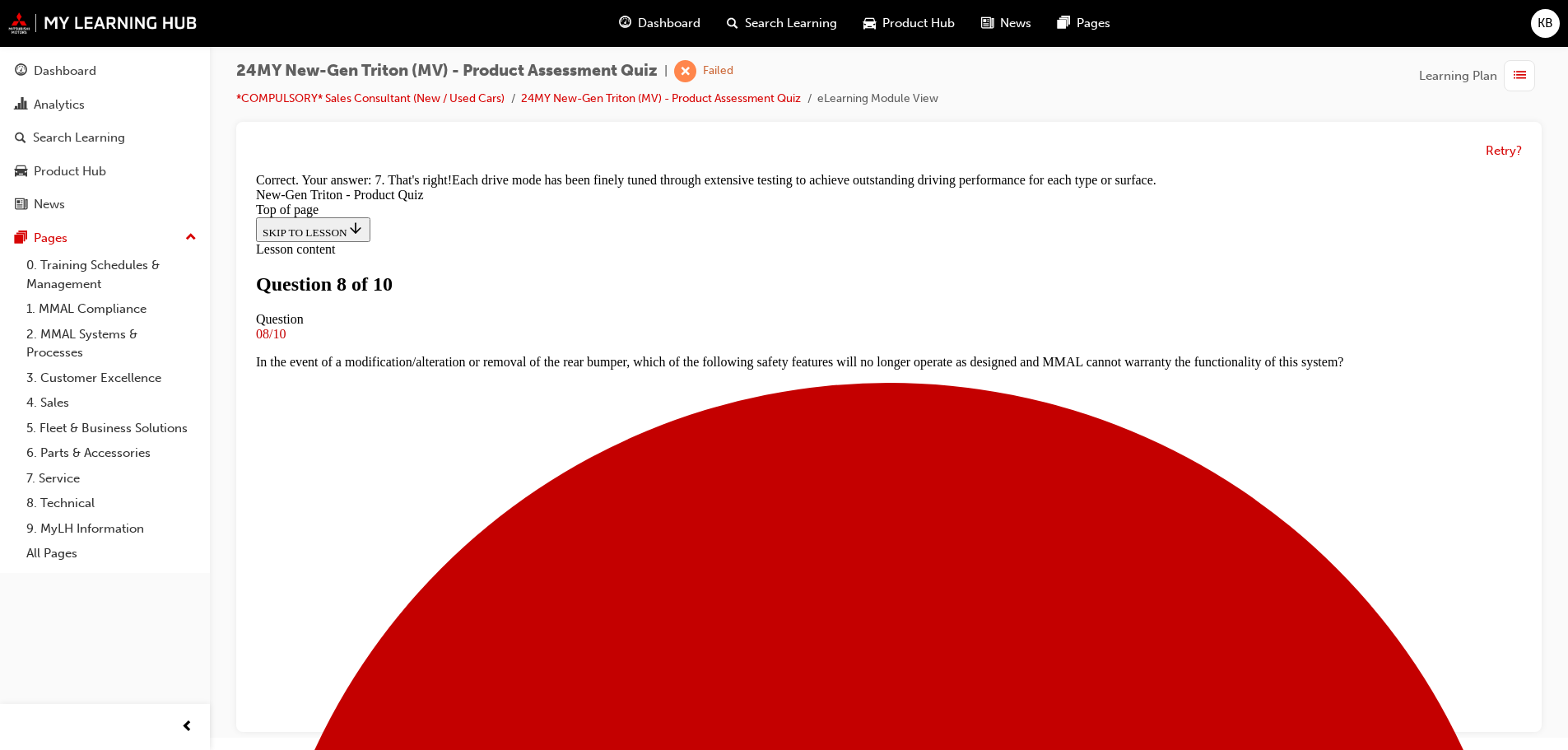
scroll to position [466, 0]
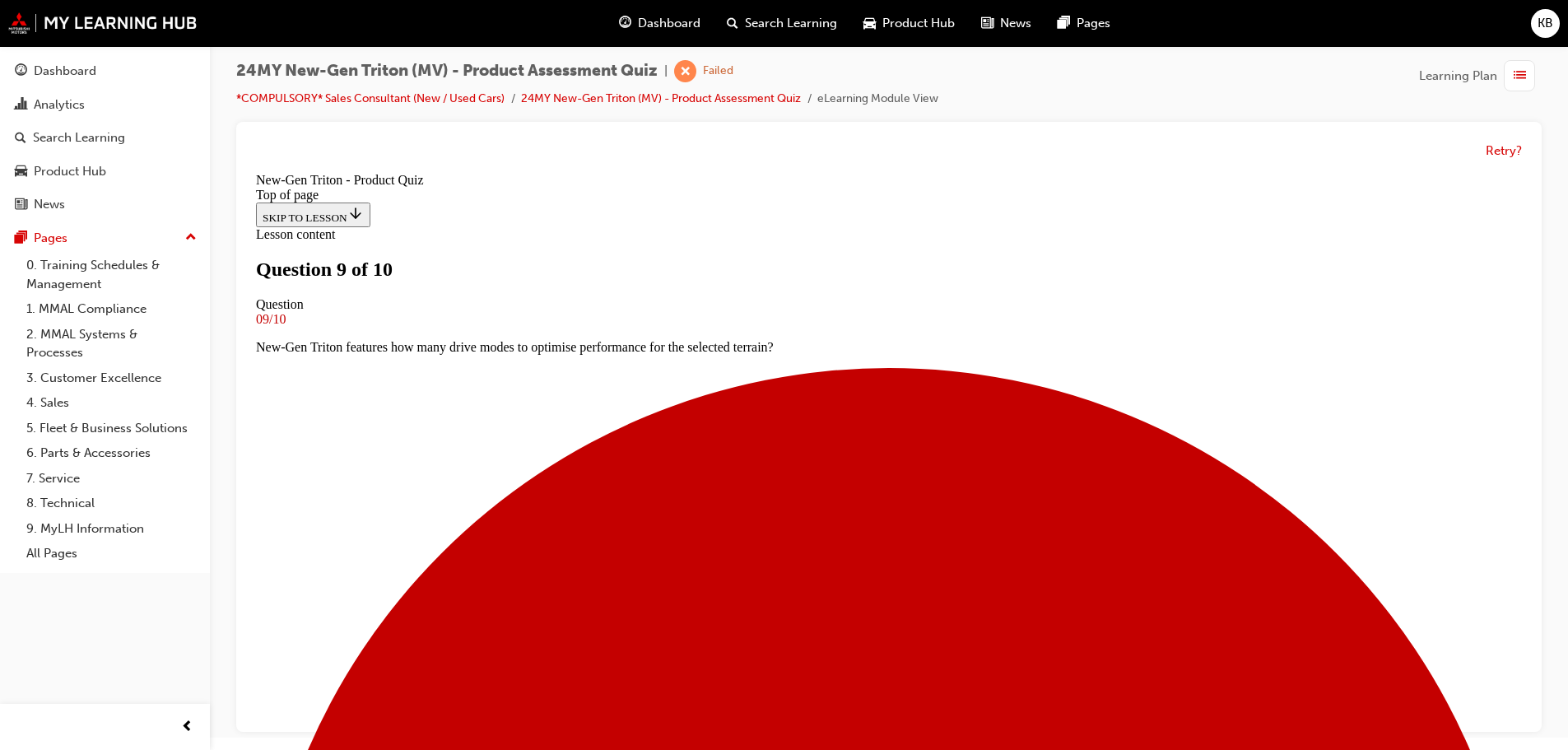
scroll to position [167, 0]
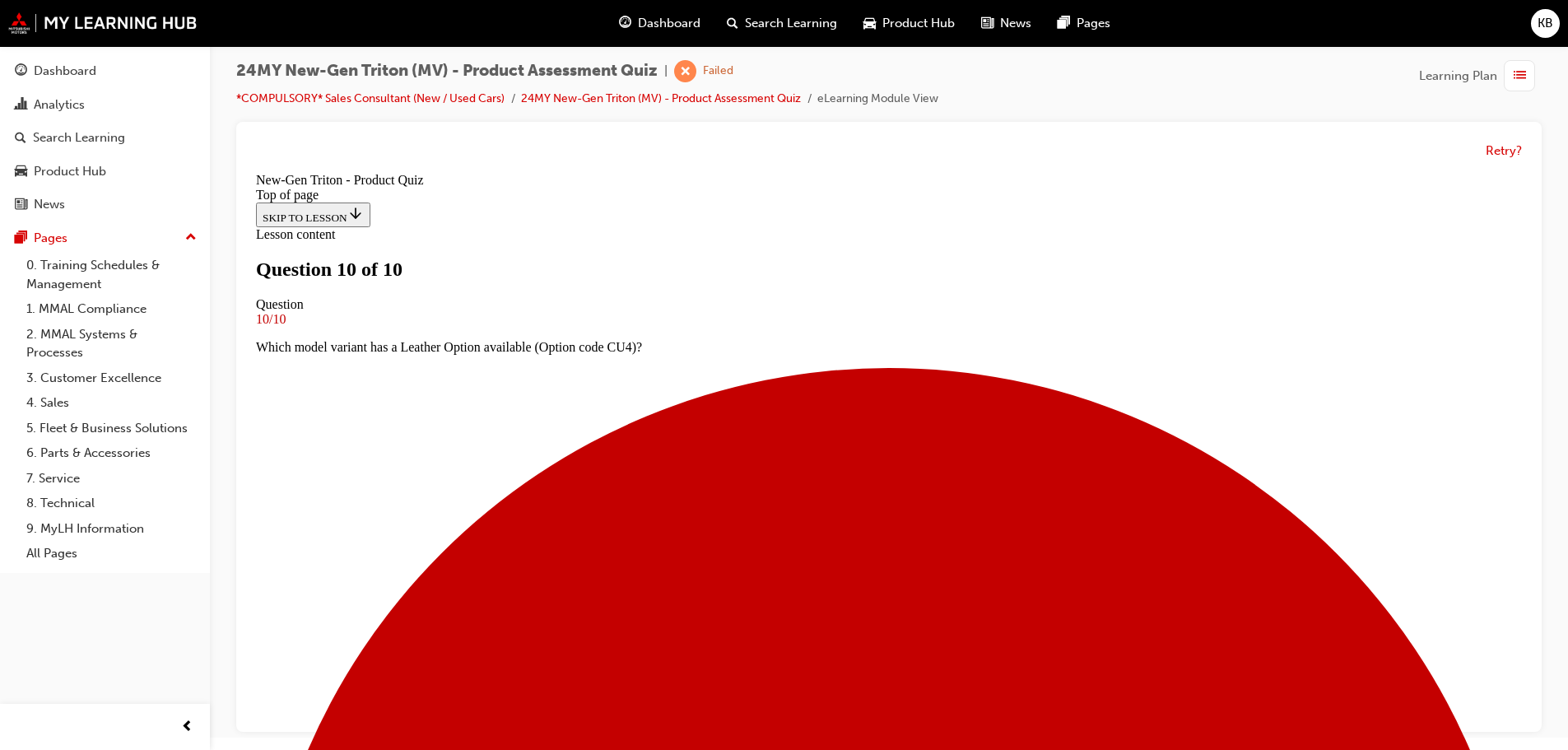
scroll to position [258, 0]
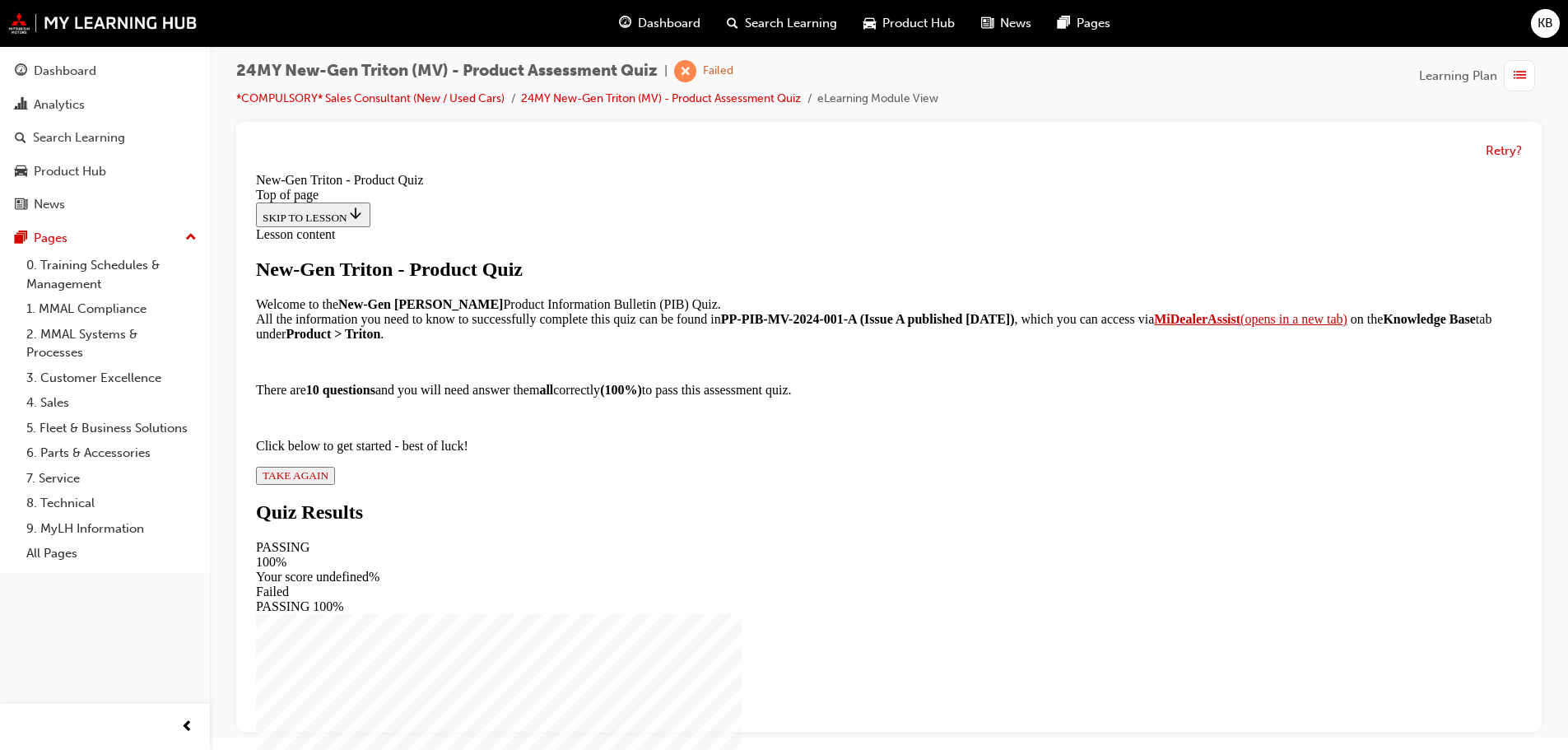
click at [329, 482] on span "TAKE AGAIN" at bounding box center [295, 475] width 66 height 13
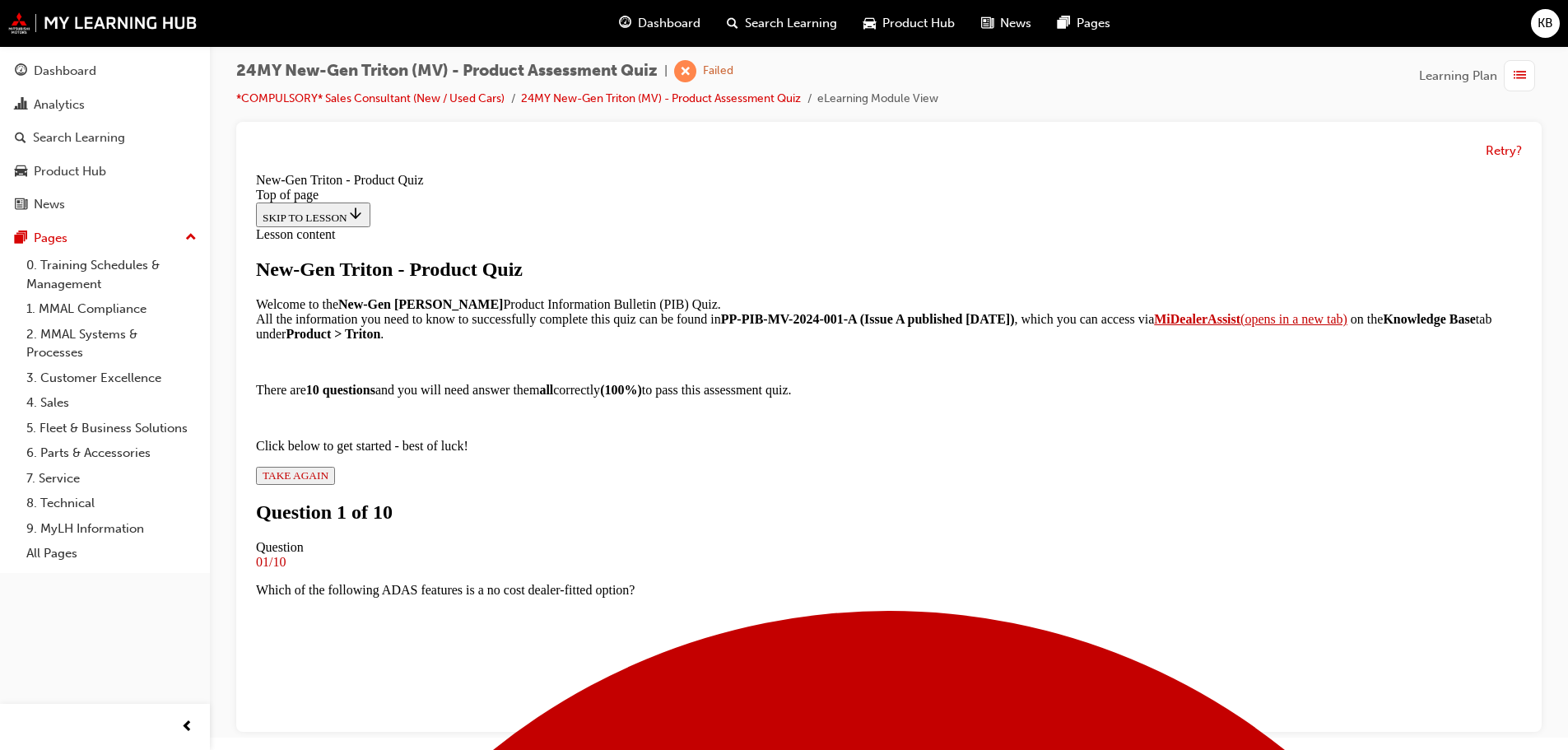
scroll to position [3, 0]
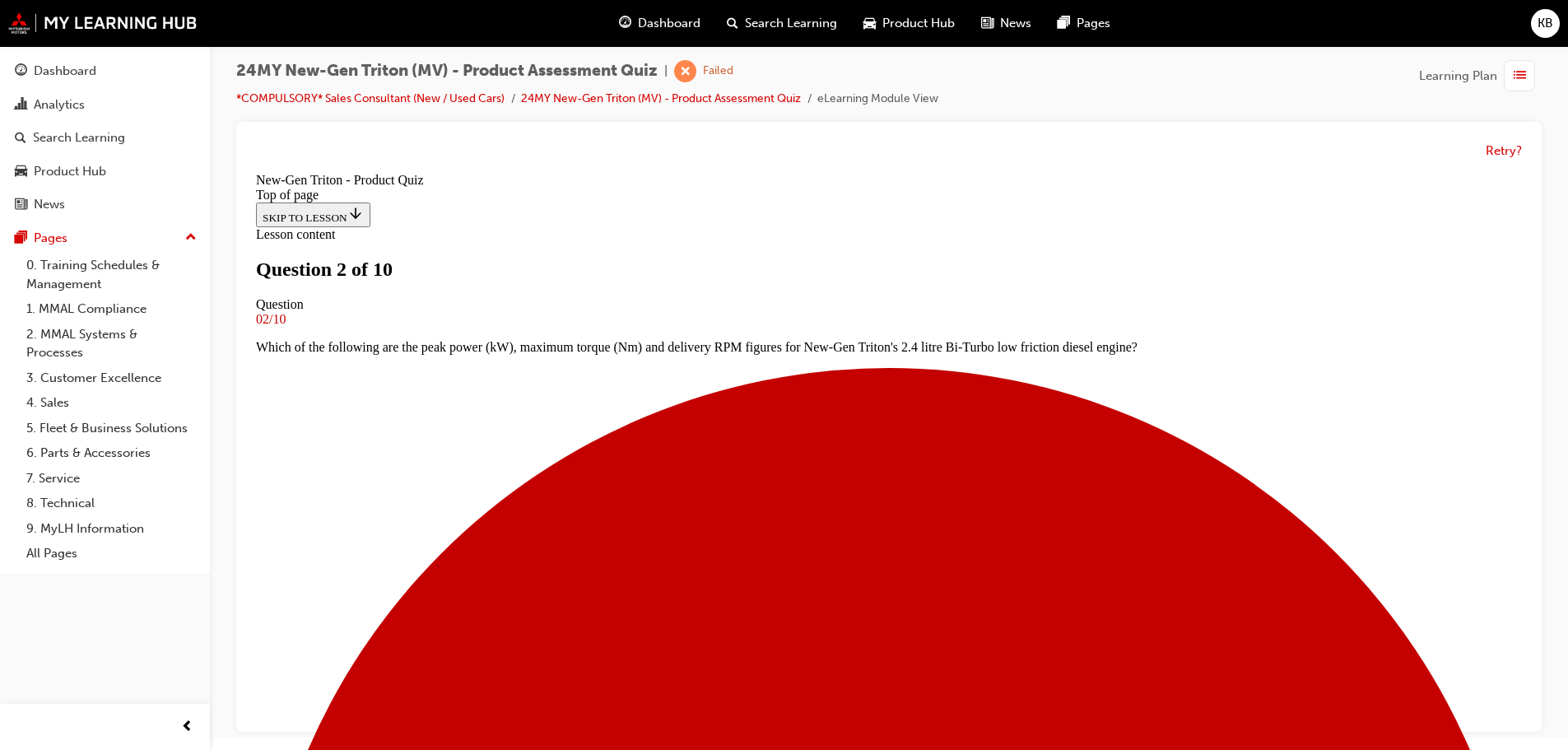
scroll to position [85, 0]
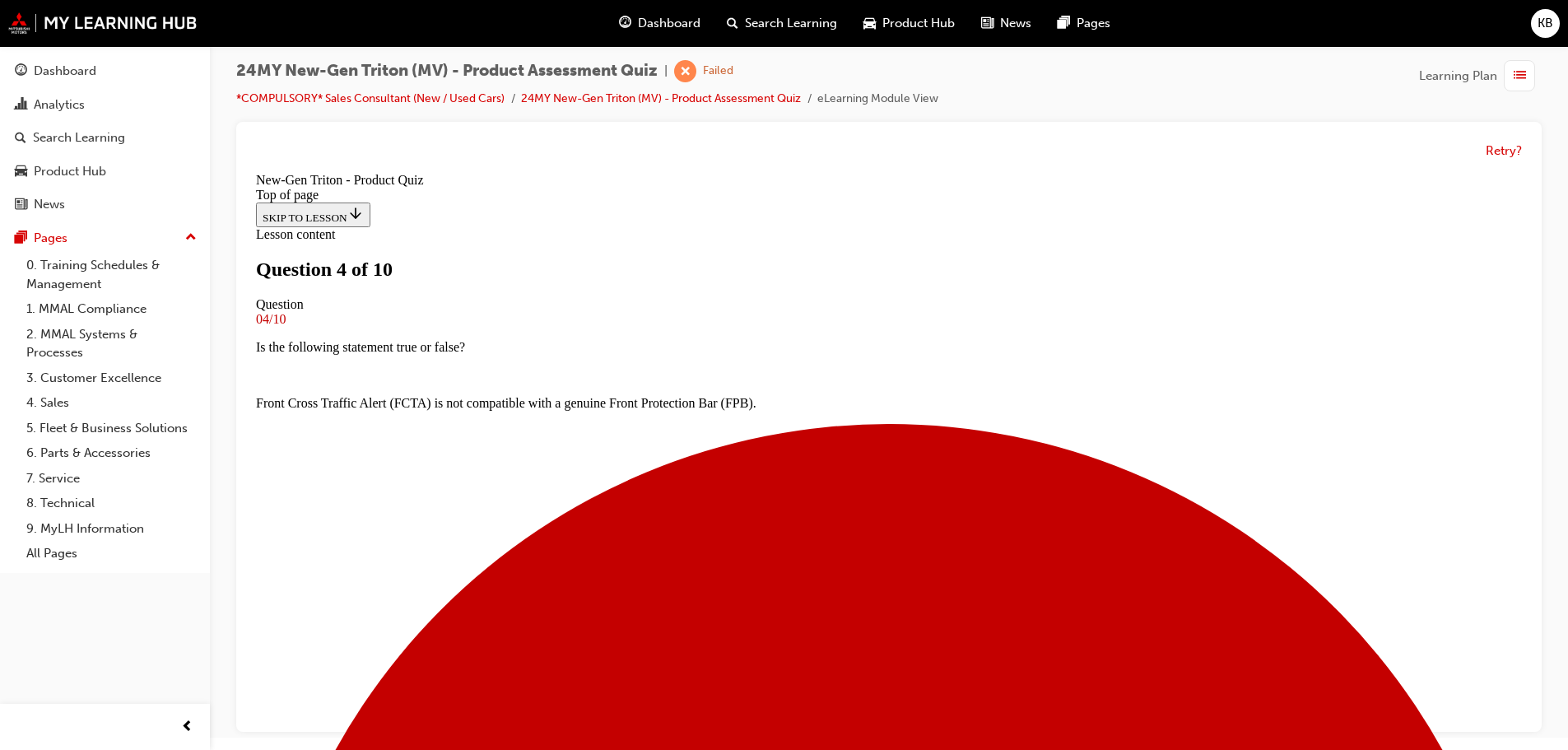
scroll to position [167, 0]
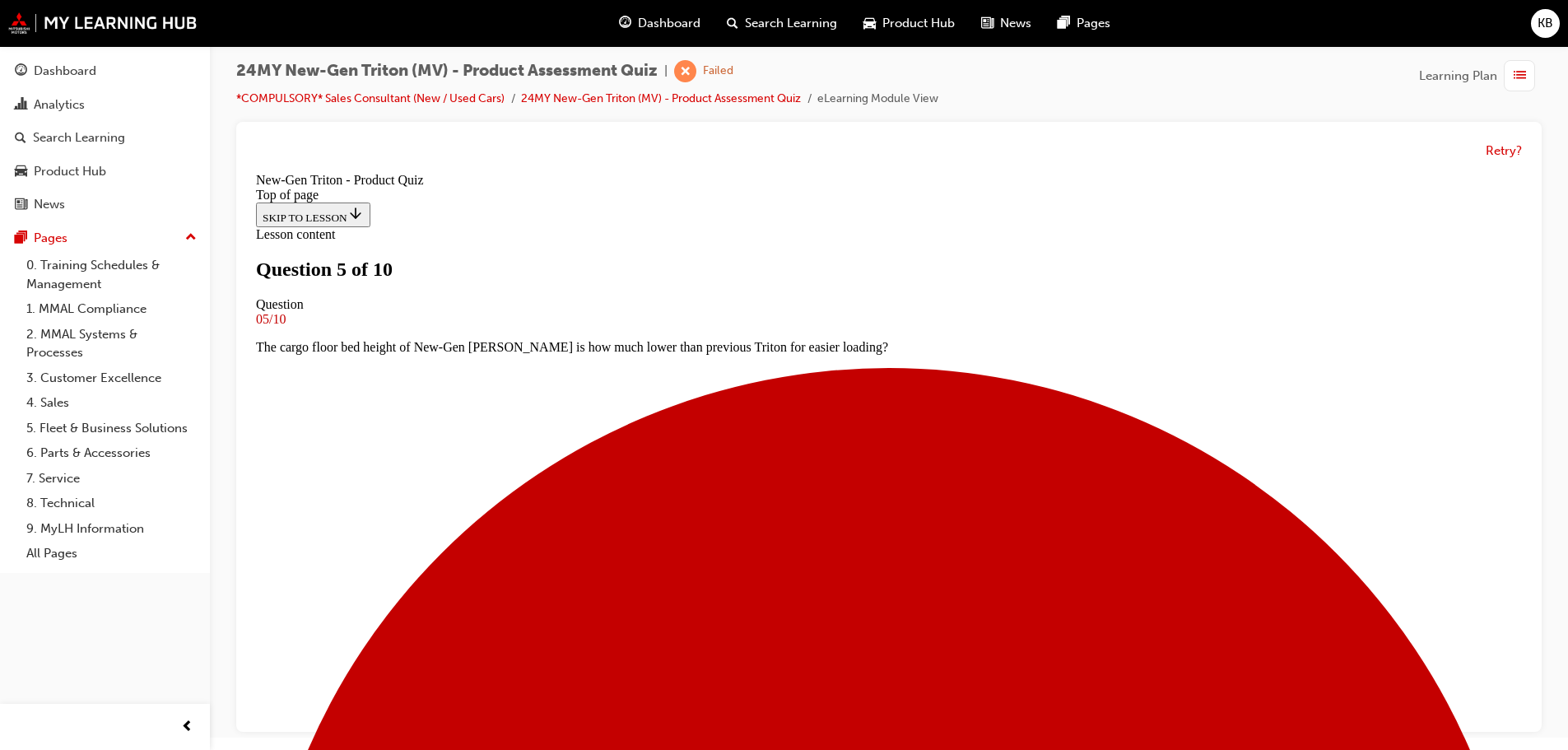
scroll to position [250, 0]
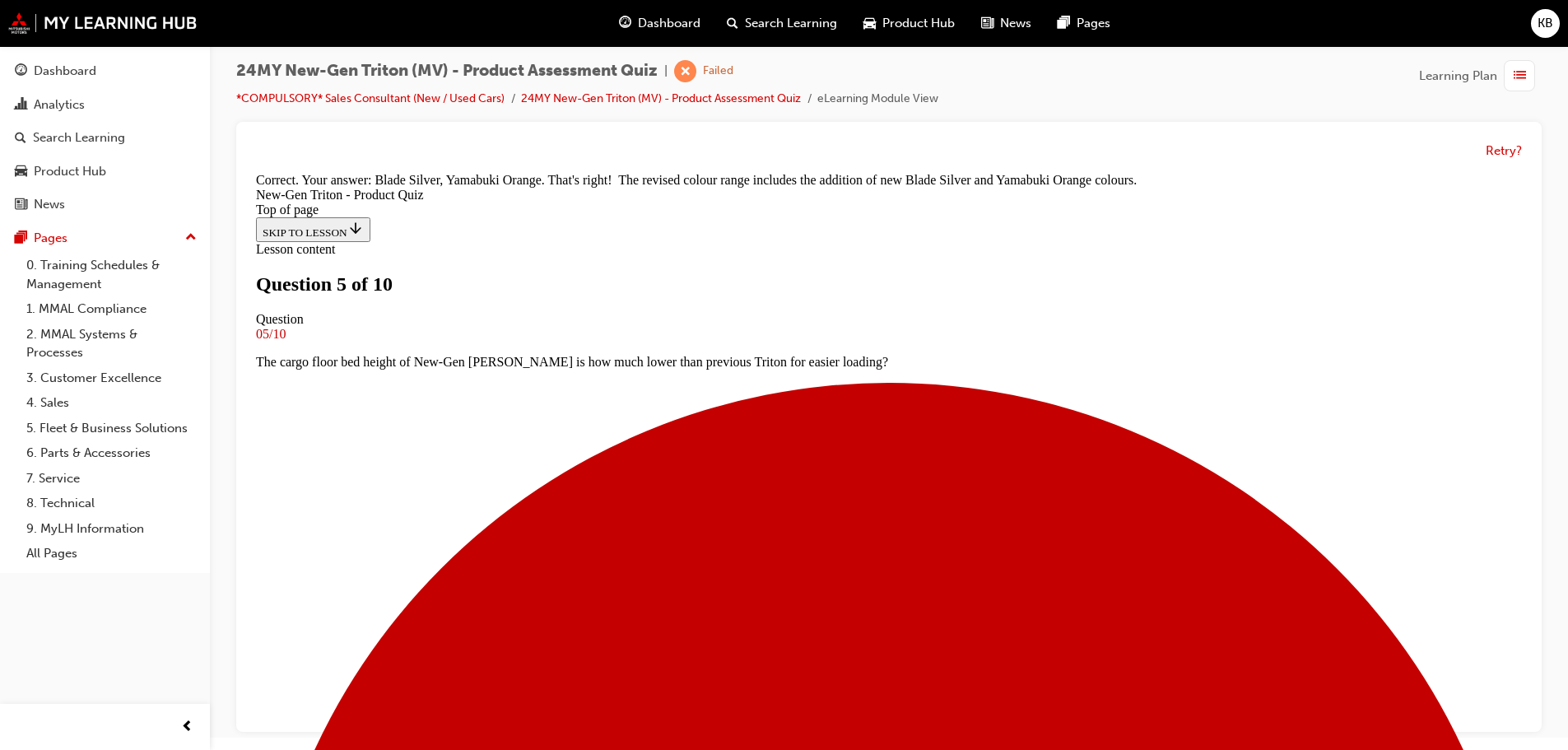
scroll to position [483, 0]
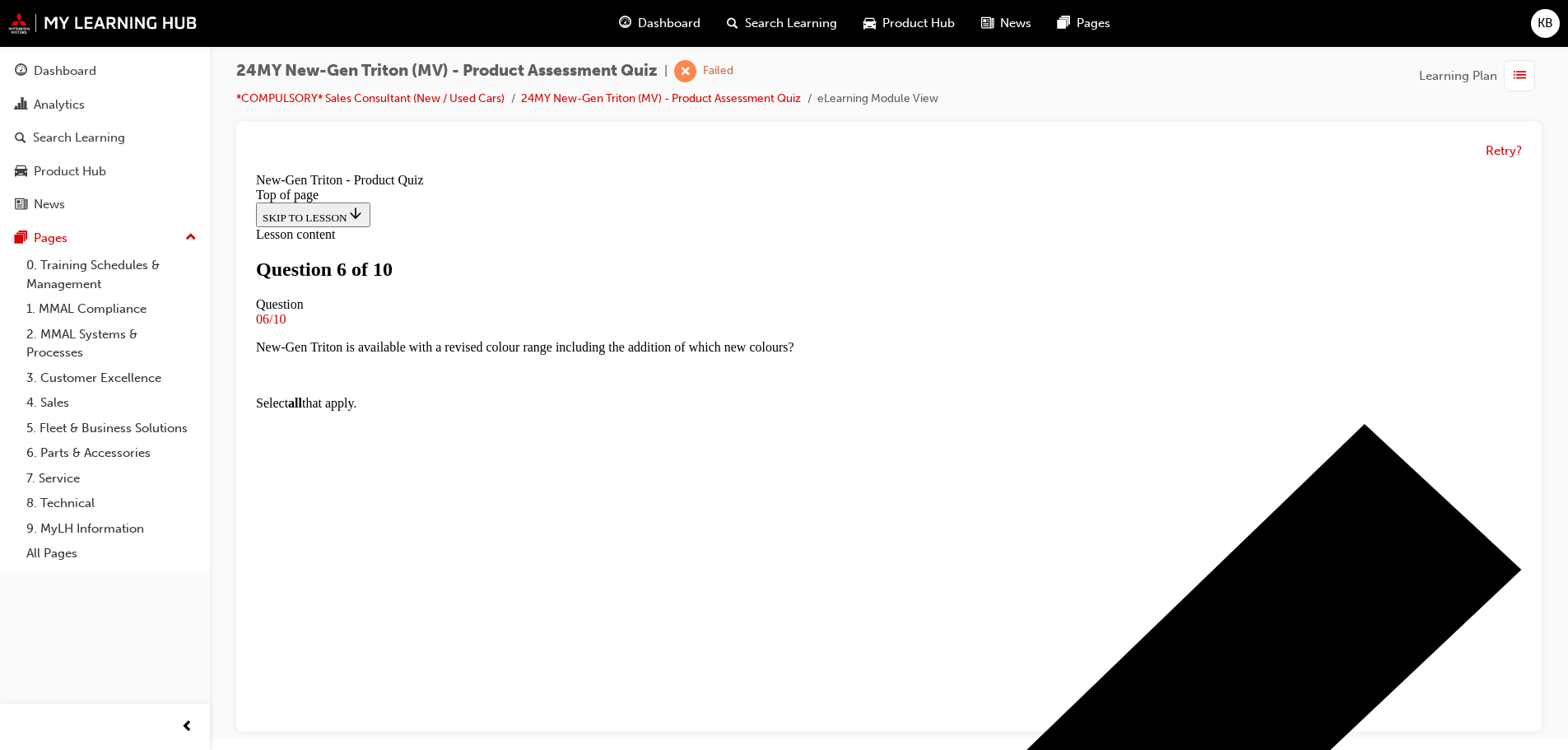
scroll to position [85, 0]
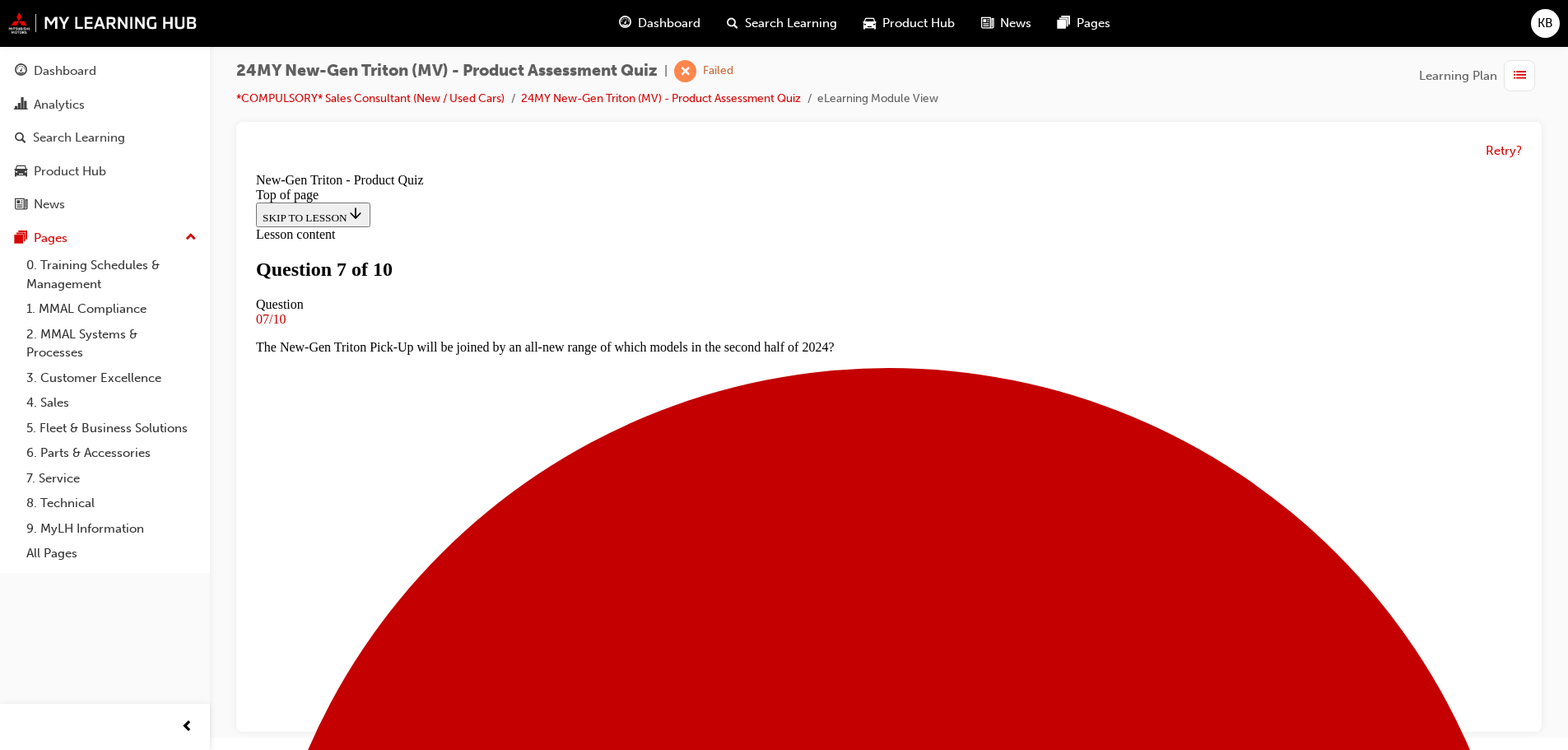
scroll to position [85, 0]
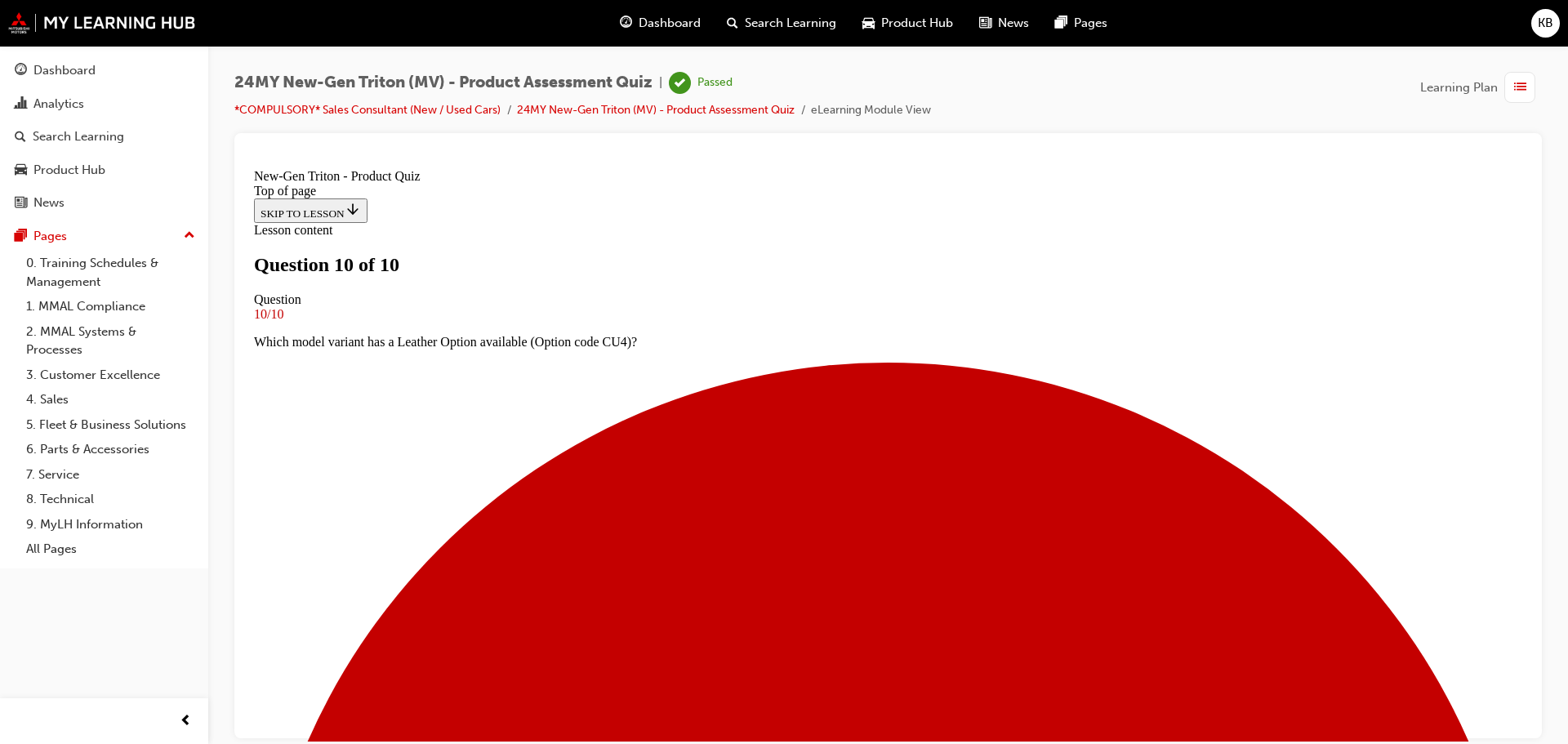
scroll to position [253, 0]
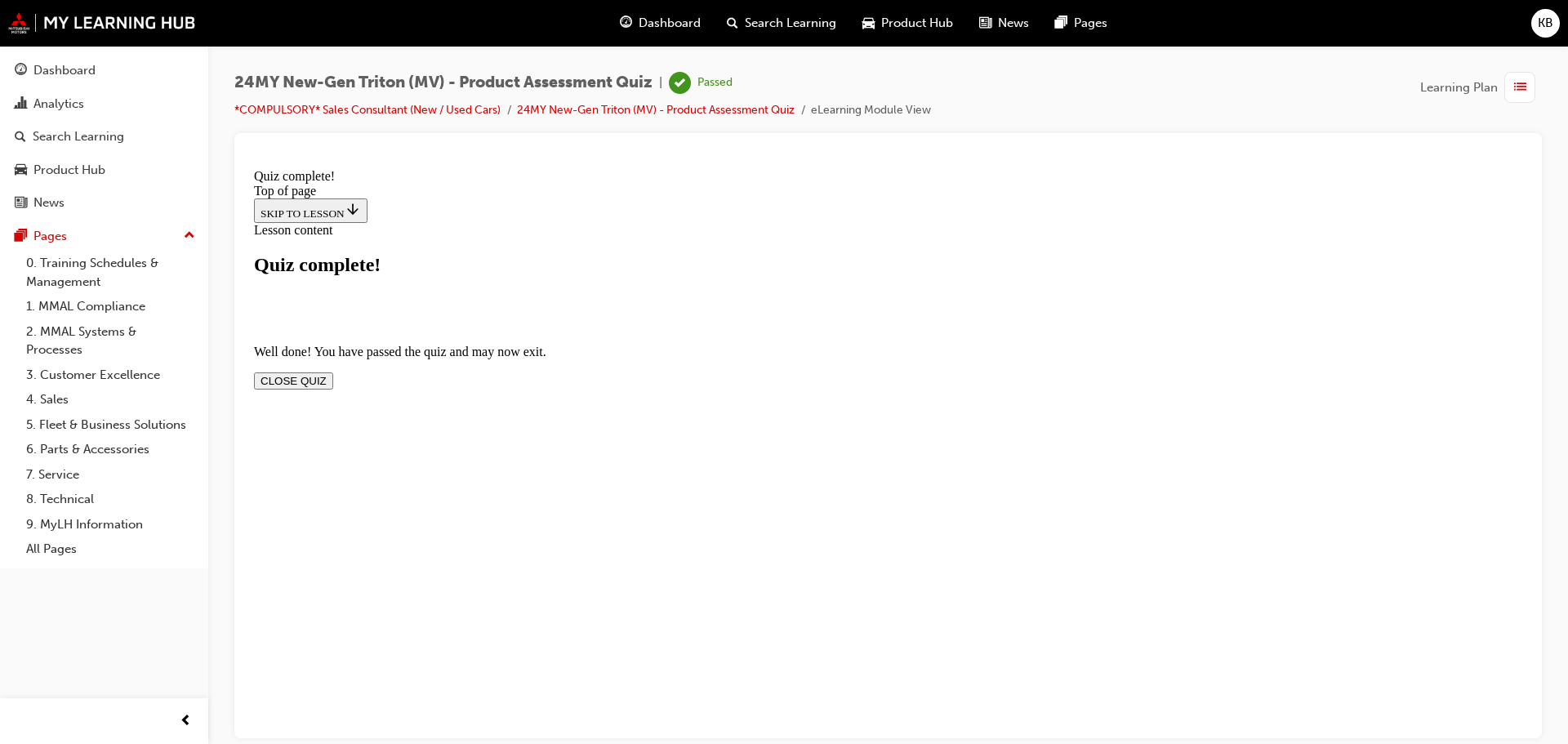
click at [333, 371] on button "CLOSE QUIZ" at bounding box center [293, 380] width 79 height 17
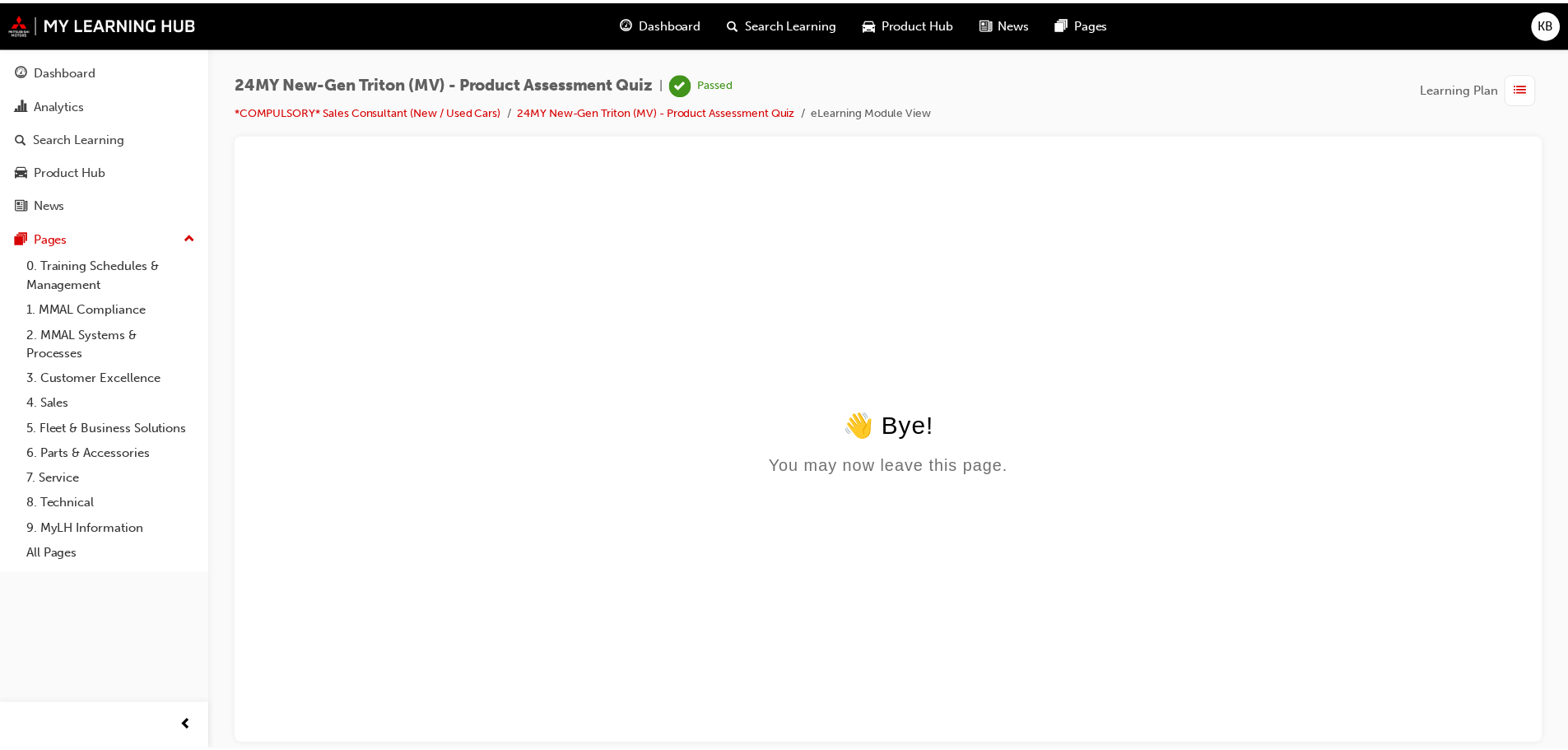
scroll to position [0, 0]
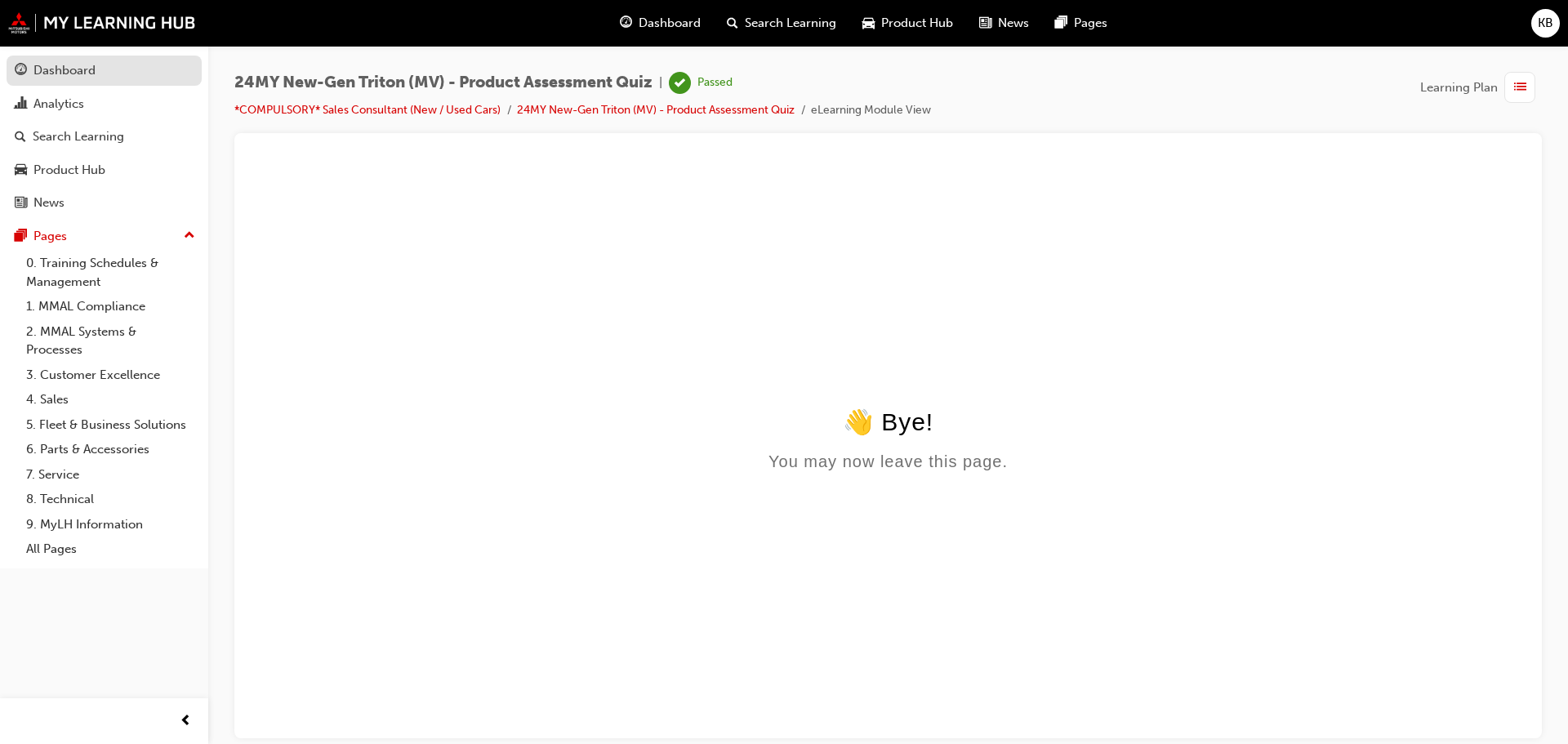
click at [84, 76] on div "Dashboard" at bounding box center [65, 71] width 62 height 18
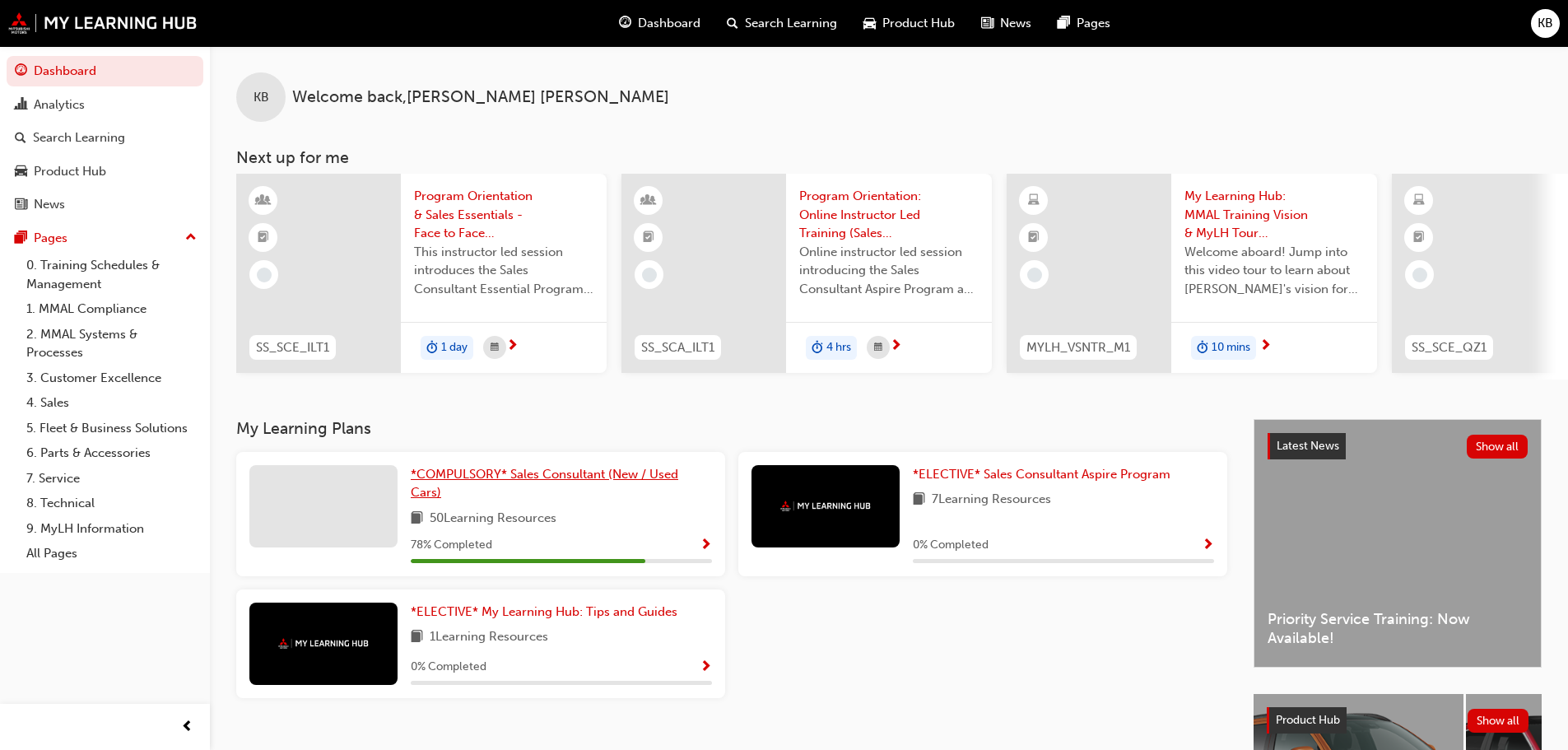
click at [522, 489] on link "*COMPULSORY* Sales Consultant (New / Used Cars)" at bounding box center [561, 483] width 301 height 37
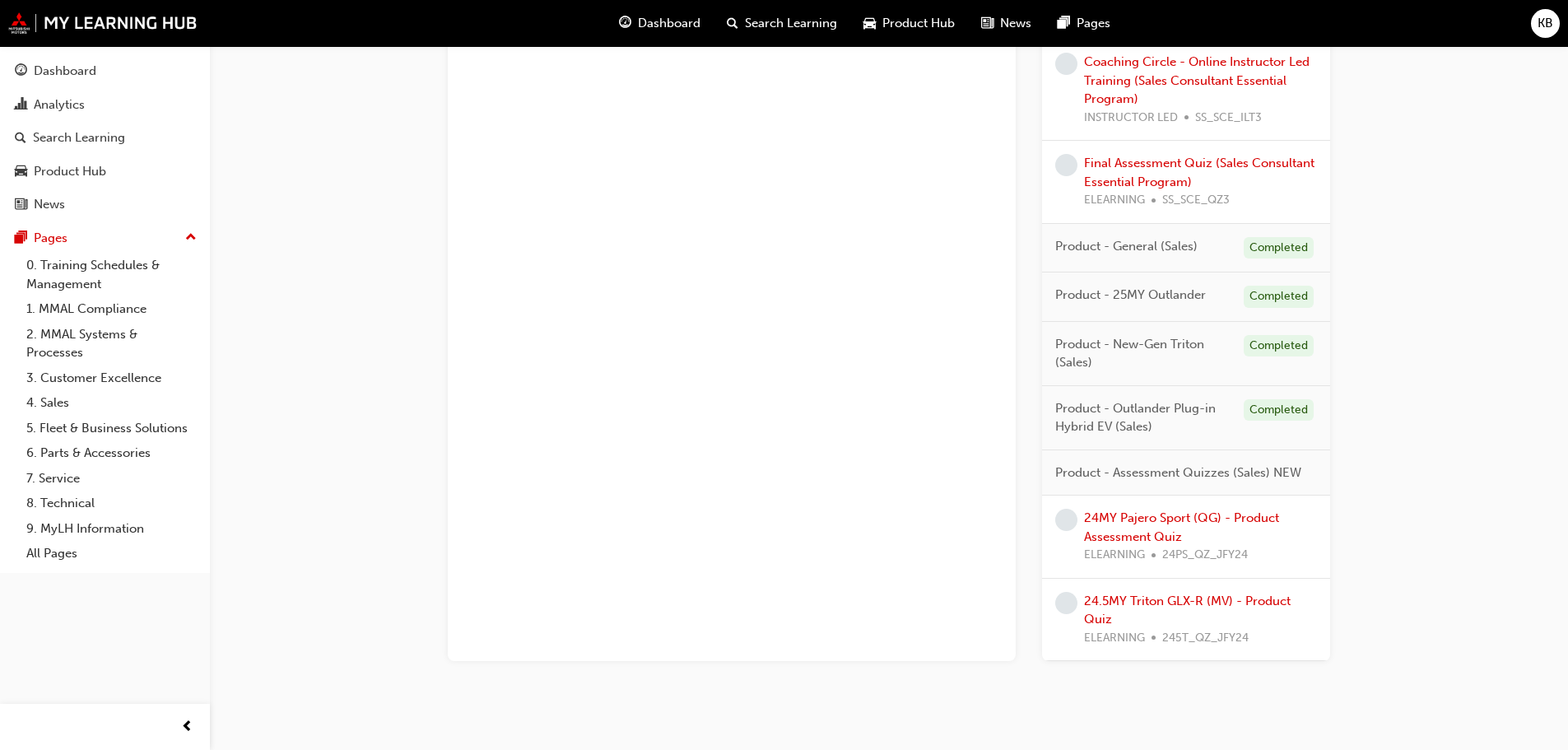
scroll to position [1317, 0]
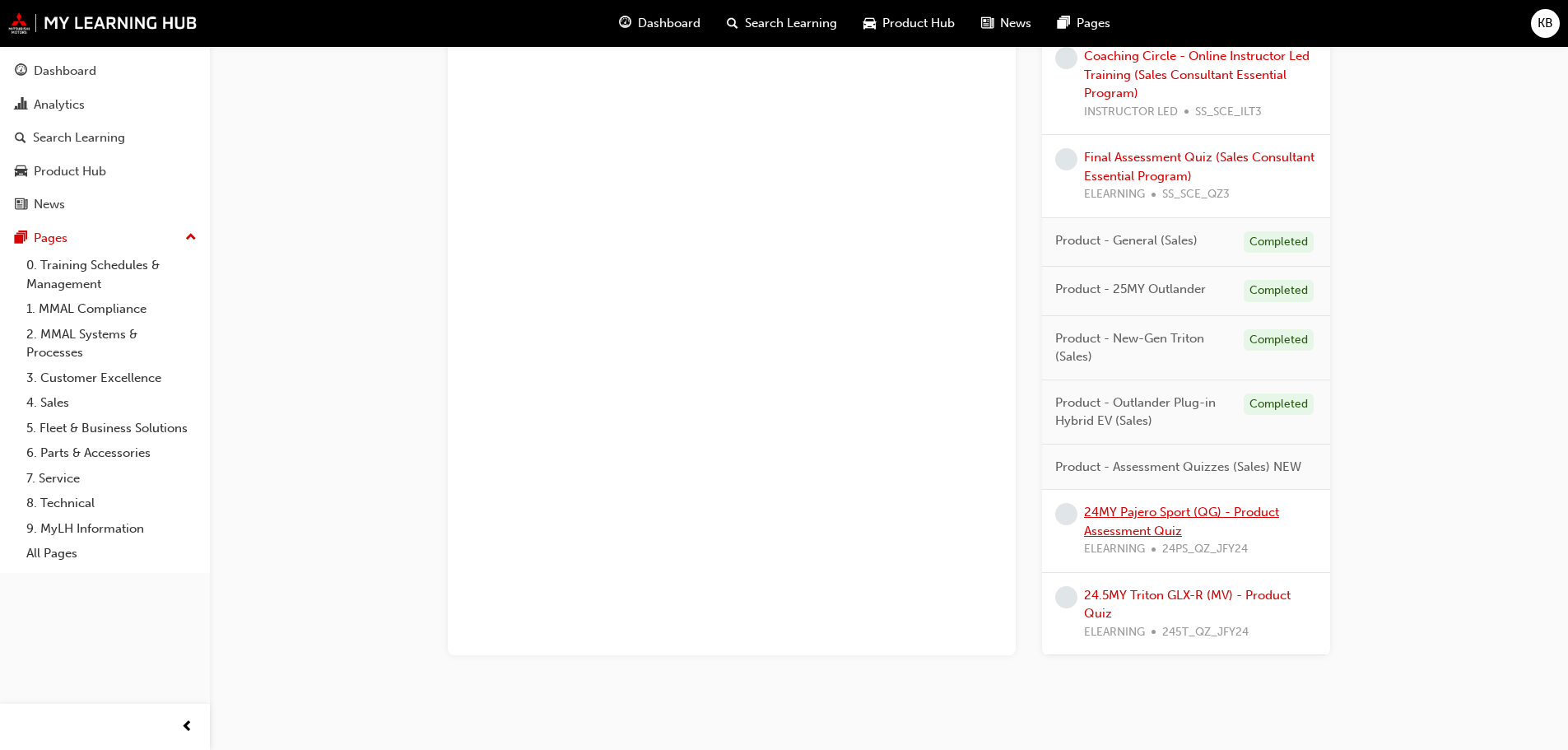
click at [1173, 511] on link "24MY Pajero Sport (QG) - Product Assessment Quiz" at bounding box center [1182, 521] width 195 height 34
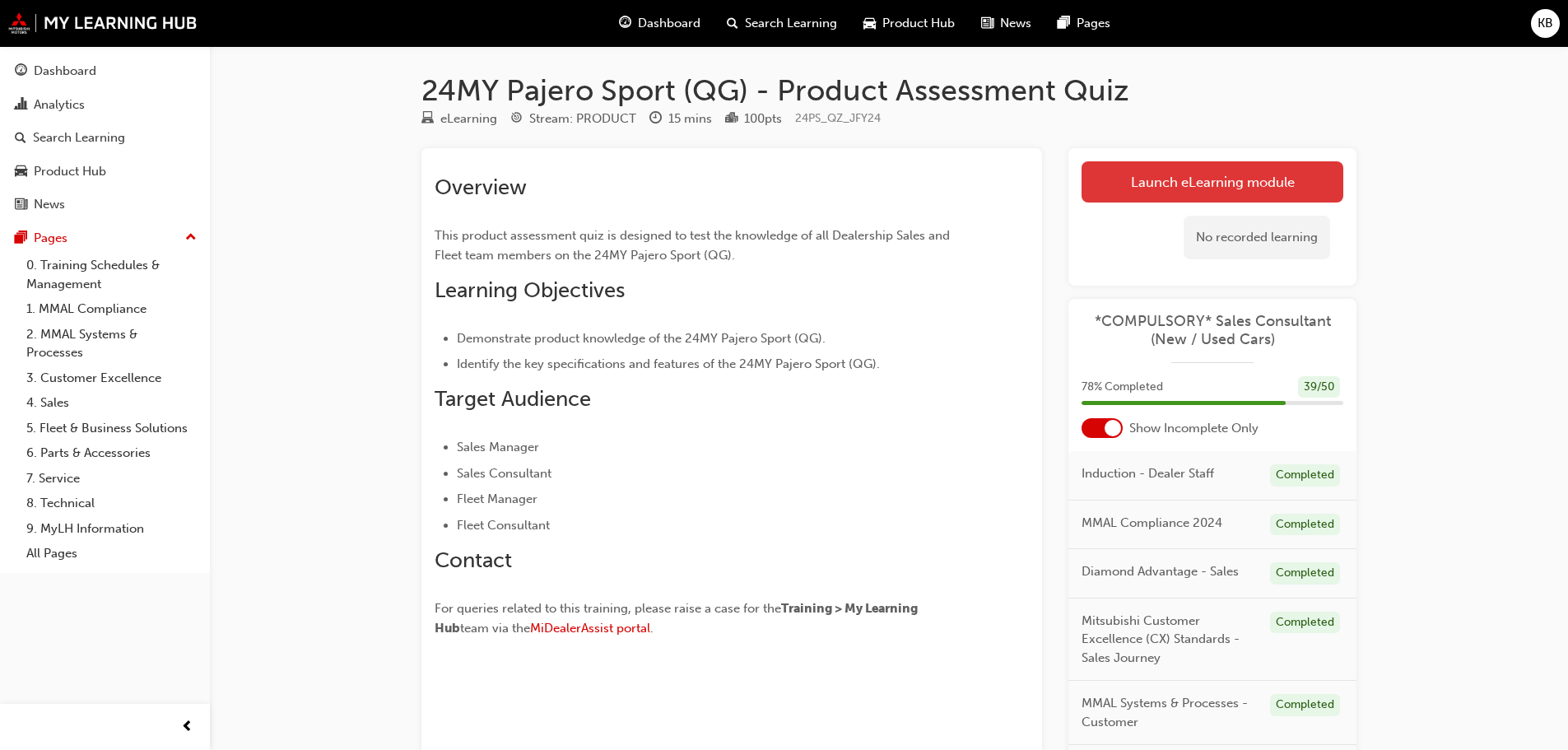
click at [1186, 174] on link "Launch eLearning module" at bounding box center [1212, 182] width 262 height 41
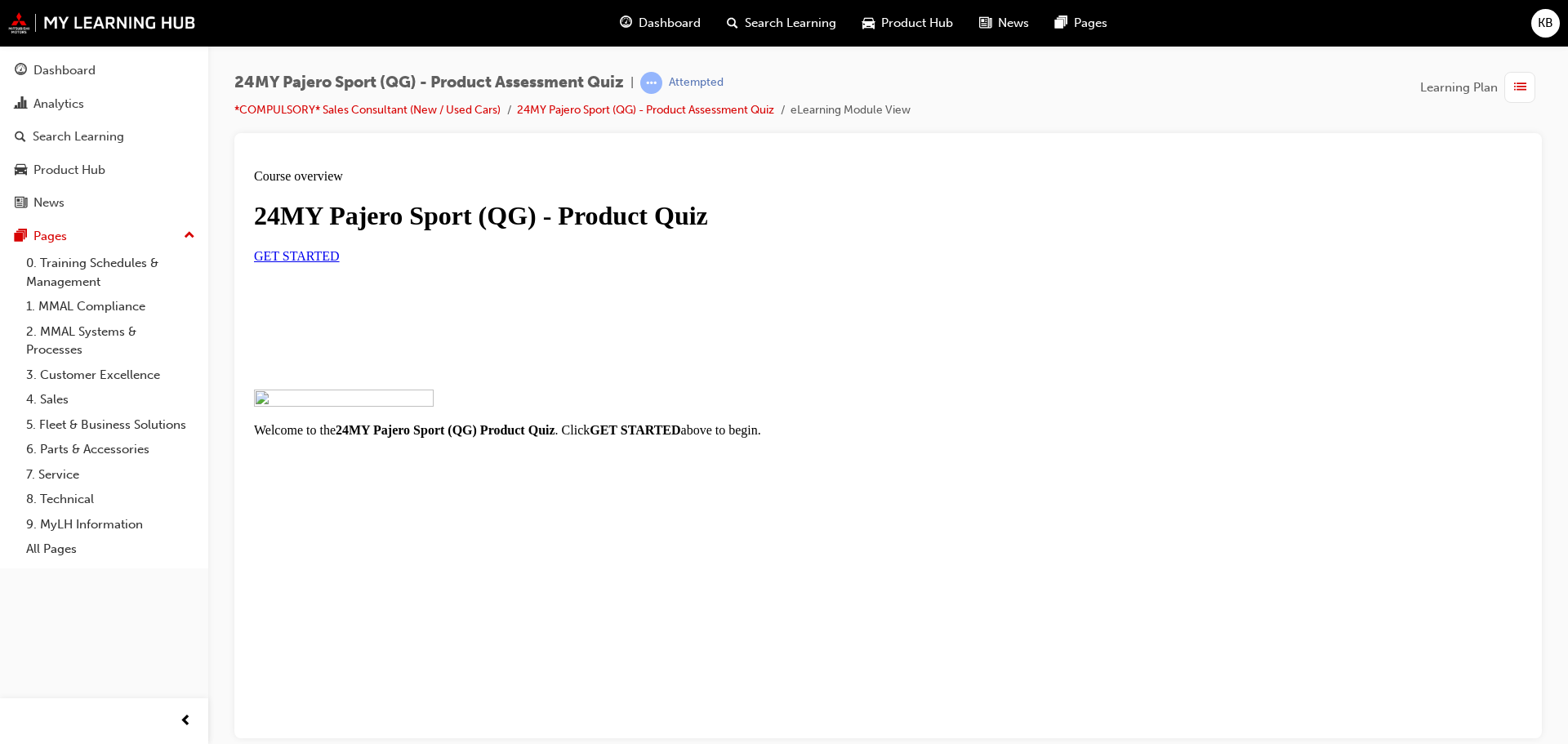
click at [339, 262] on link "GET STARTED" at bounding box center [296, 255] width 86 height 14
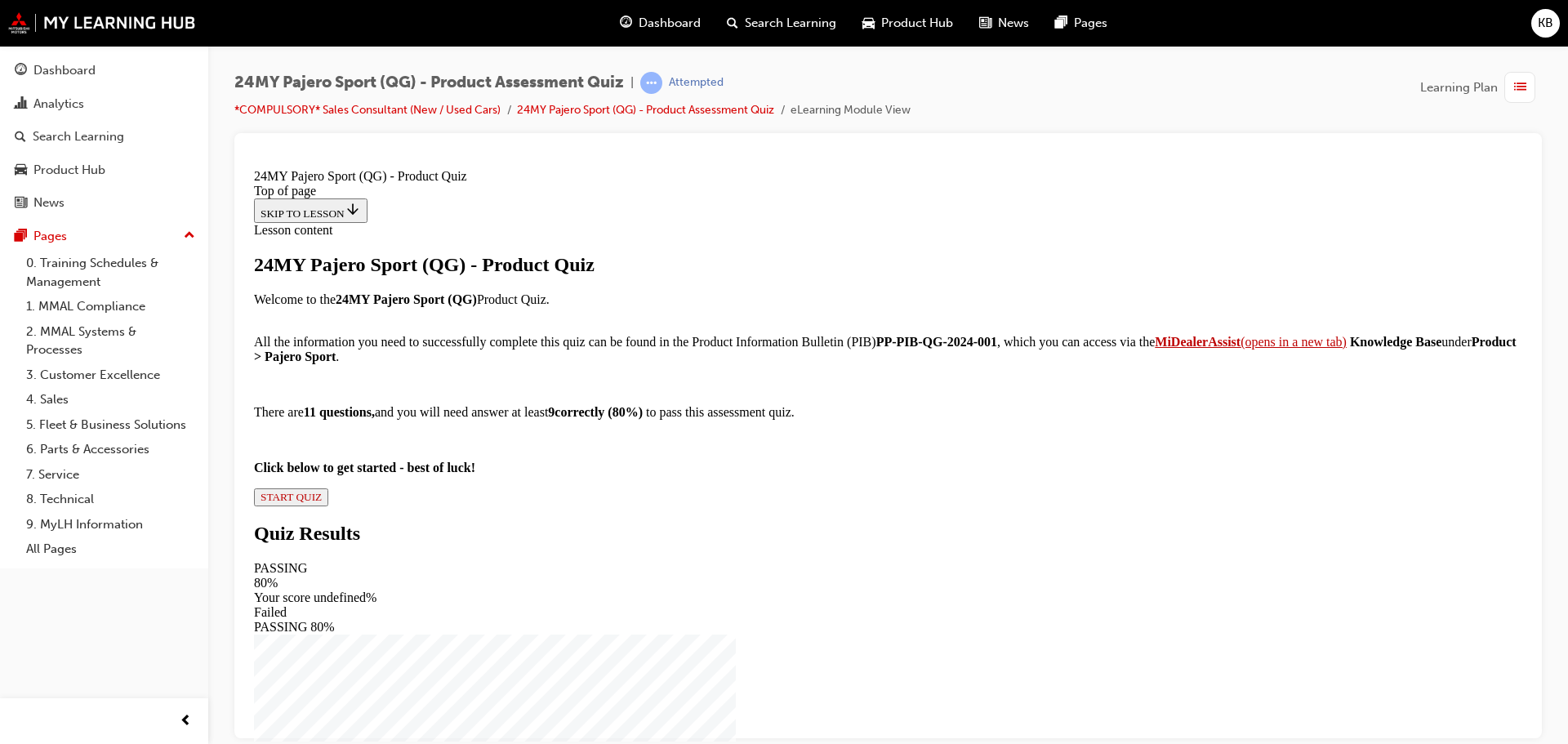
click at [322, 502] on span "START QUIZ" at bounding box center [291, 495] width 61 height 13
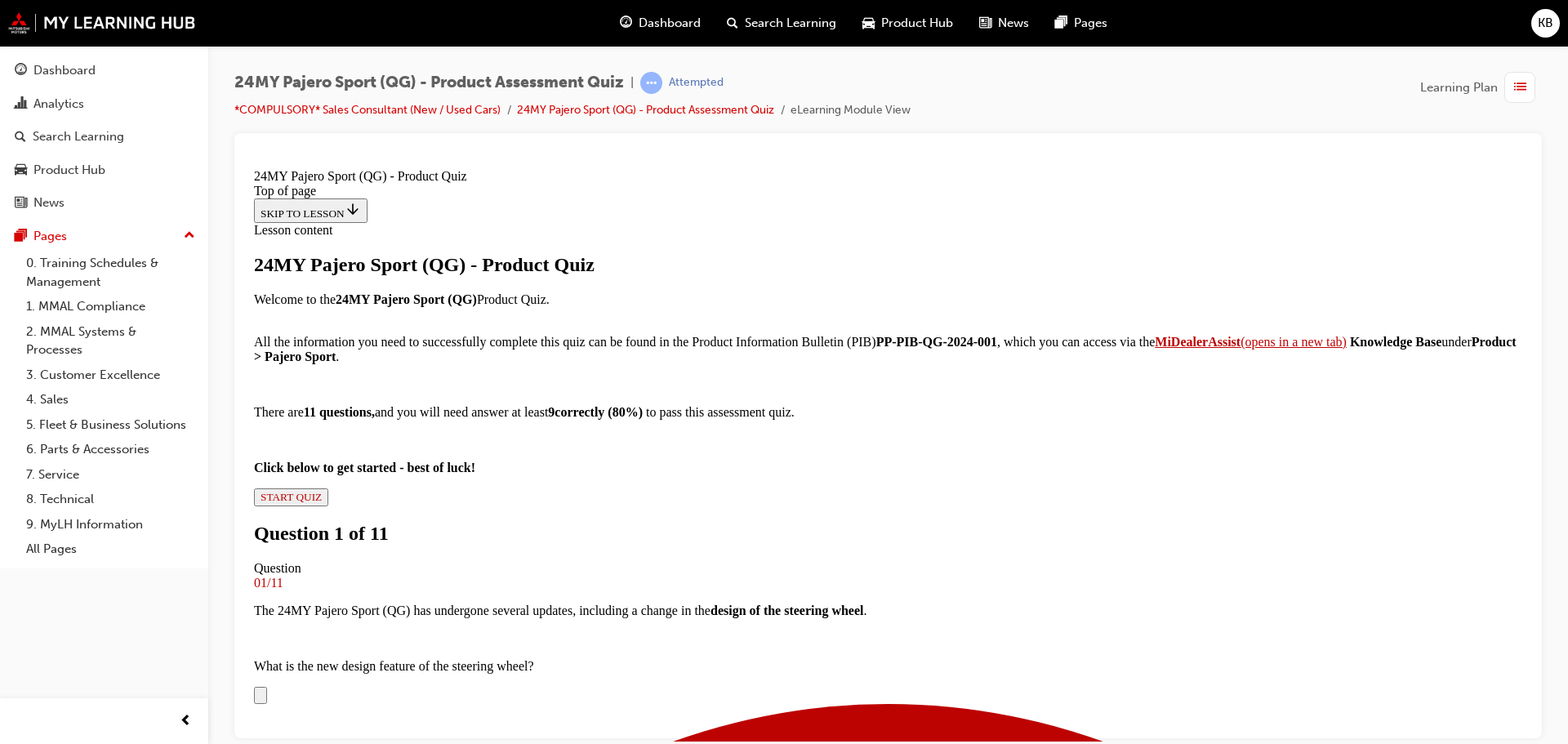
scroll to position [329, 0]
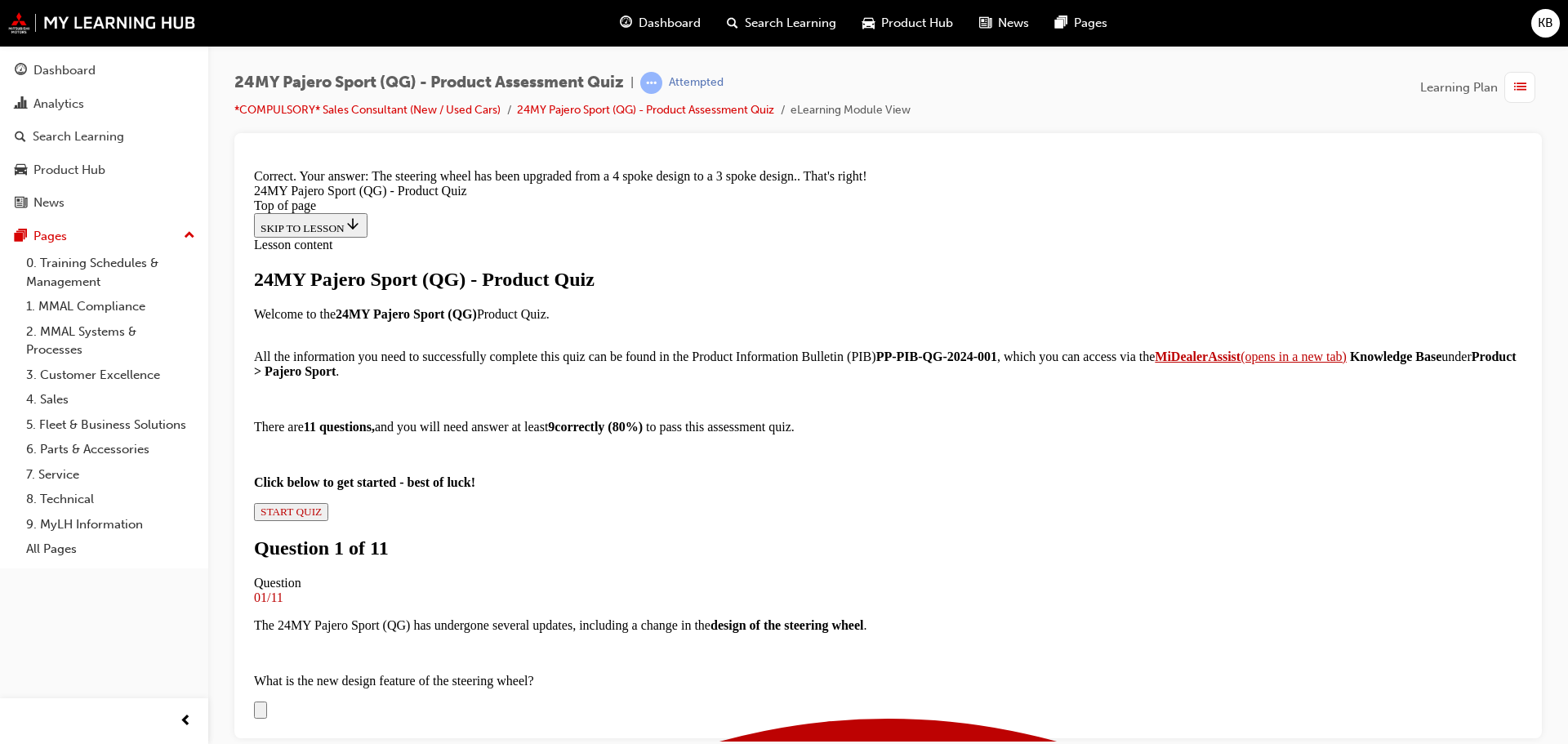
scroll to position [637, 0]
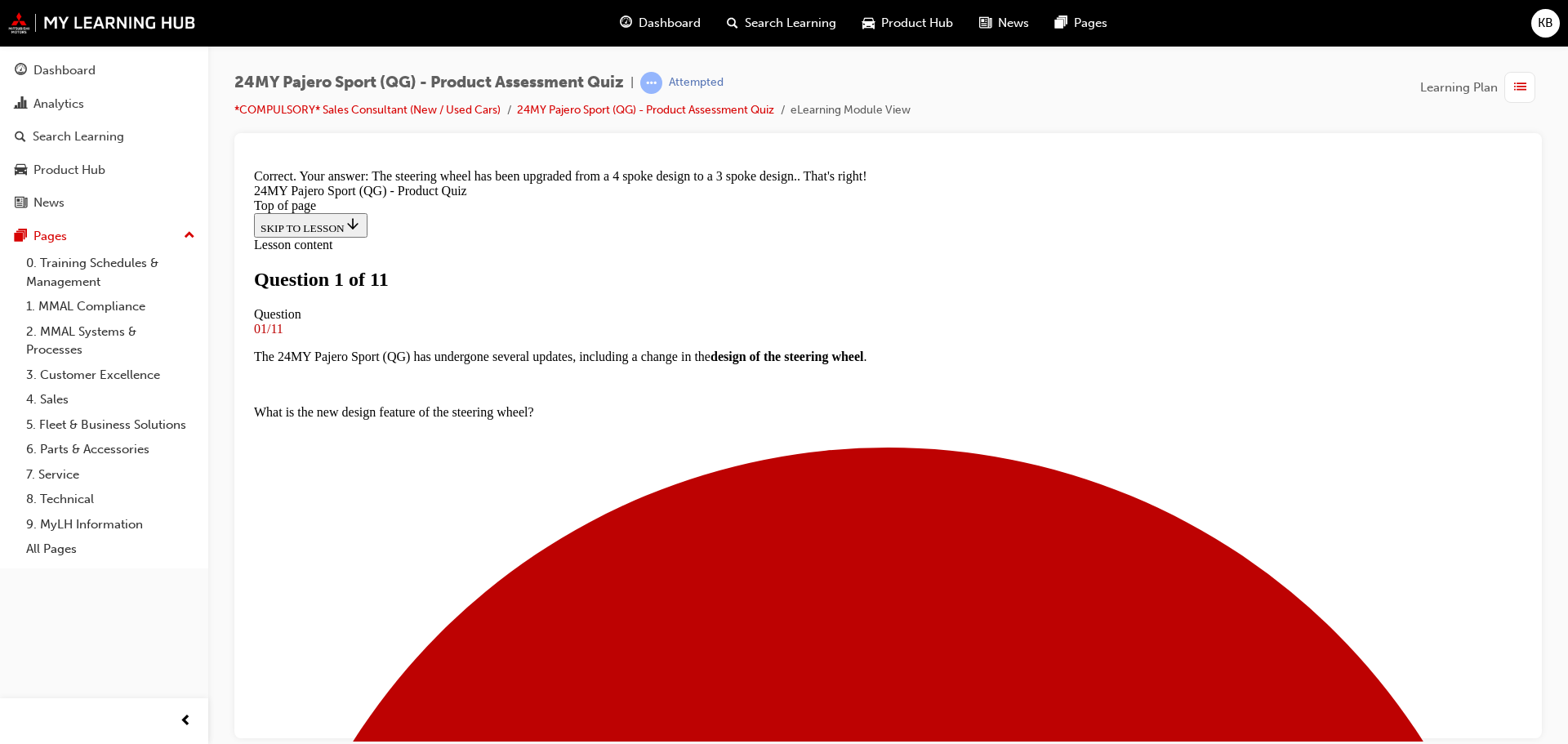
scroll to position [165, 0]
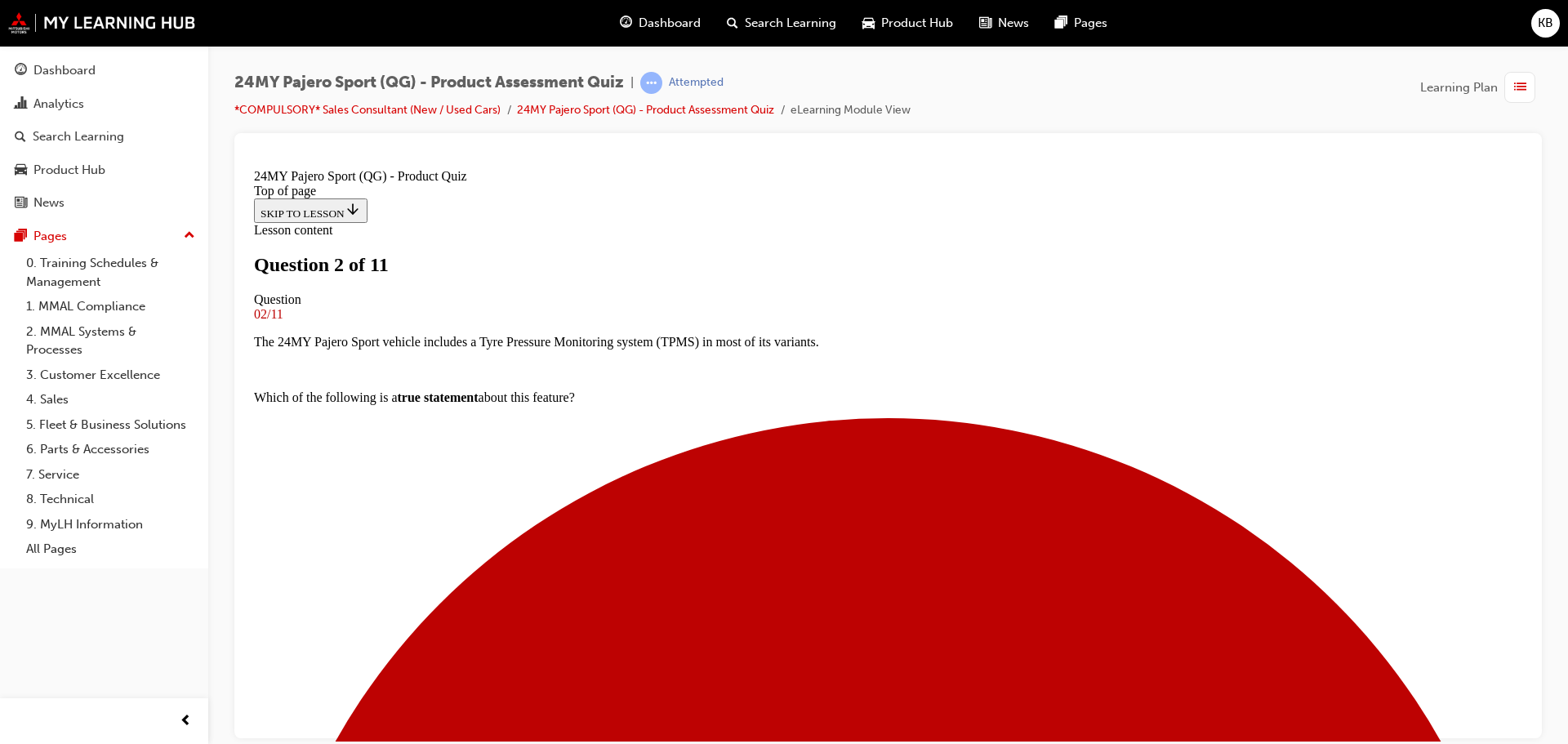
scroll to position [84, 0]
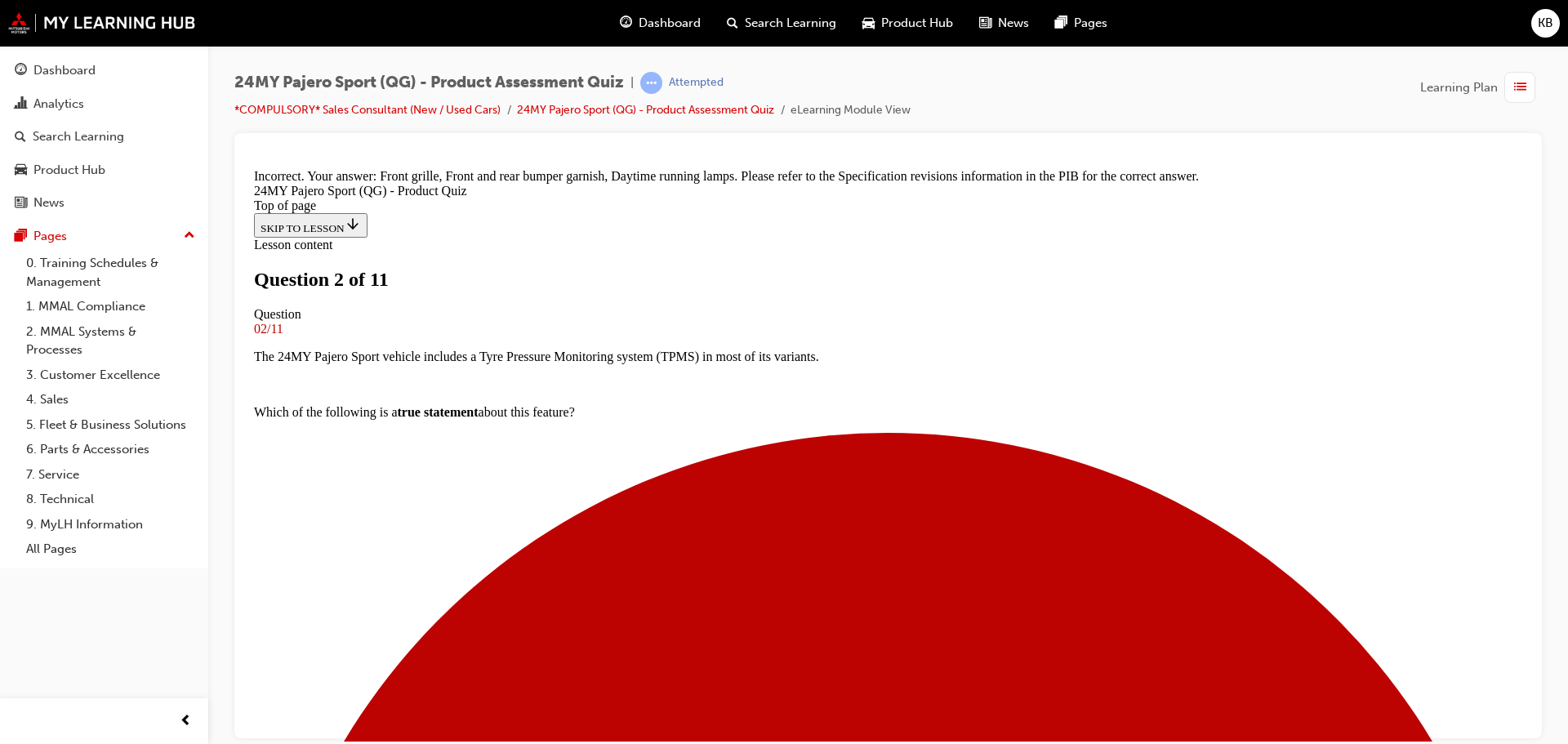
scroll to position [450, 0]
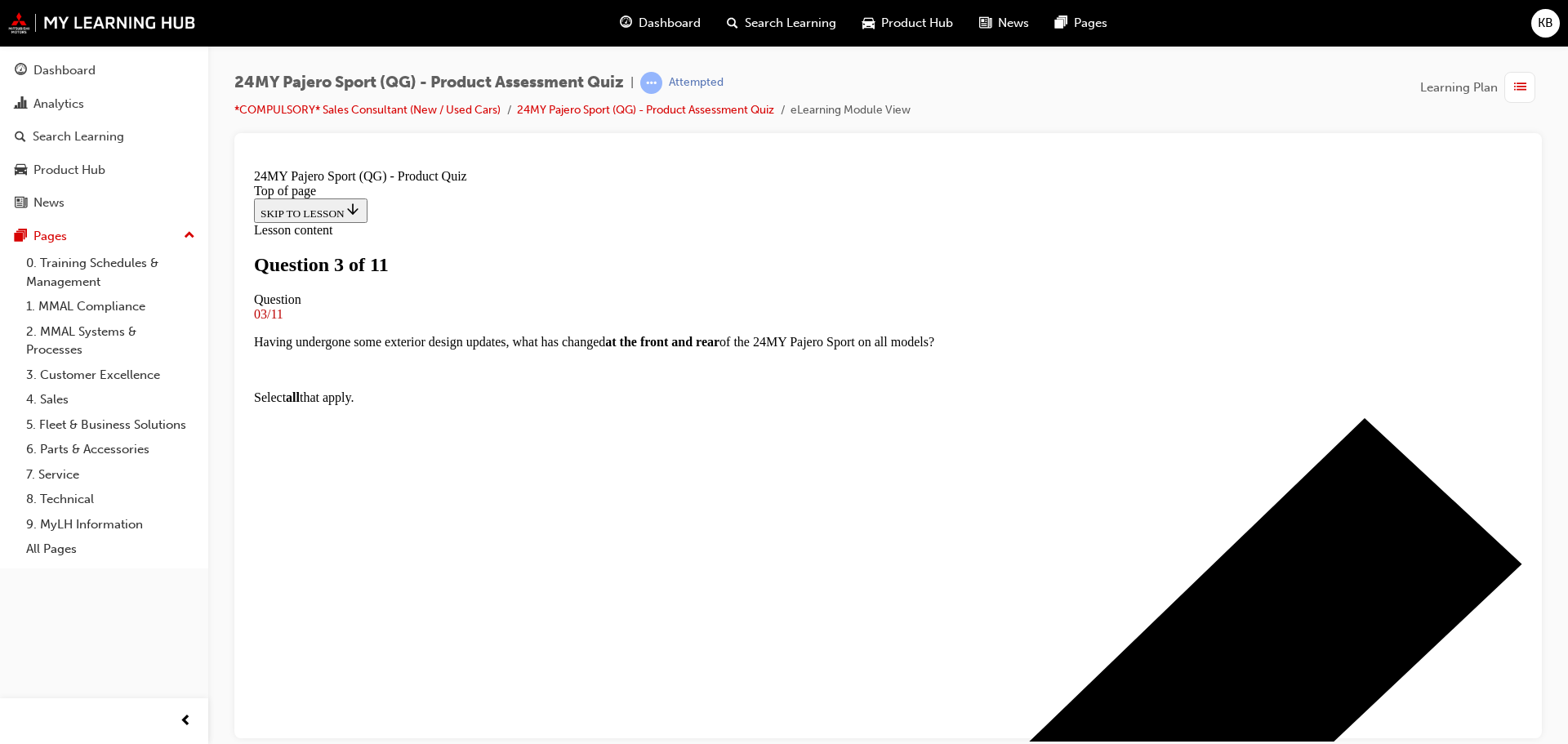
scroll to position [248, 0]
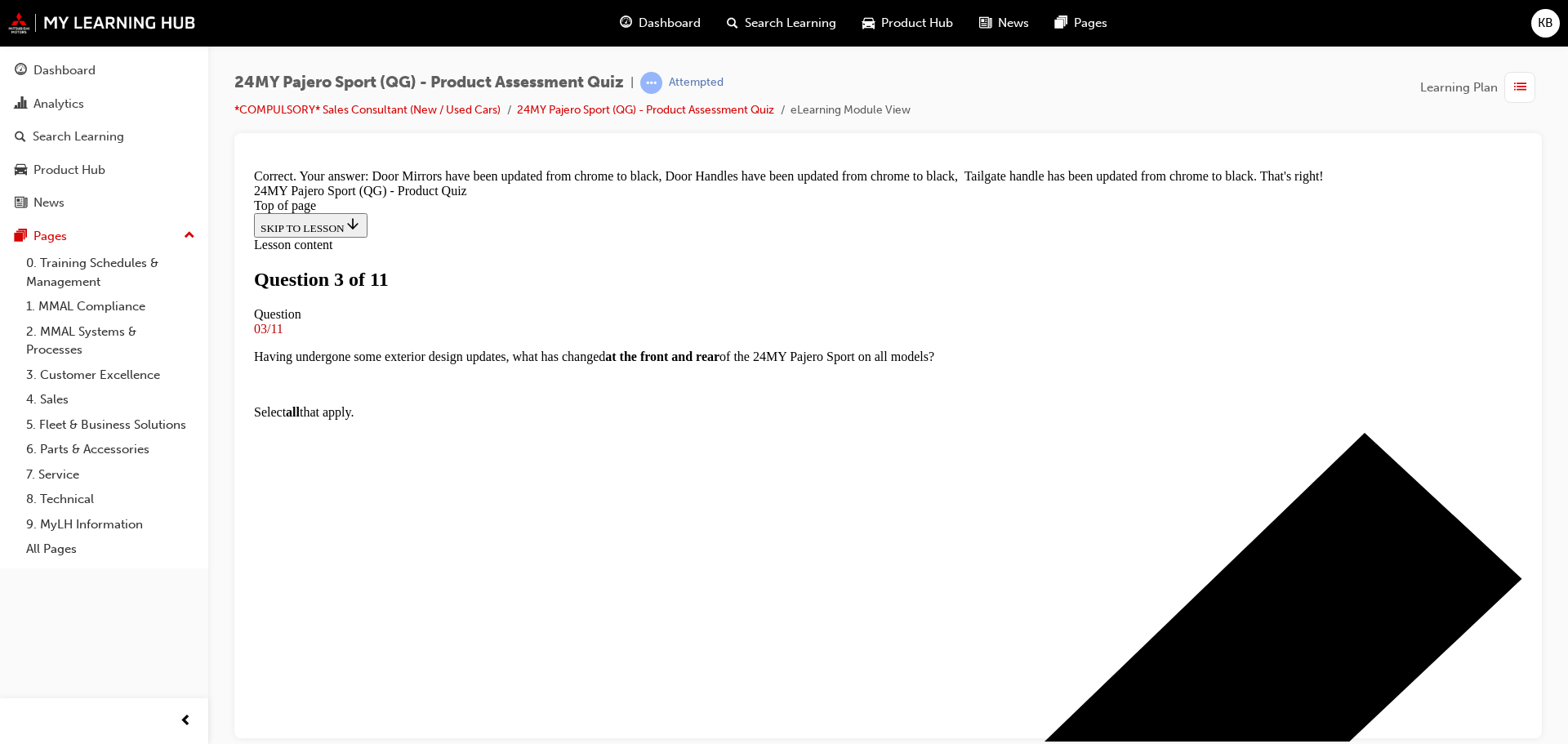
drag, startPoint x: 894, startPoint y: 654, endPoint x: 899, endPoint y: 633, distance: 21.6
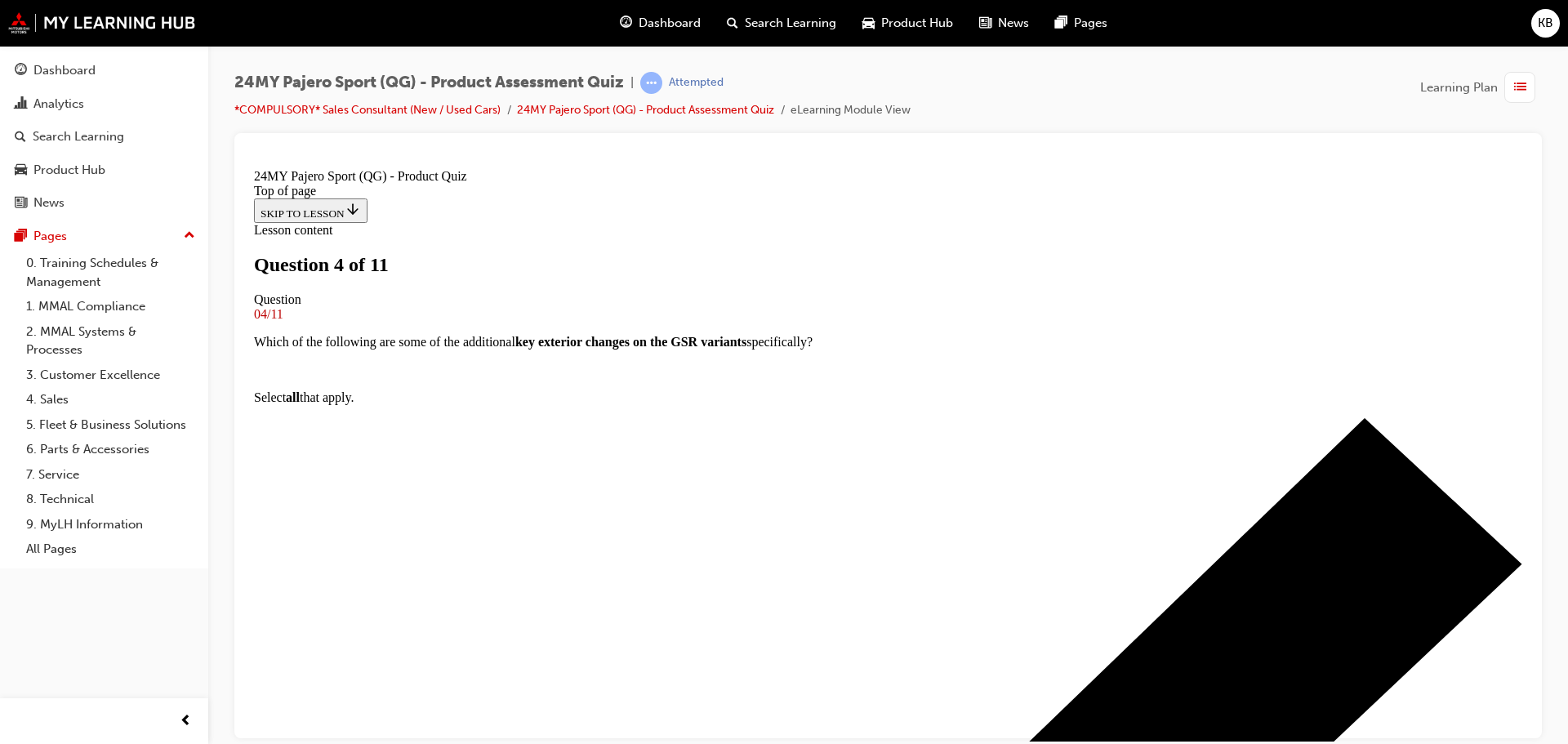
scroll to position [84, 0]
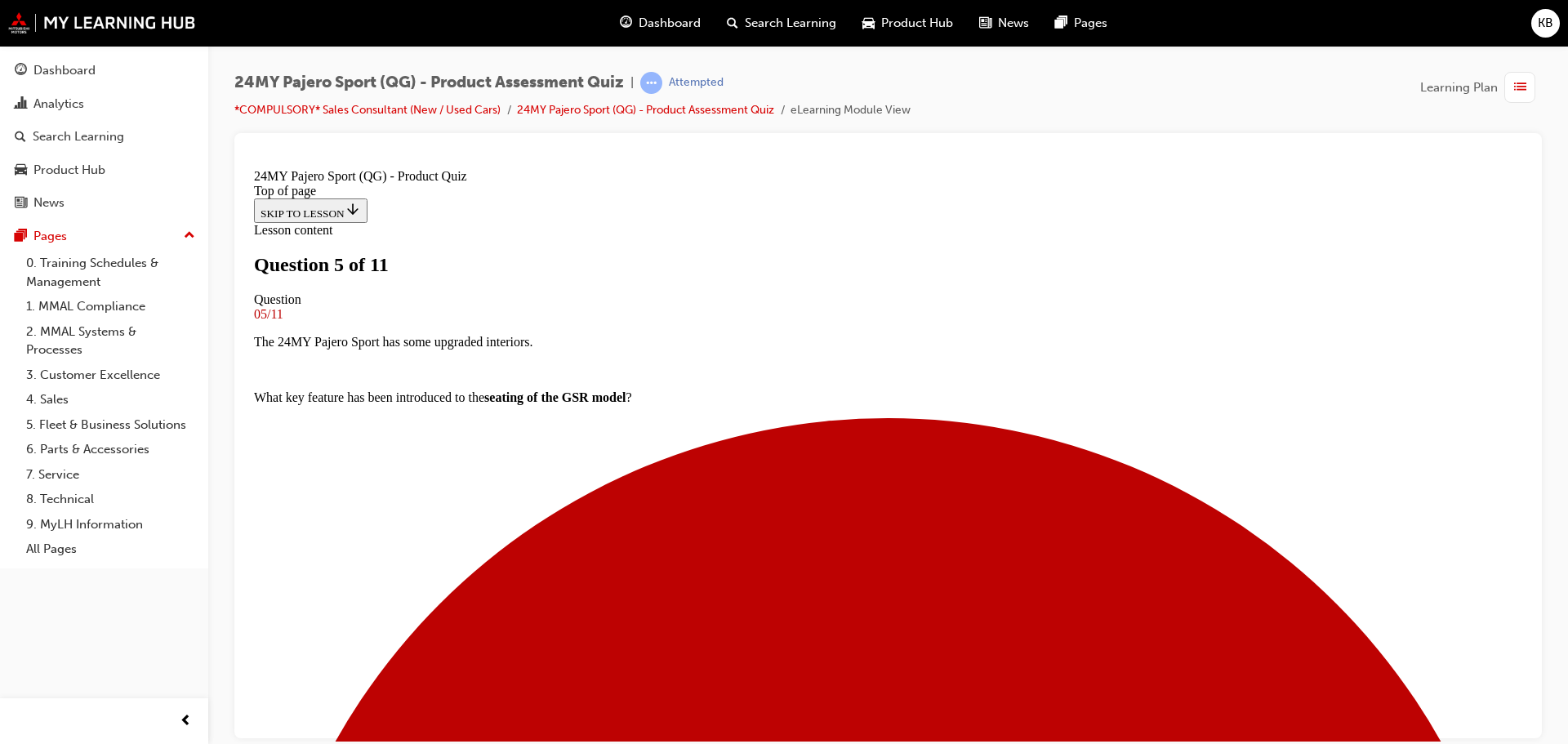
scroll to position [165, 0]
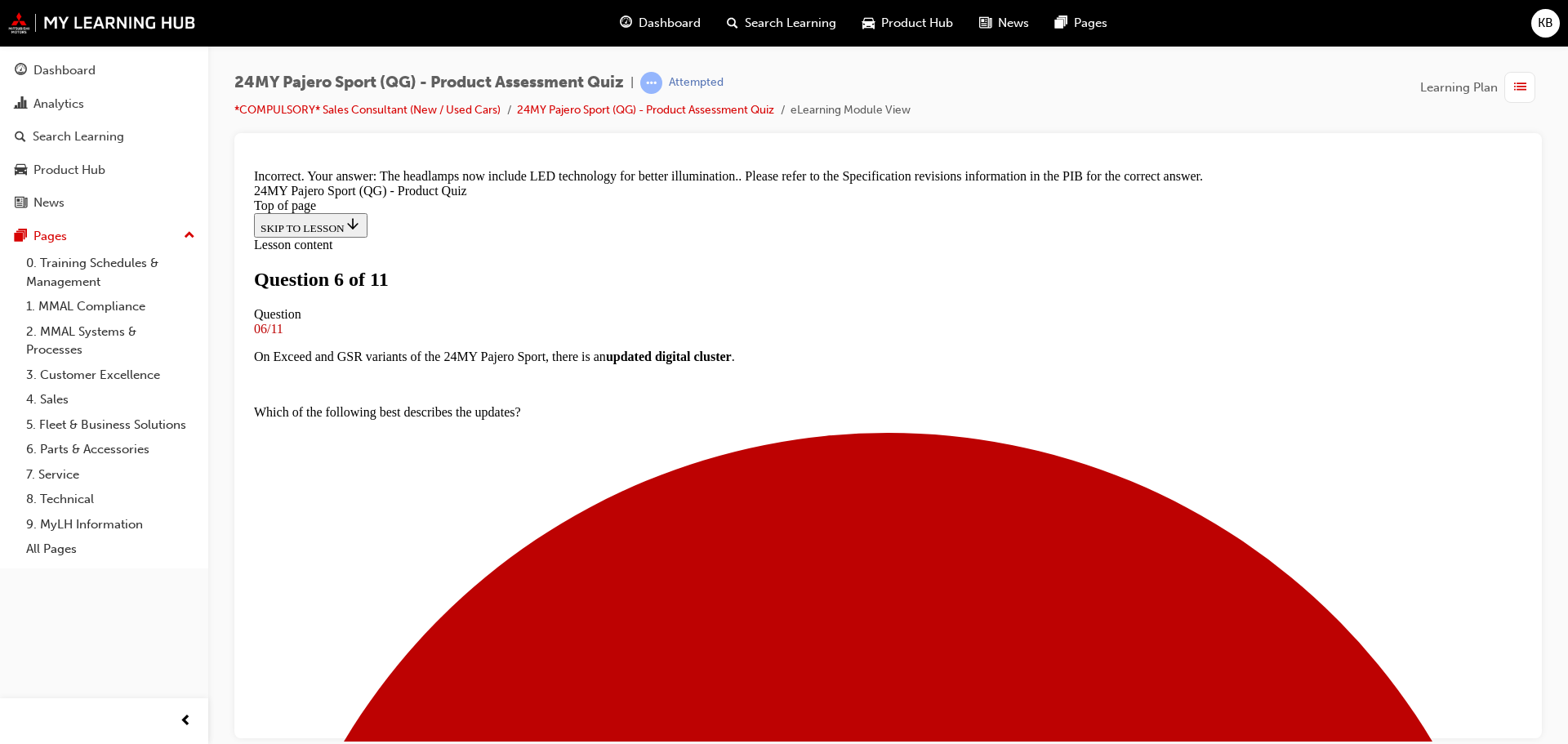
scroll to position [605, 0]
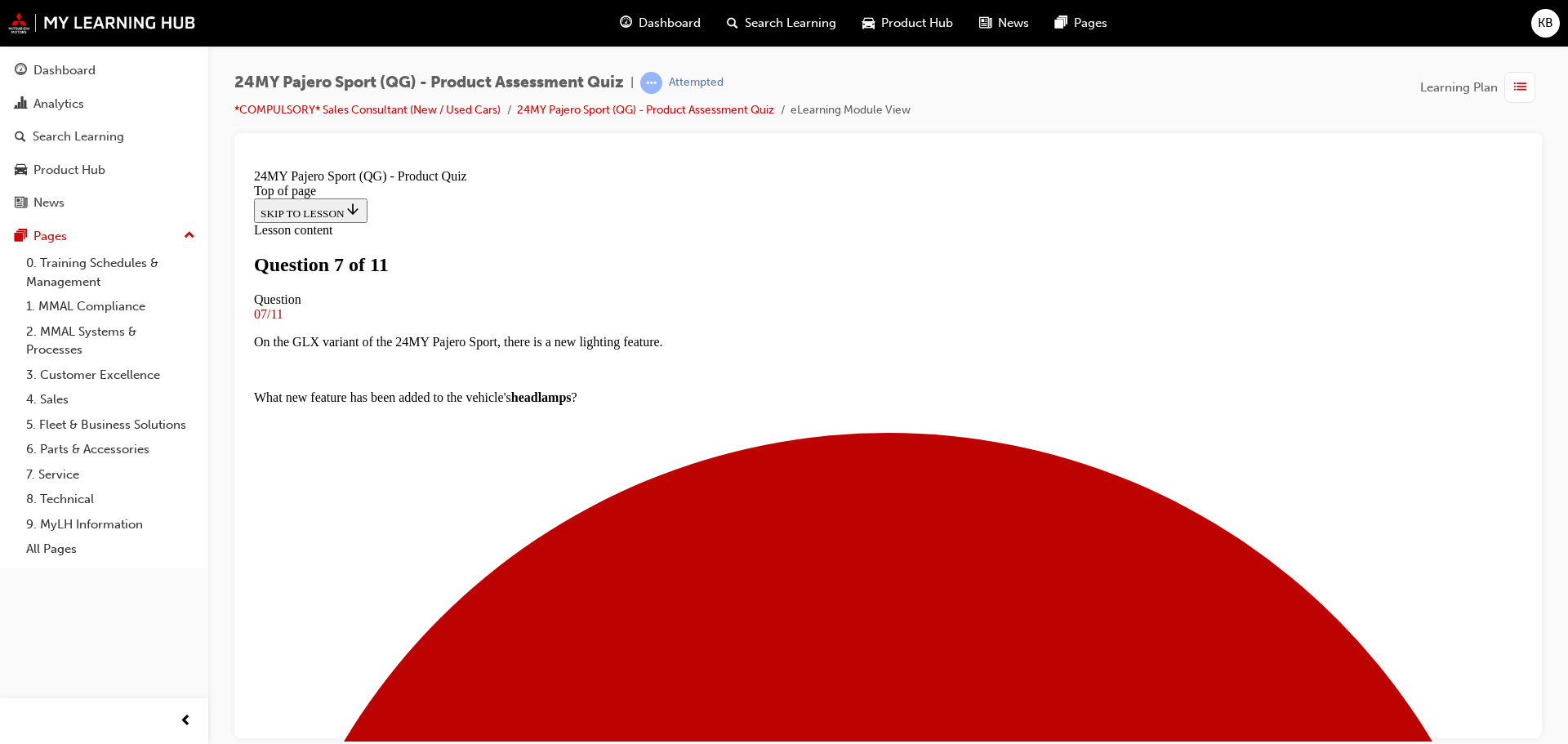
scroll to position [84, 0]
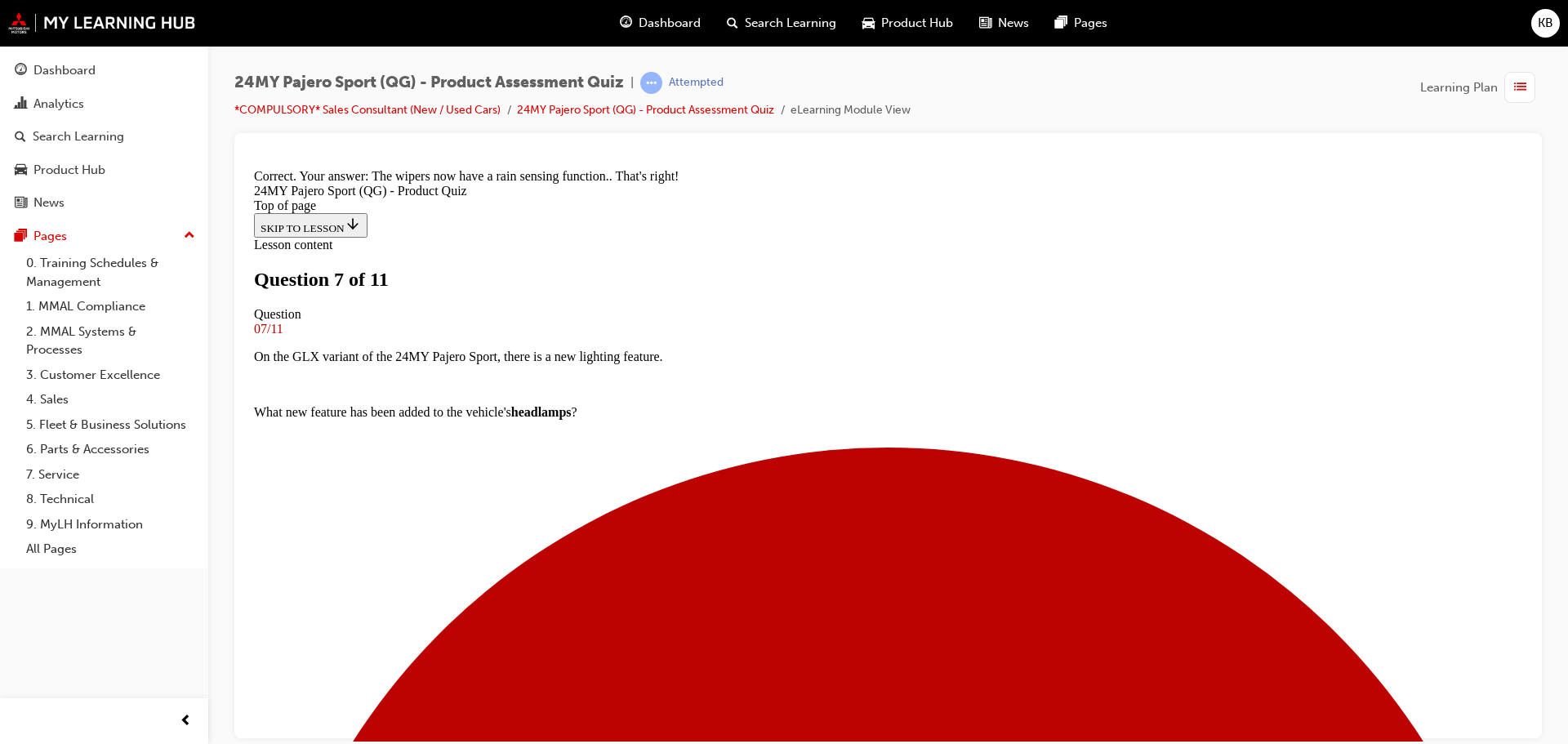
scroll to position [367, 0]
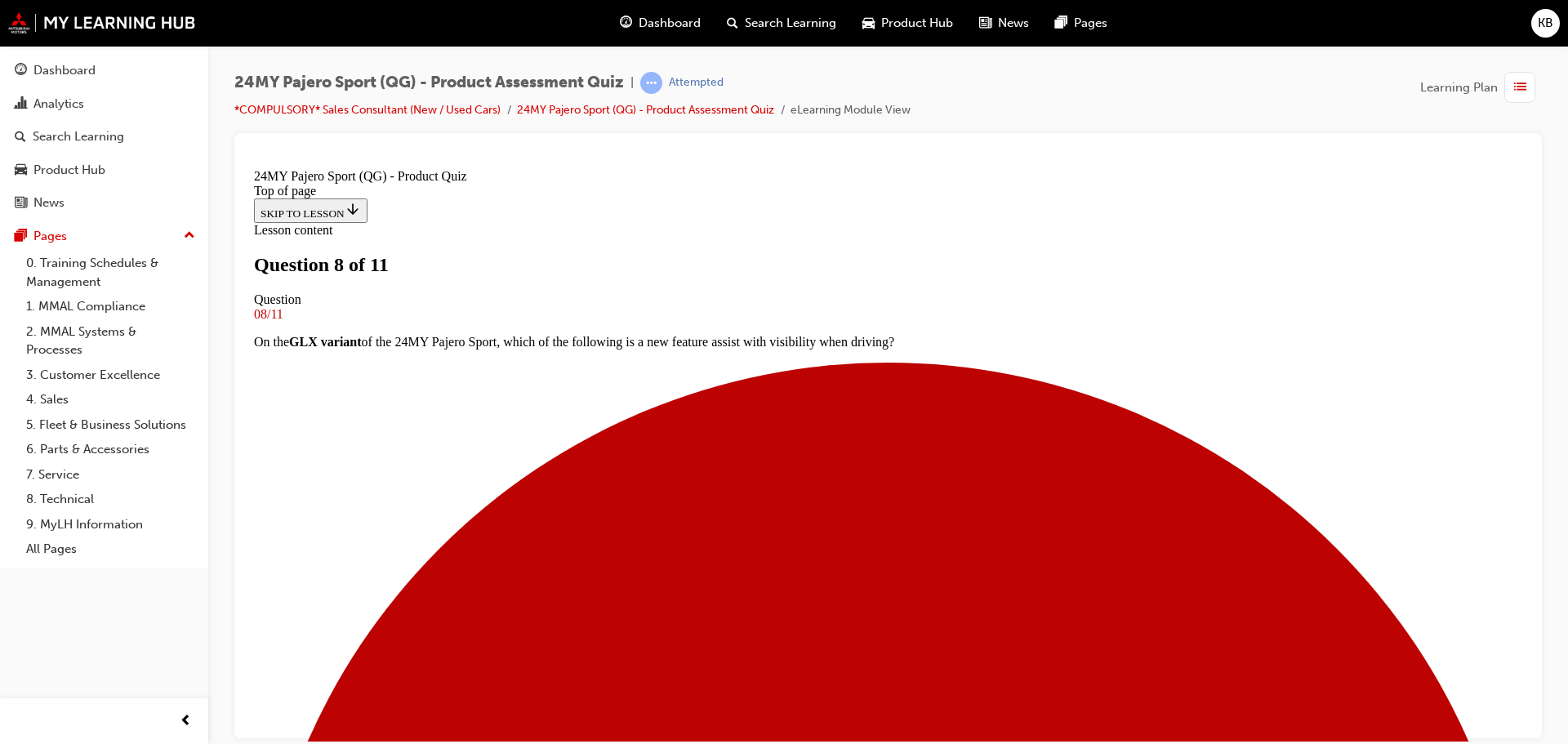
scroll to position [3, 0]
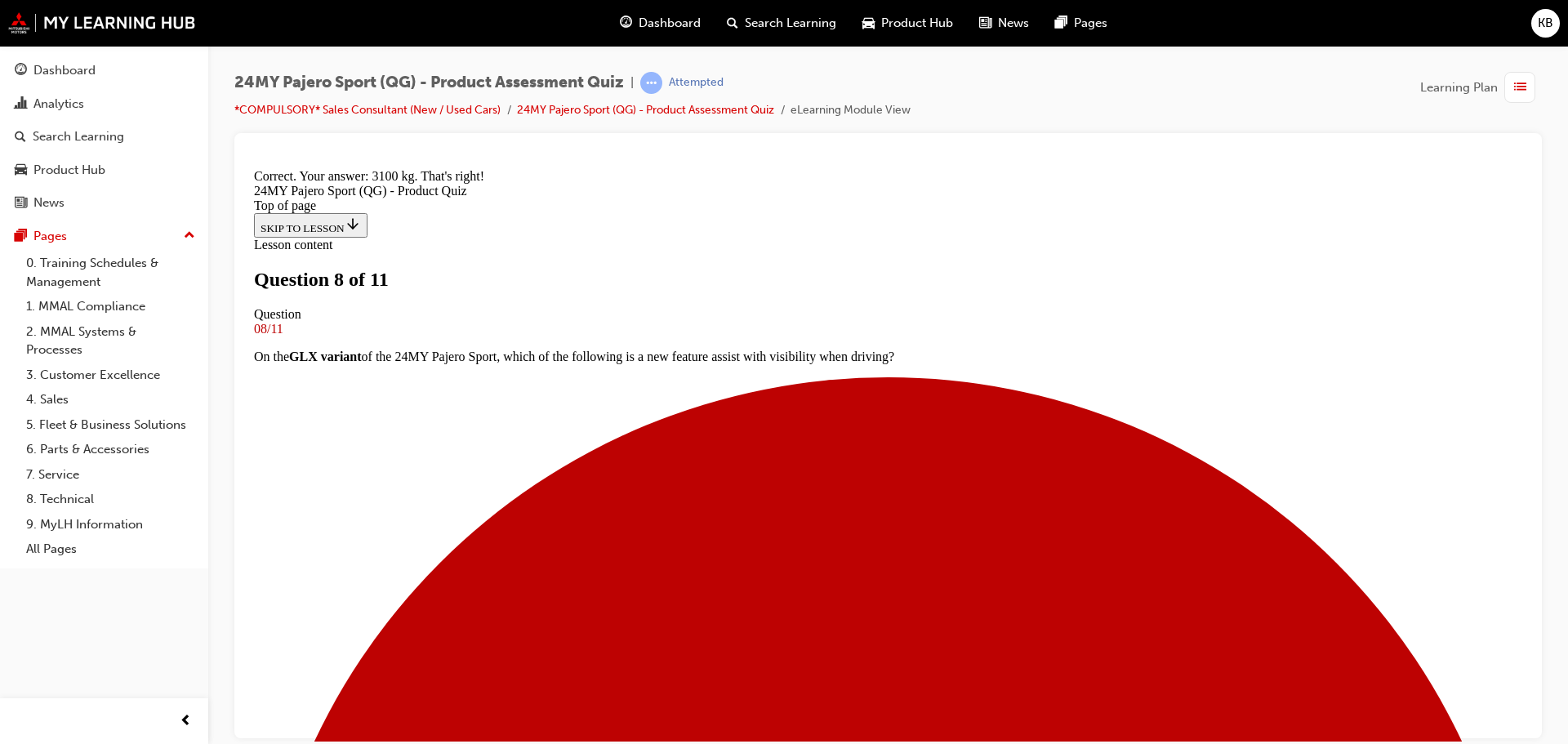
scroll to position [339, 0]
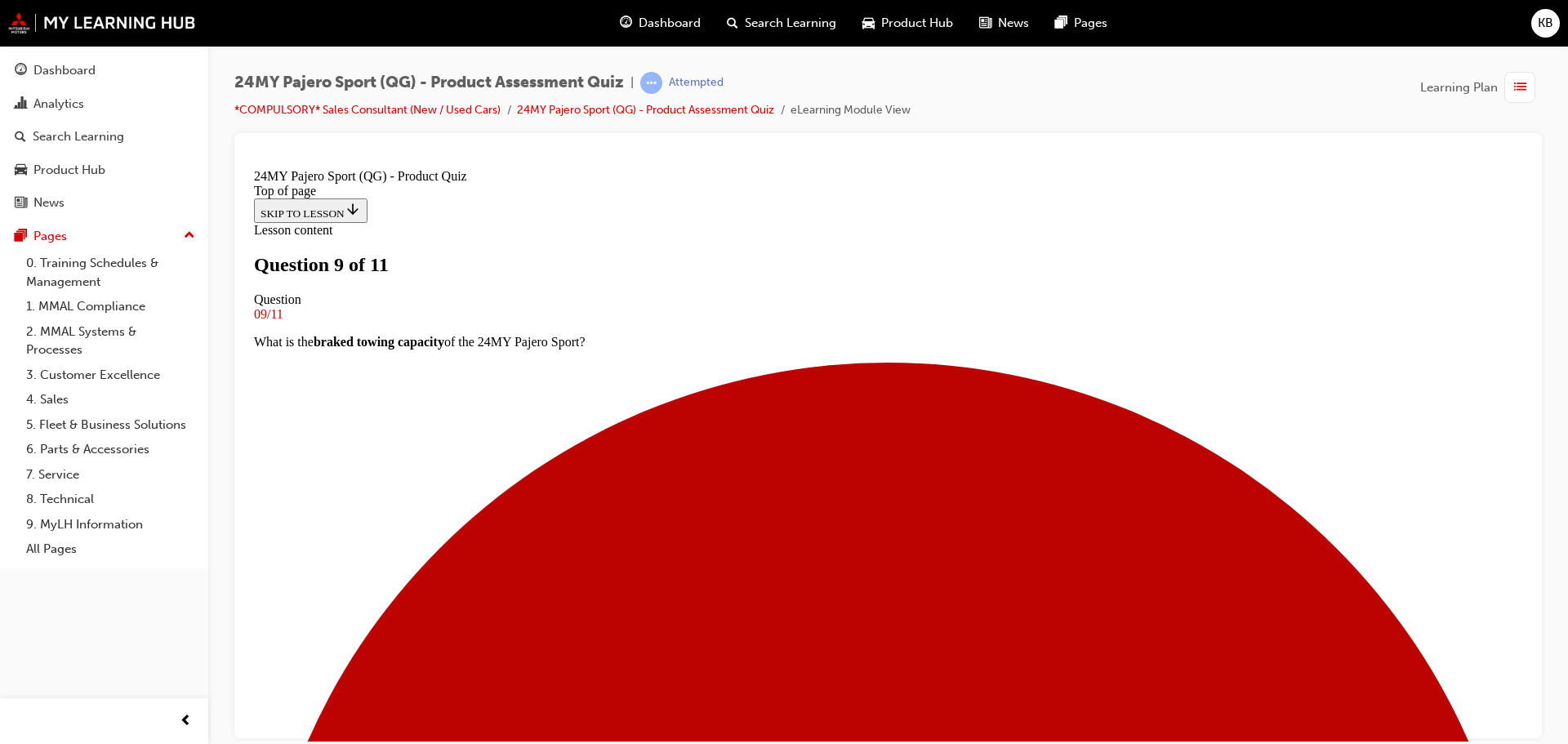
scroll to position [84, 0]
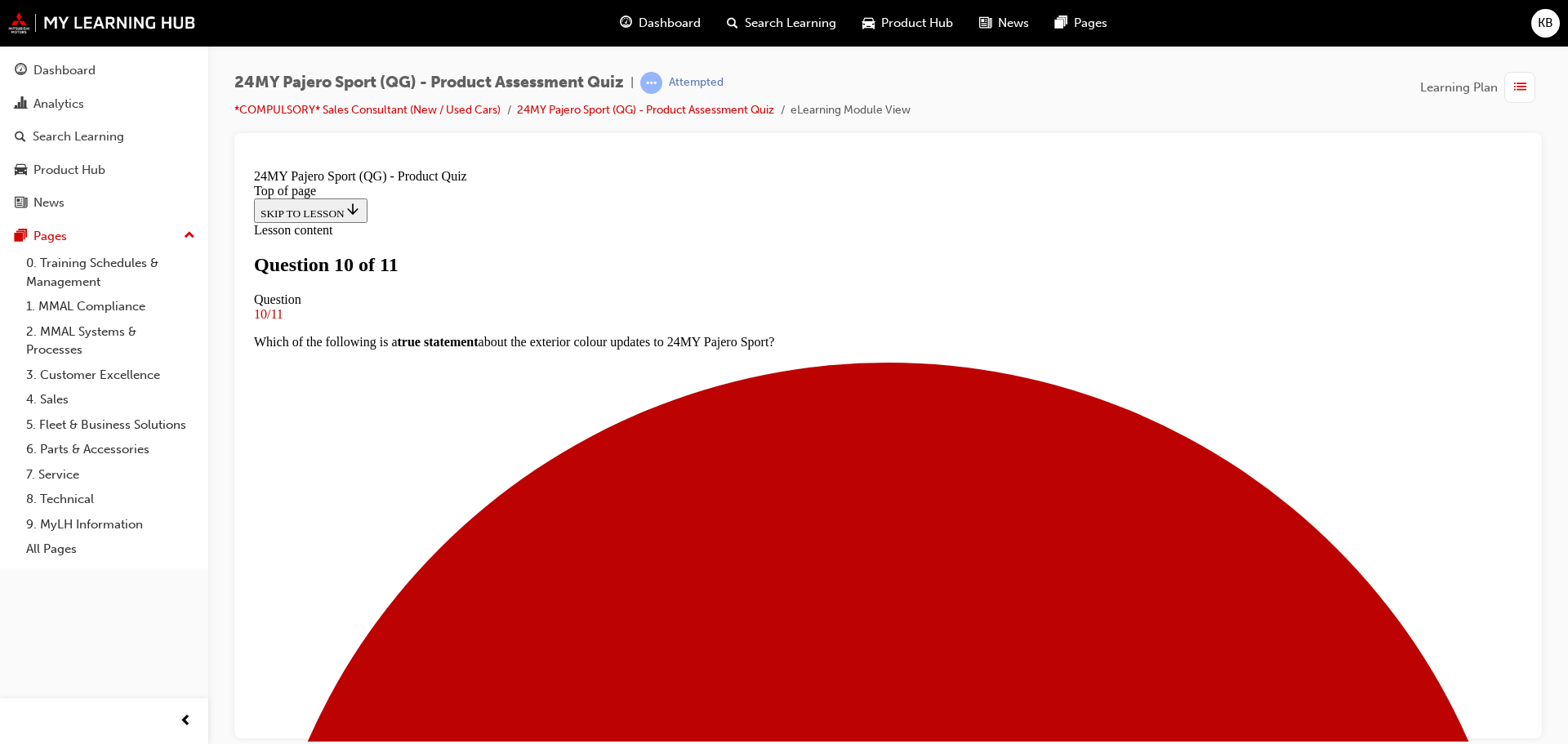
scroll to position [248, 0]
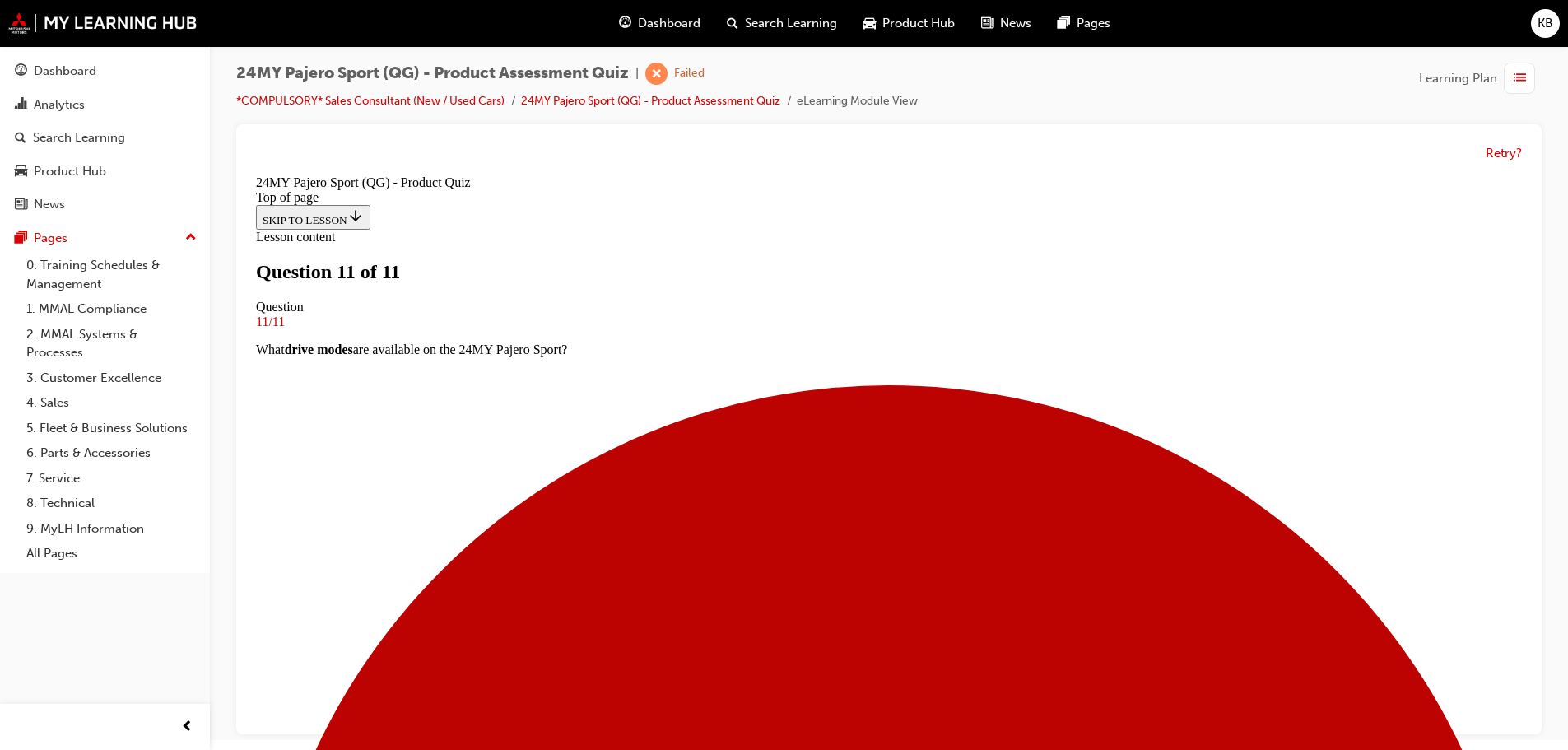
scroll to position [13, 0]
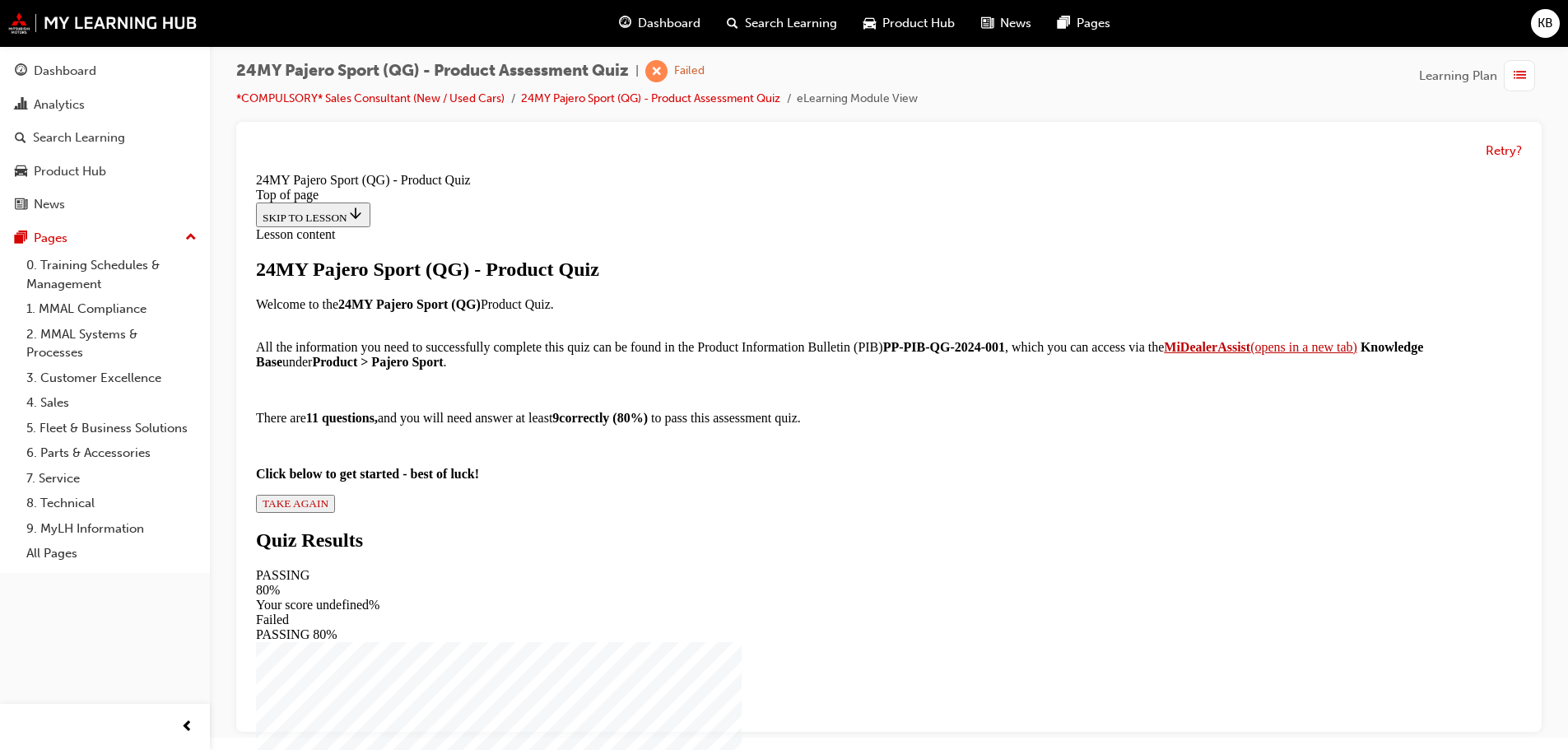
click at [329, 510] on span "TAKE AGAIN" at bounding box center [295, 503] width 66 height 13
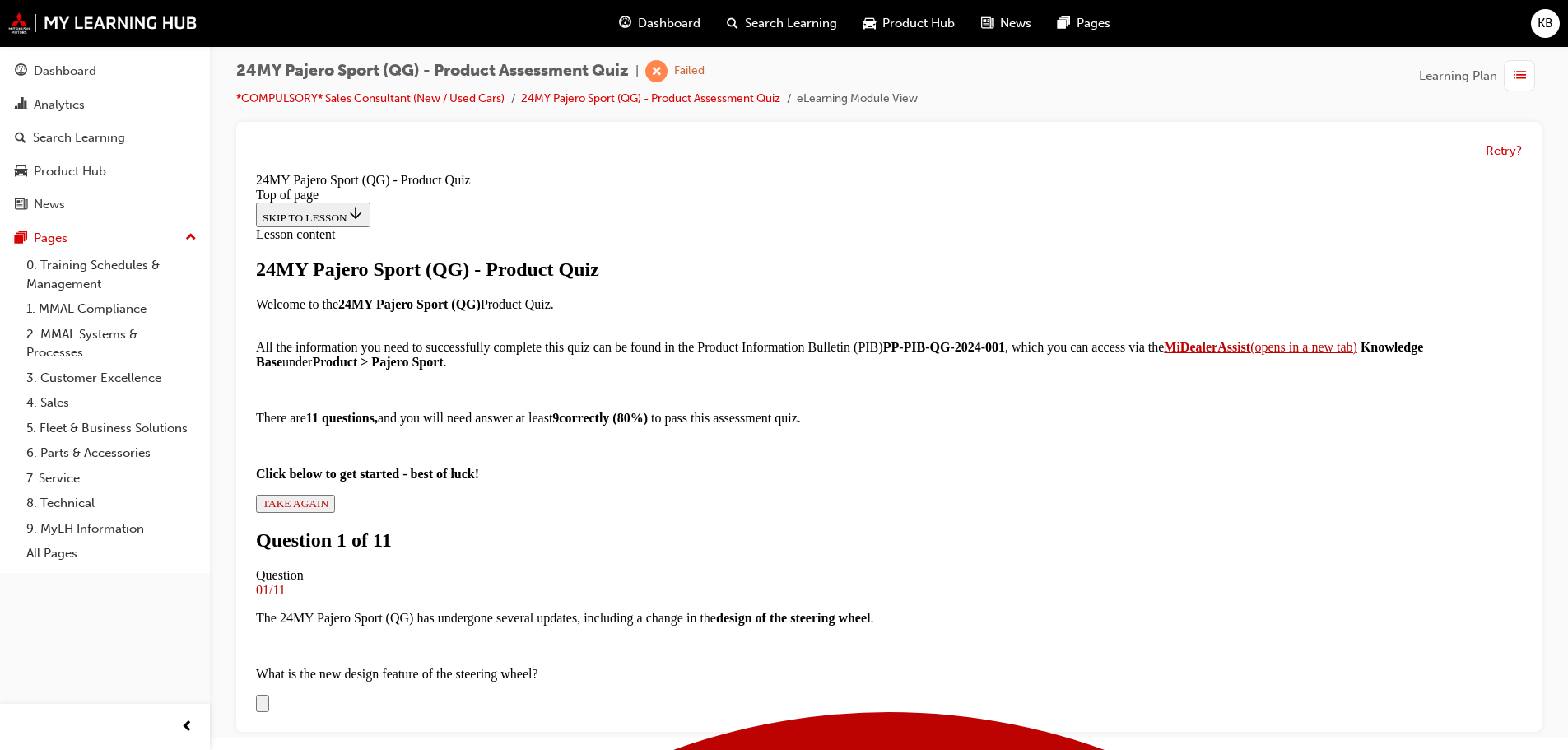
scroll to position [414, 0]
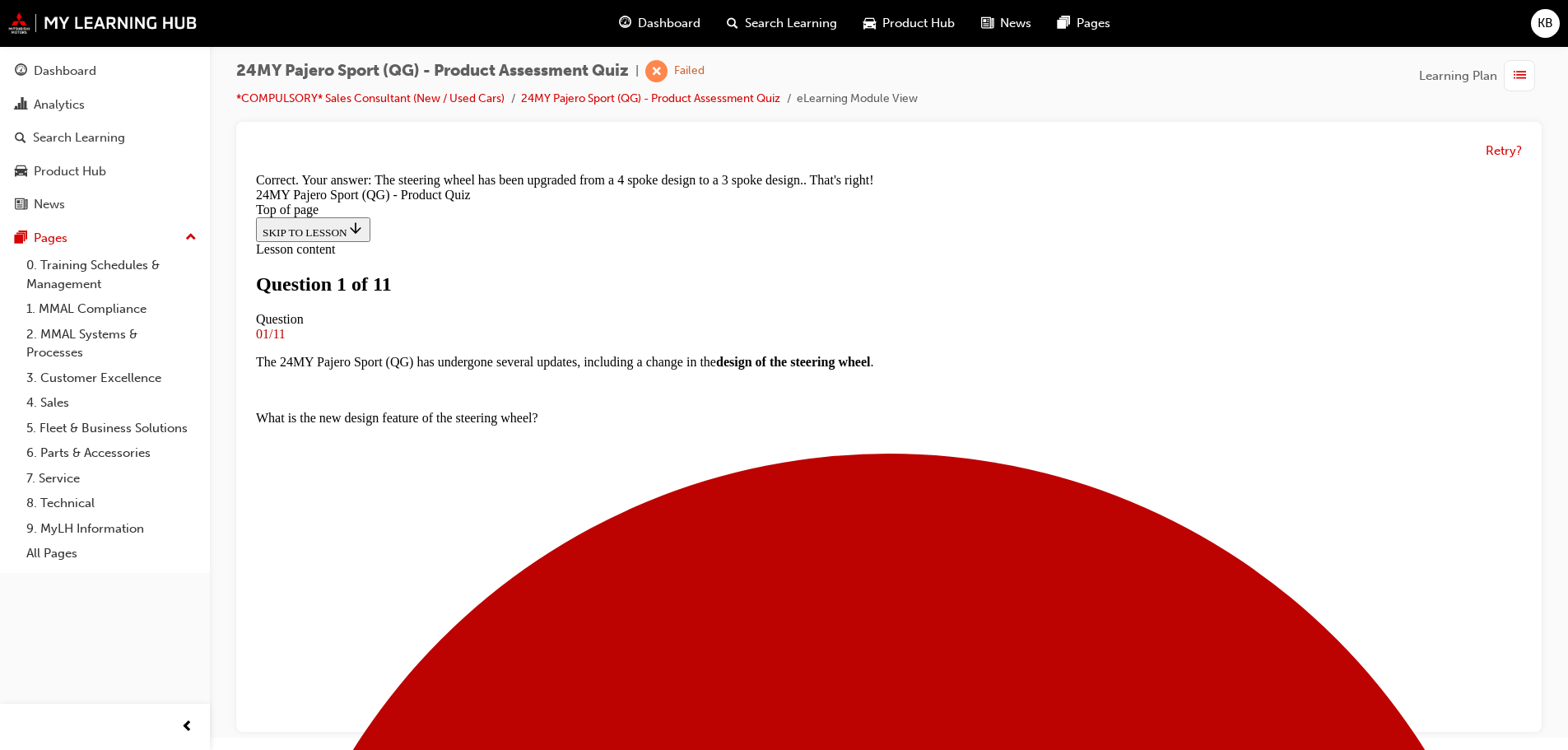
scroll to position [250, 0]
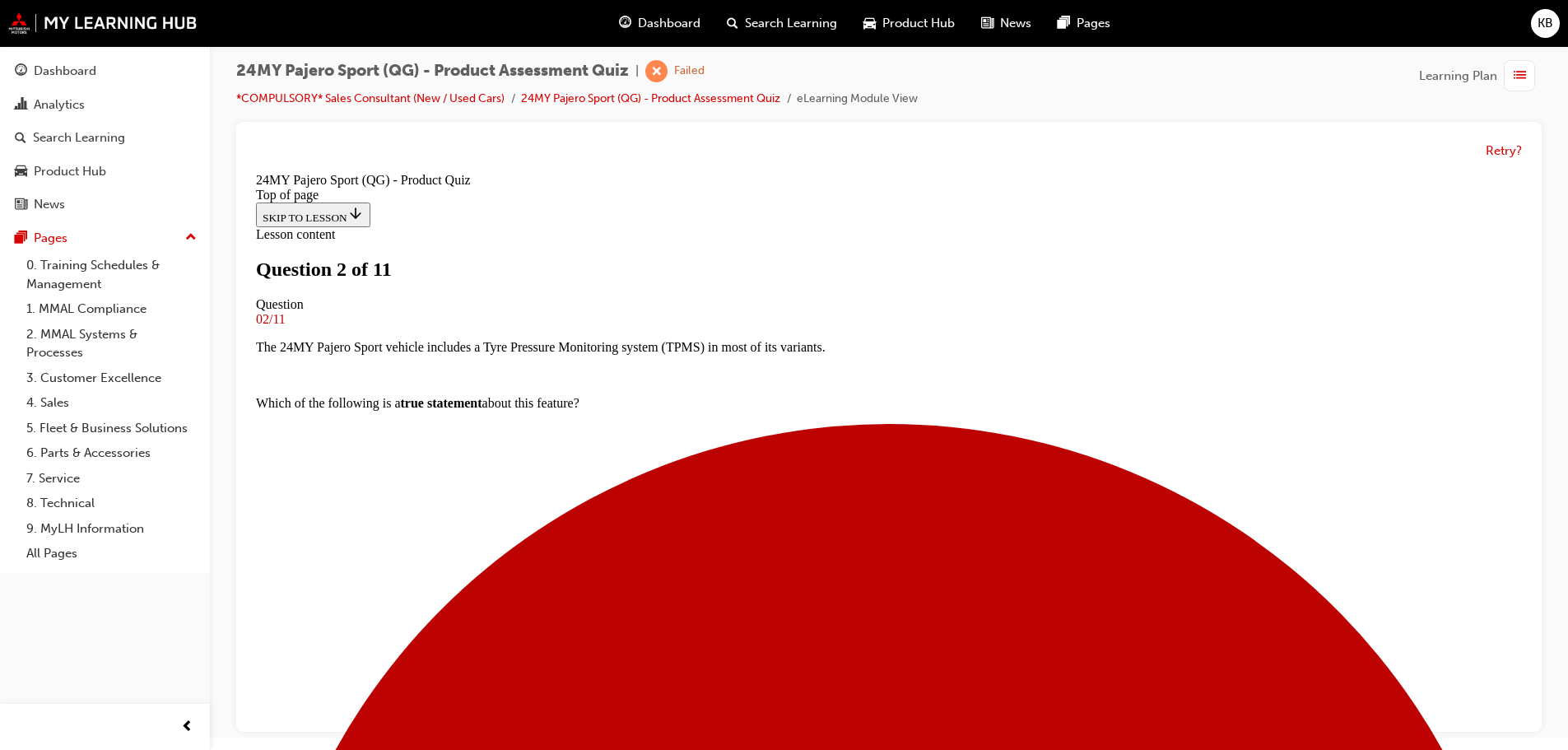
scroll to position [85, 0]
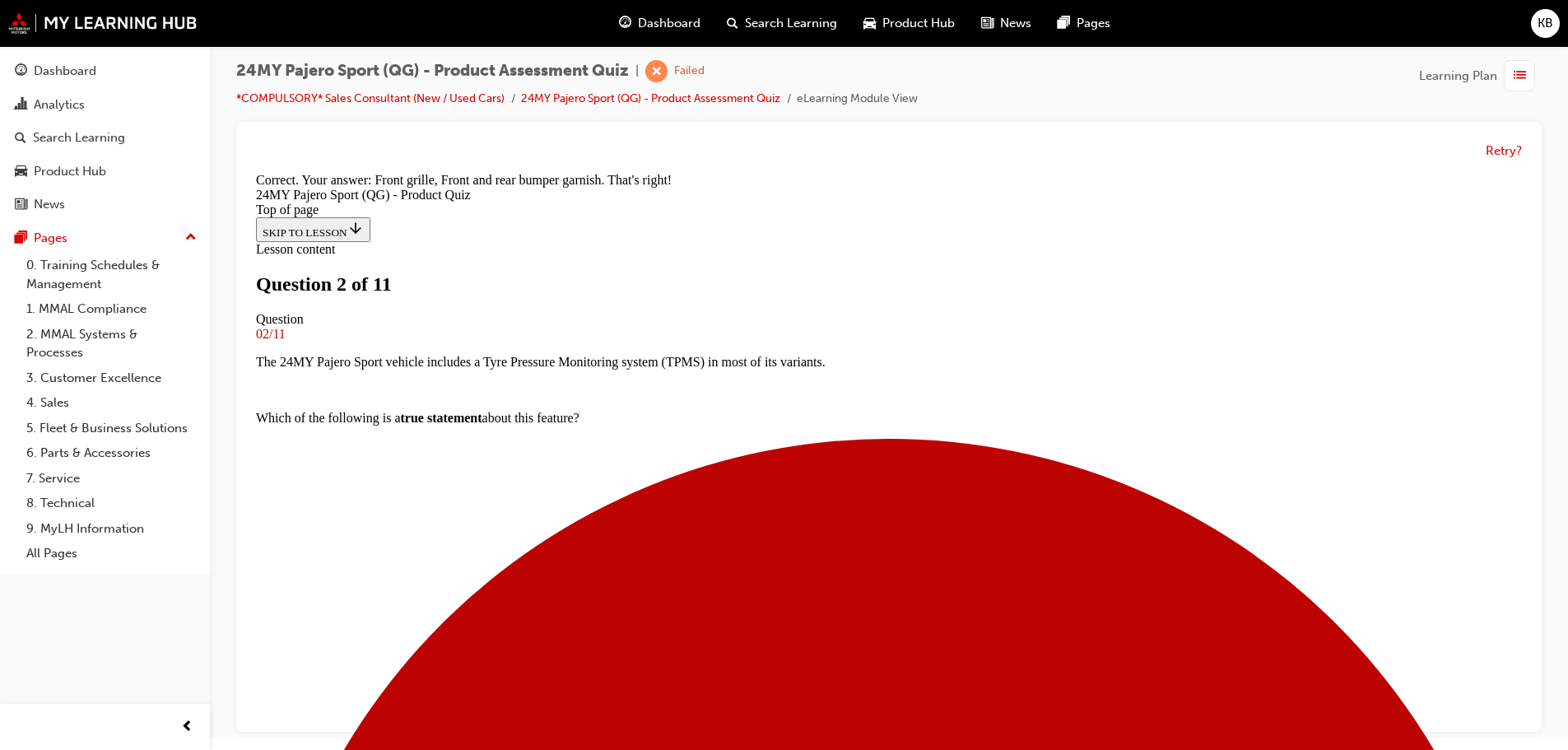
scroll to position [426, 0]
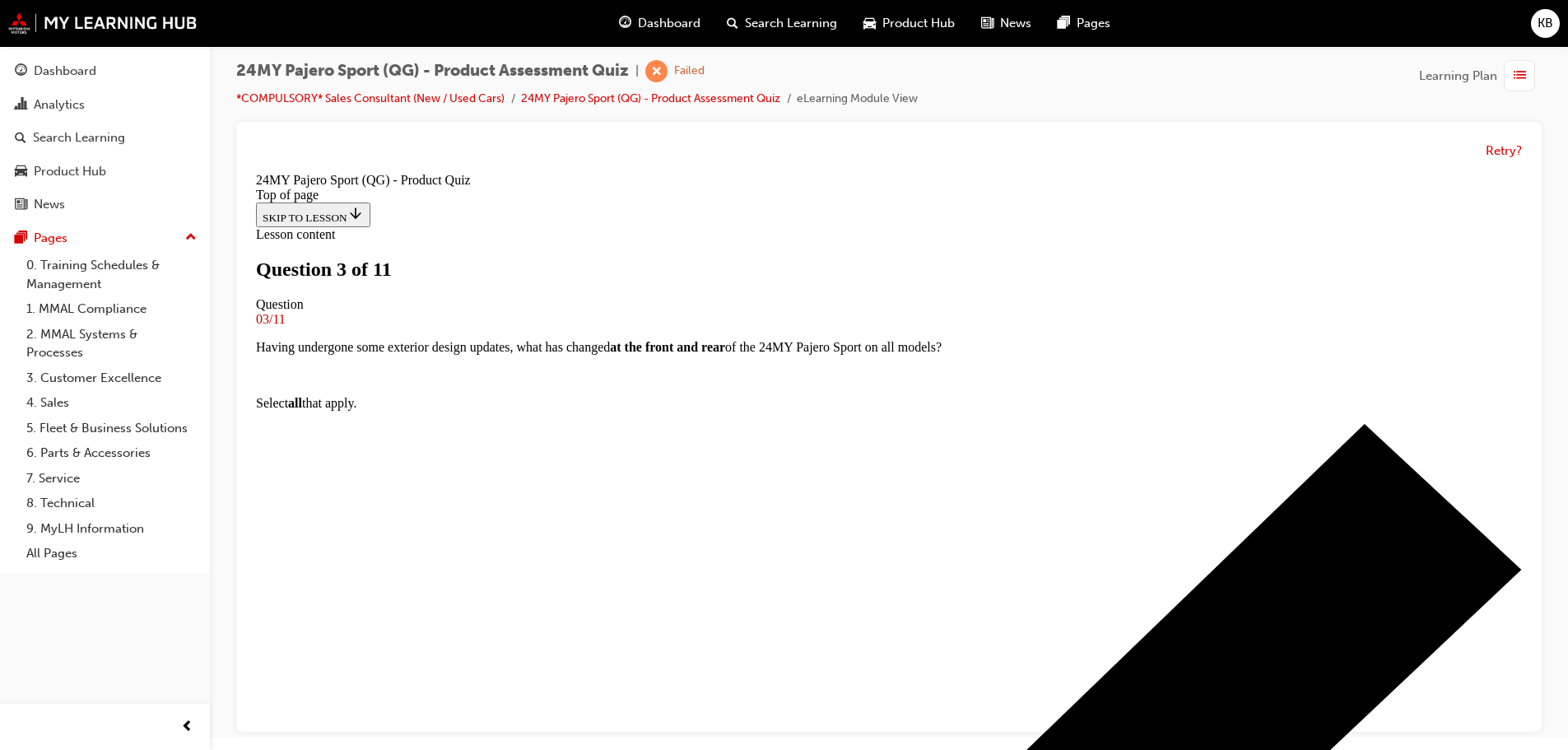
scroll to position [167, 0]
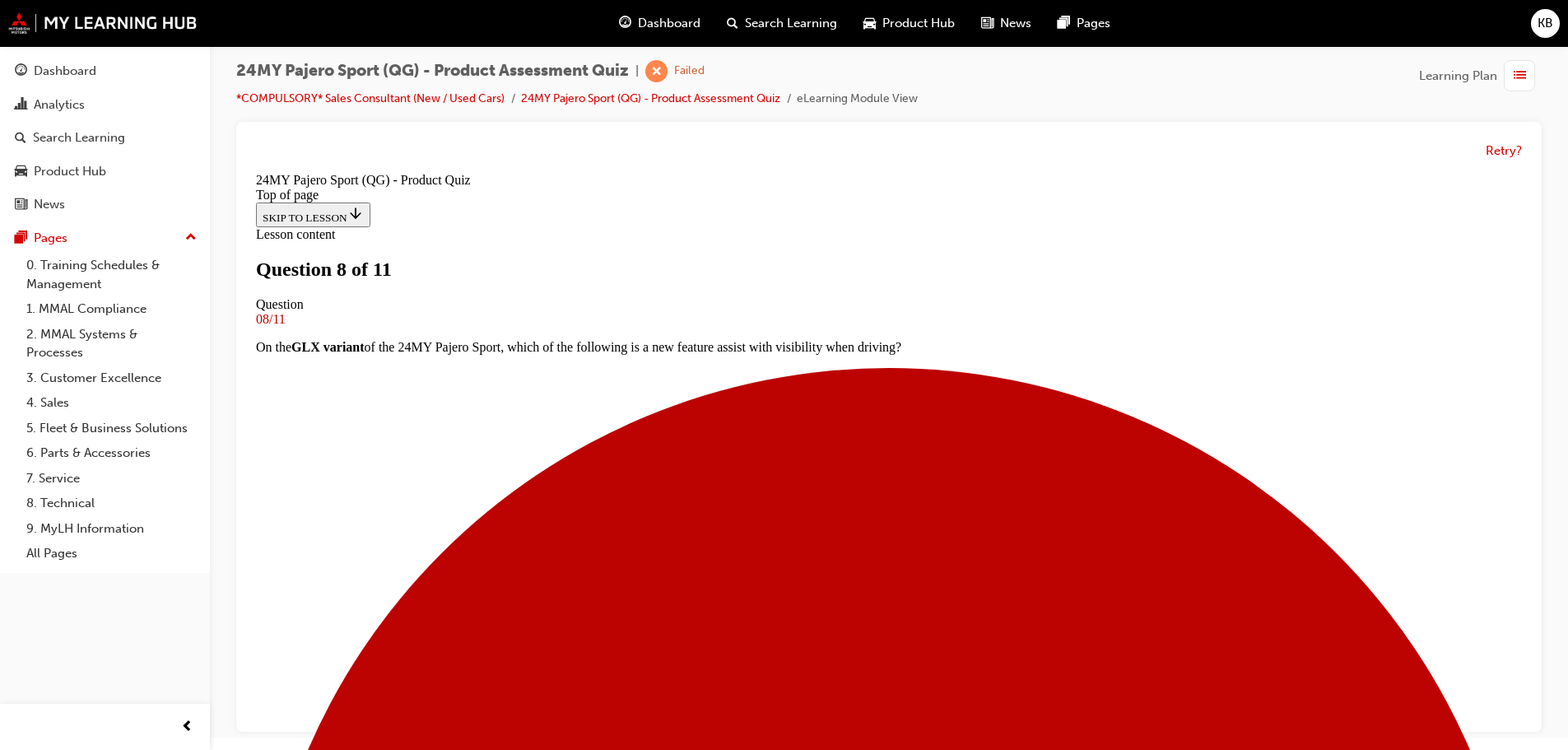
scroll to position [85, 0]
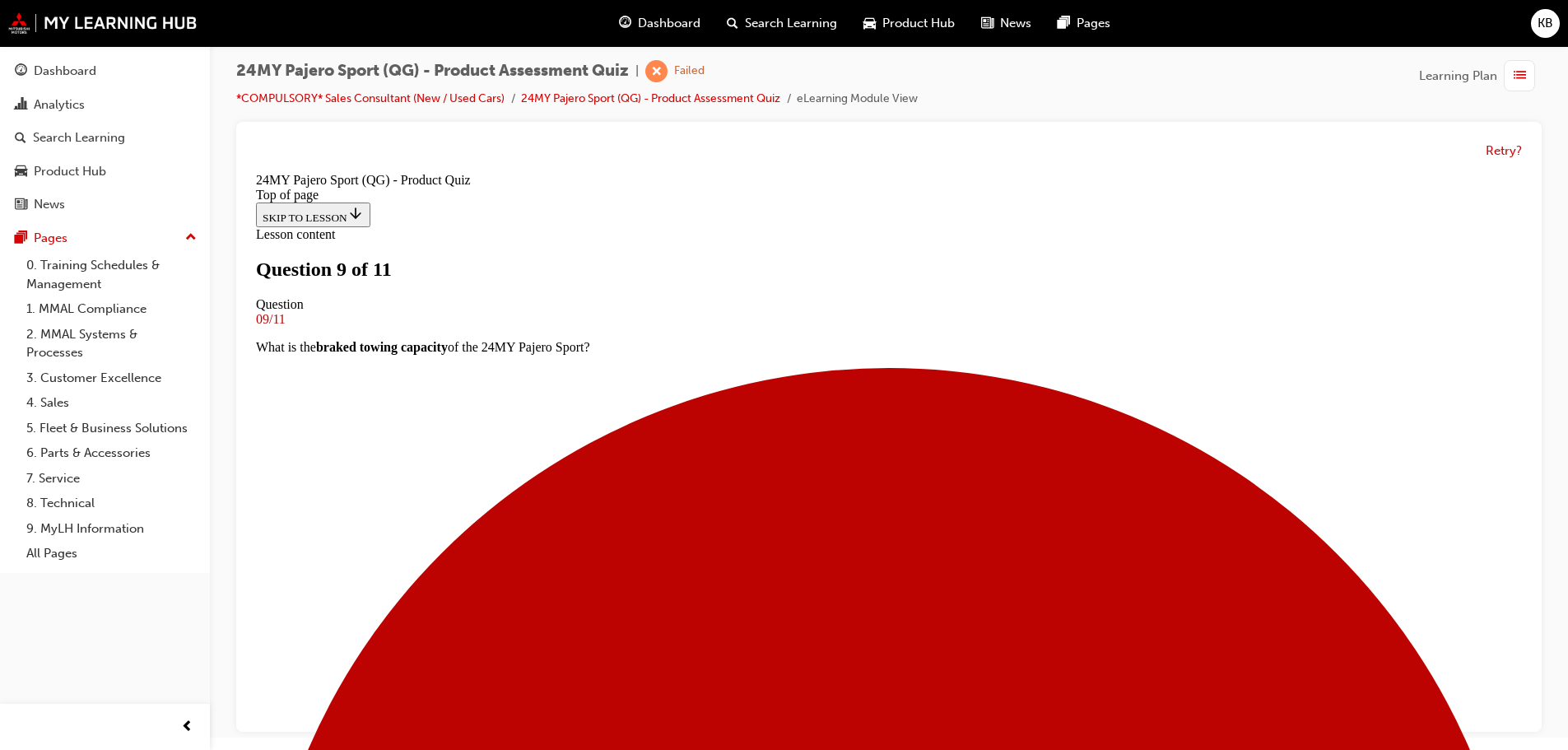
scroll to position [228, 0]
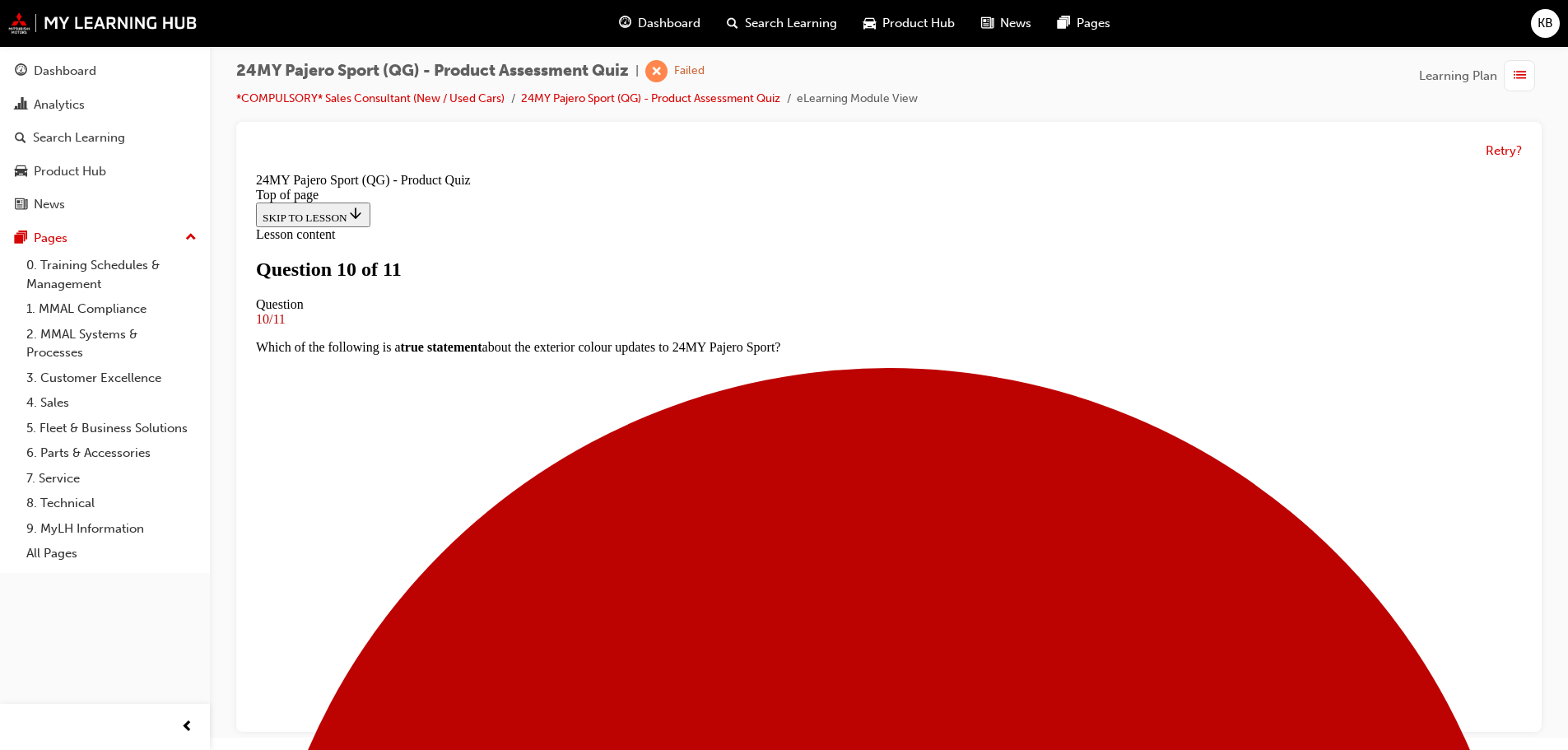
scroll to position [320, 0]
drag, startPoint x: 649, startPoint y: 401, endPoint x: 632, endPoint y: 348, distance: 55.7
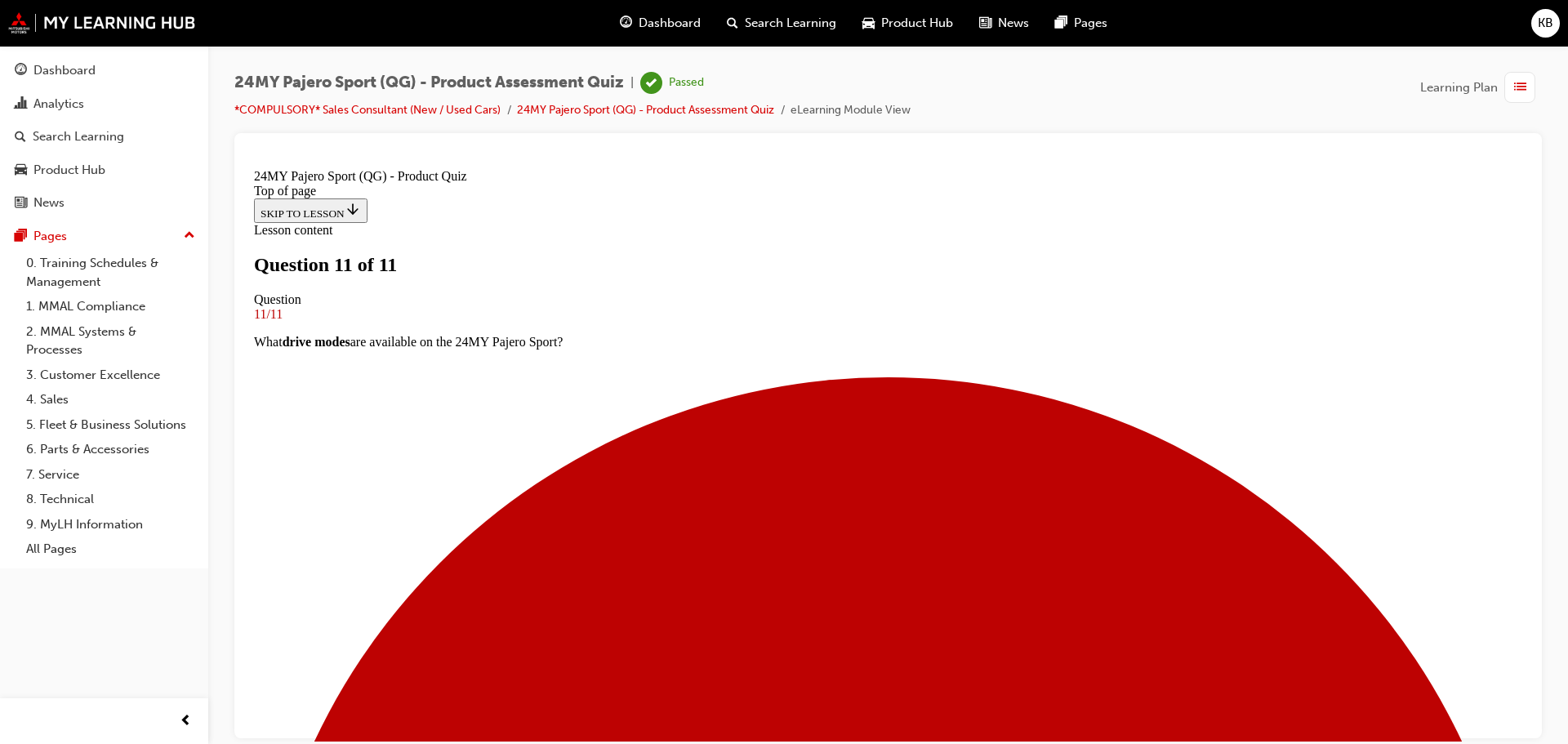
scroll to position [253, 0]
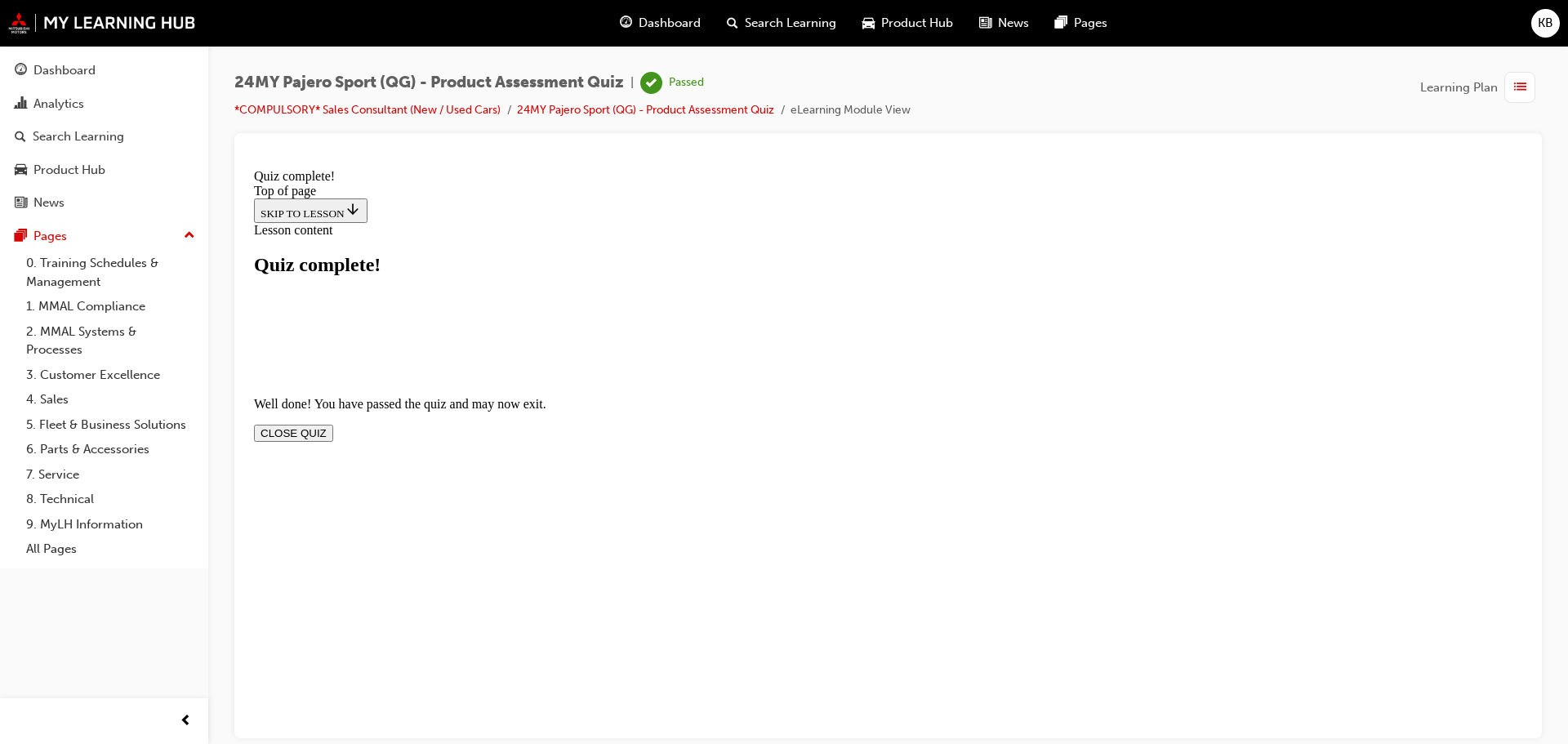
click at [333, 424] on button "CLOSE QUIZ" at bounding box center [293, 432] width 79 height 17
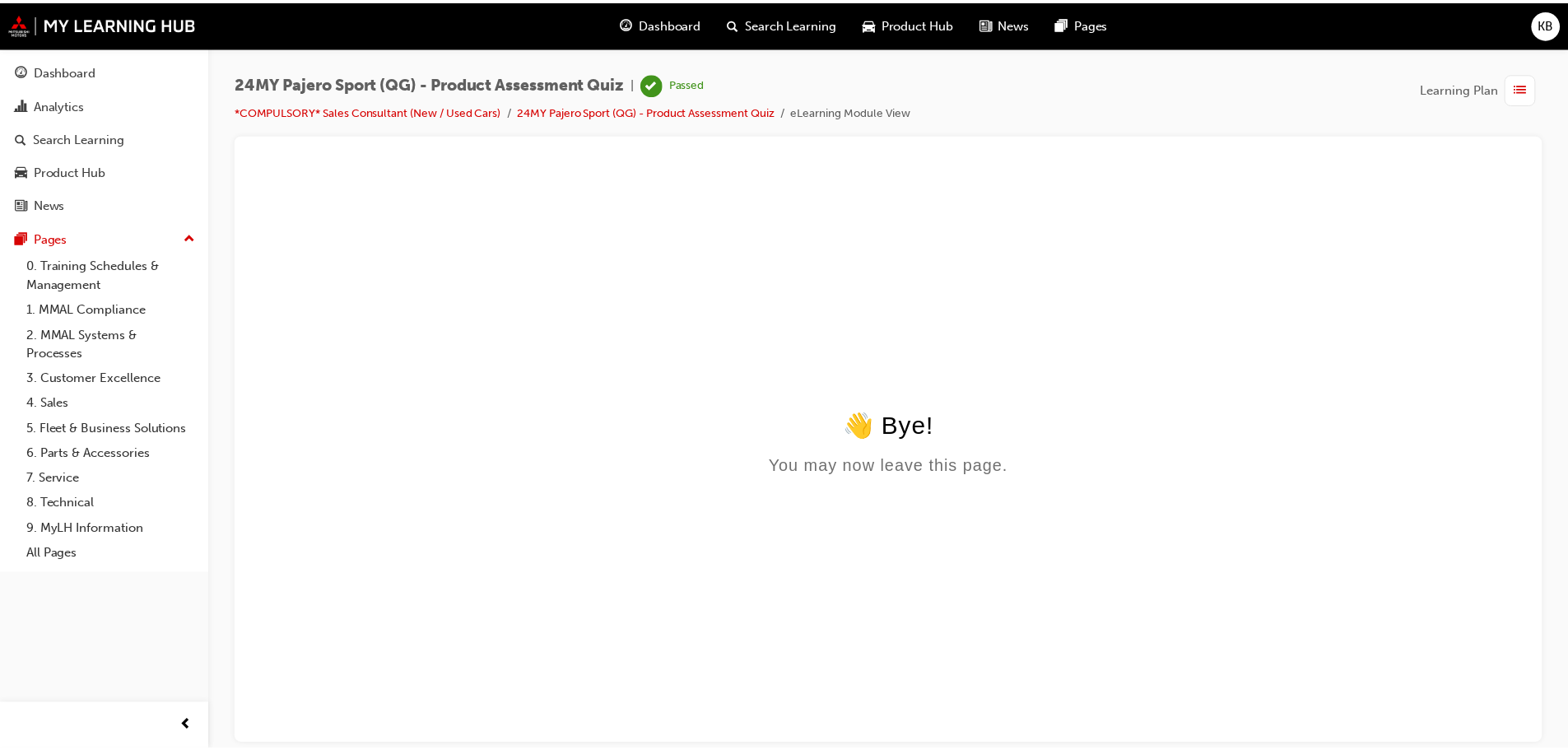
scroll to position [0, 0]
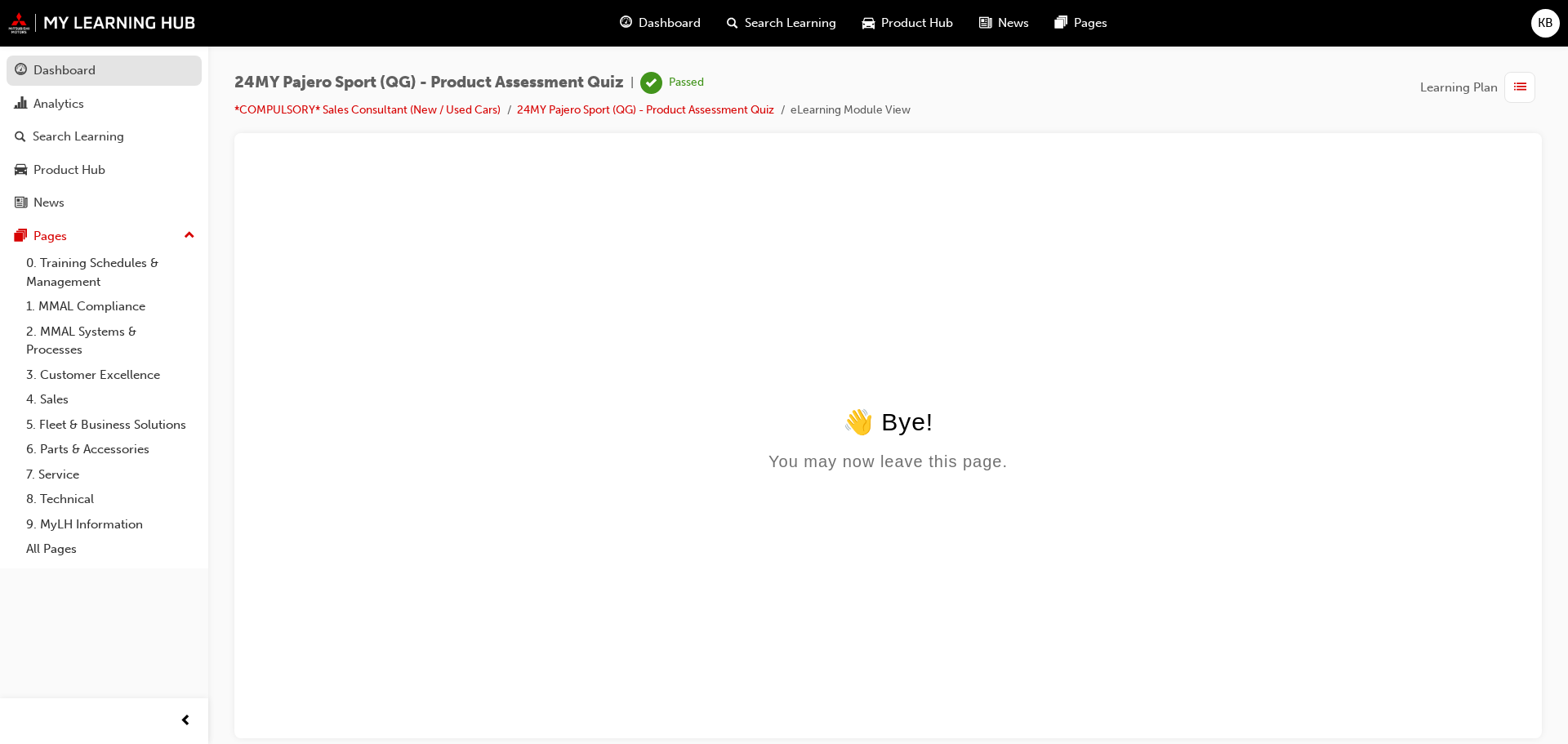
click at [84, 75] on div "Dashboard" at bounding box center [65, 71] width 62 height 18
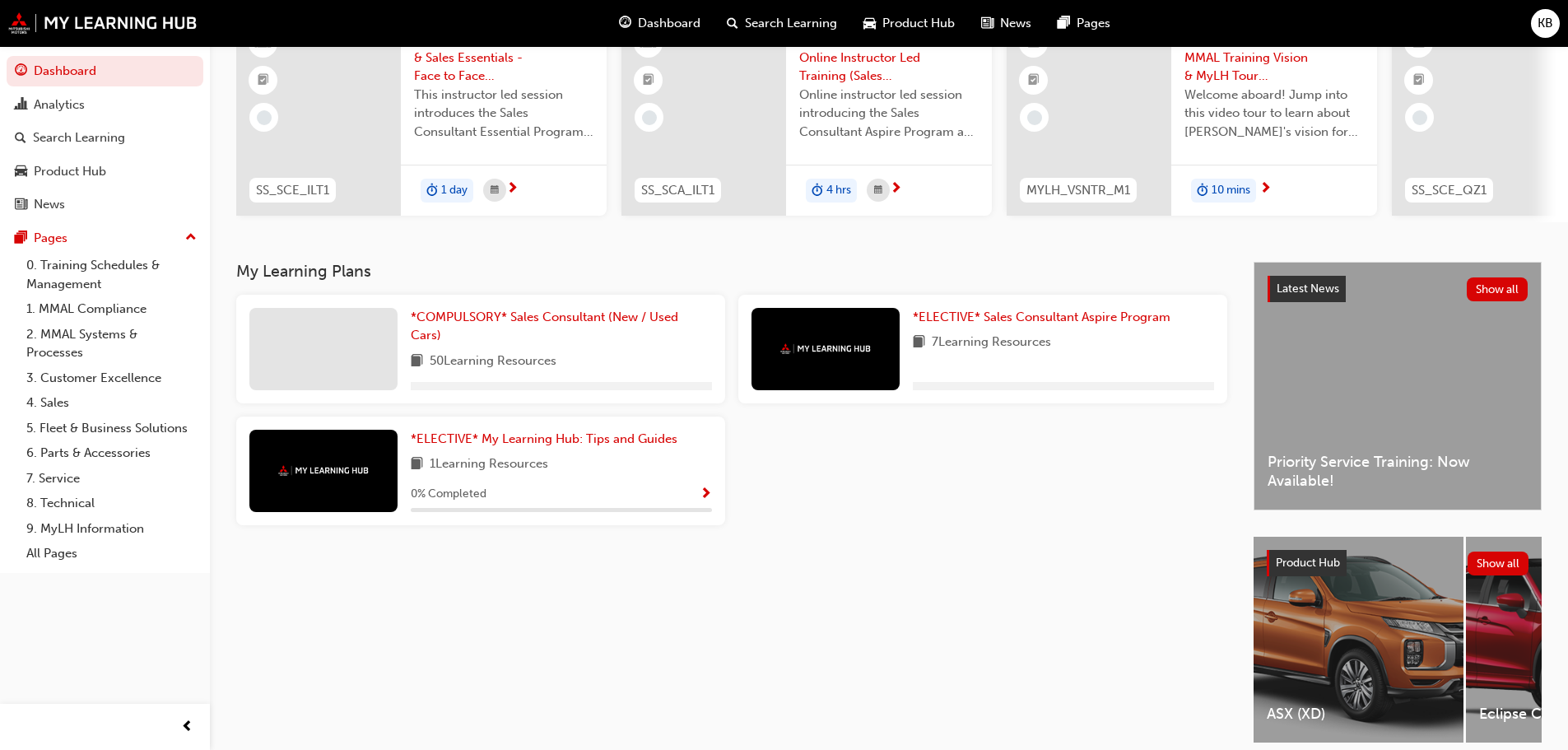
scroll to position [164, 0]
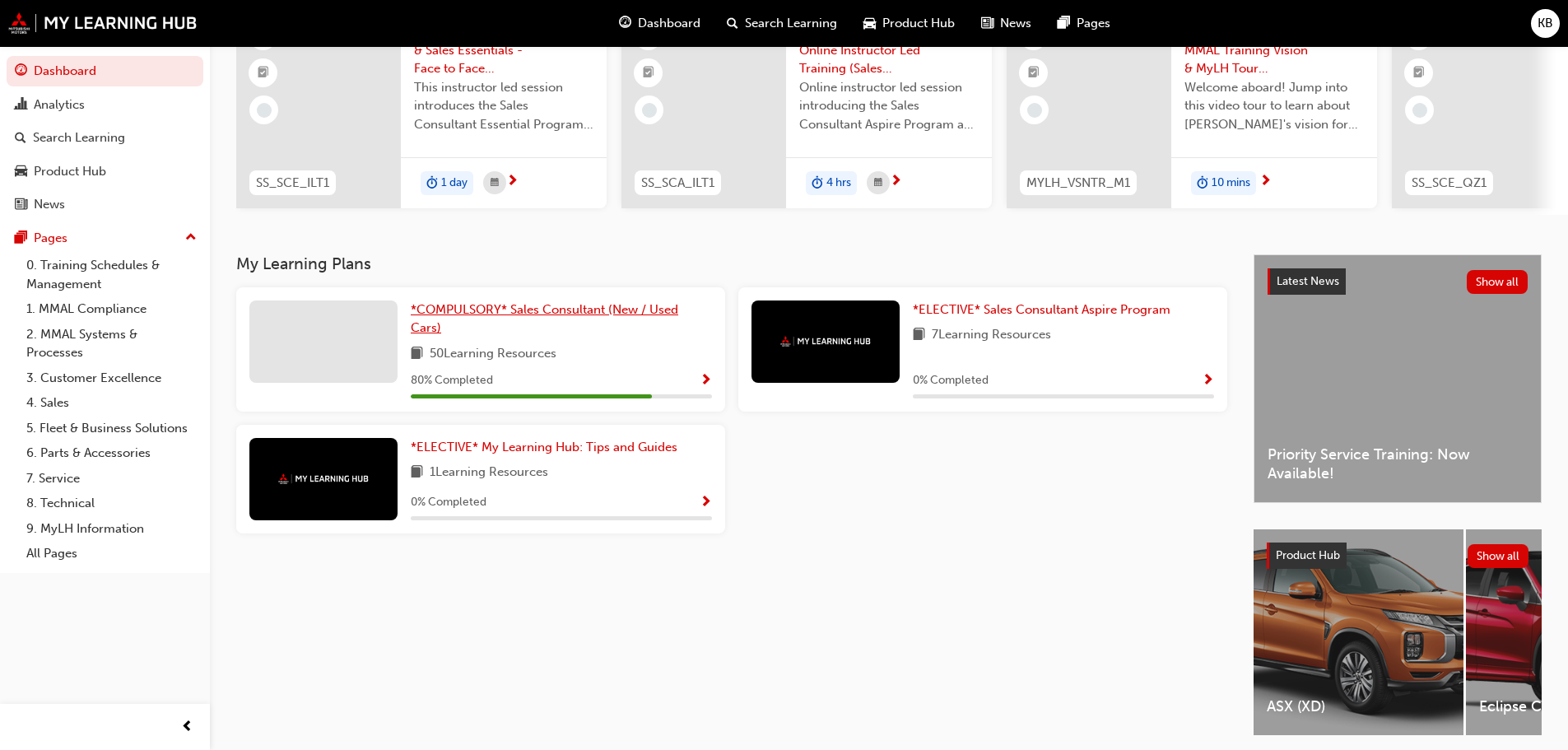
click at [513, 324] on link "*COMPULSORY* Sales Consultant (New / Used Cars)" at bounding box center [561, 319] width 301 height 37
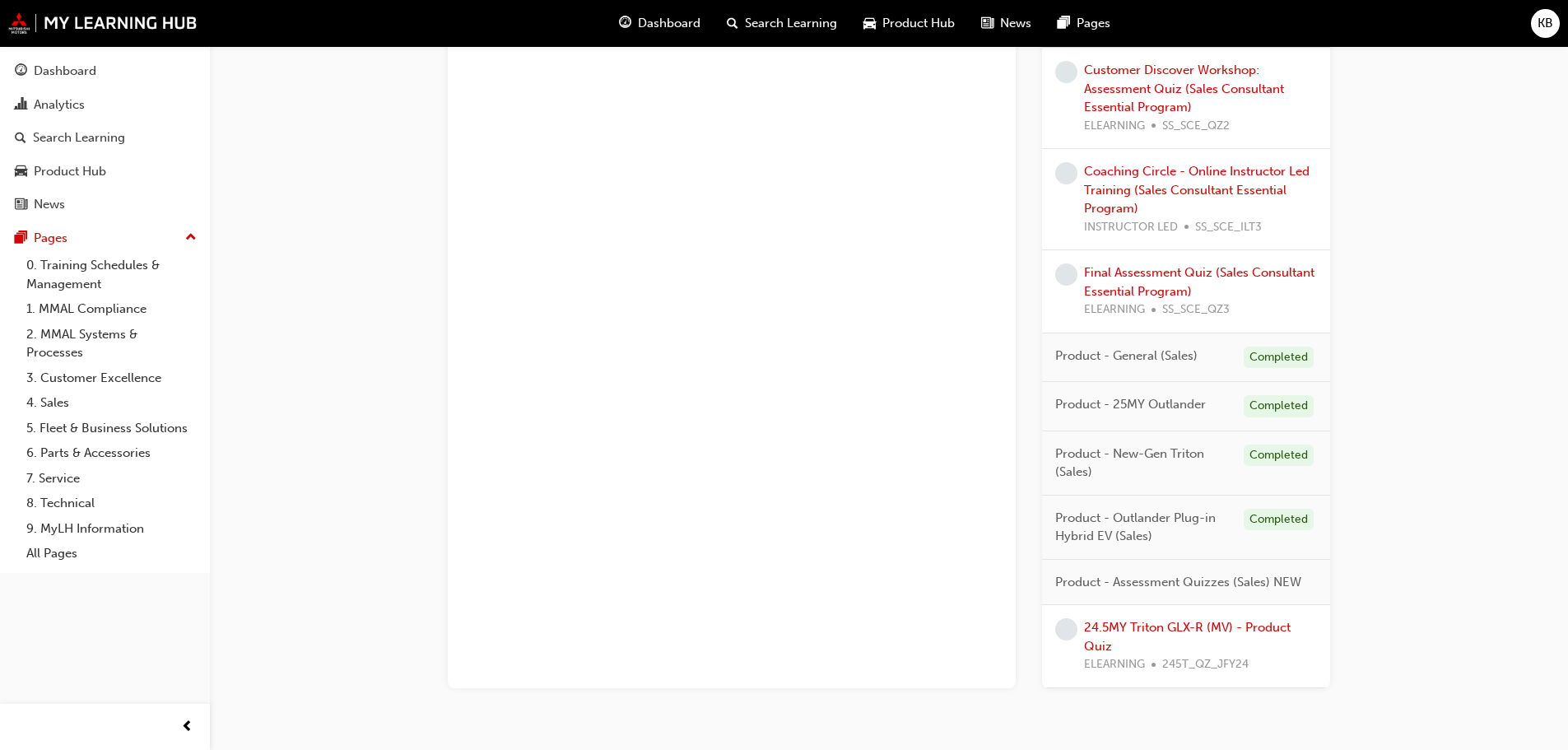
scroll to position [1260, 0]
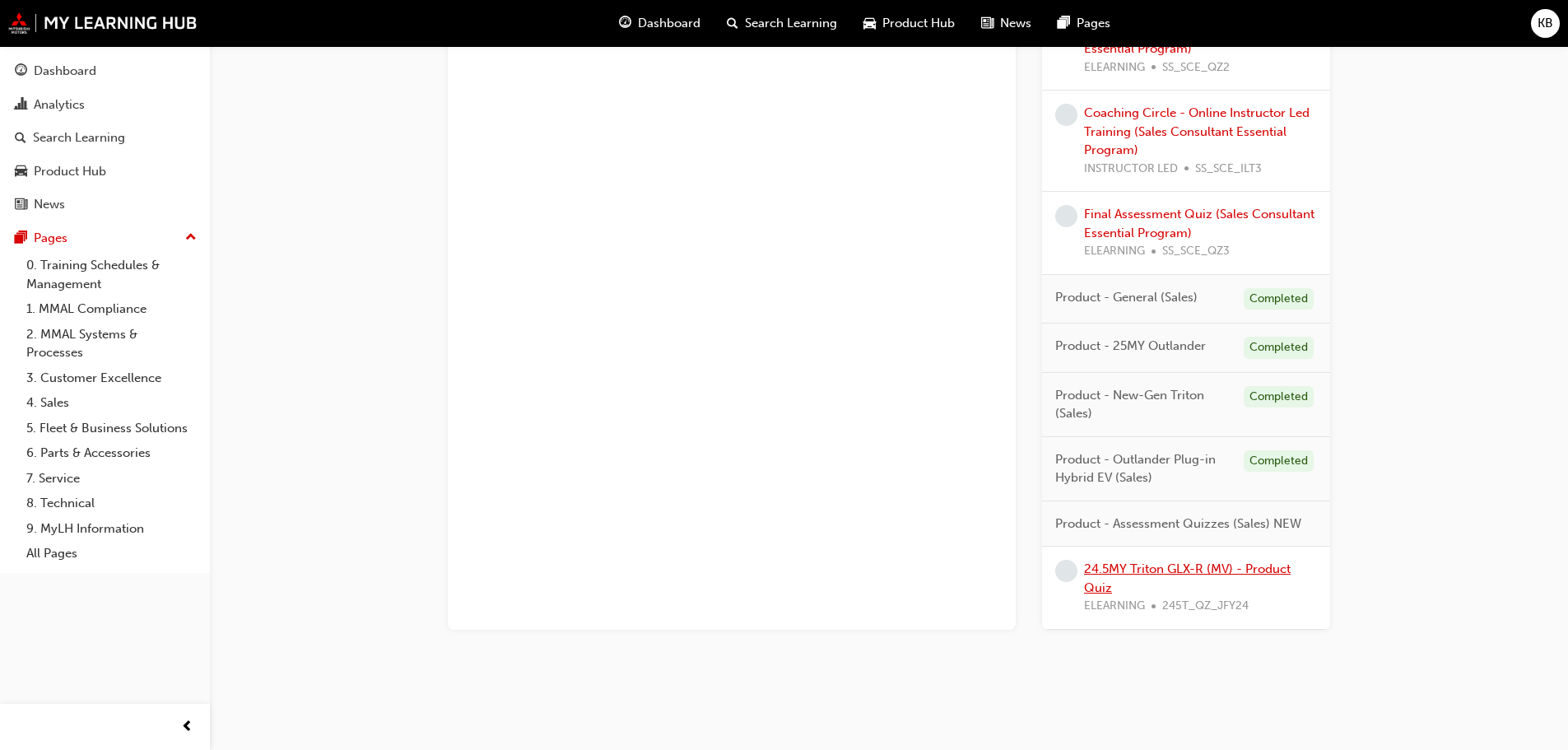
click at [1197, 564] on link "24.5MY Triton GLX-R (MV) - Product Quiz" at bounding box center [1188, 578] width 207 height 34
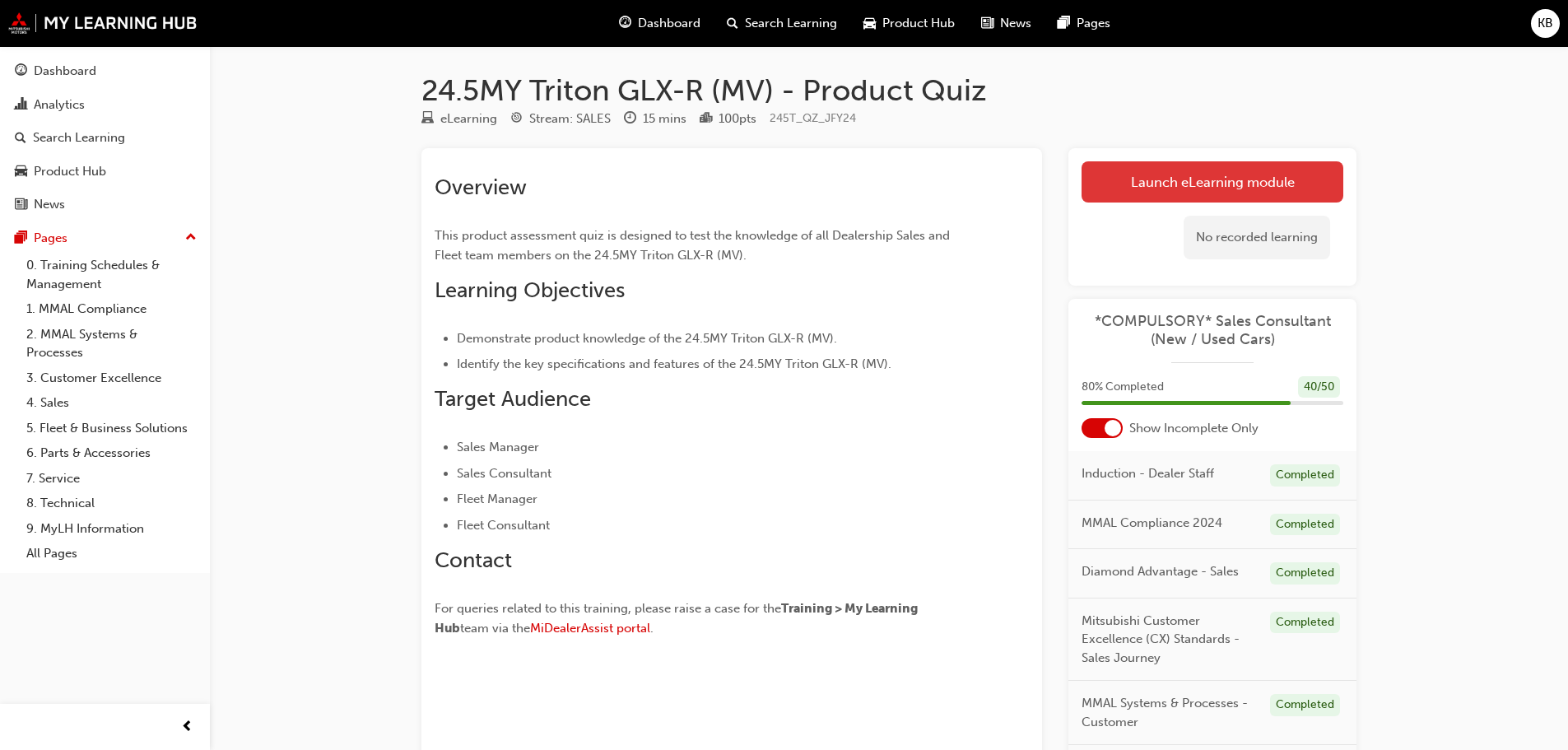
click at [1173, 183] on link "Launch eLearning module" at bounding box center [1212, 182] width 262 height 41
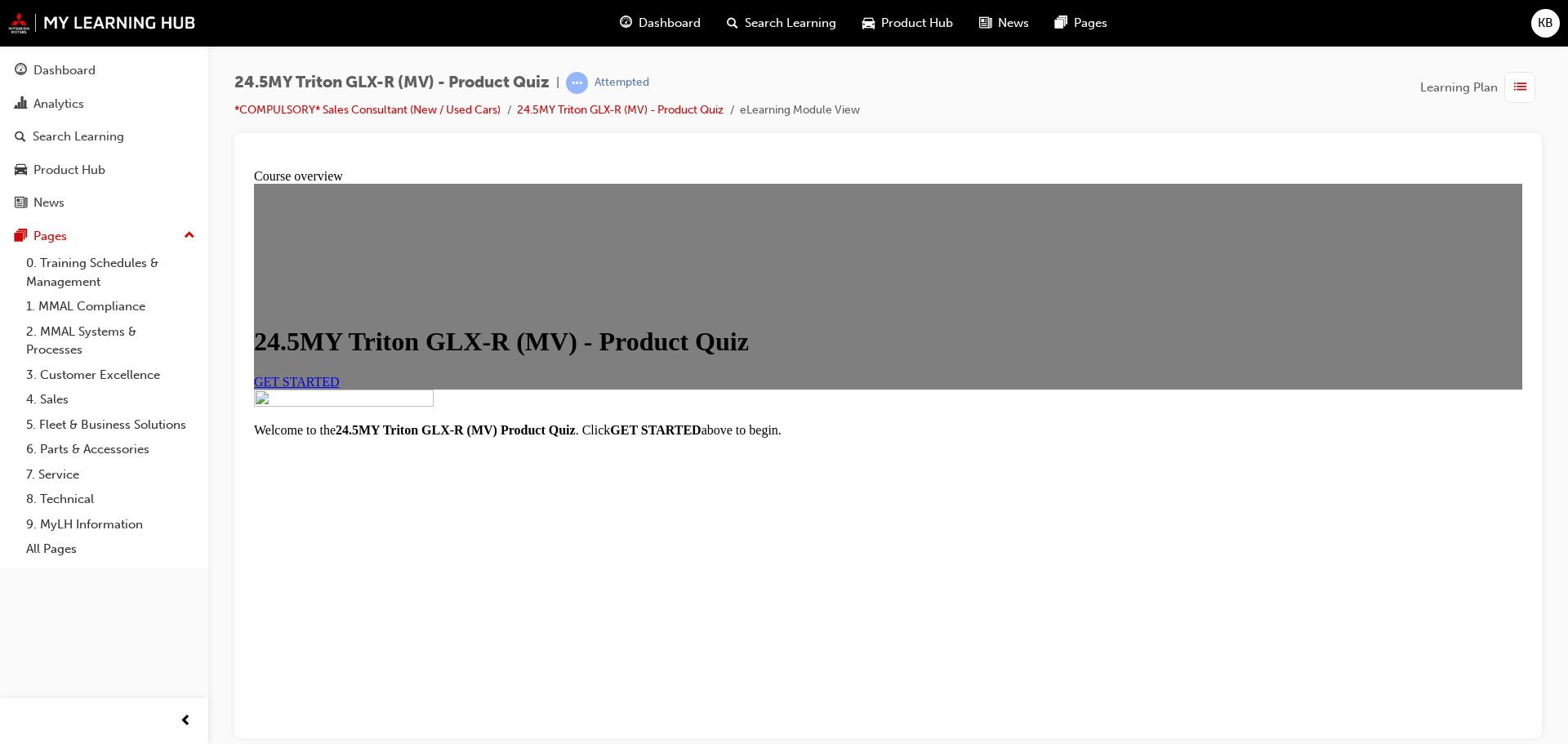
click at [339, 388] on link "GET STARTED" at bounding box center [296, 380] width 86 height 14
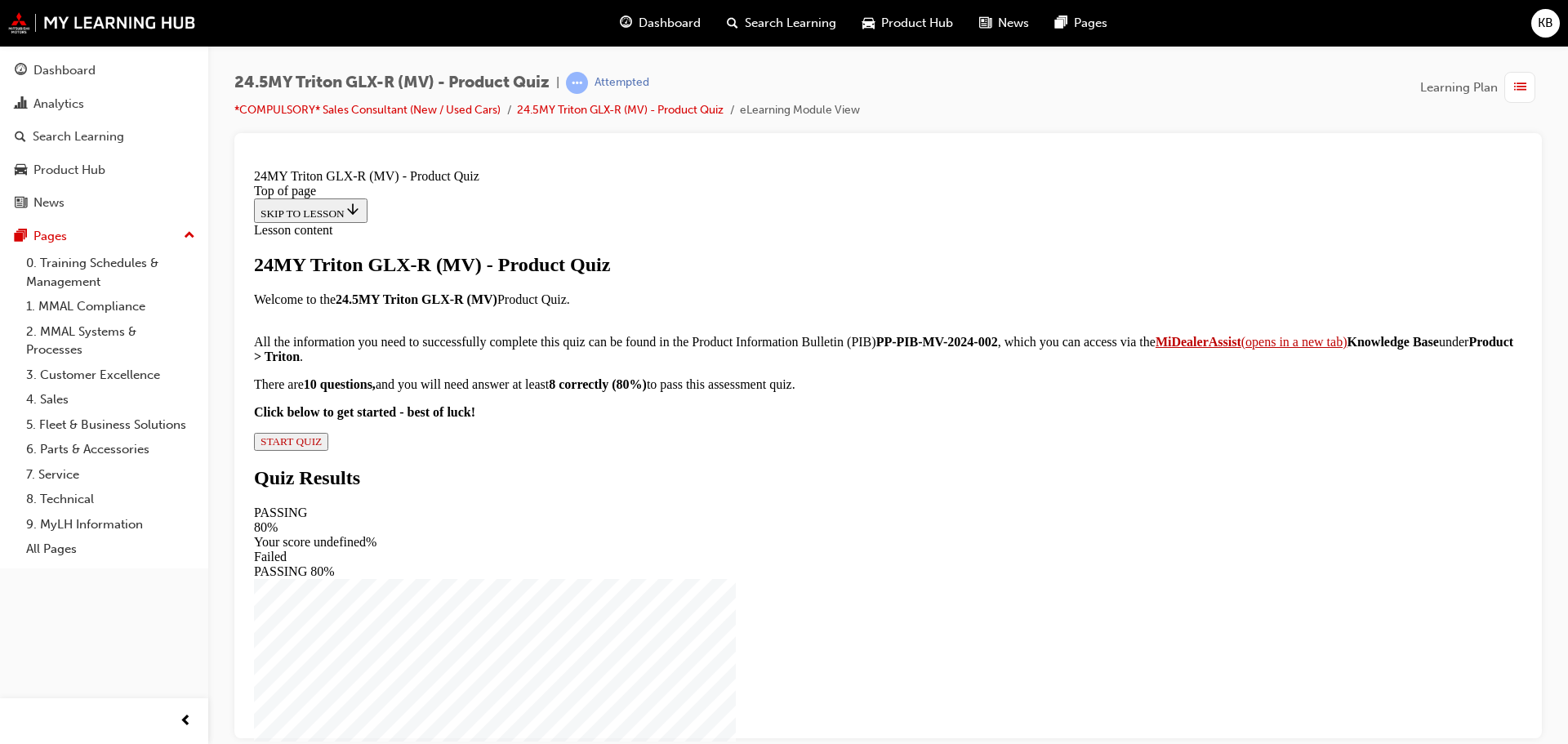
scroll to position [181, 0]
click at [664, 450] on div "24MY Triton GLX-R (MV) - Product Quiz Welcome to the 24.5MY Triton GLX-R (MV) P…" at bounding box center [888, 351] width 1268 height 196
click at [322, 447] on span "START QUIZ" at bounding box center [291, 440] width 61 height 13
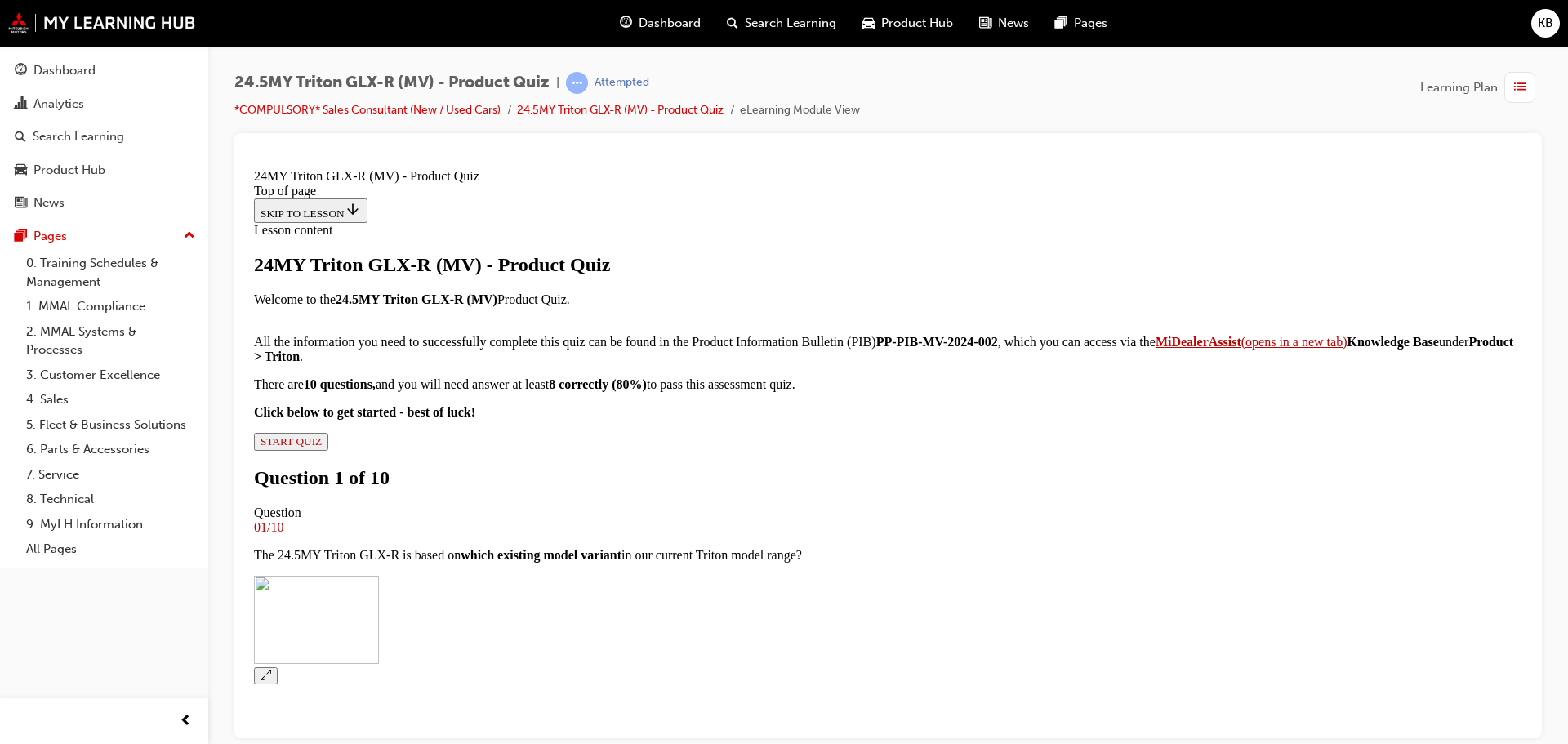
scroll to position [163, 0]
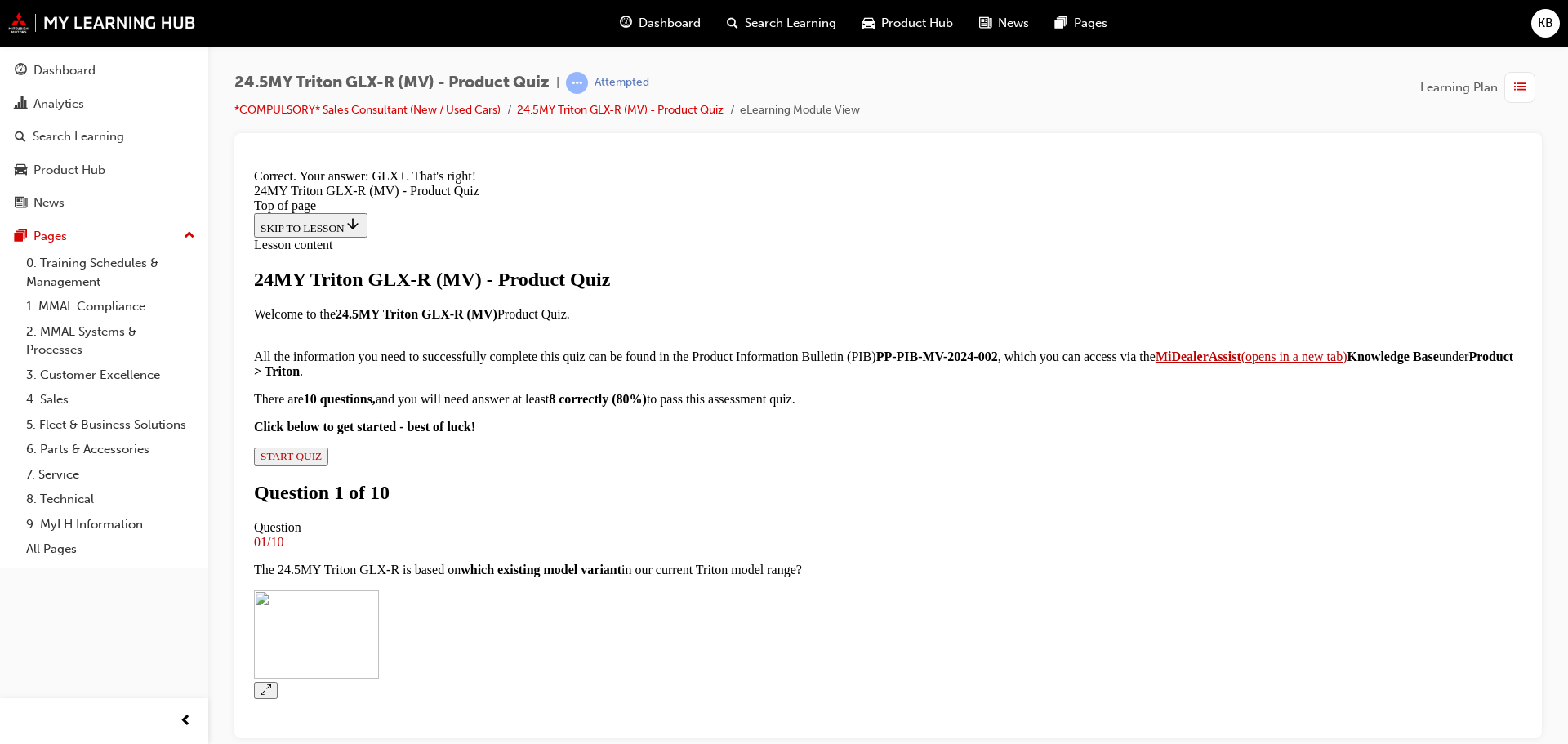
scroll to position [467, 0]
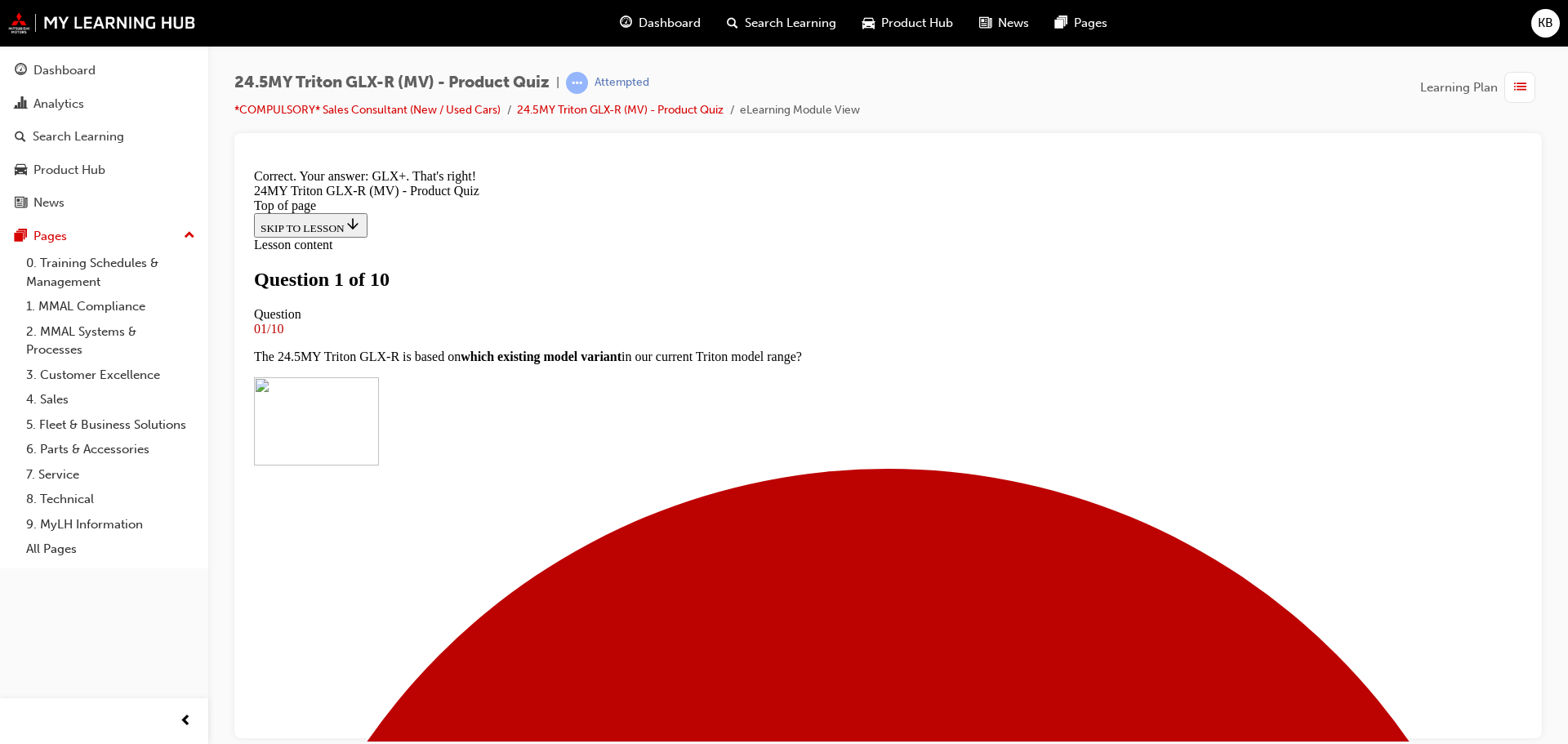
scroll to position [0, 0]
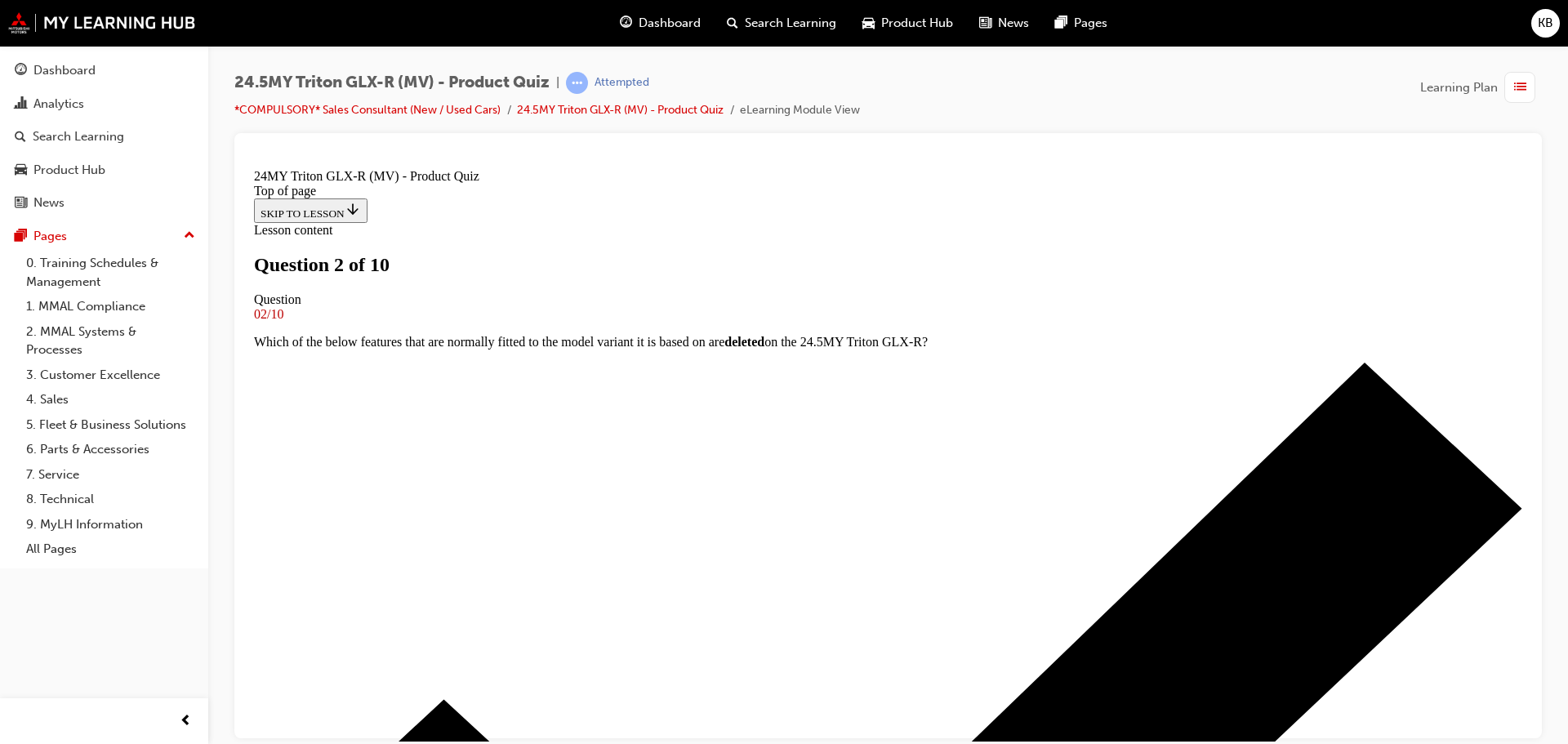
scroll to position [245, 0]
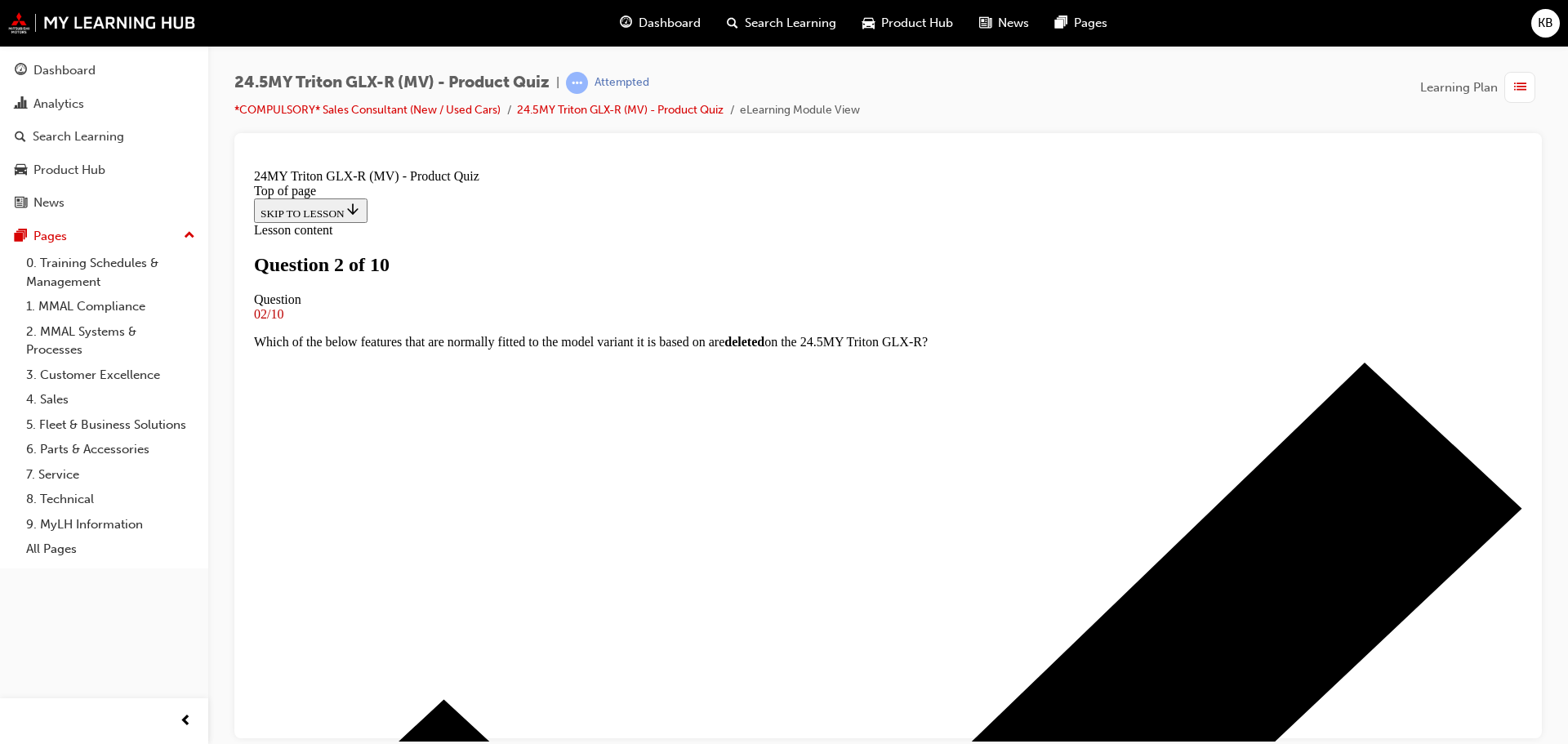
drag, startPoint x: 642, startPoint y: 341, endPoint x: 656, endPoint y: 357, distance: 21.3
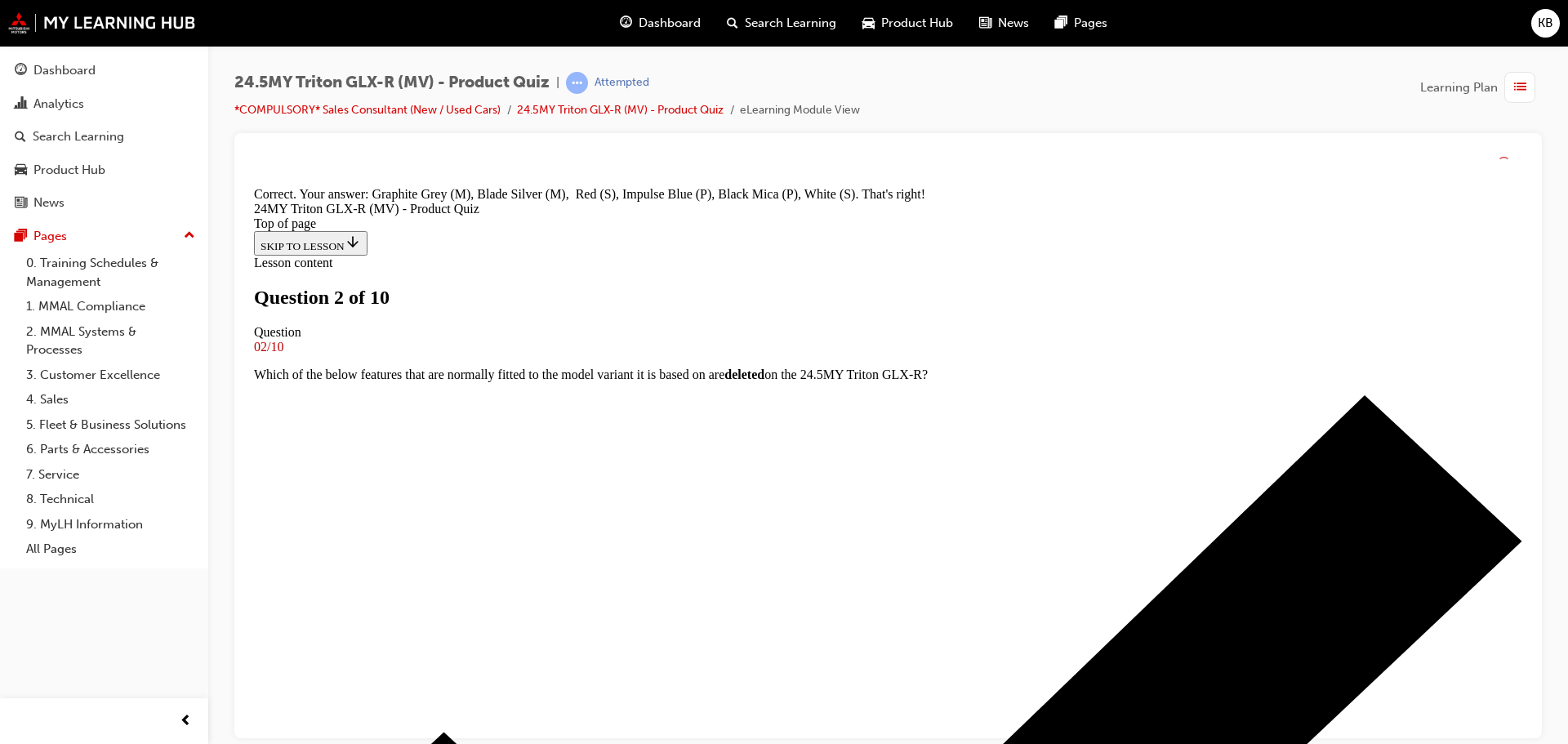
scroll to position [656, 0]
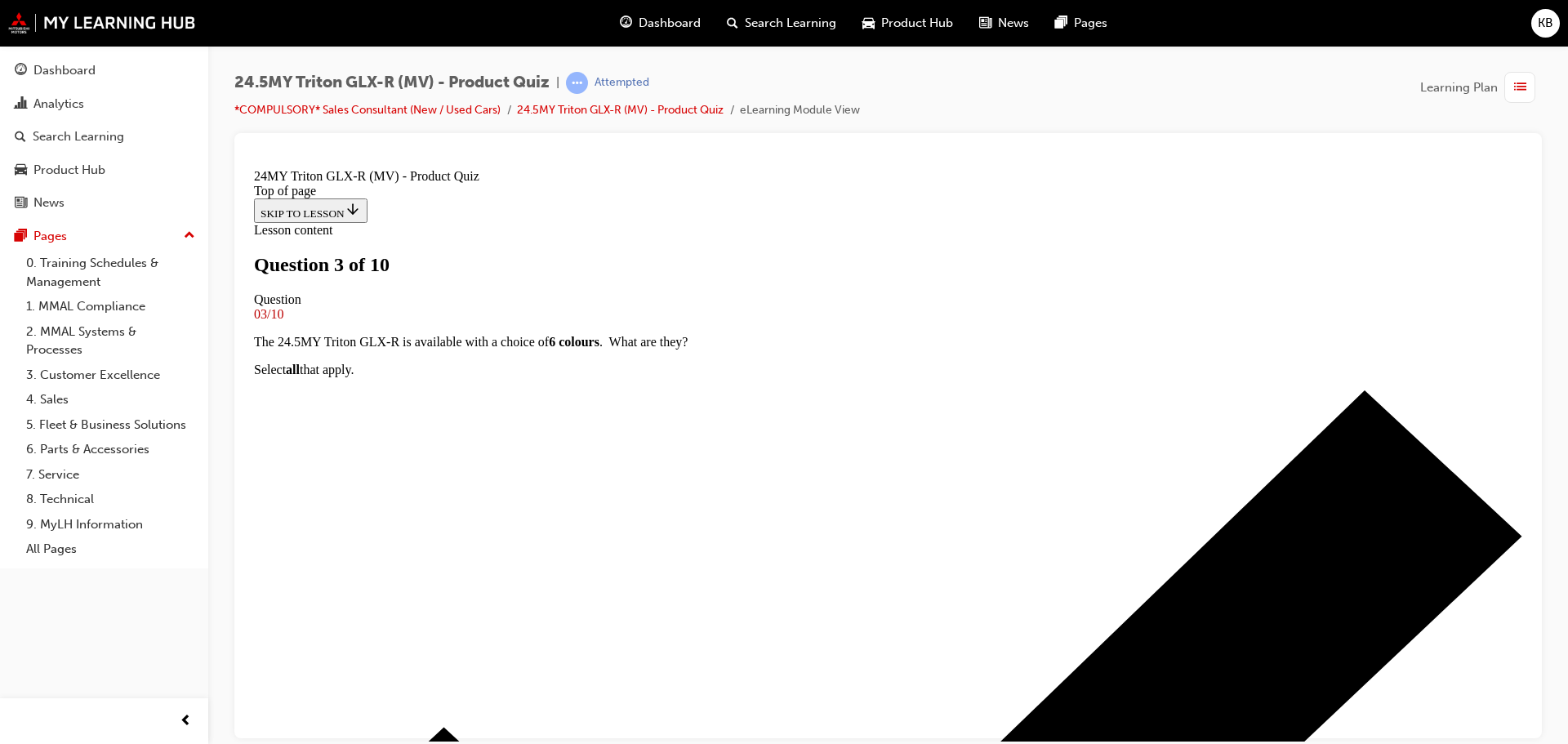
scroll to position [163, 0]
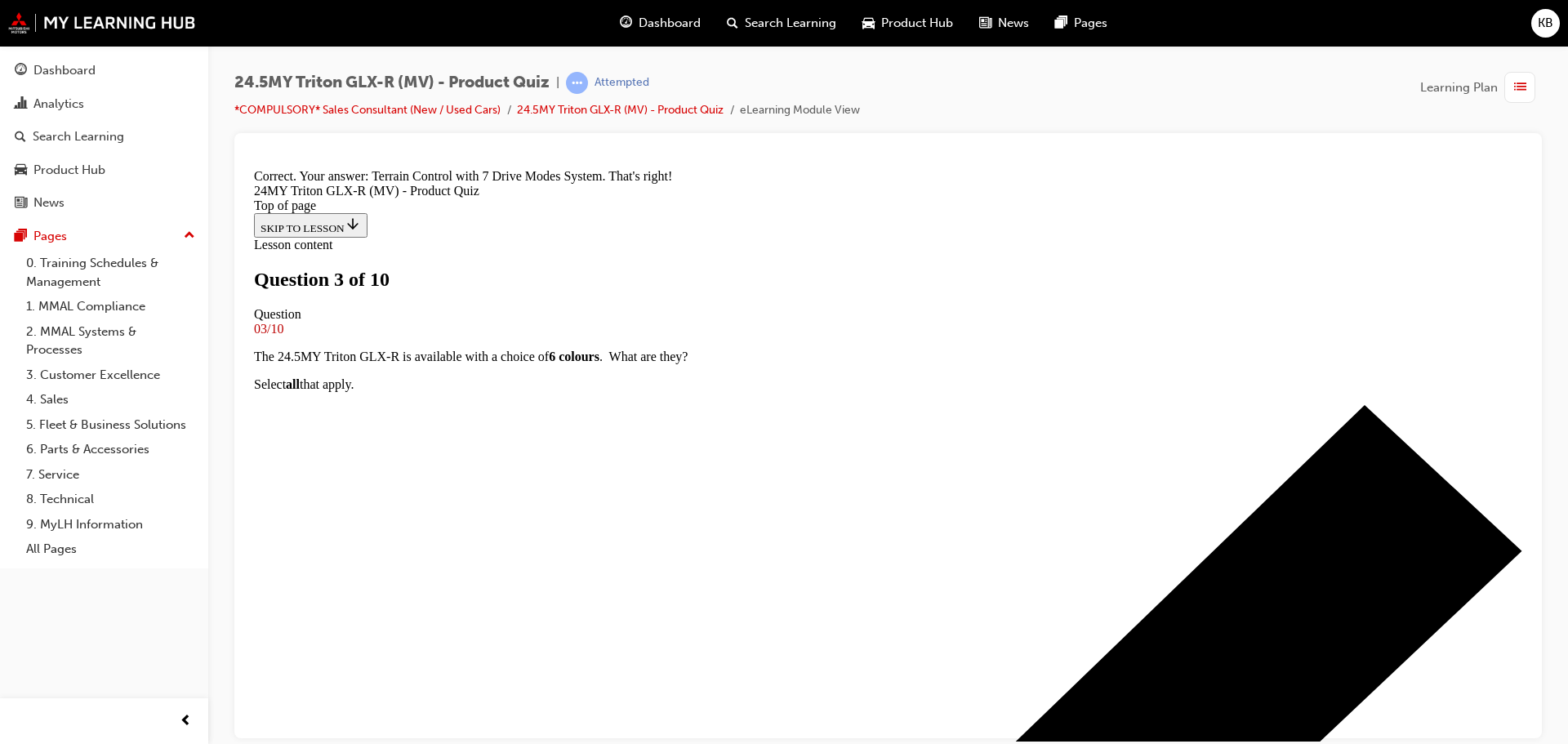
scroll to position [432, 0]
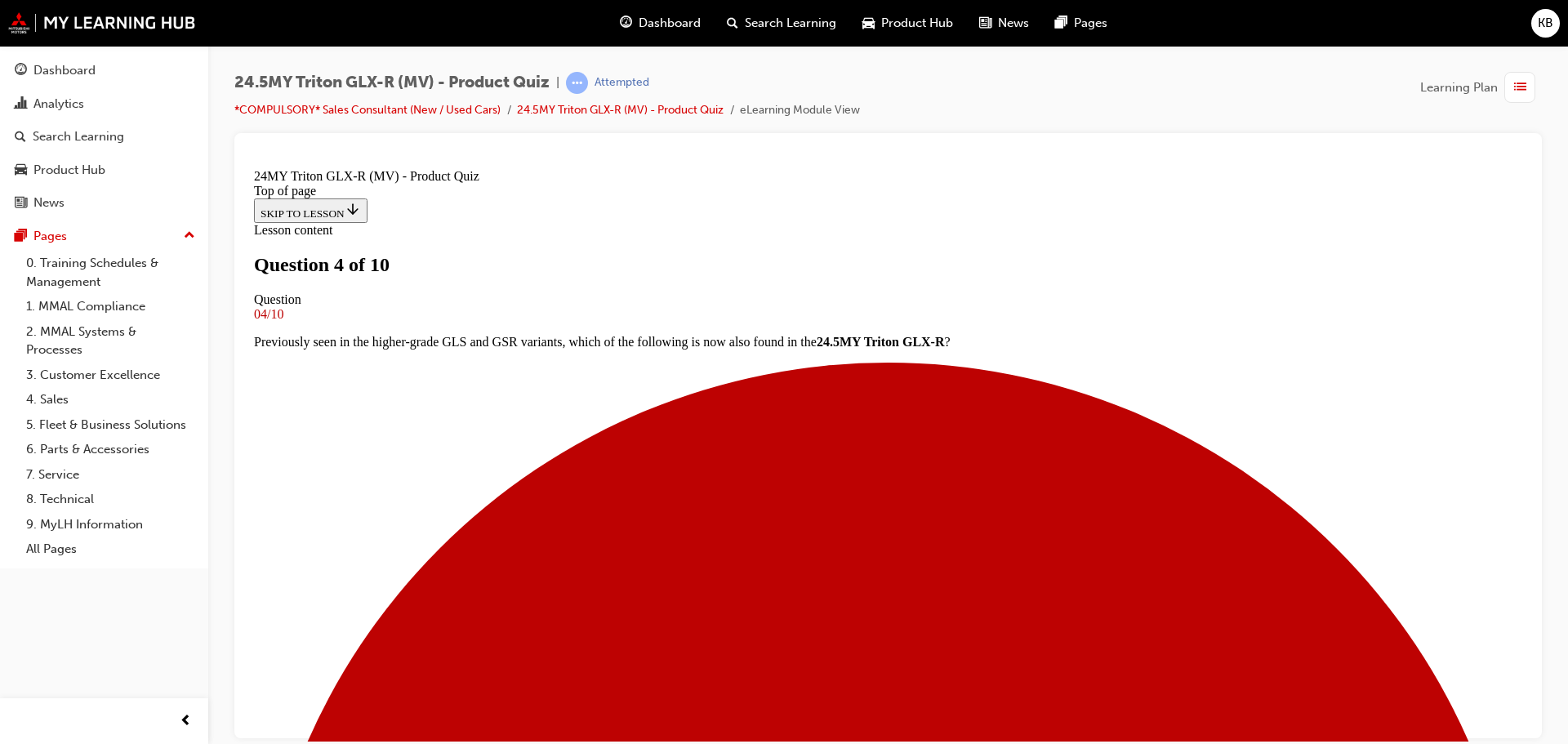
scroll to position [81, 0]
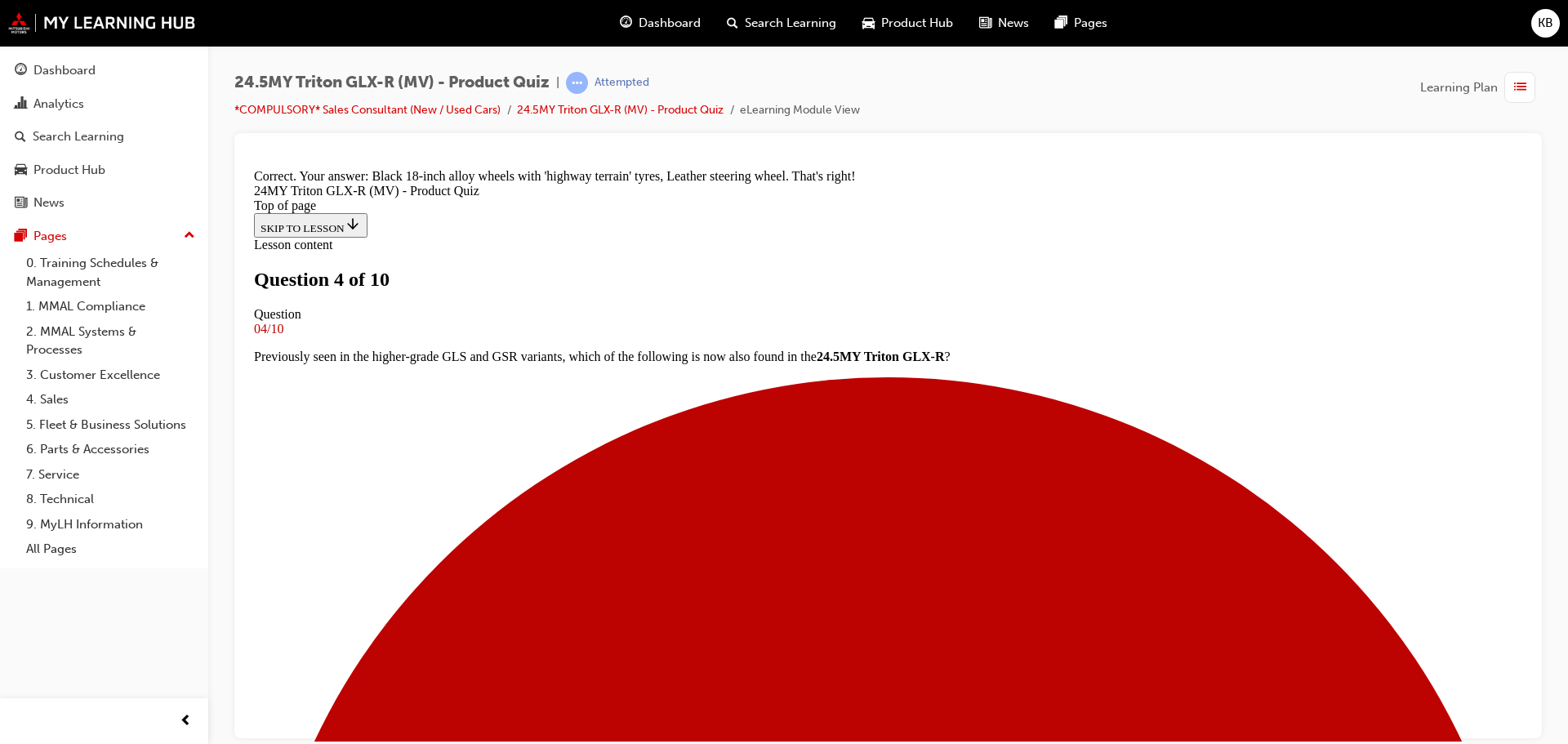
scroll to position [422, 0]
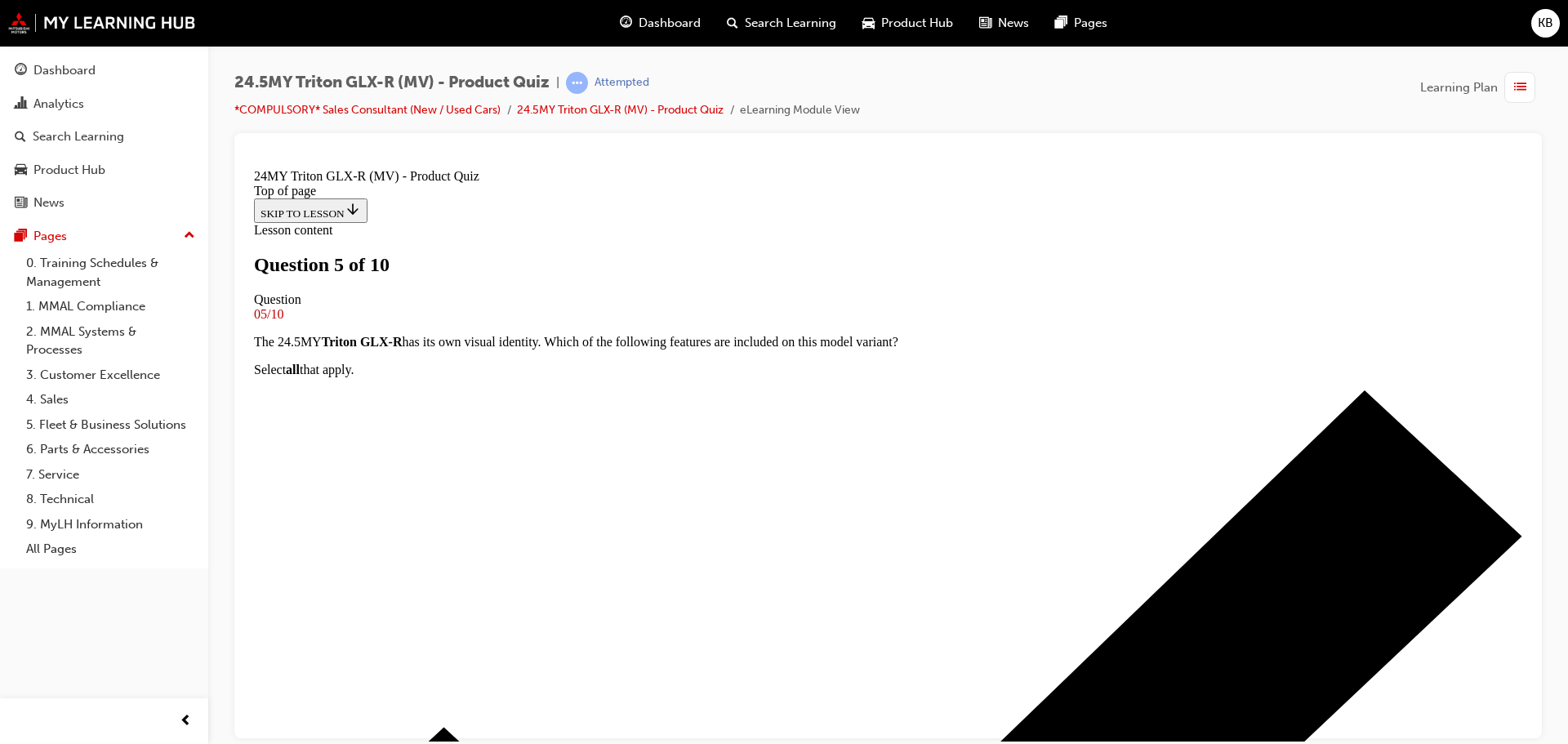
scroll to position [163, 0]
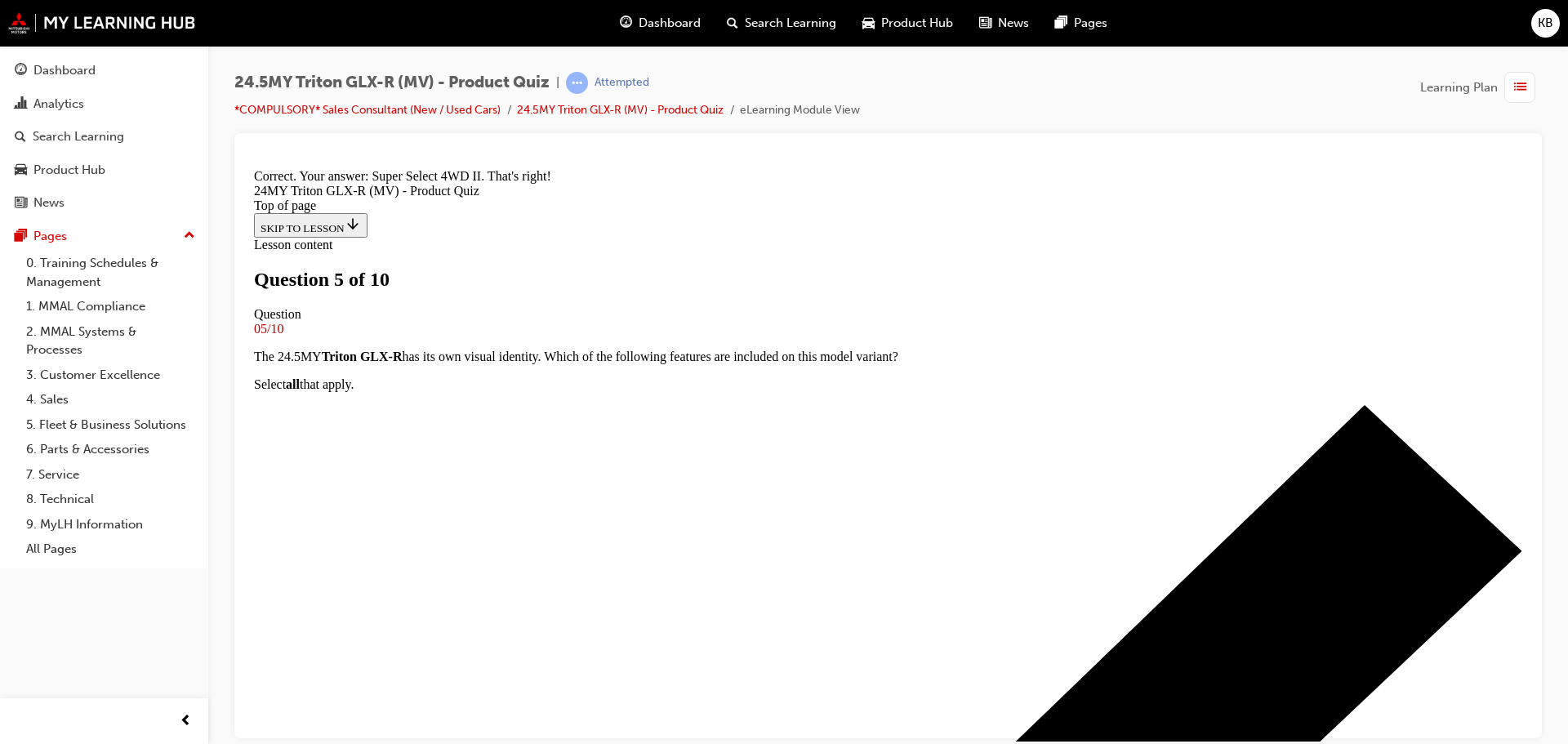
scroll to position [404, 0]
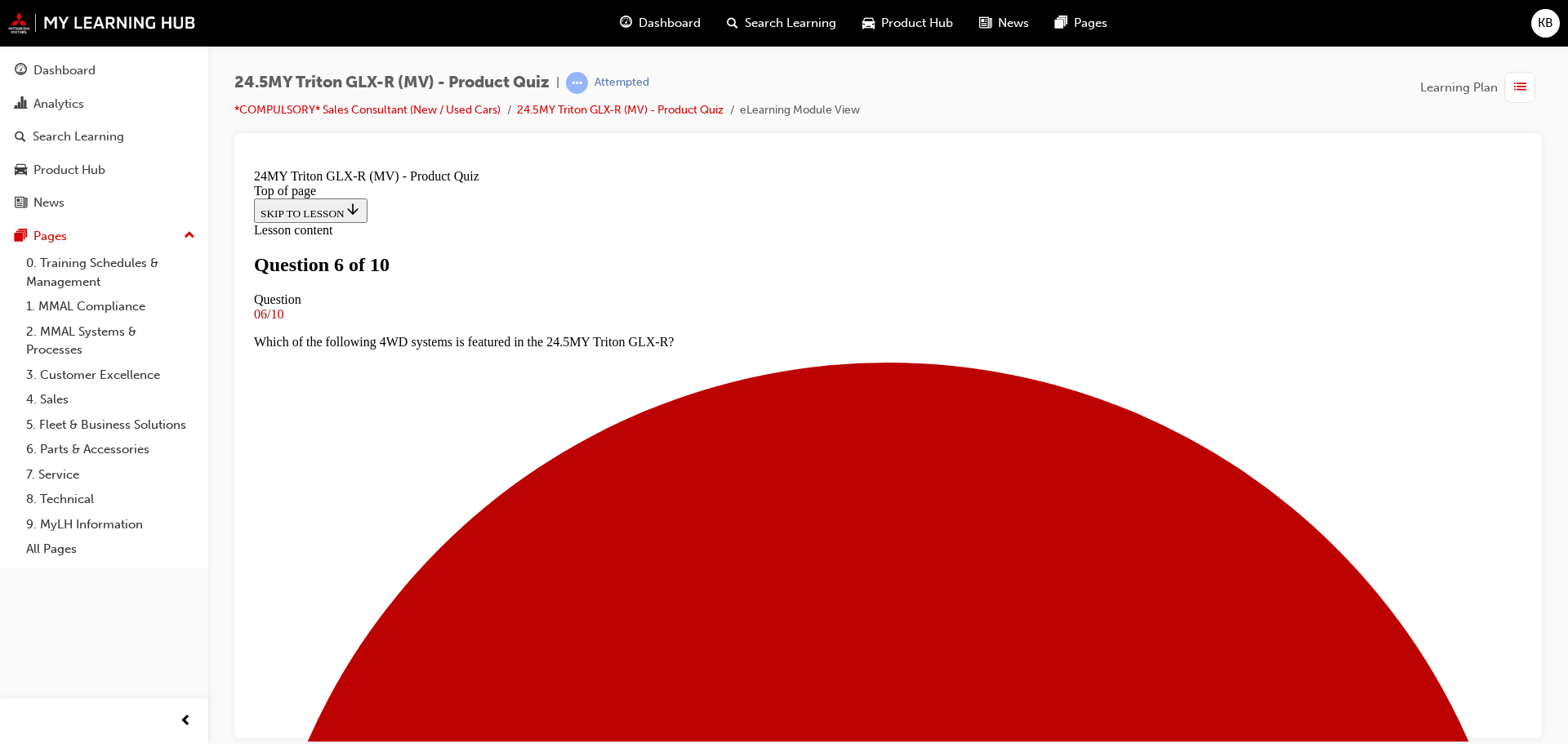
scroll to position [163, 0]
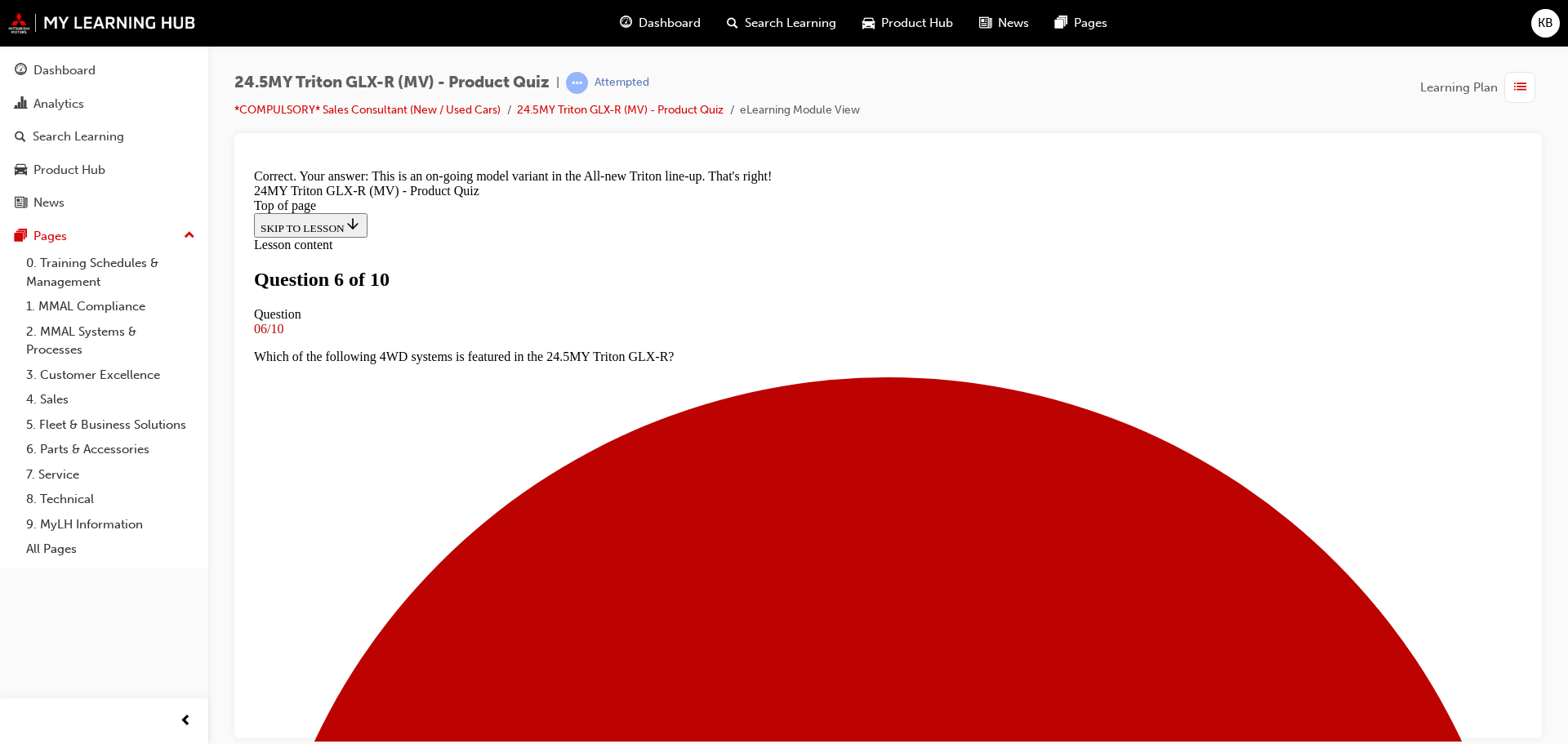
scroll to position [432, 0]
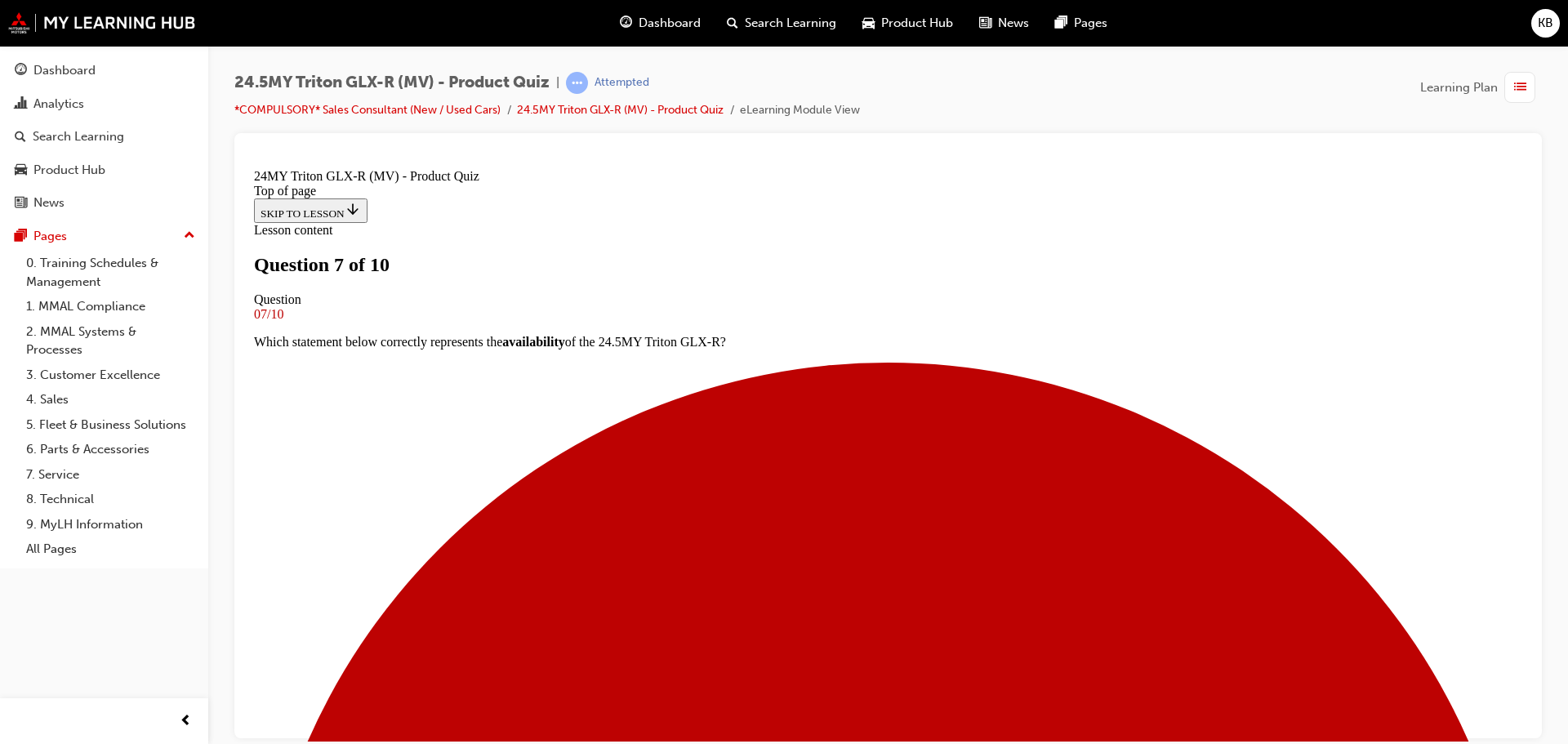
scroll to position [327, 0]
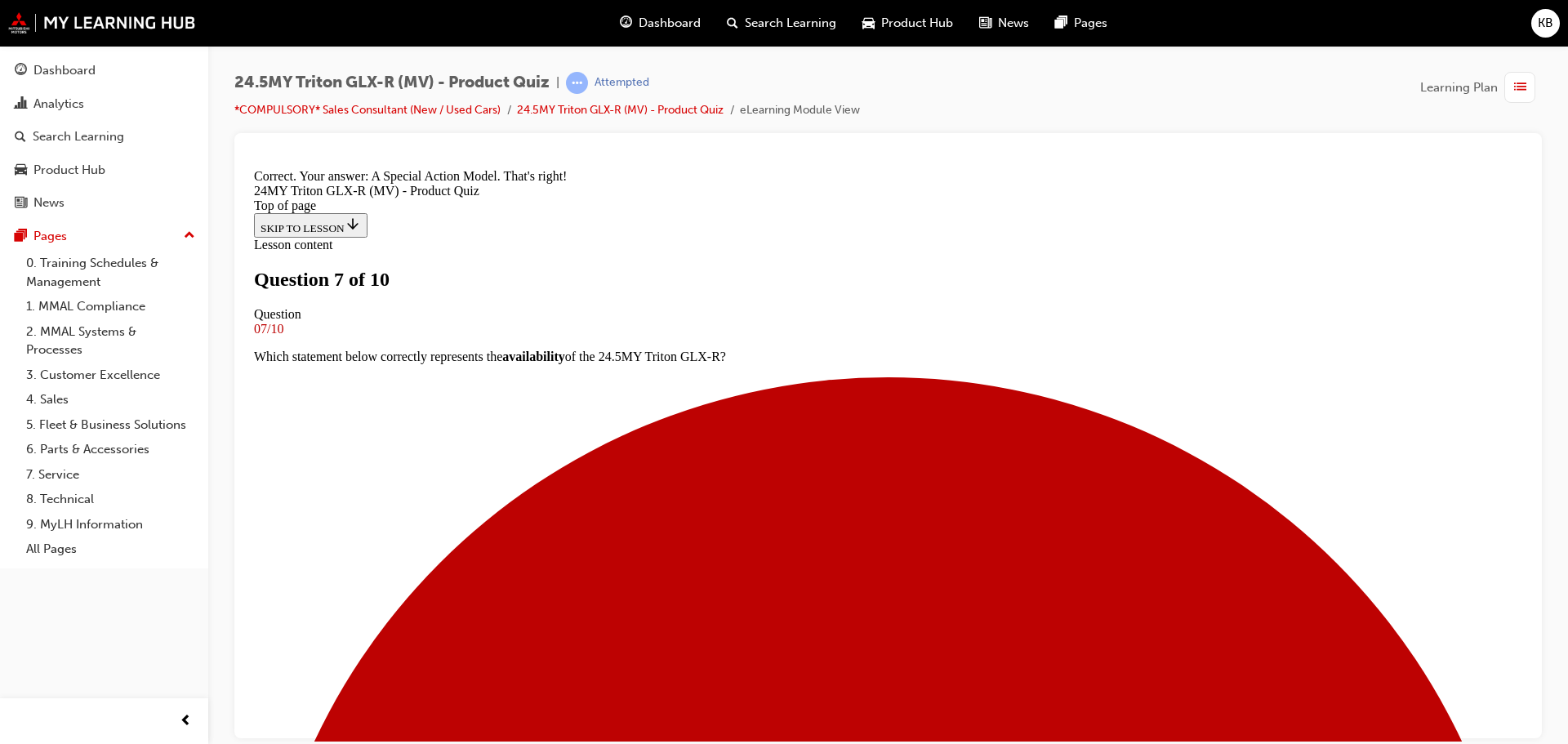
scroll to position [662, 0]
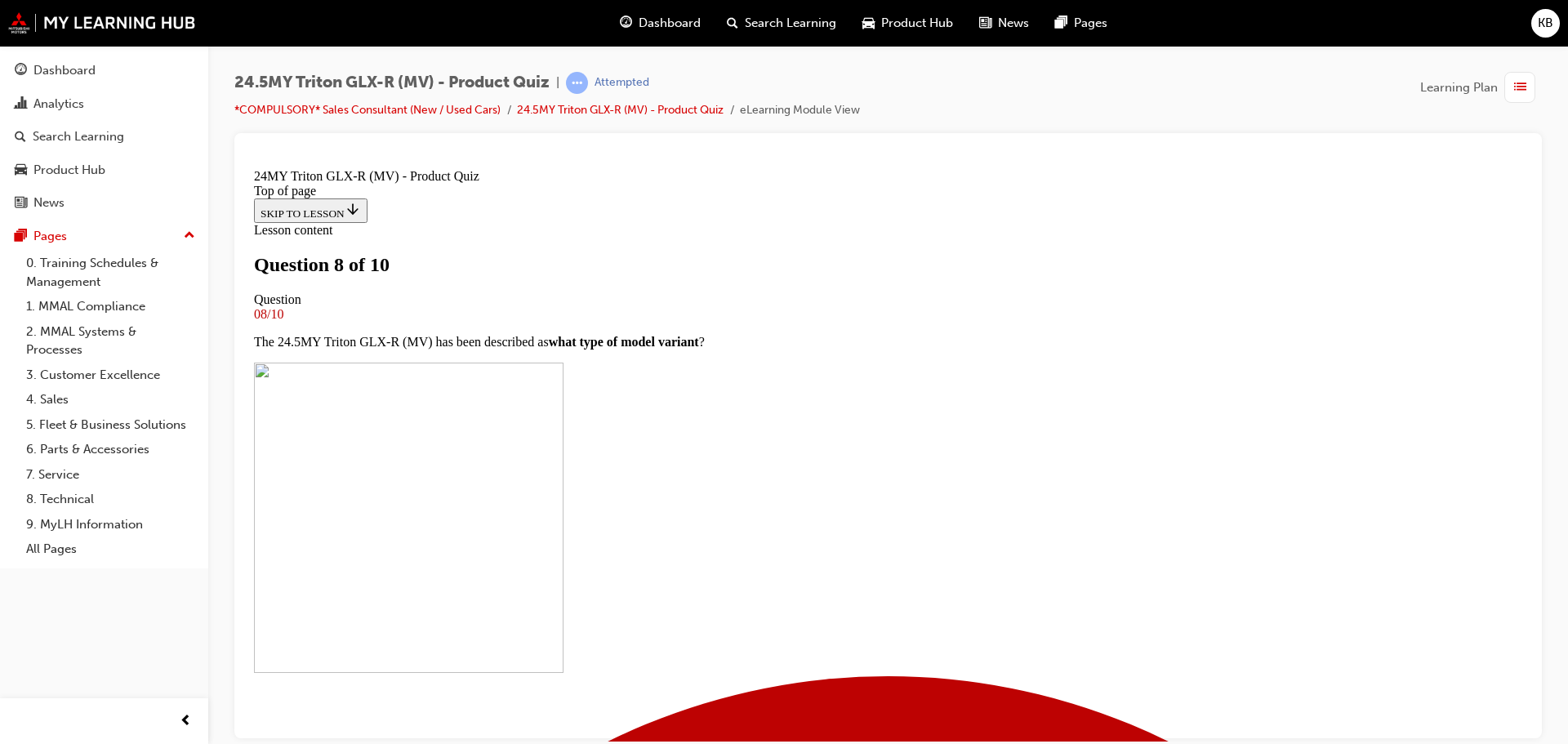
scroll to position [408, 0]
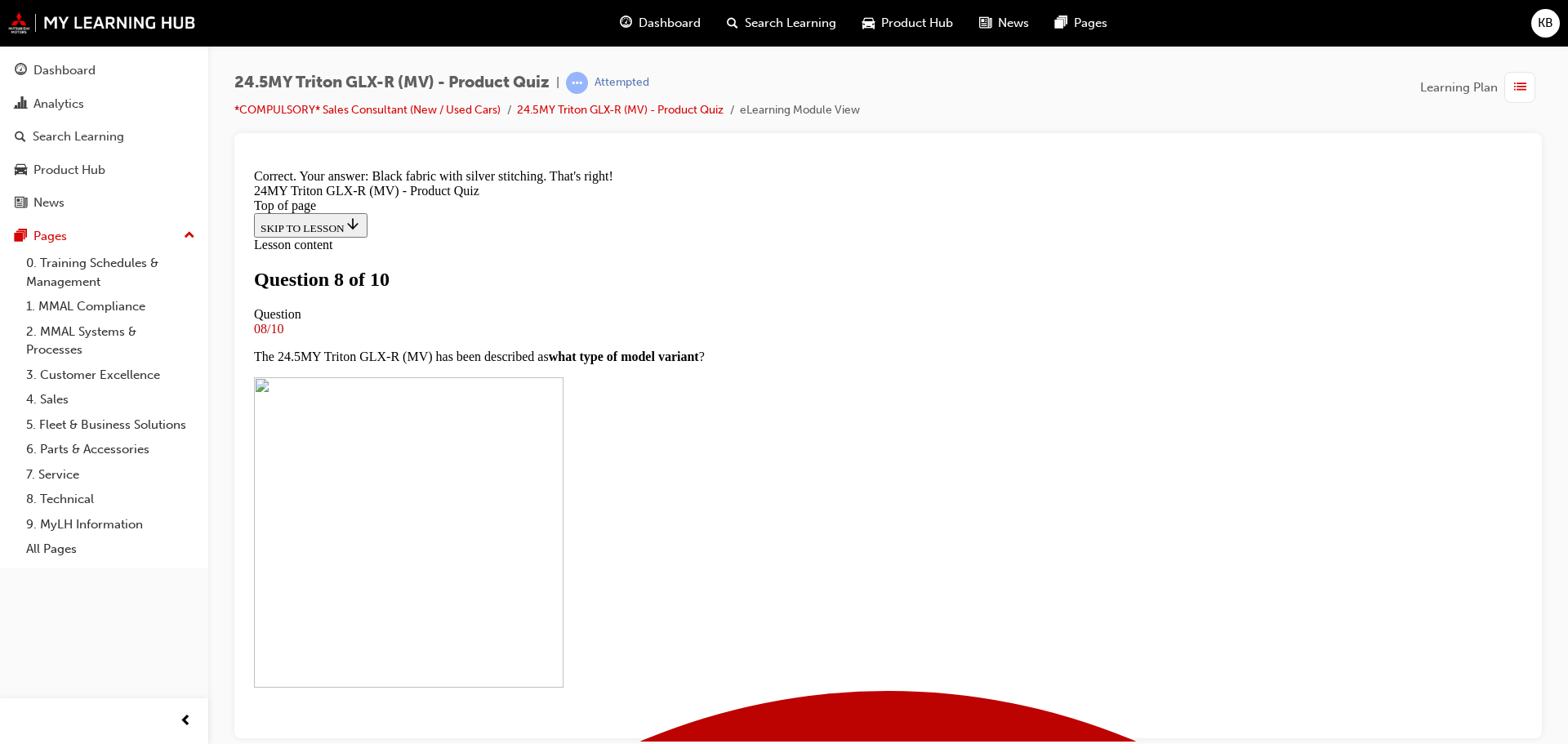
scroll to position [662, 0]
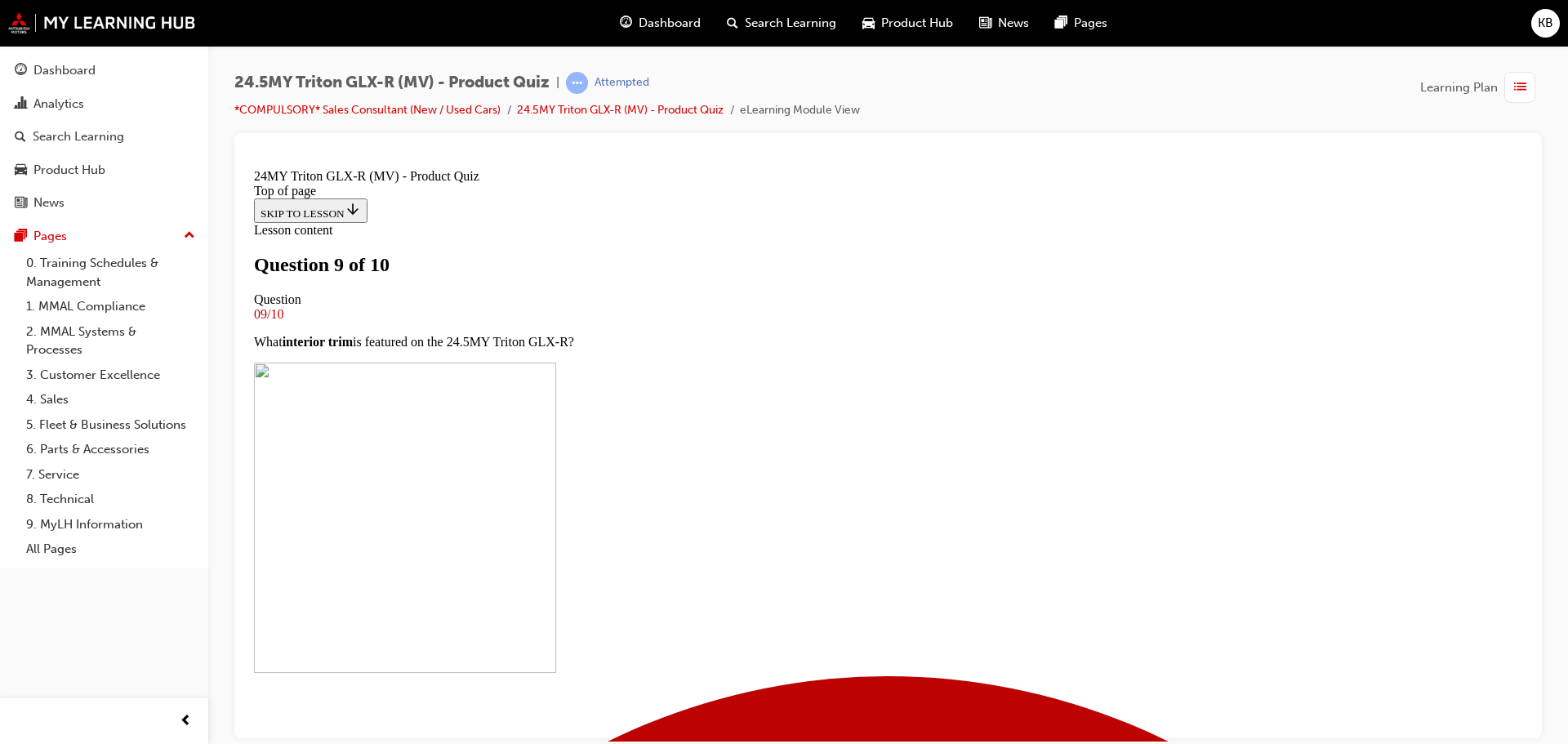
scroll to position [81, 0]
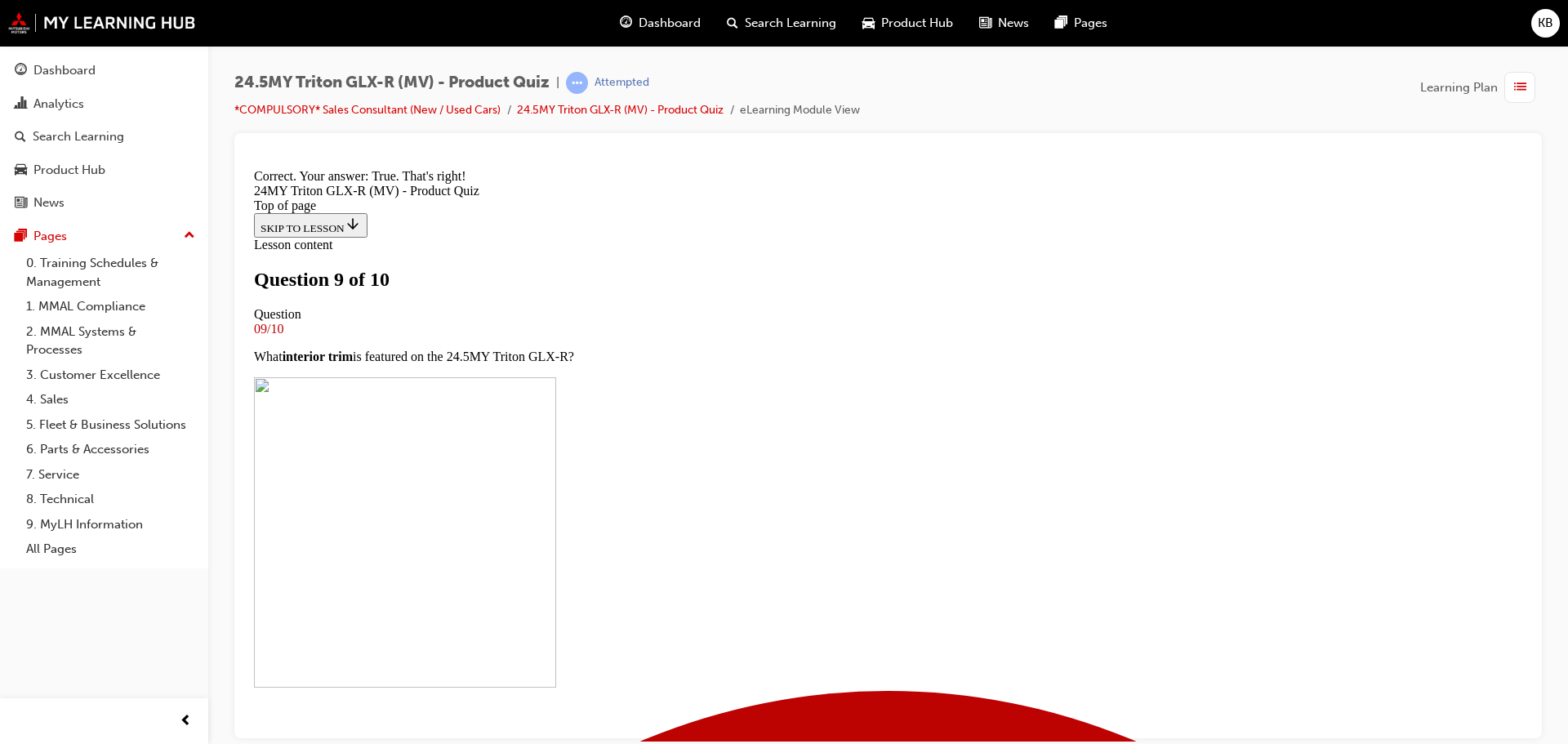
scroll to position [319, 0]
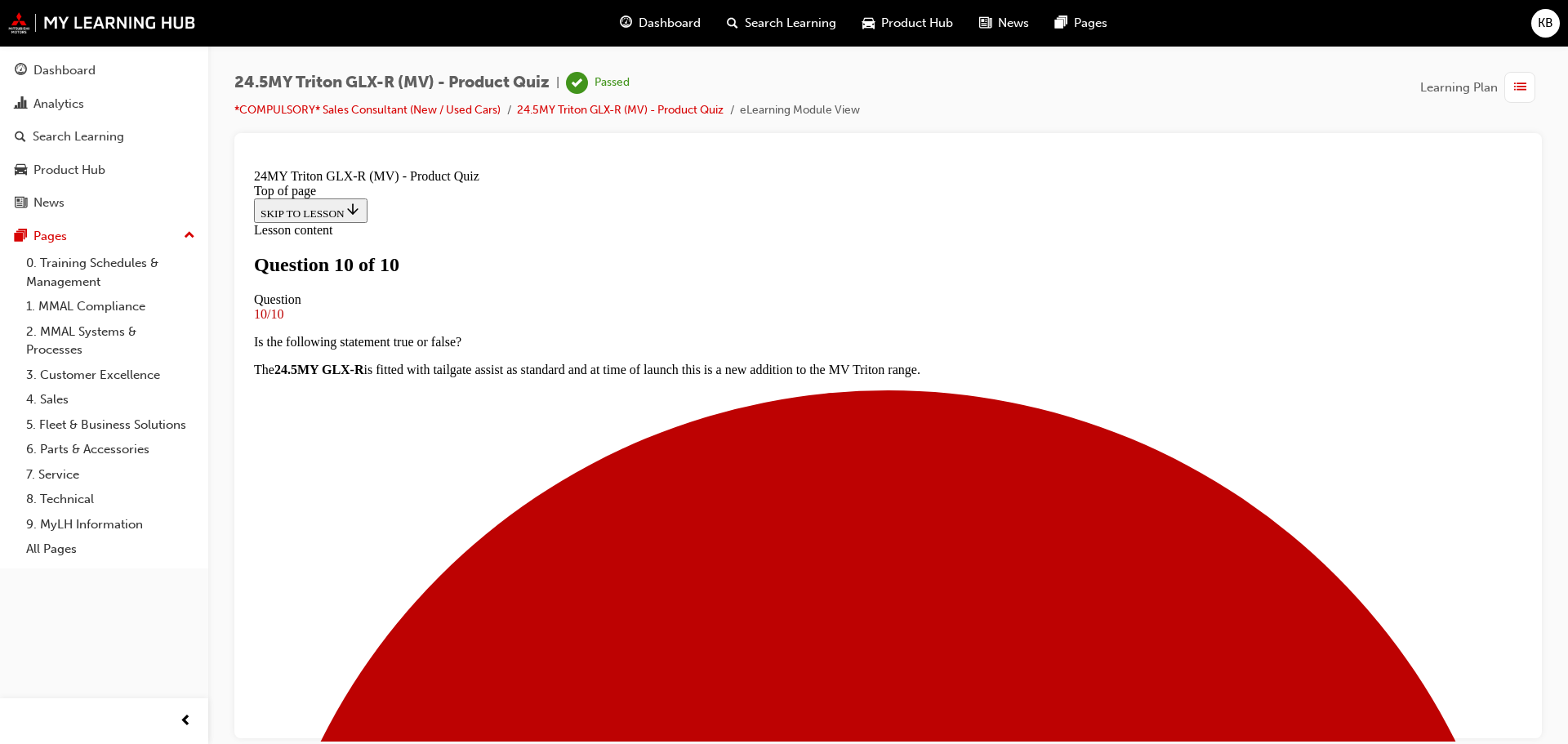
scroll to position [253, 0]
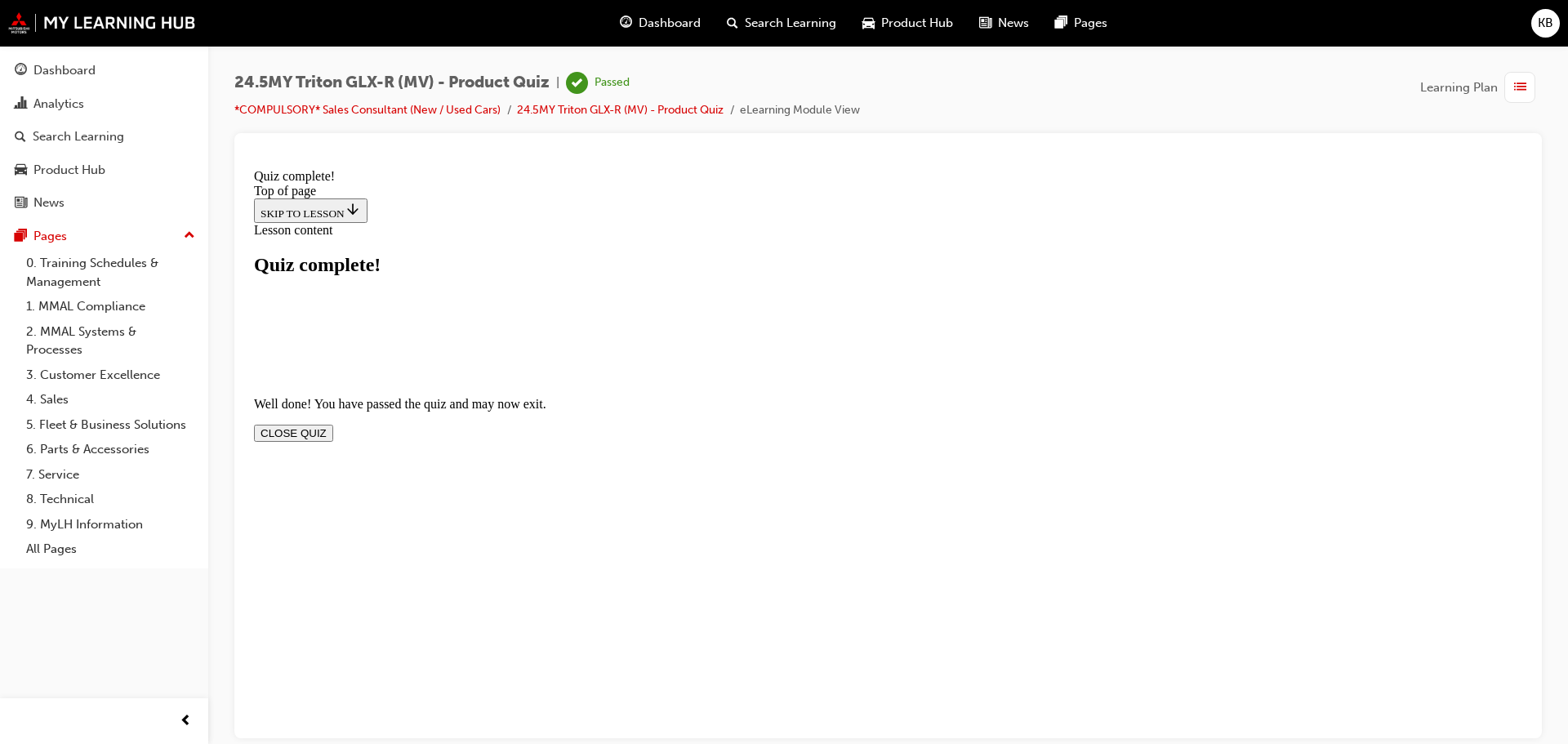
click at [333, 424] on button "CLOSE QUIZ" at bounding box center [293, 432] width 79 height 17
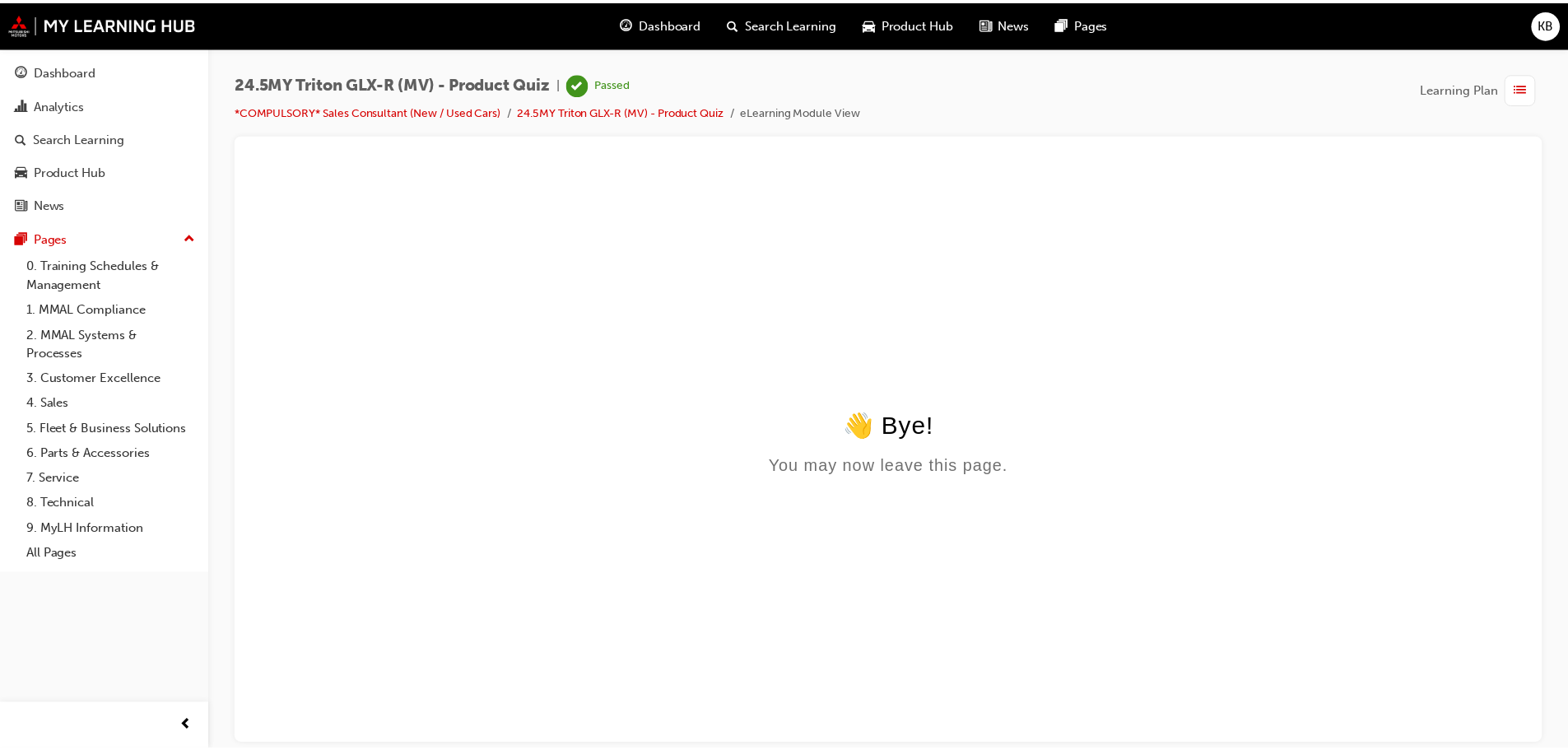
scroll to position [0, 0]
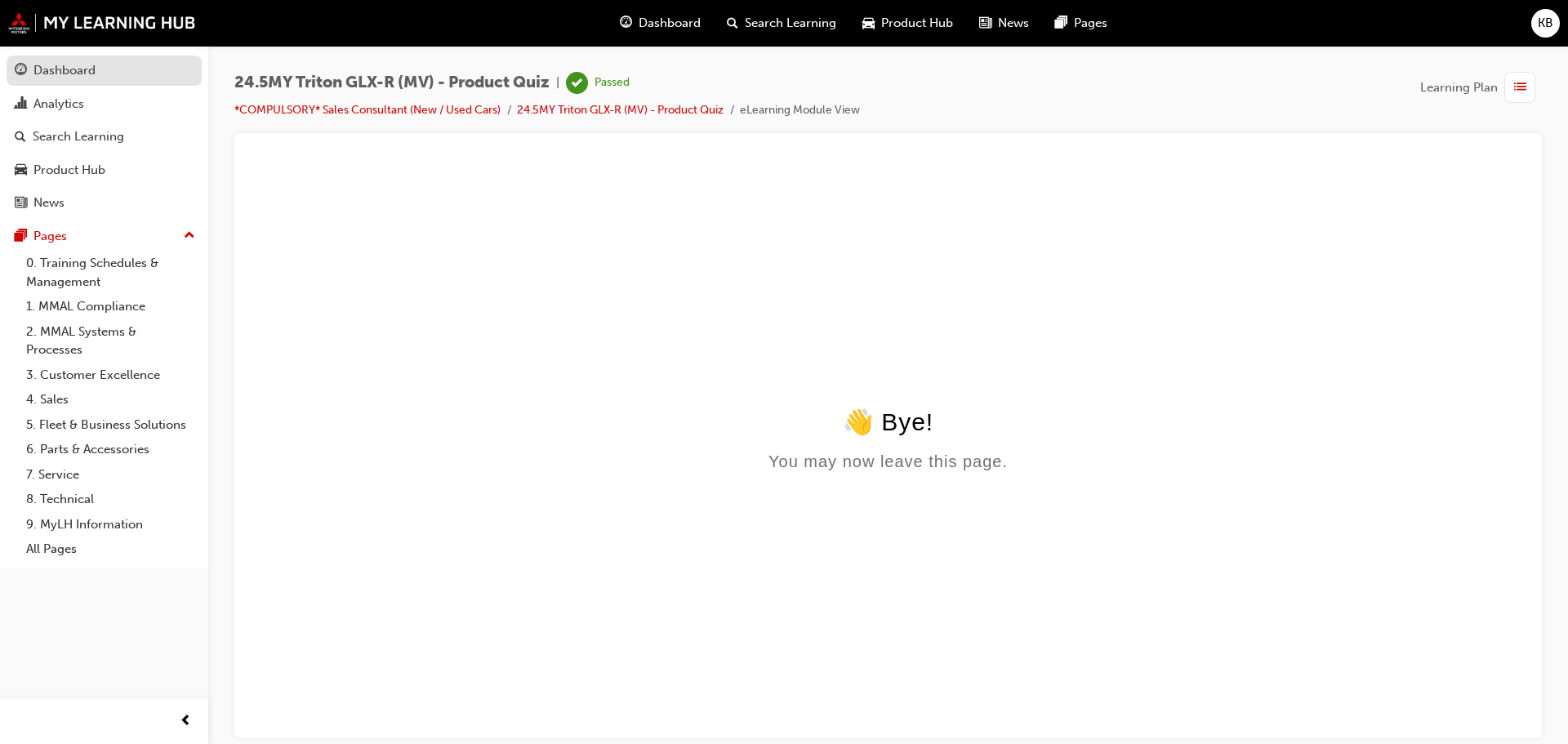
click at [76, 71] on div "Dashboard" at bounding box center [65, 71] width 62 height 18
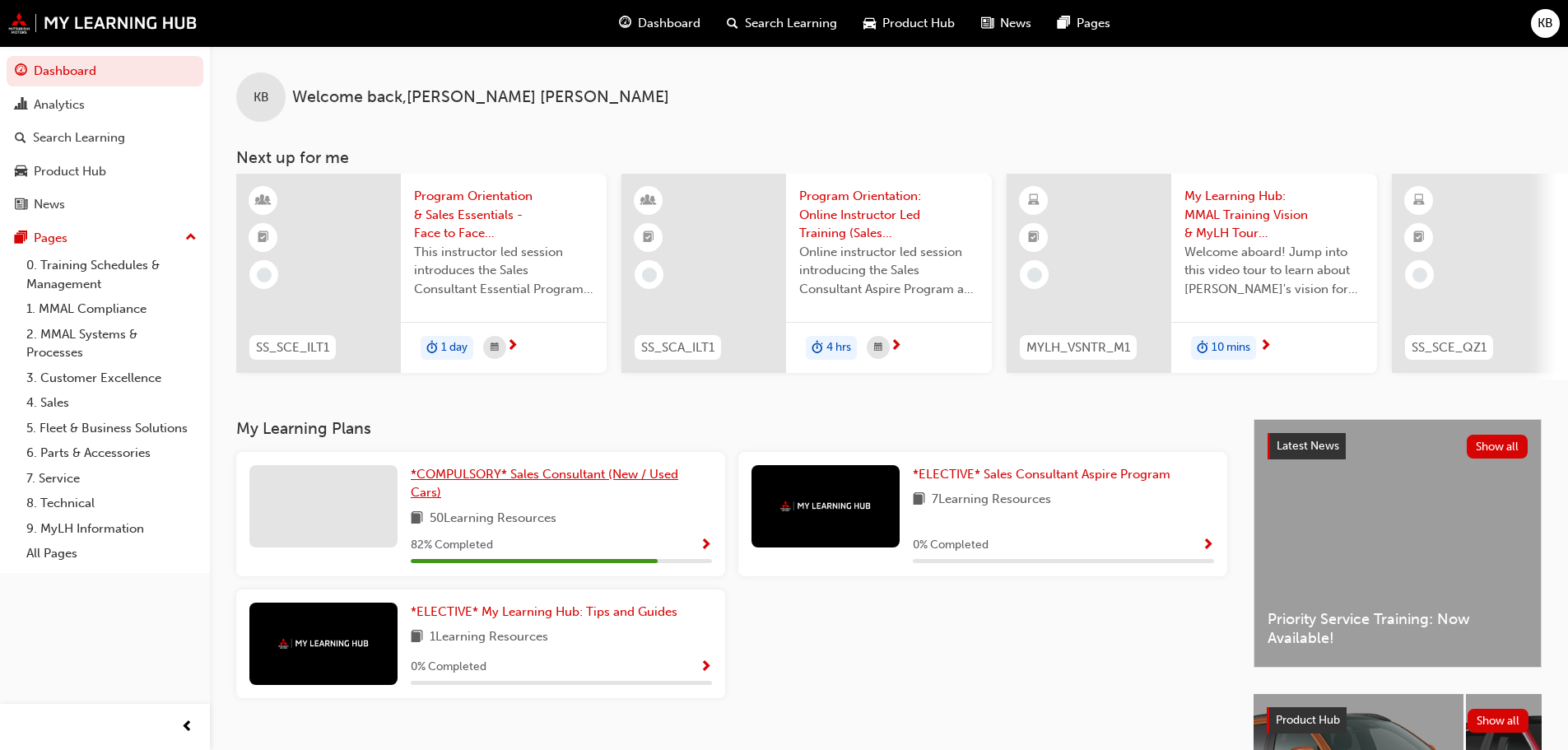
click at [600, 478] on span "*COMPULSORY* Sales Consultant (New / Used Cars)" at bounding box center [544, 483] width 268 height 34
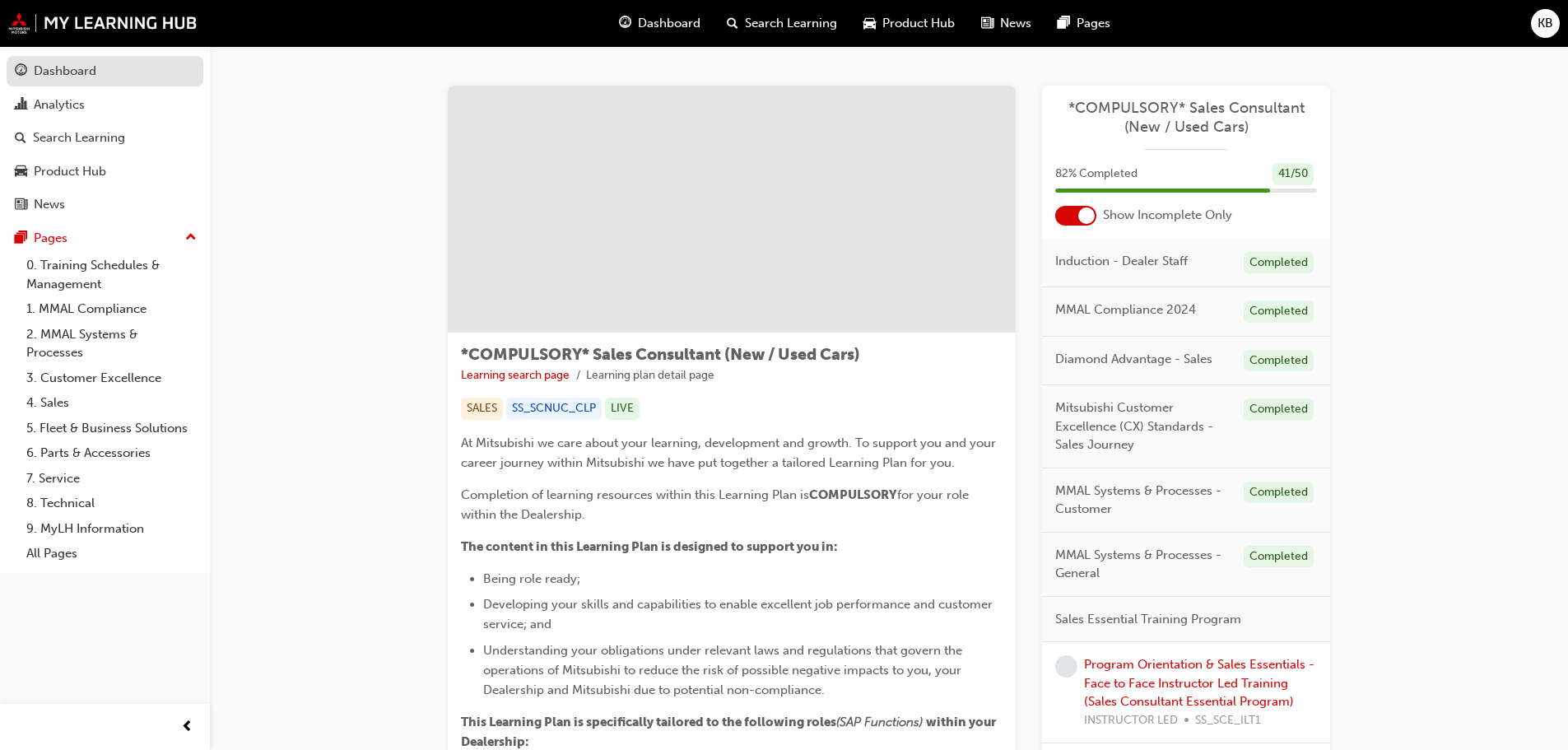
click at [86, 68] on div "Dashboard" at bounding box center [65, 71] width 63 height 19
